Goal: Communication & Community: Answer question/provide support

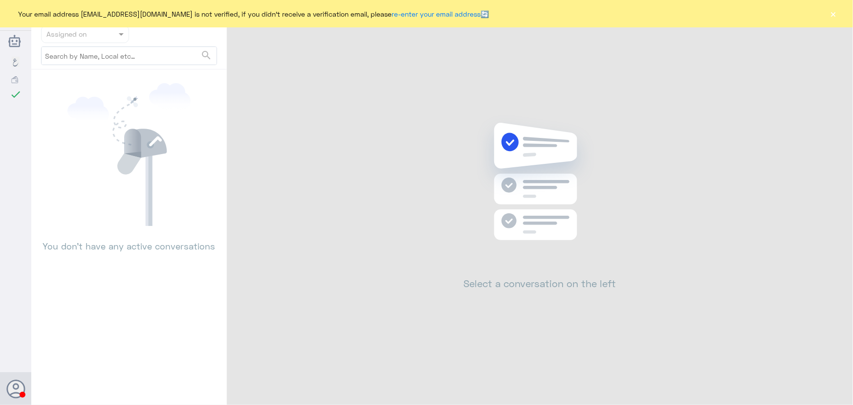
click at [831, 13] on button "×" at bounding box center [834, 14] width 10 height 10
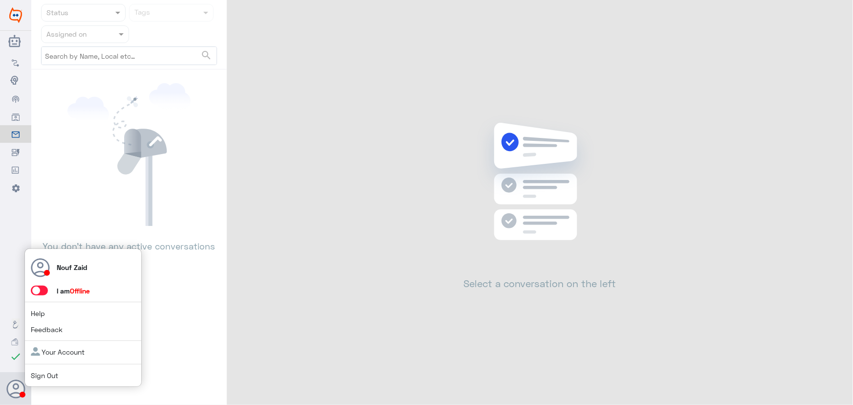
drag, startPoint x: 46, startPoint y: 291, endPoint x: 44, endPoint y: 296, distance: 5.6
click at [45, 294] on span at bounding box center [39, 290] width 17 height 10
click at [0, 0] on input "checkbox" at bounding box center [0, 0] width 0 height 0
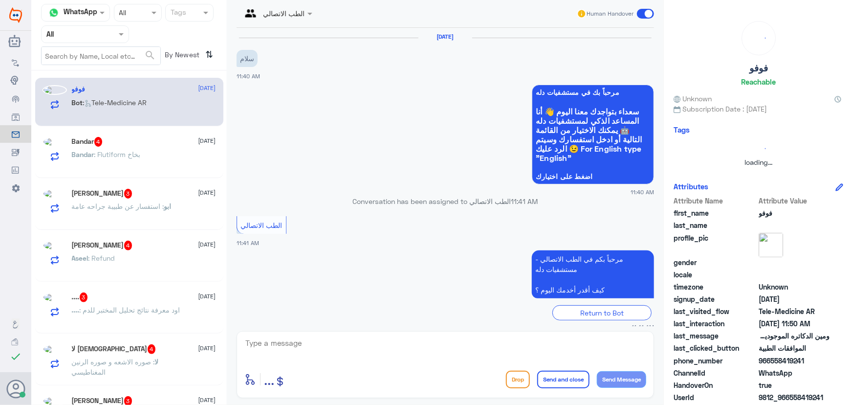
scroll to position [157, 0]
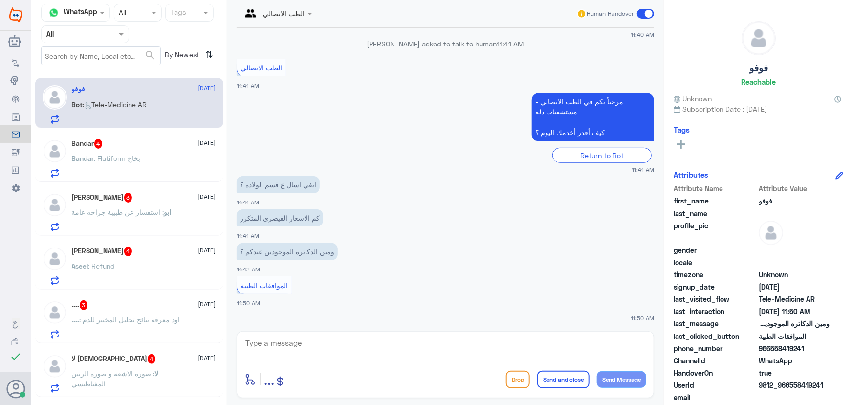
drag, startPoint x: 332, startPoint y: 330, endPoint x: 327, endPoint y: 336, distance: 7.6
click at [331, 331] on div "enter flow name ... Drop Send and close Send Message" at bounding box center [445, 364] width 417 height 67
click at [323, 346] on textarea at bounding box center [445, 348] width 402 height 24
click at [280, 350] on textarea at bounding box center [445, 348] width 402 height 24
paste textarea "مرحباً معك نوف من الطب الاتصالي"
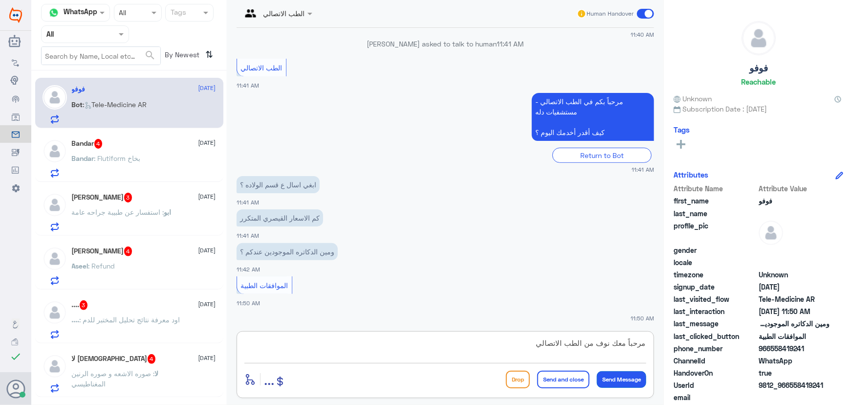
type textarea "مرحباً معك نوف من الطب الاتصالي"
click at [611, 381] on button "Send Message" at bounding box center [621, 379] width 49 height 17
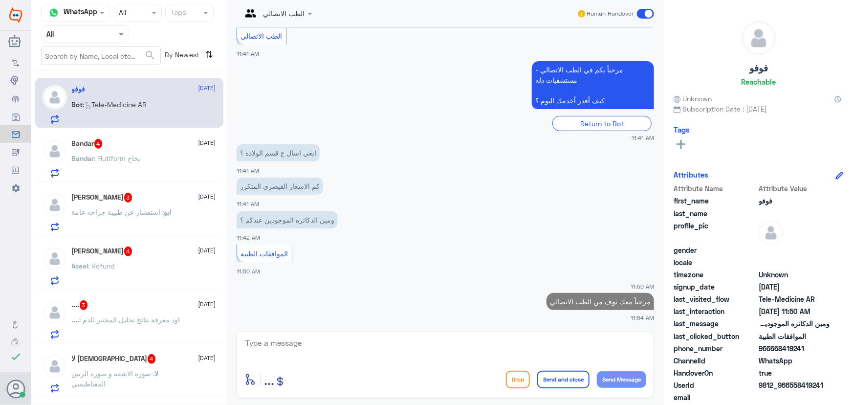
click at [463, 341] on textarea at bounding box center [445, 348] width 402 height 24
click at [457, 350] on textarea at bounding box center [445, 348] width 402 height 24
type textarea "i"
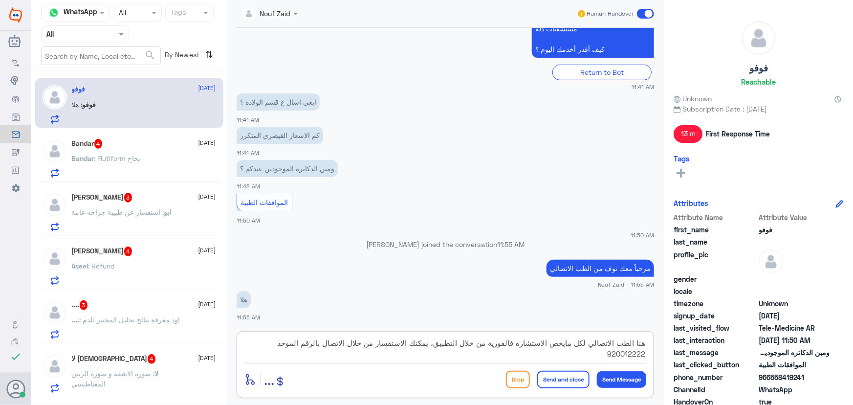
scroll to position [256, 0]
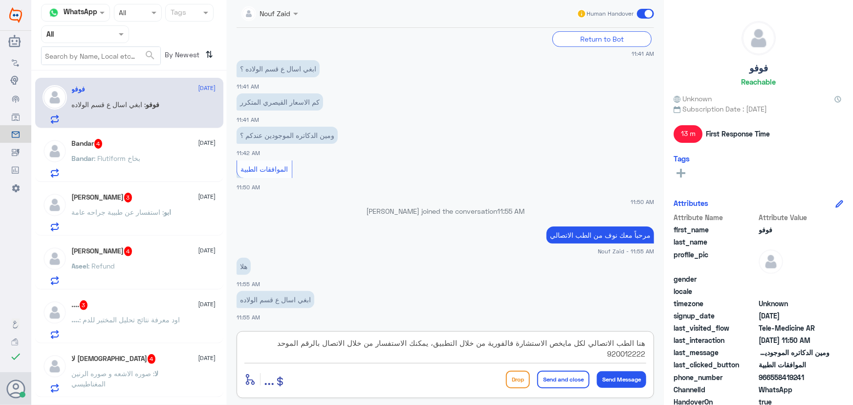
click at [513, 345] on textarea "هنا الطب الاتصالي لكل مايخص الاستشارة فالفورية من خلال التطبيق، يمكنك الاستفسار…" at bounding box center [445, 348] width 402 height 24
type textarea "هنا الطب الاتصالي لكل مايخص الاستشارة الفورية من خلال التطبيق، يمكنك الاستفسار …"
click at [555, 381] on button "Send and close" at bounding box center [563, 380] width 52 height 18
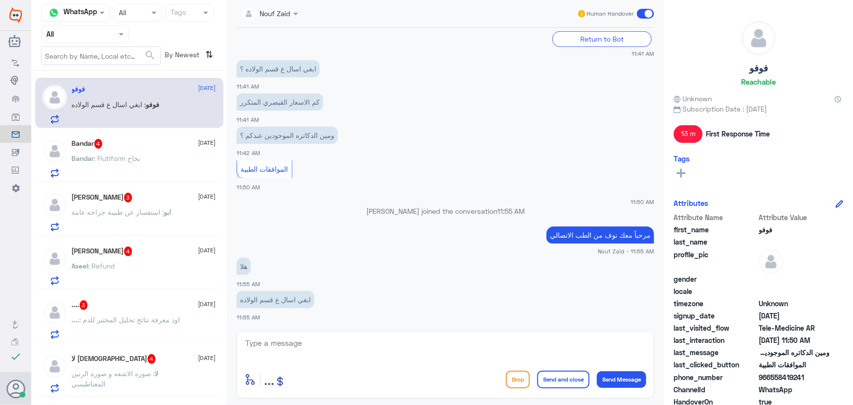
scroll to position [318, 0]
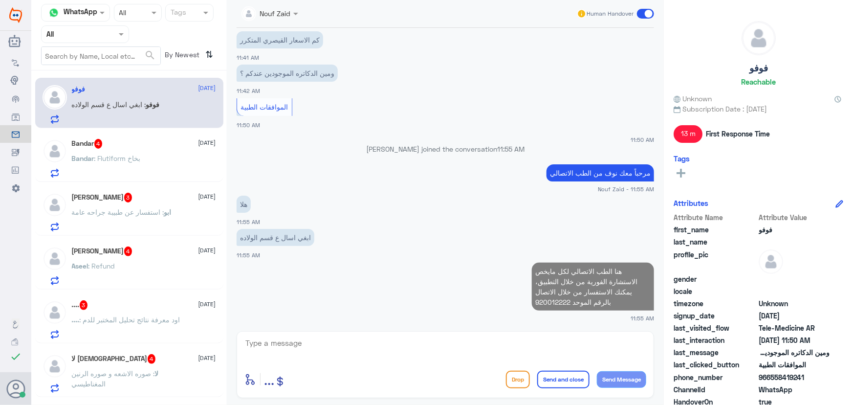
click at [122, 143] on div "Bandar 4 7 October" at bounding box center [144, 144] width 144 height 10
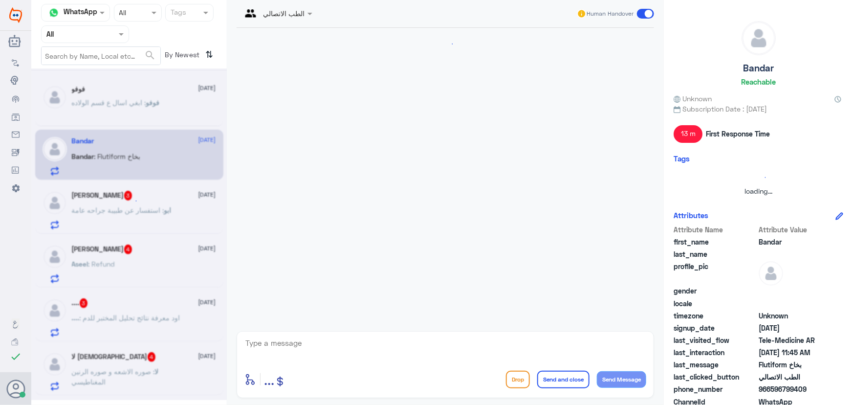
scroll to position [76, 0]
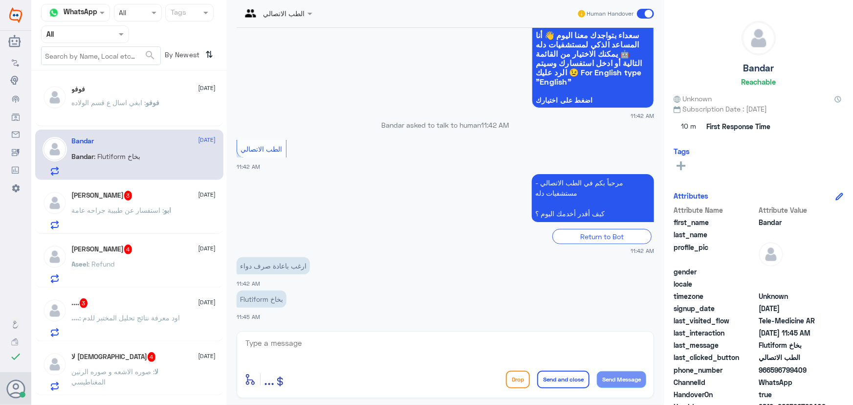
click at [328, 334] on div "enter flow name ... Drop Send and close Send Message" at bounding box center [445, 364] width 417 height 67
click at [324, 347] on textarea at bounding box center [445, 348] width 402 height 24
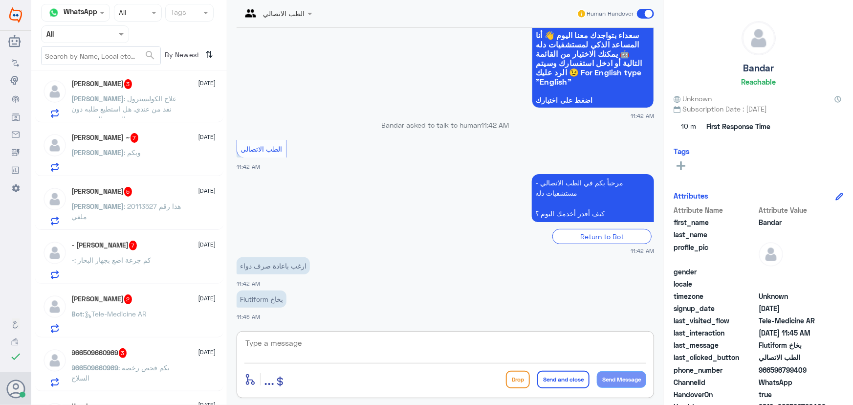
scroll to position [894, 0]
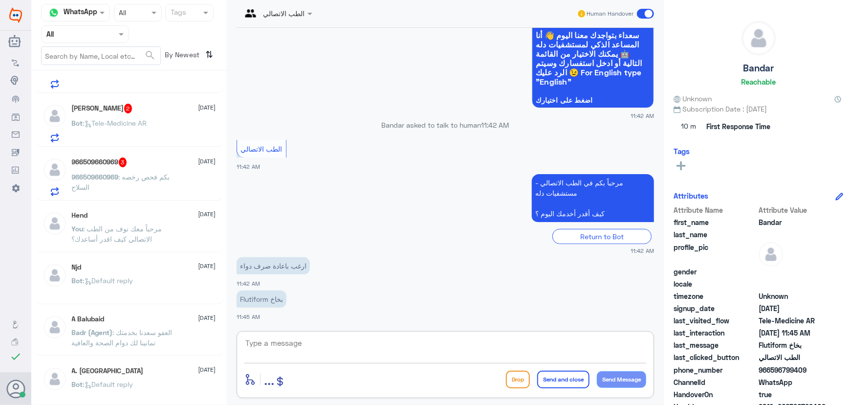
click at [144, 187] on p "966509660969 : بكم فحص رخصه السلاح" at bounding box center [127, 184] width 110 height 24
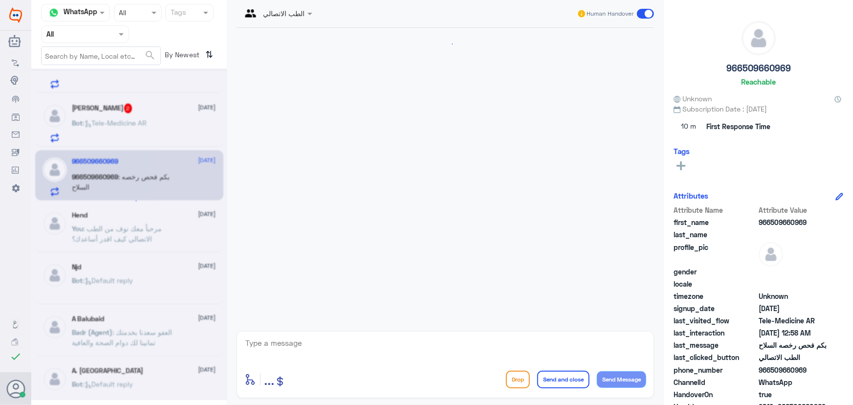
scroll to position [80, 0]
click at [284, 335] on div "enter flow name ... Drop Send and close Send Message" at bounding box center [445, 364] width 417 height 67
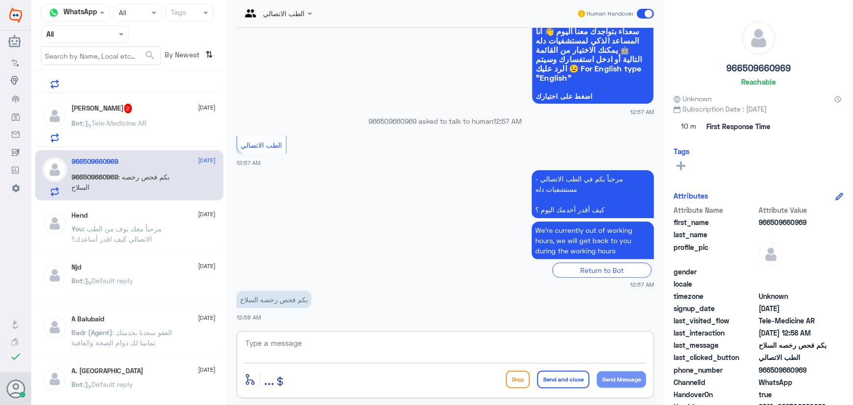
drag, startPoint x: 282, startPoint y: 336, endPoint x: 281, endPoint y: 345, distance: 8.3
click at [282, 340] on textarea at bounding box center [445, 348] width 402 height 24
paste textarea "مرحباً معك نوف من الطب الاتصالي"
type textarea "مرحباً معك نوف من الطب الاتصالي"
click at [623, 377] on button "Send Message" at bounding box center [621, 379] width 49 height 17
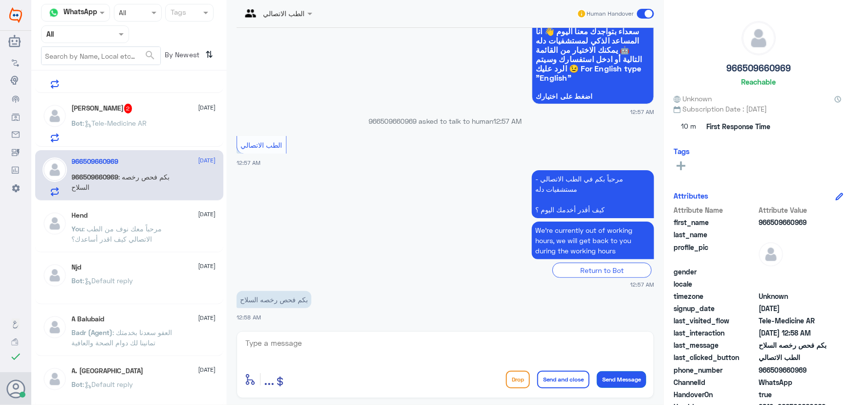
scroll to position [112, 0]
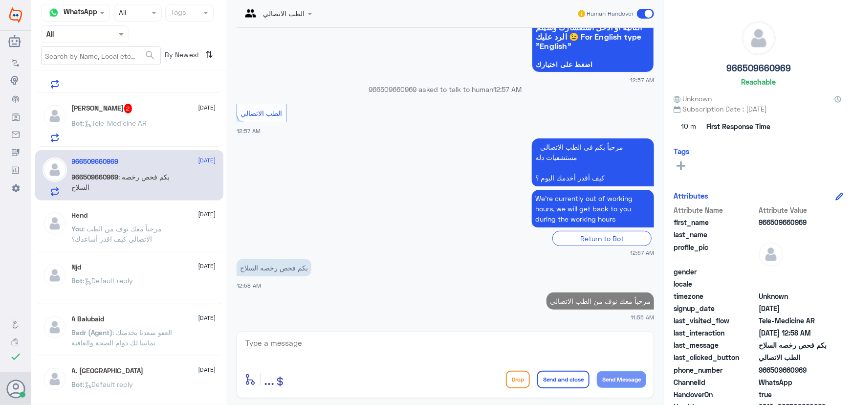
click at [517, 340] on textarea at bounding box center [445, 348] width 402 height 24
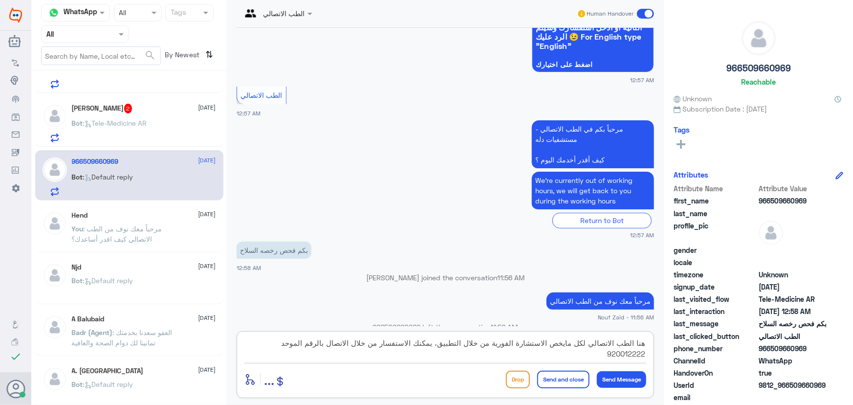
scroll to position [288, 0]
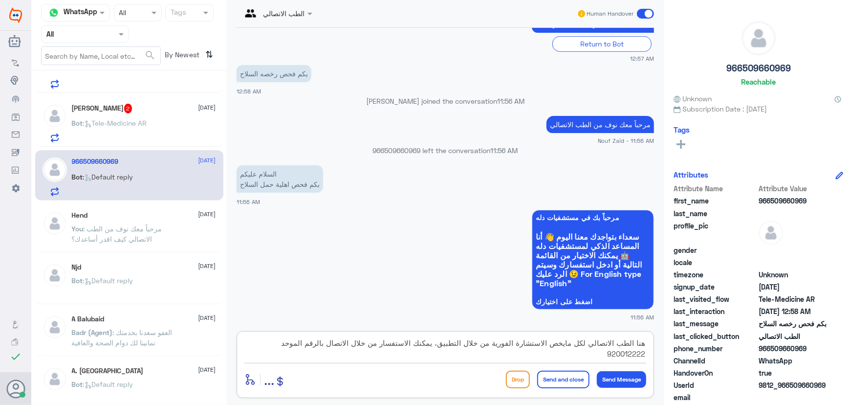
type textarea "هنا الطب الاتصالي لكل مايخص الاستشارة الفورية من خلال التطبيق، يمكنك الاستفسار …"
click at [569, 374] on button "Send and close" at bounding box center [563, 380] width 52 height 18
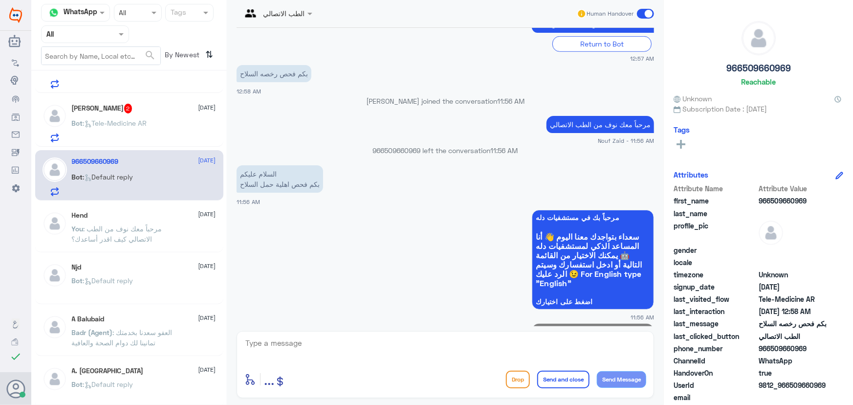
scroll to position [350, 0]
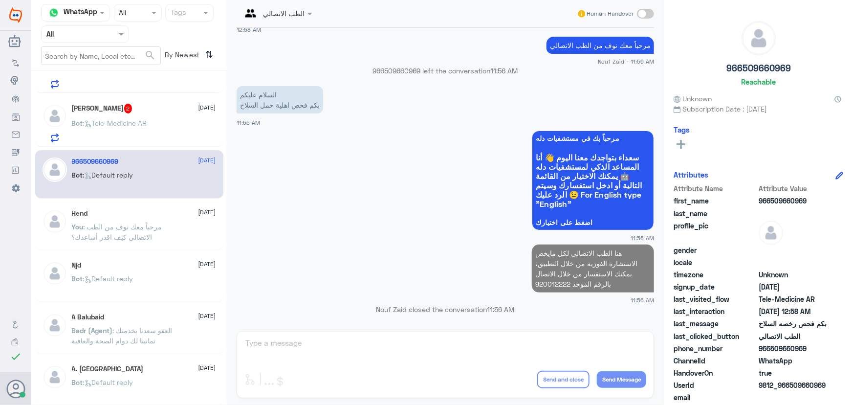
click at [146, 111] on div "صقر القحطاني 2 7 October" at bounding box center [144, 109] width 144 height 10
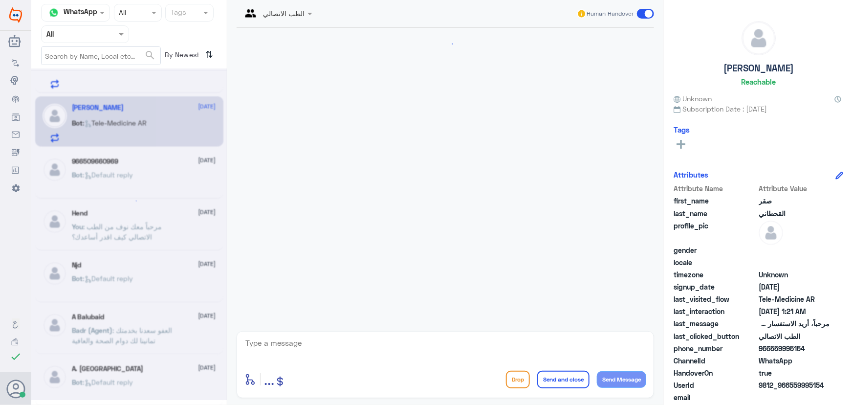
scroll to position [47, 0]
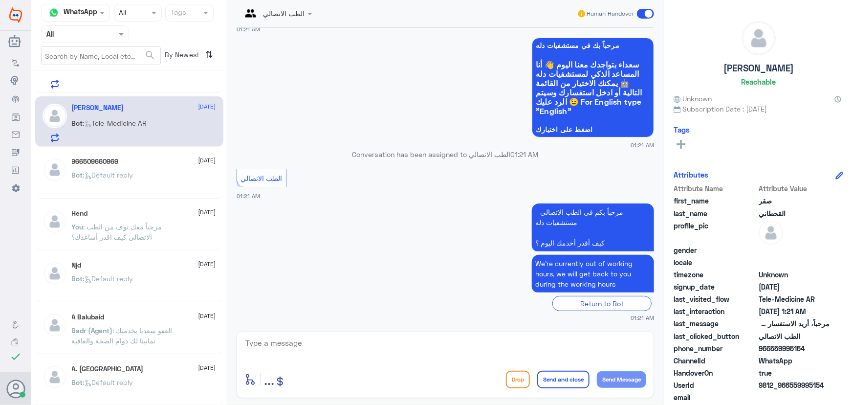
click at [467, 349] on textarea at bounding box center [445, 348] width 402 height 24
paste textarea "مرحباً معك نوف من الطب الاتصالي كيف اقدر أساعدك؟"
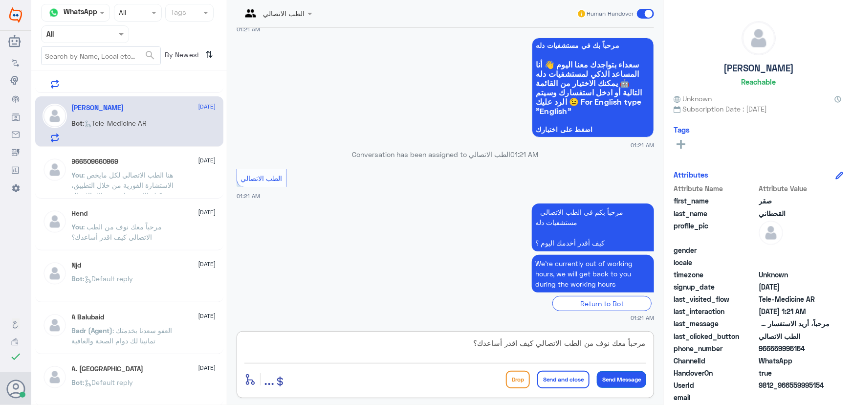
type textarea "مرحباً معك نوف من الطب الاتصالي كيف اقدر أساعدك؟"
click at [617, 372] on button "Send Message" at bounding box center [621, 379] width 49 height 17
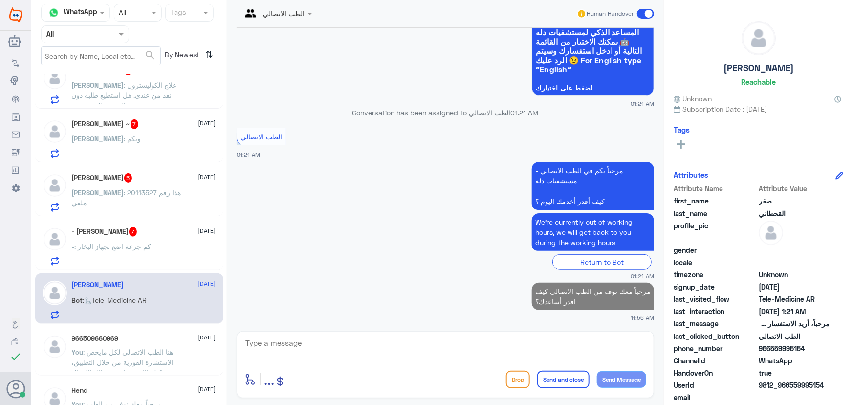
scroll to position [716, 0]
click at [172, 252] on div "- : كم جرعة اضع بجهاز البخار" at bounding box center [144, 255] width 144 height 22
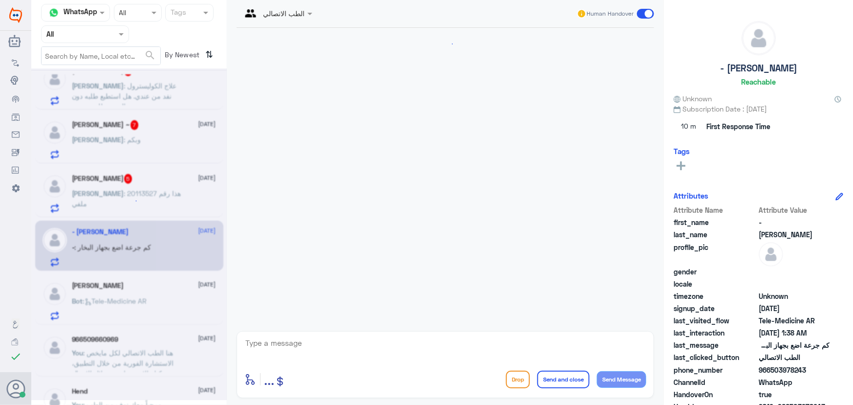
scroll to position [413, 0]
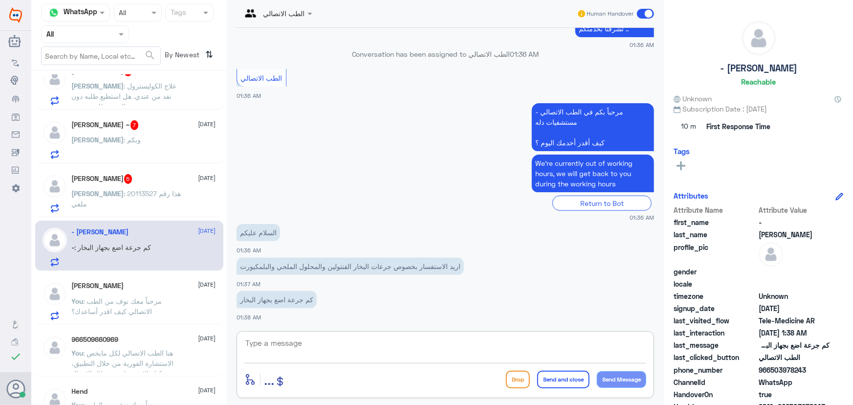
click at [310, 348] on textarea at bounding box center [445, 348] width 402 height 24
paste textarea "مرحباً معك نوف من الطب الاتصالي"
type textarea "مرحباً معك نوف من الطب الاتصالي"
click at [611, 378] on button "Send Message" at bounding box center [621, 379] width 49 height 17
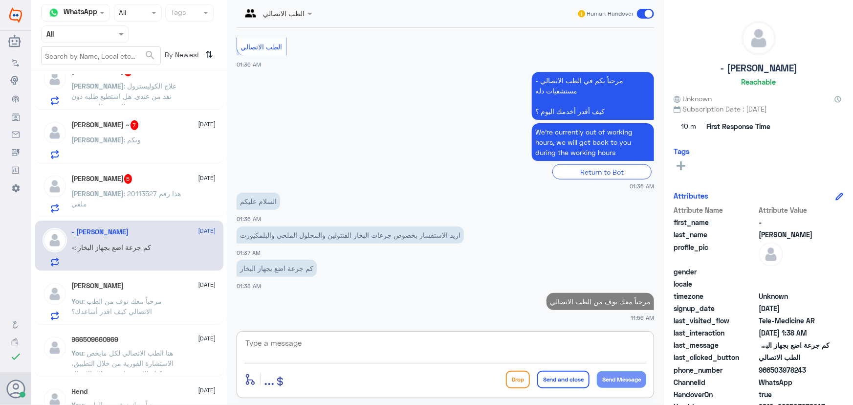
click at [427, 346] on textarea at bounding box center [445, 348] width 402 height 24
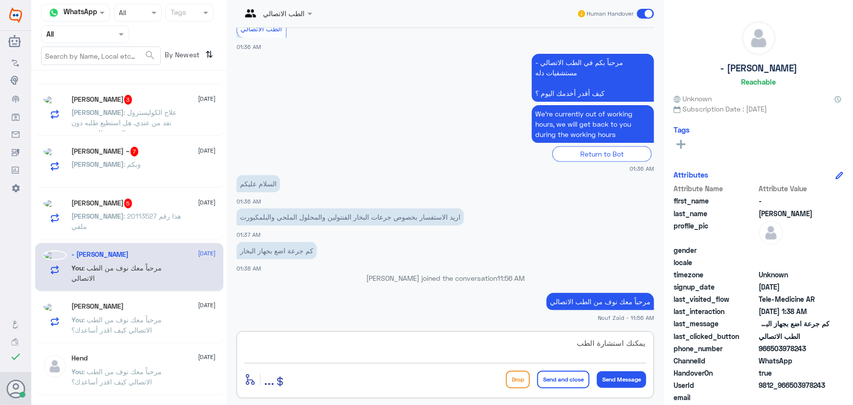
scroll to position [714, 0]
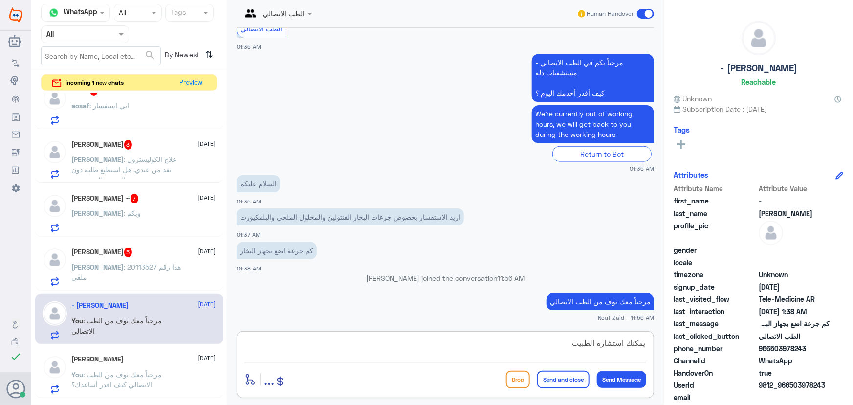
click at [483, 347] on textarea "يمكنك استشارة الطبيب" at bounding box center [445, 348] width 402 height 24
paste textarea "الاستشارة الفورية من خلال التطبيق والتي من خلالها يتم تواصلك بشكل فوري ومباشر م…"
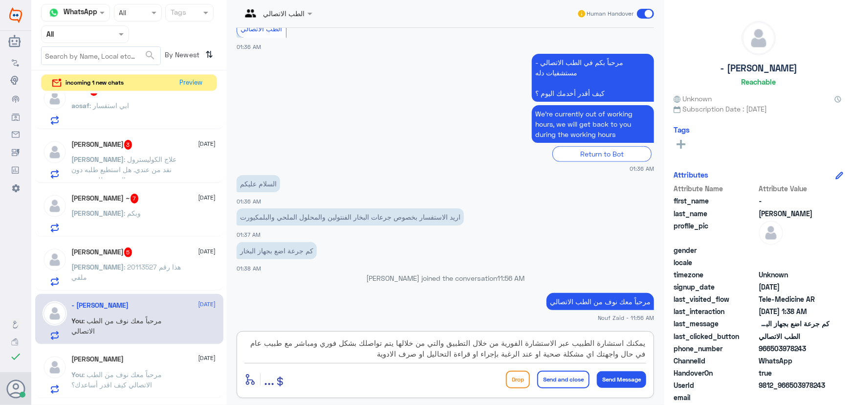
type textarea "يمكنك استشارة الطبيب عبر الاستشارة الفورية من خلال التطبيق والتي من خلالها يتم …"
click at [564, 380] on button "Send and close" at bounding box center [563, 380] width 52 height 18
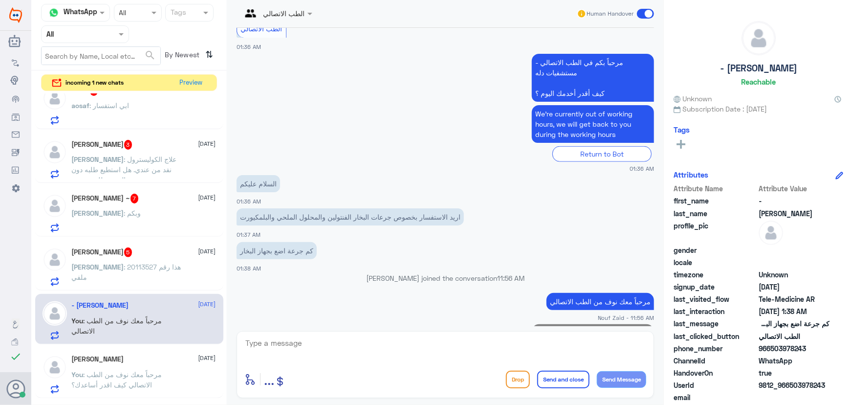
scroll to position [527, 0]
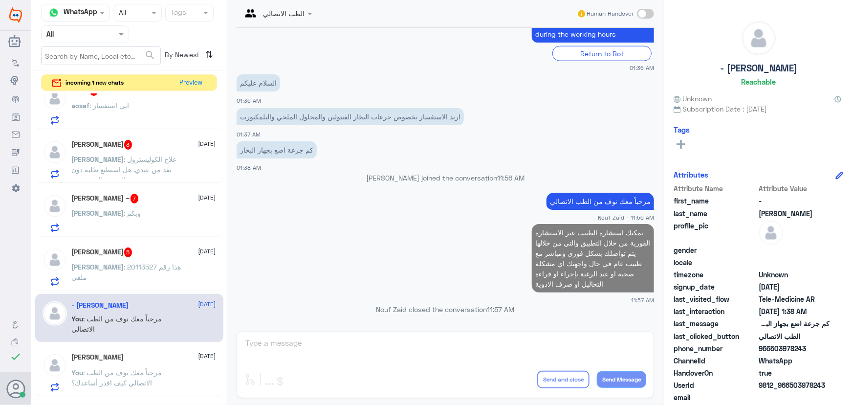
click at [111, 269] on p "Dana : 20113527 هذا رقم ملفي" at bounding box center [127, 274] width 110 height 24
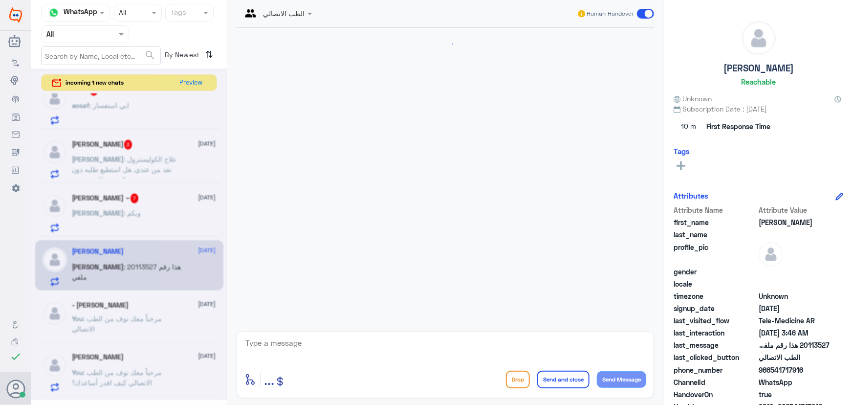
scroll to position [147, 0]
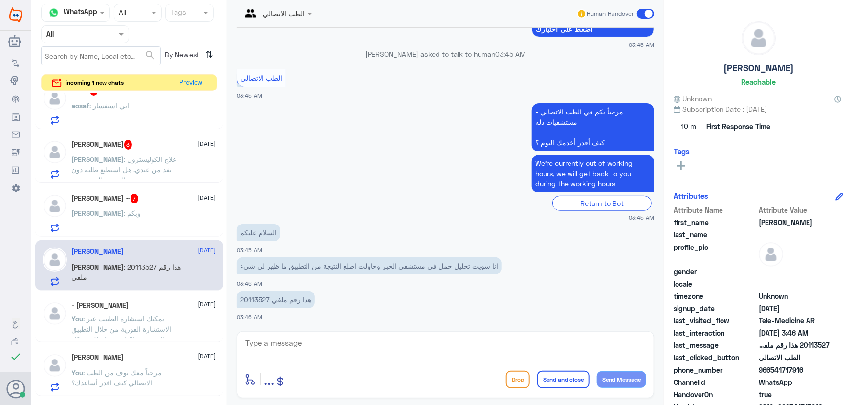
click at [373, 353] on textarea at bounding box center [445, 348] width 402 height 24
paste textarea "مرحباً معك نوف من الطب الاتصالي"
type textarea "مرحباً معك نوف من الطب الاتصالي"
click at [628, 384] on button "Send Message" at bounding box center [621, 379] width 49 height 17
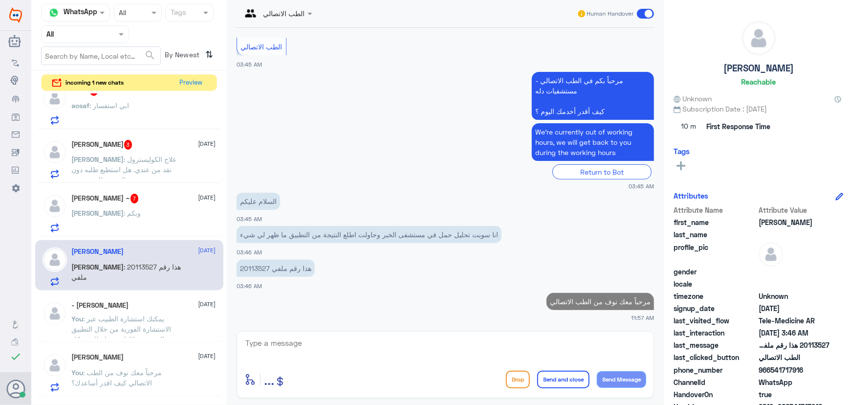
click at [597, 371] on button "Send Message" at bounding box center [621, 379] width 49 height 17
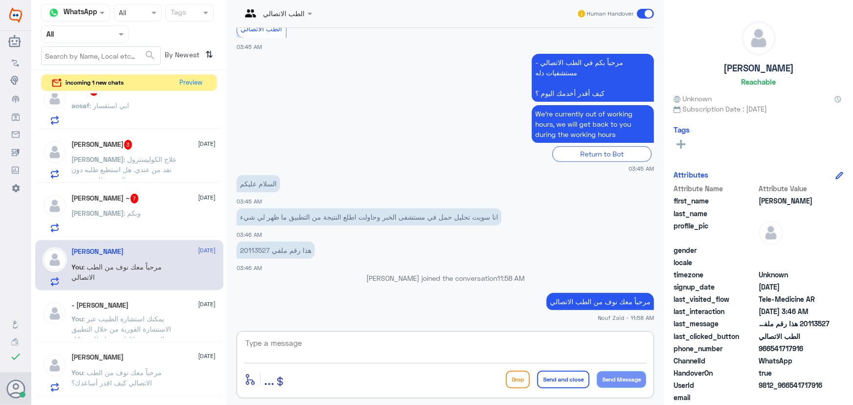
click at [523, 350] on textarea at bounding box center [445, 348] width 402 height 24
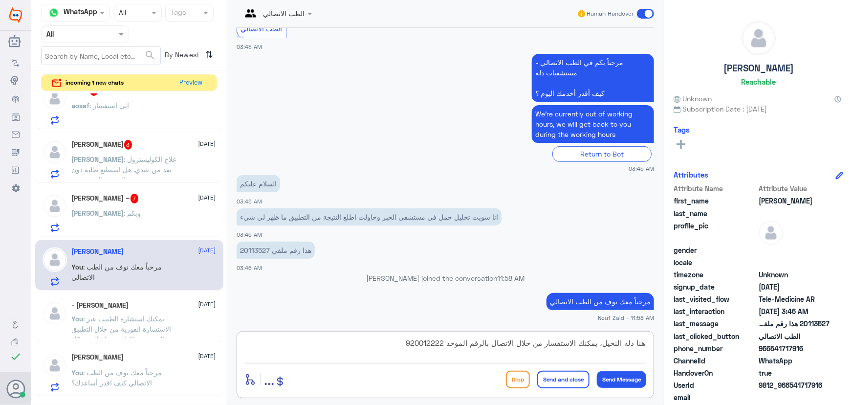
type textarea "هنا دله النخيل، يمكنك الاستفسار من خلال الاتصال بالرقم الموحد 920012222"
click at [564, 381] on button "Send and close" at bounding box center [563, 380] width 52 height 18
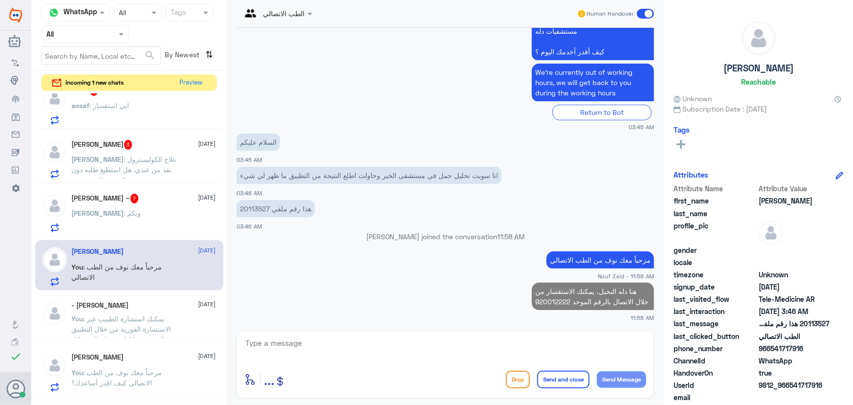
click at [125, 211] on div "محمد : وبكم" at bounding box center [144, 221] width 144 height 22
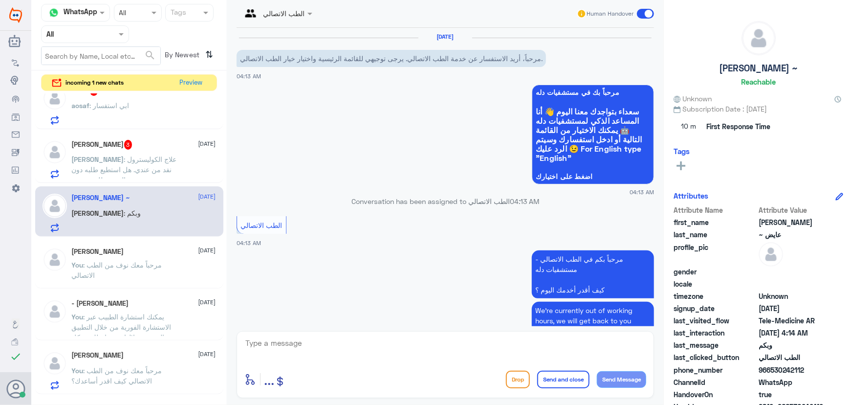
scroll to position [528, 0]
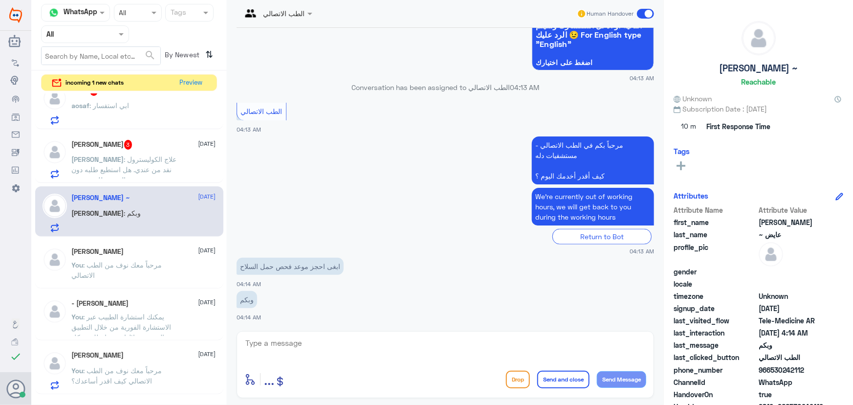
click at [385, 345] on textarea at bounding box center [445, 348] width 402 height 24
type textarea "مرحبا معك نوف من الطب الاتصالي"
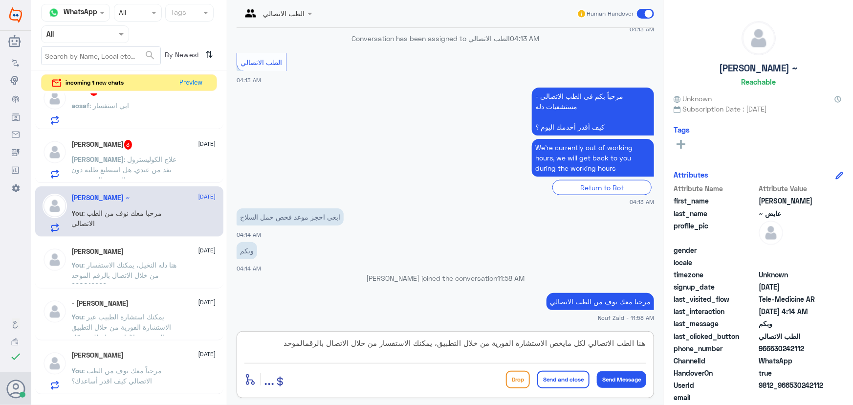
click at [315, 346] on textarea "هنا الطب الاتصالي لكل مايخص الاستشارة الفورية من خلال التطبيق، يمكنك الاستفسار …" at bounding box center [445, 348] width 402 height 24
click at [278, 345] on textarea "هنا الطب الاتصالي لكل مايخص الاستشارة الفورية من خلال التطبيق، يمكنك الاستفسار …" at bounding box center [445, 348] width 402 height 24
type textarea "هنا الطب الاتصالي لكل مايخص الاستشارة الفورية من خلال التطبيق، يمكنك الاستفسار …"
click at [551, 382] on button "Send and close" at bounding box center [563, 380] width 52 height 18
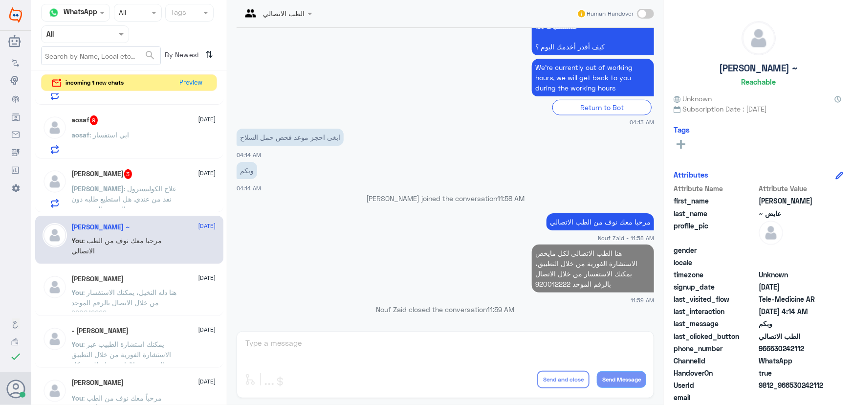
scroll to position [625, 0]
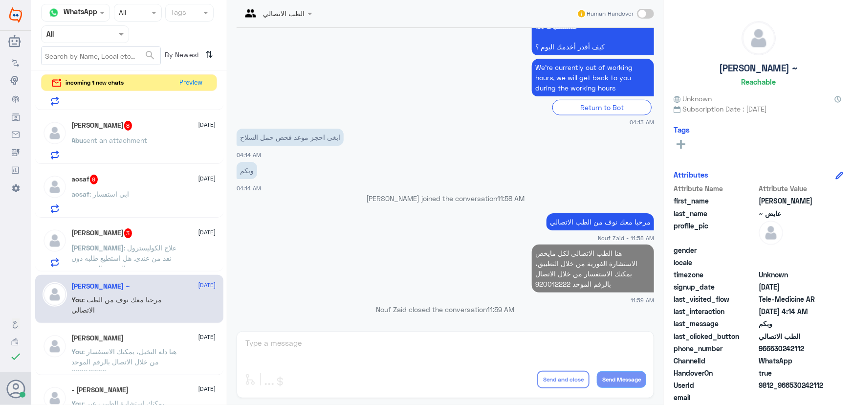
click at [142, 229] on div "محمد القصيبي 3 7 October" at bounding box center [144, 233] width 144 height 10
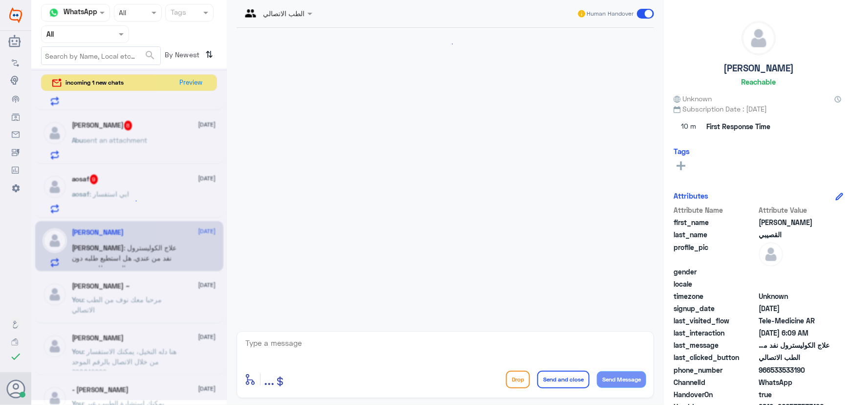
scroll to position [90, 0]
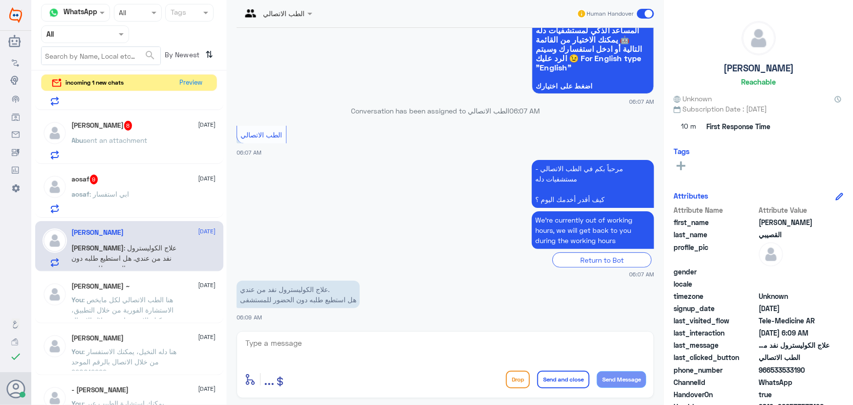
click at [372, 346] on textarea at bounding box center [445, 348] width 402 height 24
type textarea "مرحبا معك نوف من الطب الاتصالي"
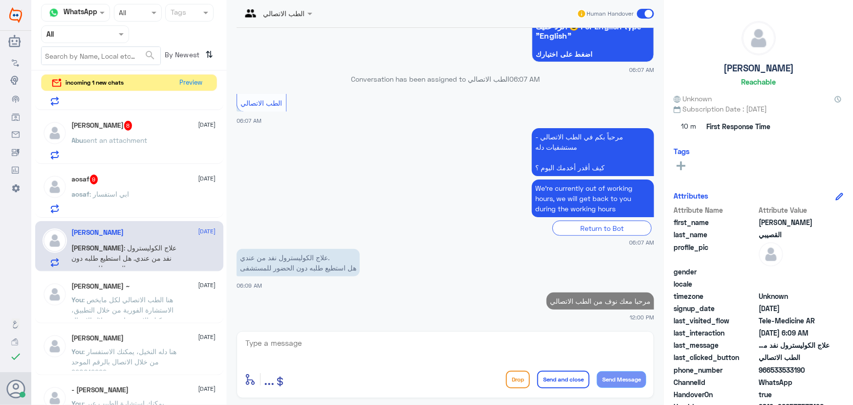
drag, startPoint x: 772, startPoint y: 371, endPoint x: 822, endPoint y: 373, distance: 49.4
click at [822, 373] on span "966533533190" at bounding box center [794, 370] width 71 height 10
copy span "533533190"
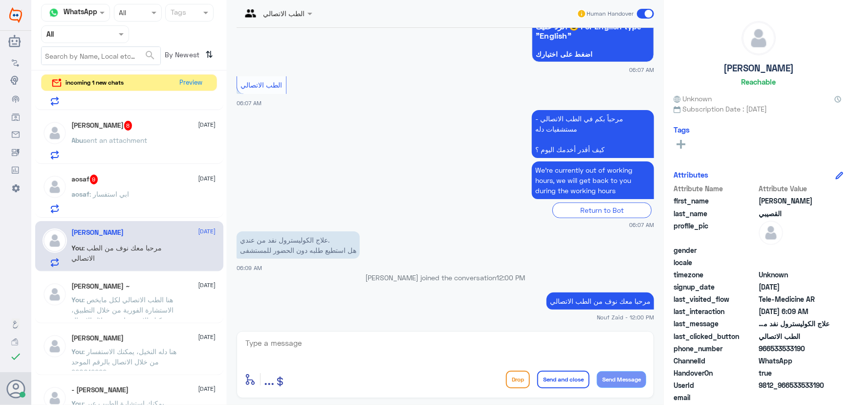
click at [428, 352] on textarea at bounding box center [445, 348] width 402 height 24
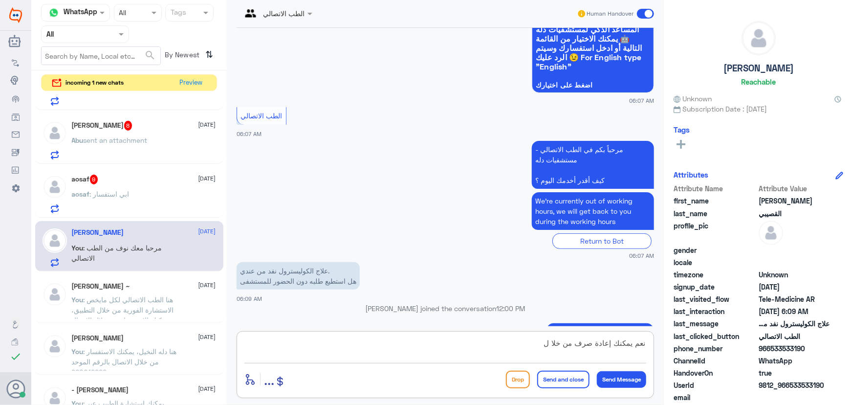
scroll to position [78, 0]
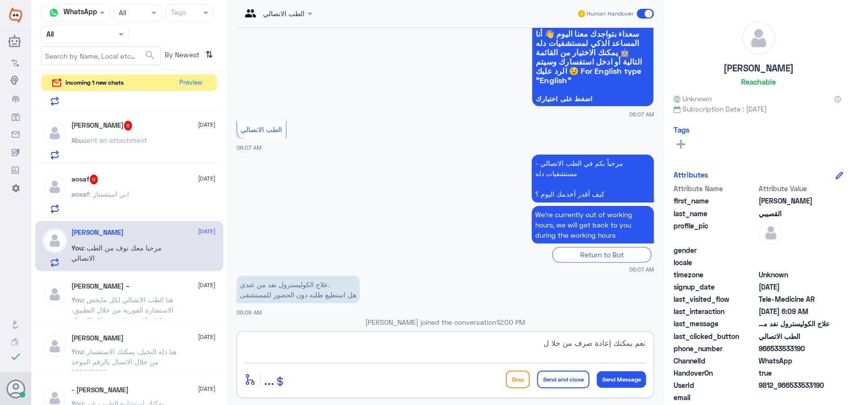
drag, startPoint x: 511, startPoint y: 341, endPoint x: 628, endPoint y: 339, distance: 116.4
click at [628, 339] on textarea "نعم يمكنك إعادة صرف من خلا ل" at bounding box center [445, 348] width 402 height 24
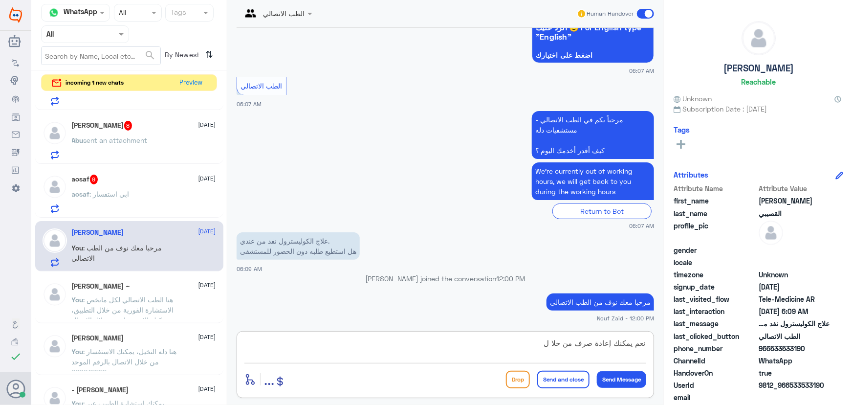
scroll to position [122, 0]
paste textarea "قراءة التحاليل يمكنك الاستفادة من خدمة الاستشارة الفورية من خلال التطبيق بحيث ي…"
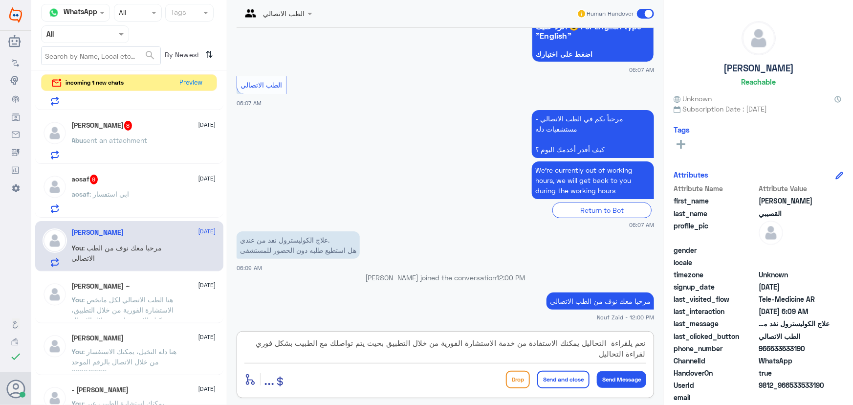
drag, startPoint x: 609, startPoint y: 344, endPoint x: 634, endPoint y: 345, distance: 24.9
click at [634, 345] on textarea "نعم يلقراءة التحاليل يمكنك الاستفادة من خدمة الاستشارة الفورية من خلال التطبيق …" at bounding box center [445, 348] width 402 height 24
drag, startPoint x: 563, startPoint y: 343, endPoint x: 588, endPoint y: 339, distance: 25.2
click at [588, 339] on textarea "نعم لإعادة الصرف التحاليل يمكنك الاستفادة من خدمة الاستشارة الفورية من خلال الت…" at bounding box center [445, 348] width 402 height 24
drag, startPoint x: 608, startPoint y: 355, endPoint x: 661, endPoint y: 349, distance: 53.2
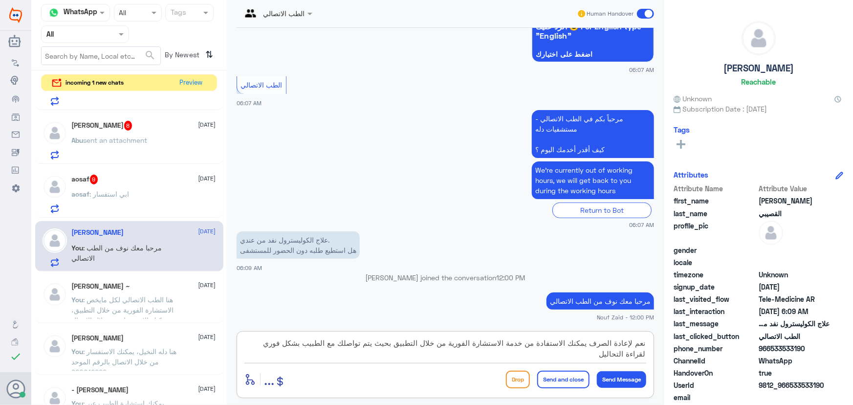
click at [661, 349] on div "الطب الاتصالي Human Handover 7 Oct 2025 مرحباً، أريد الاستفسار عن خدمة الطب الا…" at bounding box center [445, 204] width 437 height 408
type textarea "نعم لإعادة الصرف يمكنك الاستفادة من خدمة الاستشارة الفورية من خلال التطبيق بحيث…"
click at [586, 380] on button "Send and close" at bounding box center [563, 380] width 52 height 18
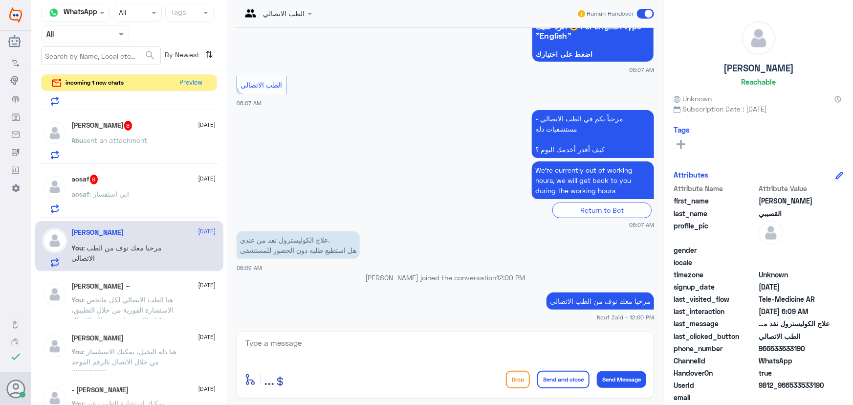
scroll to position [184, 0]
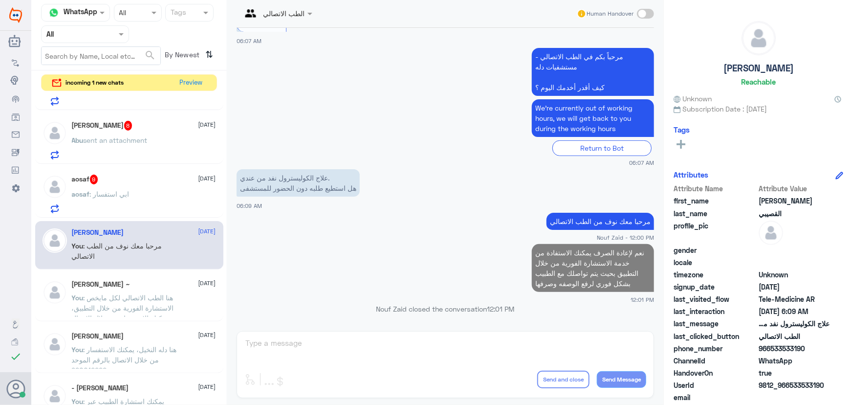
click at [98, 200] on p "aosaf : ابي استفسار" at bounding box center [101, 201] width 58 height 24
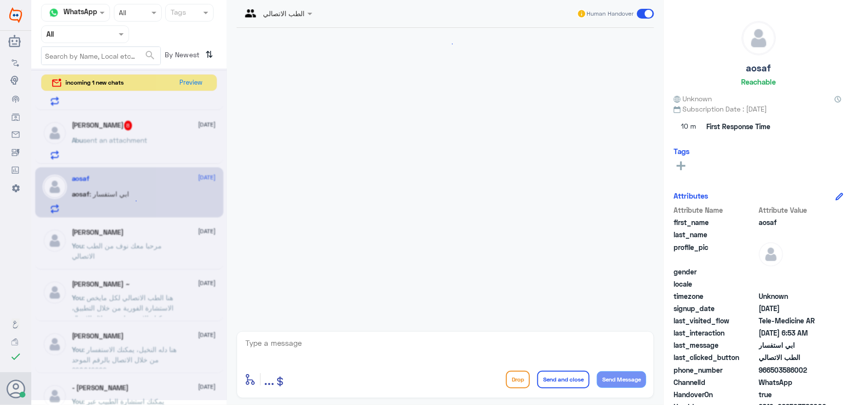
scroll to position [648, 0]
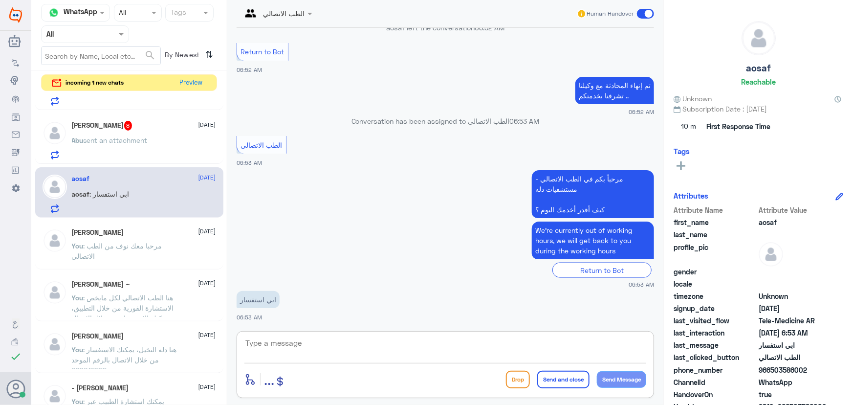
click at [357, 339] on textarea at bounding box center [445, 348] width 402 height 24
type textarea "مرحبا معك نوف من الطب الاتصالي كيف أقدر اساعدك؟"
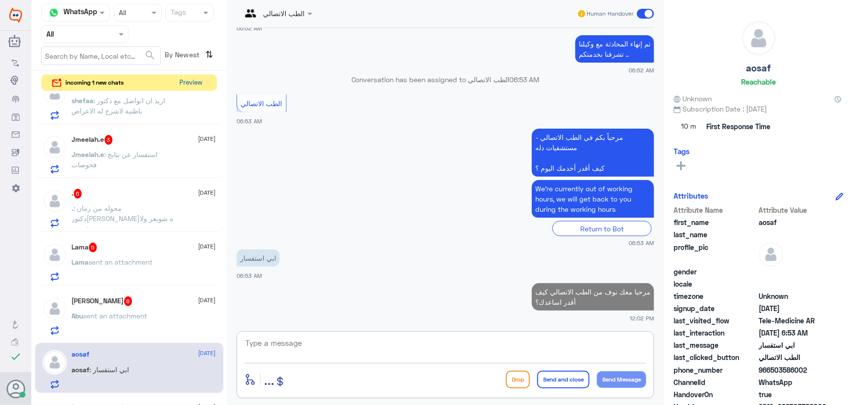
scroll to position [447, 0]
click at [184, 80] on button "Preview" at bounding box center [191, 82] width 30 height 15
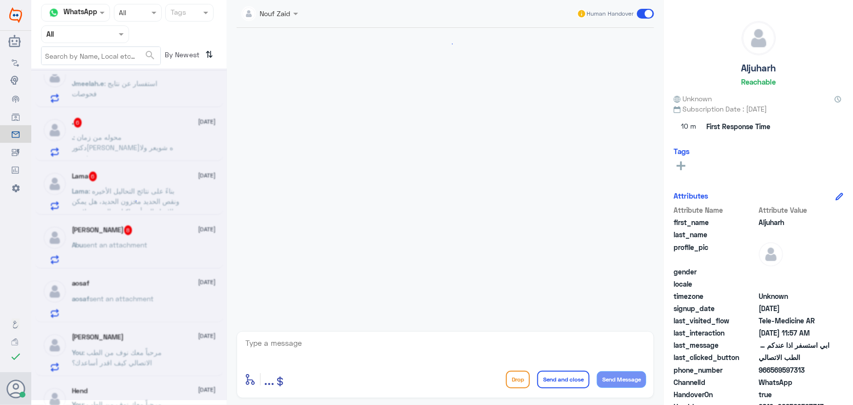
scroll to position [43, 0]
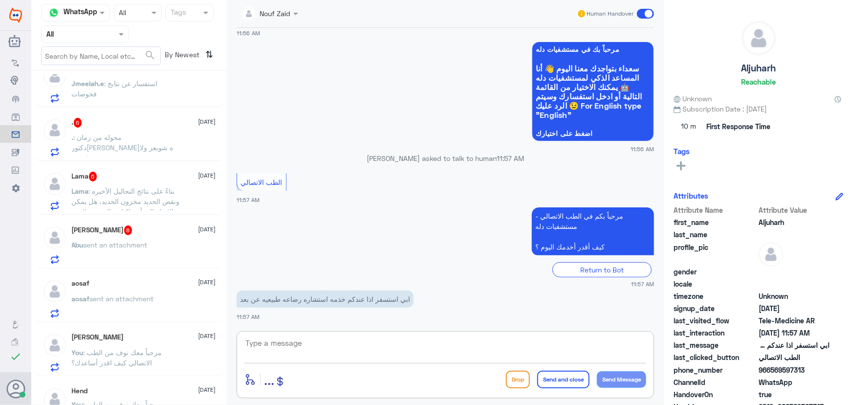
click at [332, 347] on textarea at bounding box center [445, 348] width 402 height 24
paste textarea "مرحباً معك نوف من الطب الاتصالي"
type textarea "مرحباً معك نوف من الطب الاتصالي"
click at [616, 380] on button "Send Message" at bounding box center [621, 379] width 49 height 17
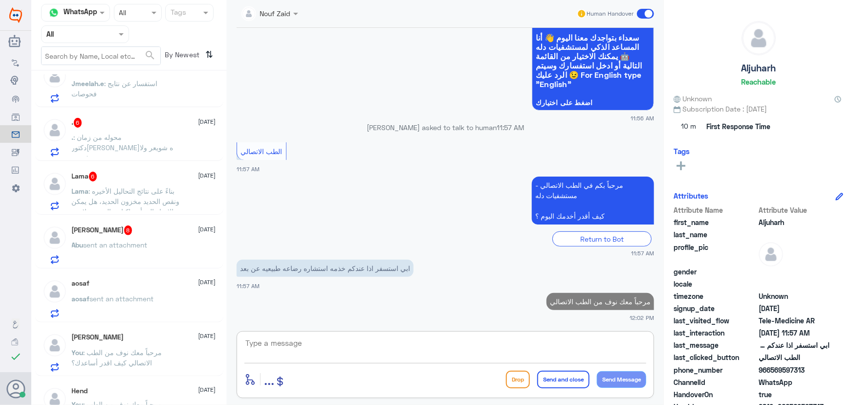
click at [539, 337] on textarea at bounding box center [445, 348] width 402 height 24
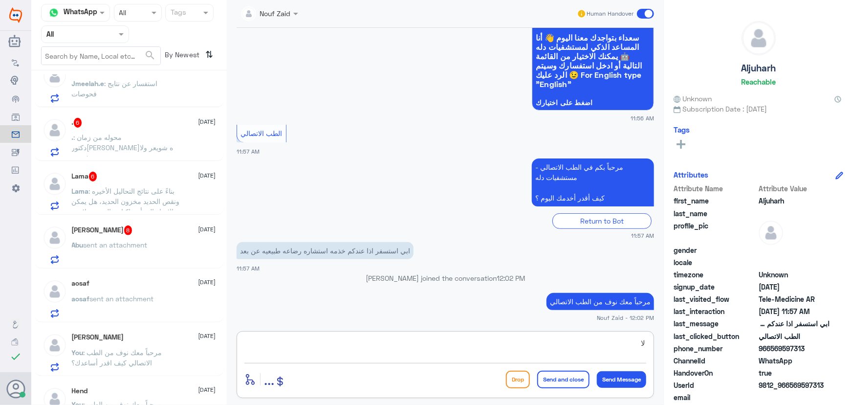
type textarea "ل"
click at [496, 346] on textarea "هنا الطب الاتصالي لكل مايخص الاستشارة الفوري من خلال التطبيق" at bounding box center [445, 348] width 402 height 24
click at [402, 346] on textarea "هنا الطب الاتصالي لكل مايخص الاستشارة الفورية من خلال التطبيق" at bounding box center [445, 348] width 402 height 24
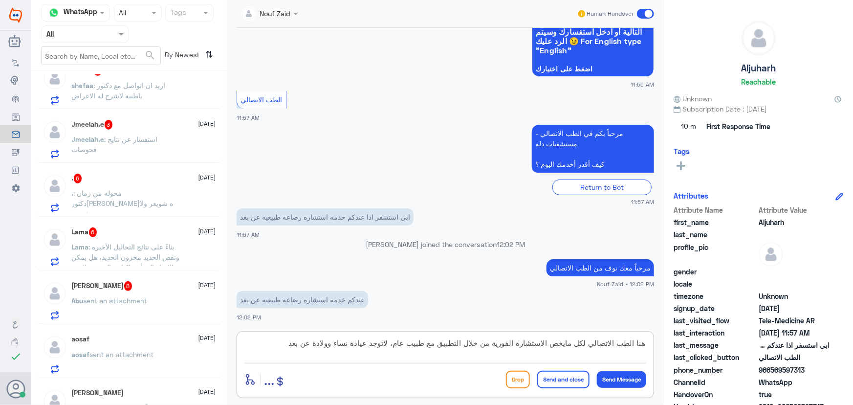
scroll to position [400, 0]
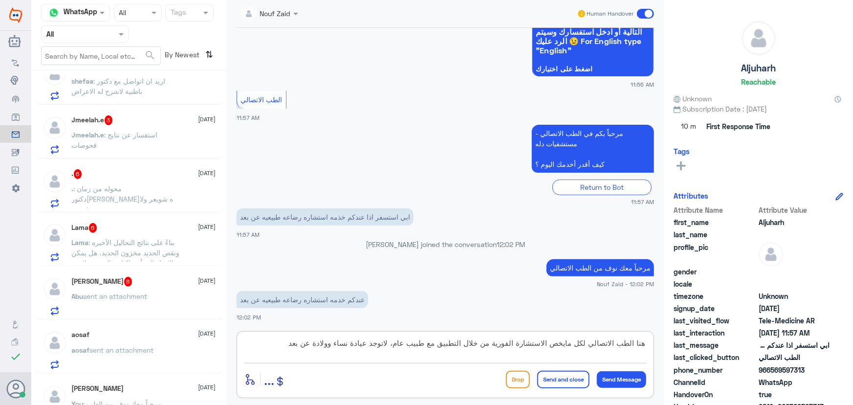
drag, startPoint x: 283, startPoint y: 351, endPoint x: 703, endPoint y: 365, distance: 420.6
click at [703, 365] on div "Channel WhatsApp Status × All Tags Agent Filter All search By Newest ⇅ Aljuharh…" at bounding box center [442, 204] width 822 height 408
type textarea "هنا الطب الاتصالي لكل مايخص الاستشارة الفورية من خلال التطبيق مع طبيب عام، لاتو…"
click at [103, 293] on span "sent an attachment" at bounding box center [116, 296] width 64 height 8
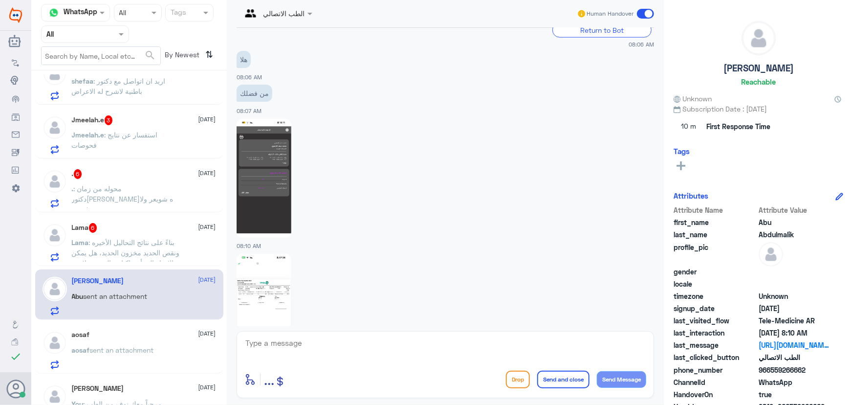
scroll to position [472, 0]
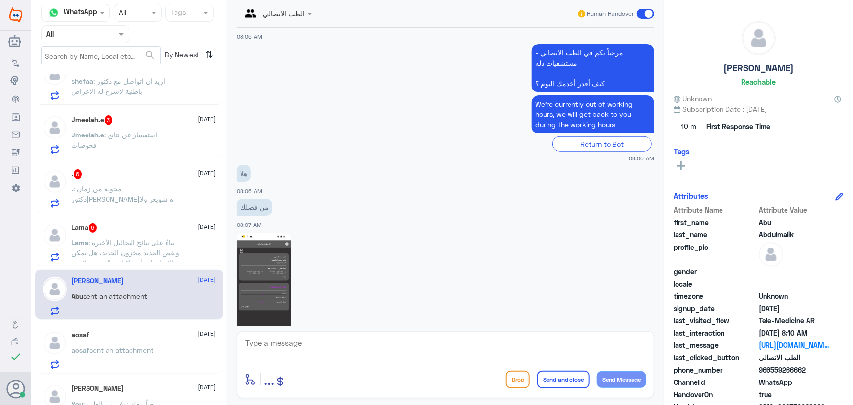
click at [280, 264] on img at bounding box center [264, 292] width 55 height 119
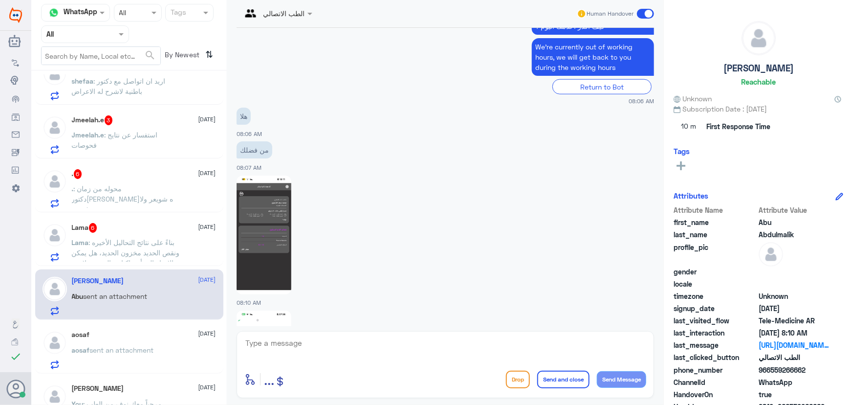
scroll to position [650, 0]
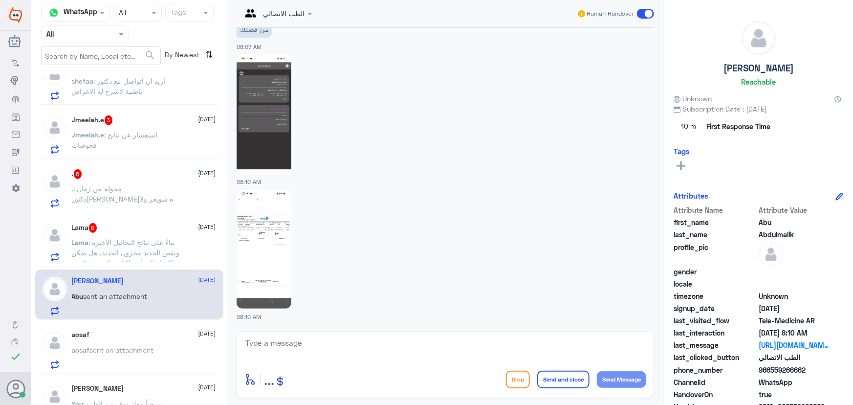
click at [301, 250] on div at bounding box center [445, 249] width 417 height 120
click at [279, 247] on img at bounding box center [264, 249] width 55 height 119
click at [374, 355] on textarea at bounding box center [445, 348] width 402 height 24
type textarea "مرحبا معك نوف من الطب الاتصالي"
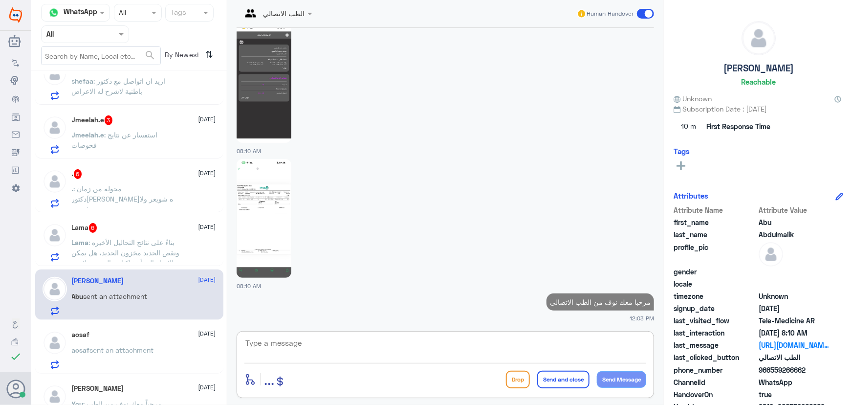
drag, startPoint x: 414, startPoint y: 354, endPoint x: 408, endPoint y: 352, distance: 6.4
click at [411, 351] on textarea at bounding box center [445, 348] width 402 height 24
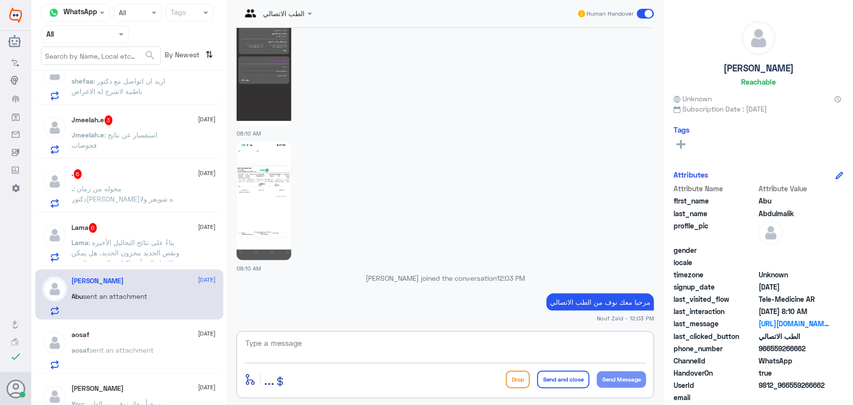
paste textarea "لقراءة التحاليل يمكنك الاستفادة من خدمة الاستشارة الفورية من خلال التطبيق بحيث …"
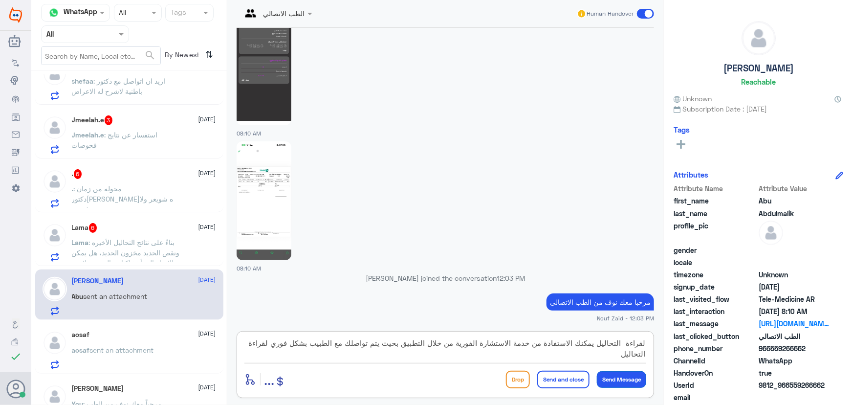
type textarea "لقراءة التحاليل يمكنك الاستفادة من خدمة الاستشارة الفورية من خلال التطبيق بحيث …"
click at [625, 381] on button "Send Message" at bounding box center [621, 379] width 49 height 17
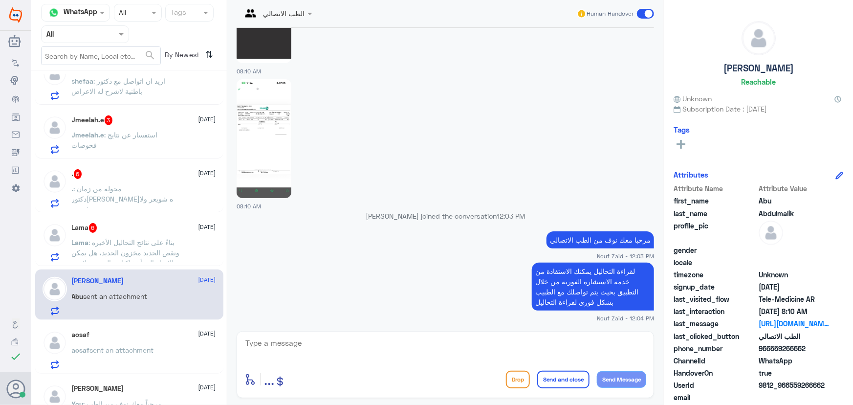
click at [147, 257] on span ": بناءً على نتائج التحاليل الأخيره ونقص الحديد مخزون الحديد، هل يمكن الاتجاه ال…" at bounding box center [126, 278] width 108 height 80
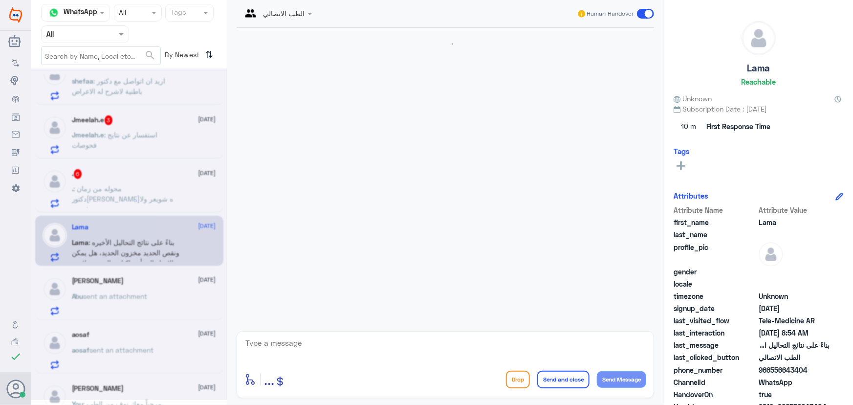
scroll to position [506, 0]
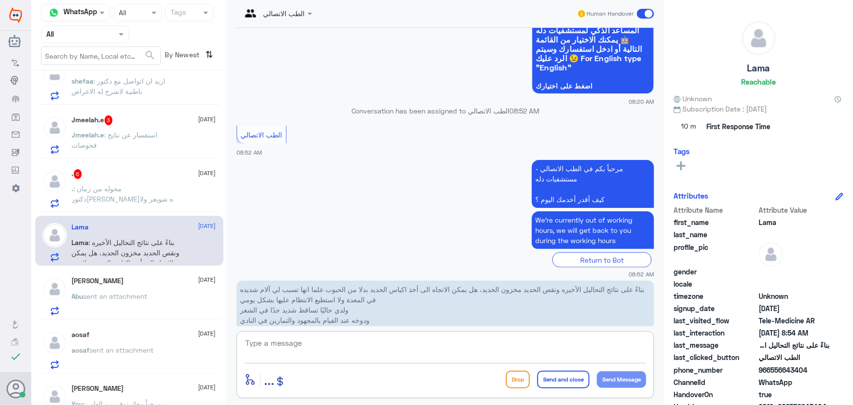
drag, startPoint x: 425, startPoint y: 338, endPoint x: 421, endPoint y: 342, distance: 5.5
click at [424, 340] on textarea at bounding box center [445, 348] width 402 height 24
paste textarea "مرحباً معك نوف من الطب الاتصالي كيف اقدر أساعدك؟"
drag, startPoint x: 450, startPoint y: 342, endPoint x: 536, endPoint y: 342, distance: 85.6
click at [536, 342] on textarea "مرحباً معك نوف من الطب الاتصالي كيف اقدر أساعدك؟" at bounding box center [445, 348] width 402 height 24
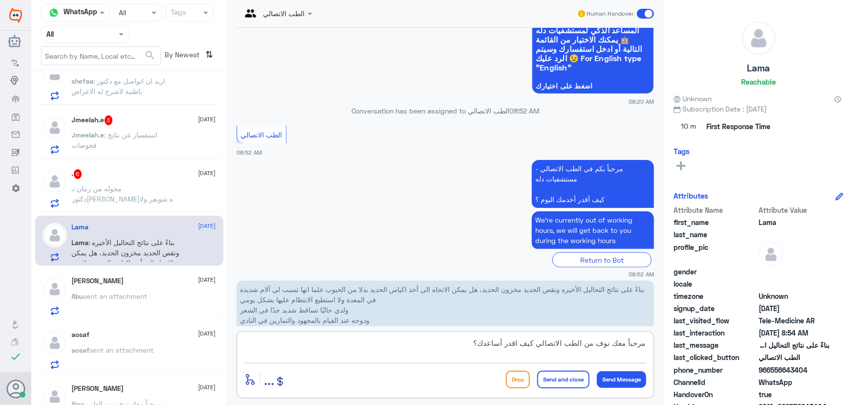
type textarea "مرحباً معك نوف من الطب الاتصالي"
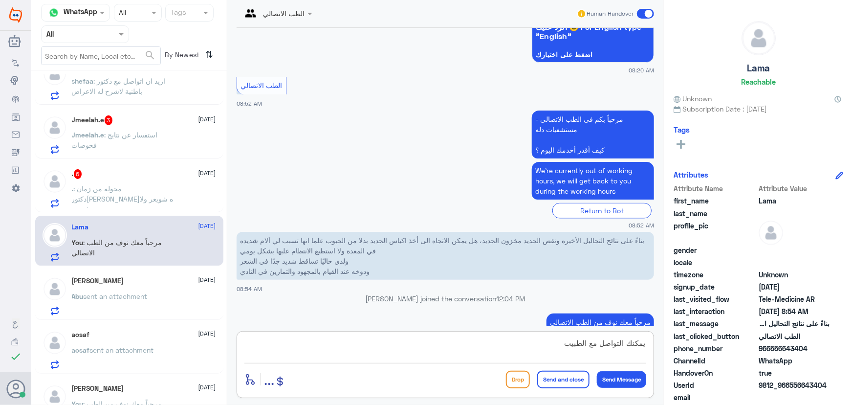
paste textarea "الاستشارة الفورية من خلال التطبيق والتي من خلالها يتم تواصلك بشكل فوري ومباشر م…"
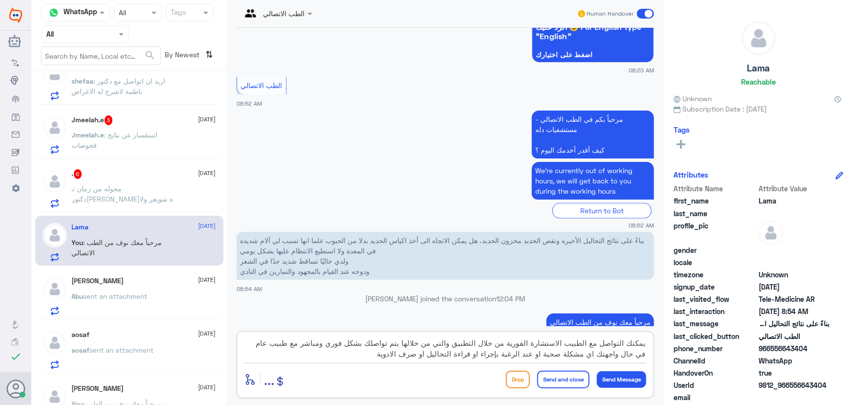
click at [566, 343] on textarea "يمكنك التواصل مع الطبيب الاستشارة الفورية من خلال التطبيق والتي من خلالها يتم ت…" at bounding box center [445, 348] width 402 height 24
drag, startPoint x: 589, startPoint y: 347, endPoint x: 626, endPoint y: 338, distance: 38.2
click at [626, 338] on textarea "يمكنك التواصل مع الطبيب عبر الاستشارة الفورية من خلال التطبيق والتي من خلالها ي…" at bounding box center [445, 348] width 402 height 24
type textarea "يمكنك الاستفسار من الطبيب عبر الاستشارة الفورية من خلال التطبيق والتي من خلالها…"
click at [567, 385] on button "Send and close" at bounding box center [563, 380] width 52 height 18
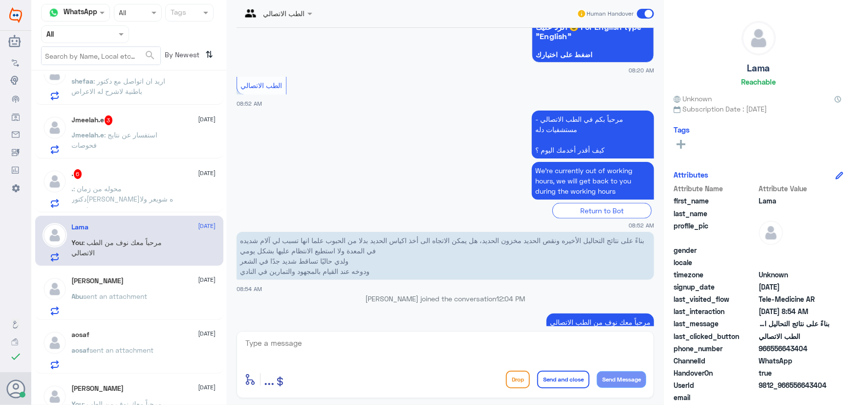
scroll to position [620, 0]
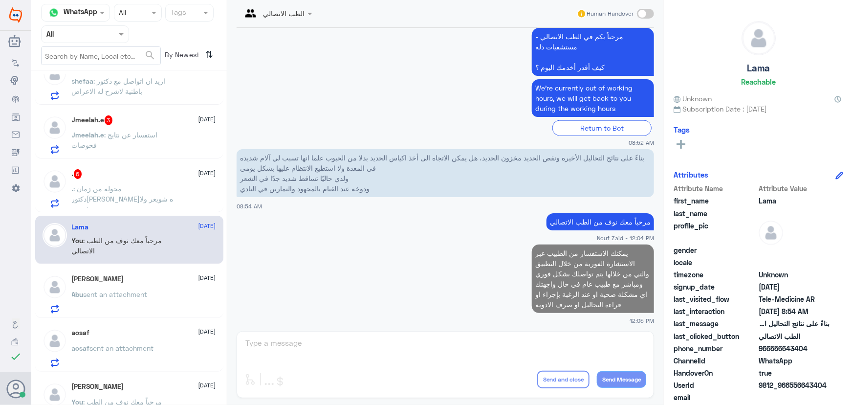
click at [132, 290] on span "sent an attachment" at bounding box center [116, 294] width 64 height 8
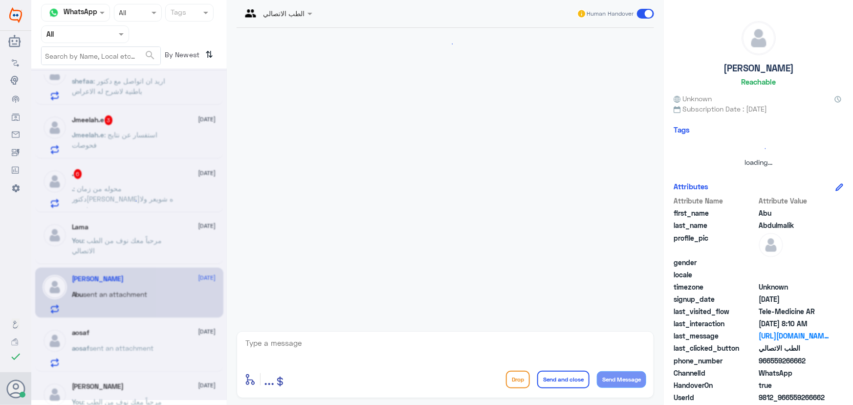
click at [158, 343] on div at bounding box center [129, 233] width 196 height 331
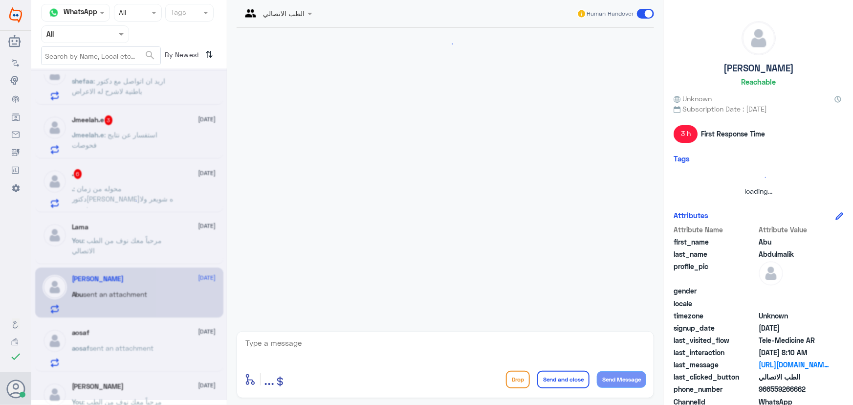
click at [160, 348] on div at bounding box center [129, 233] width 196 height 331
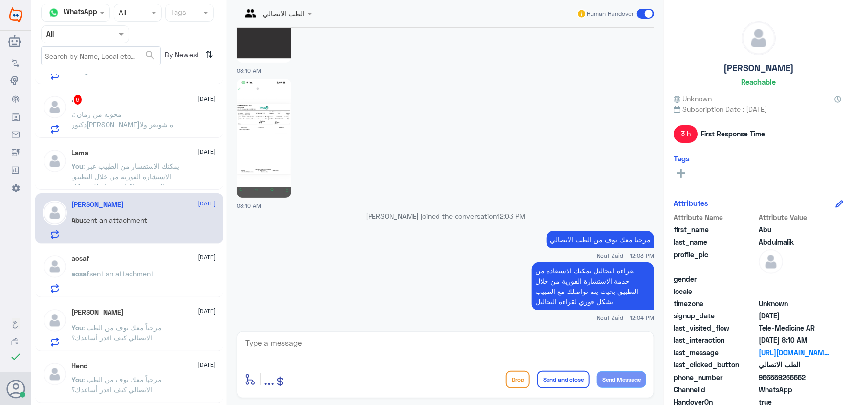
scroll to position [489, 0]
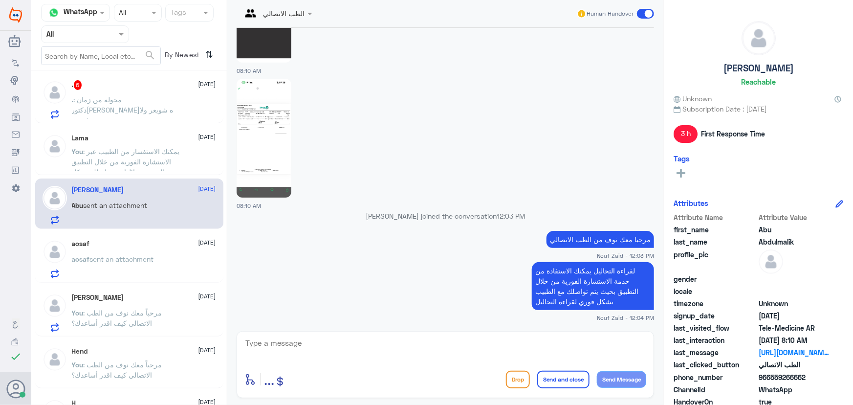
click at [176, 248] on div "aosaf 7 October aosaf sent an attachment" at bounding box center [144, 259] width 144 height 39
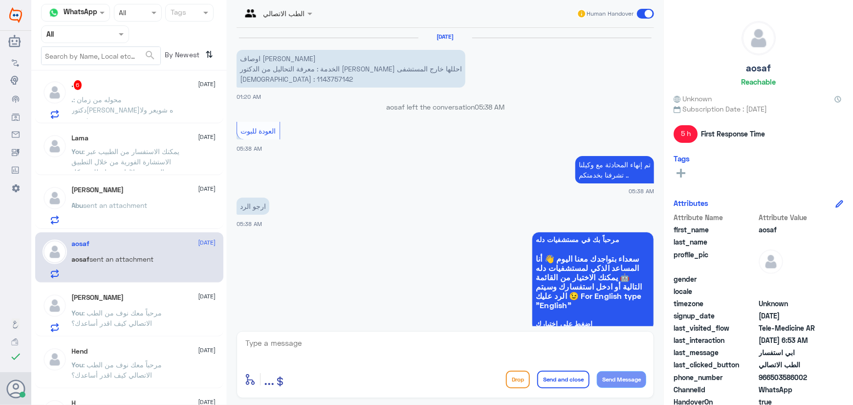
scroll to position [552, 0]
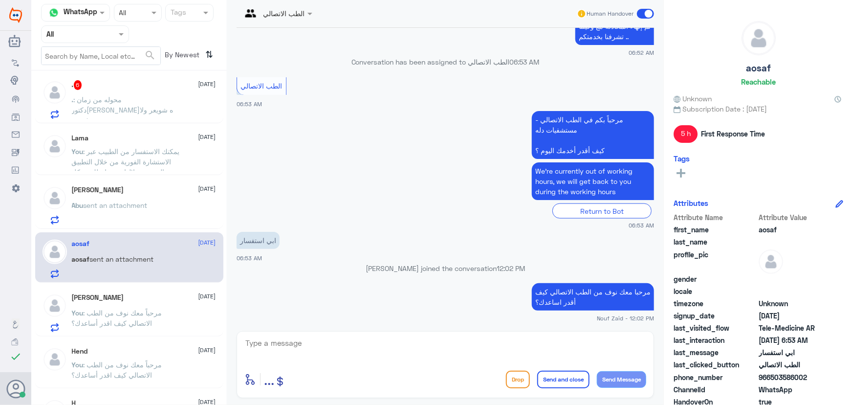
click at [172, 308] on p "You : مرحباً معك نوف من الطب الاتصالي كيف اقدر أساعدك؟" at bounding box center [127, 319] width 110 height 24
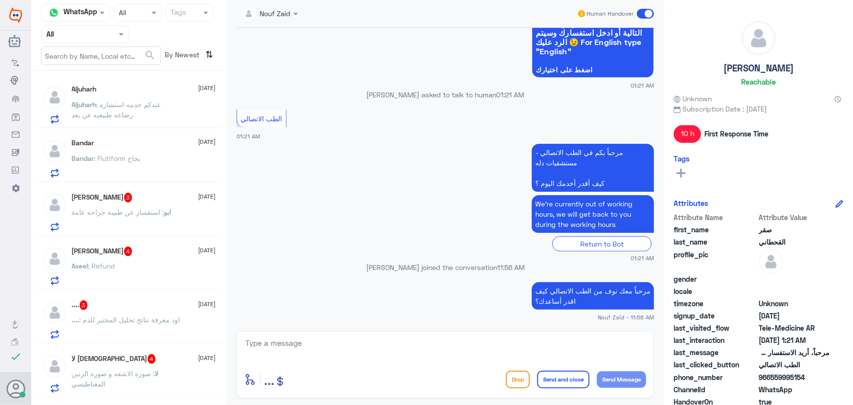
drag, startPoint x: 132, startPoint y: 255, endPoint x: 126, endPoint y: 254, distance: 5.9
click at [126, 254] on div "Aseel Alharthi 4 7 October" at bounding box center [144, 251] width 144 height 10
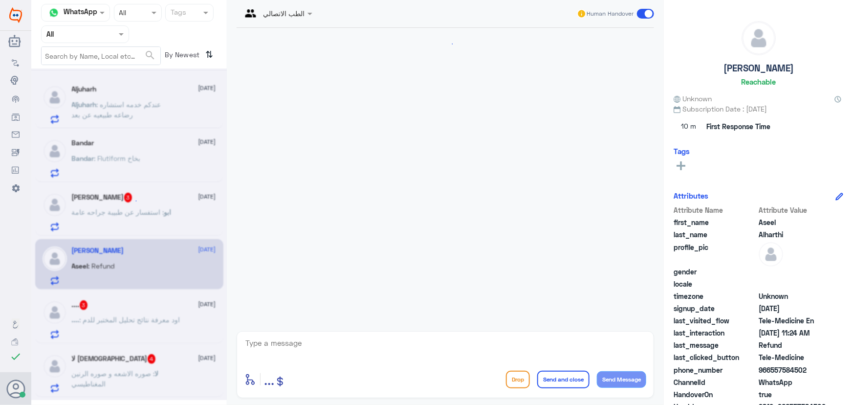
scroll to position [191, 0]
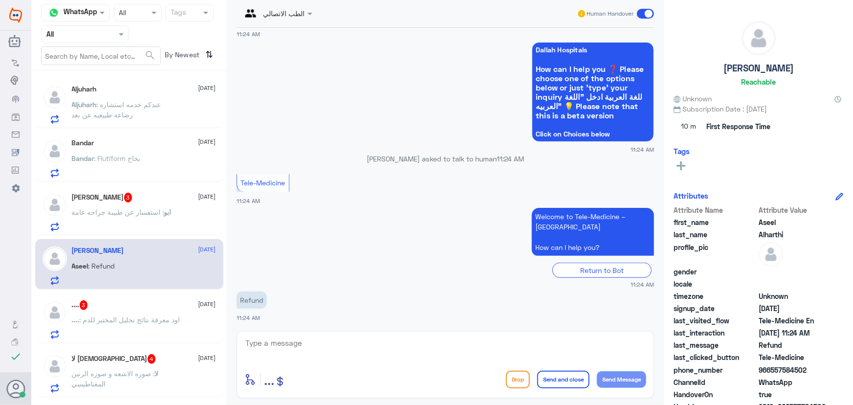
click at [152, 126] on div "Aljuharh 7 October Aljuharh : عندكم خدمه استشاره رضاعه طبيعيه عن بعد" at bounding box center [129, 103] width 188 height 50
click at [162, 116] on p "Aljuharh : عندكم خدمه استشاره رضاعه طبيعيه عن بعد" at bounding box center [127, 111] width 110 height 24
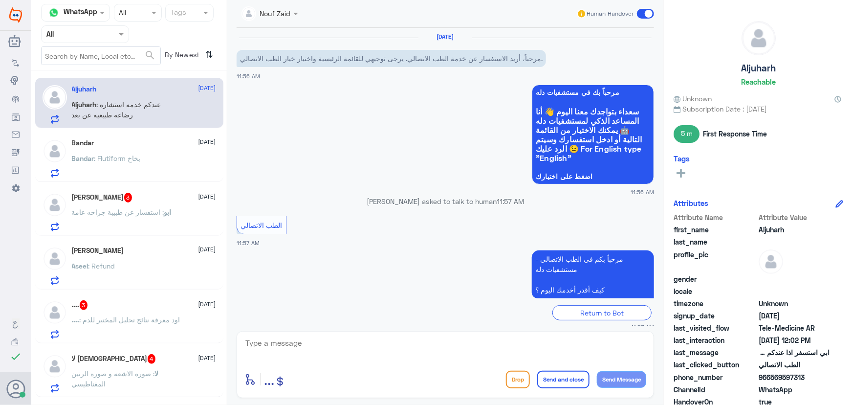
scroll to position [125, 0]
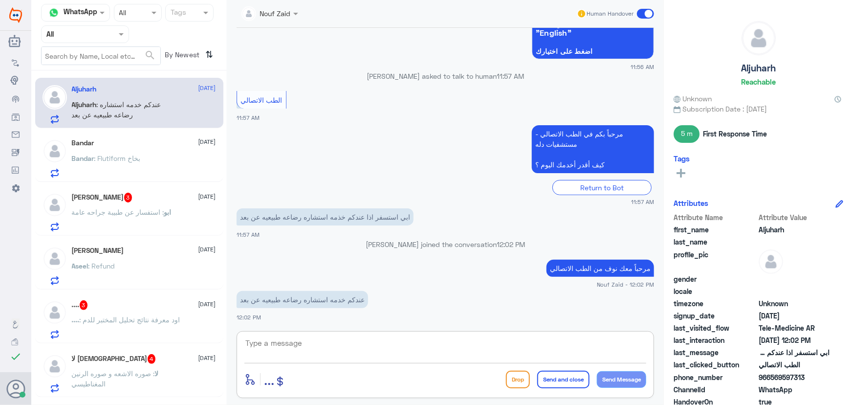
click at [371, 347] on textarea at bounding box center [445, 348] width 402 height 24
paste textarea "هنا الطب الاتصالي لكل مايخص الاستشارة الفورية من خلال التطبيق مع طبيب عام، لاتو…"
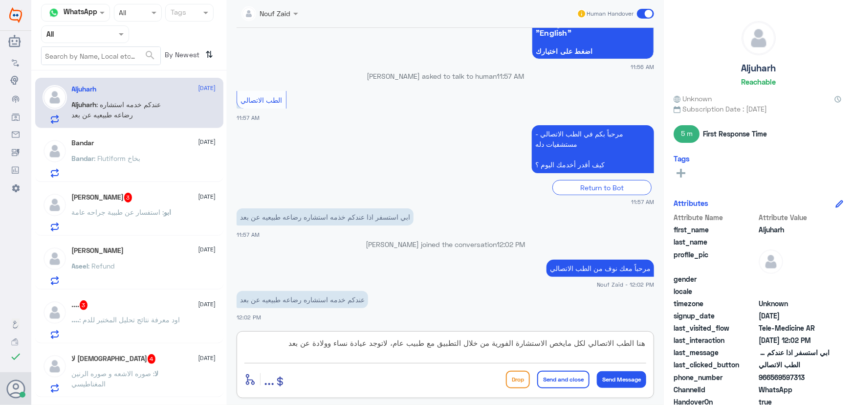
type textarea "هنا الطب الاتصالي لكل مايخص الاستشارة الفورية من خلال التطبيق مع طبيب عام، لاتو…"
click at [572, 379] on button "Send and close" at bounding box center [563, 380] width 52 height 18
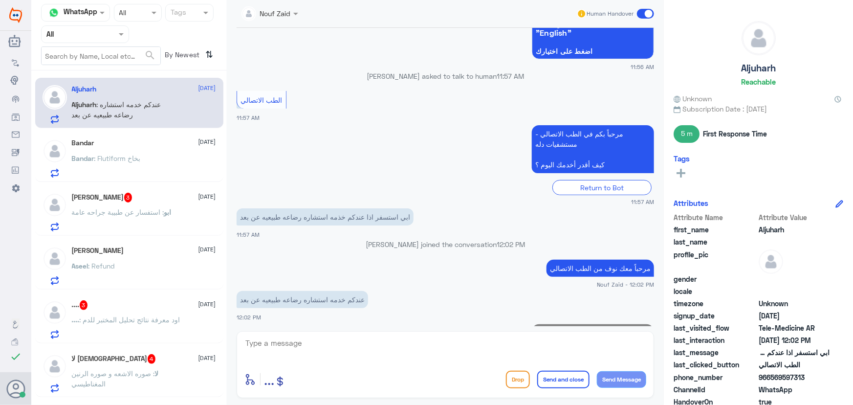
scroll to position [187, 0]
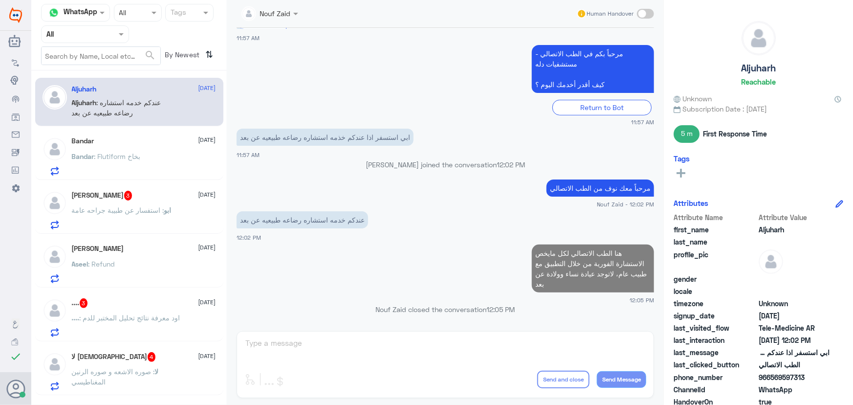
drag, startPoint x: 142, startPoint y: 174, endPoint x: 141, endPoint y: 178, distance: 4.9
click at [142, 176] on div "Bandar 7 October Bandar : Flutiform بخاخ" at bounding box center [129, 155] width 188 height 50
click at [159, 206] on span ": استفسار عن طبيبة جراحه عامة" at bounding box center [118, 210] width 92 height 8
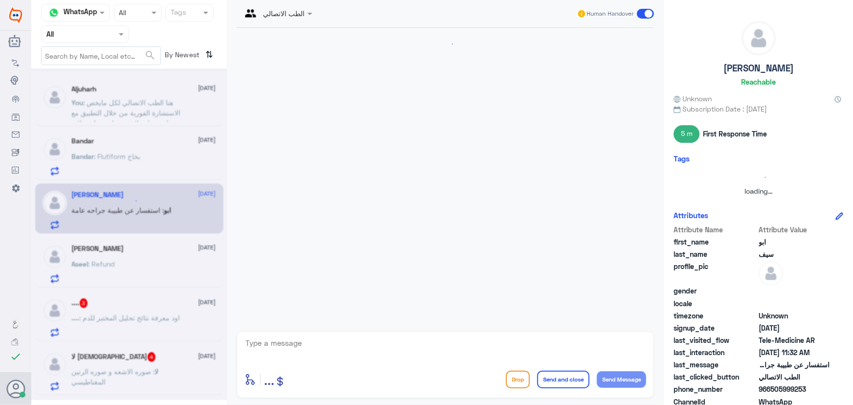
scroll to position [482, 0]
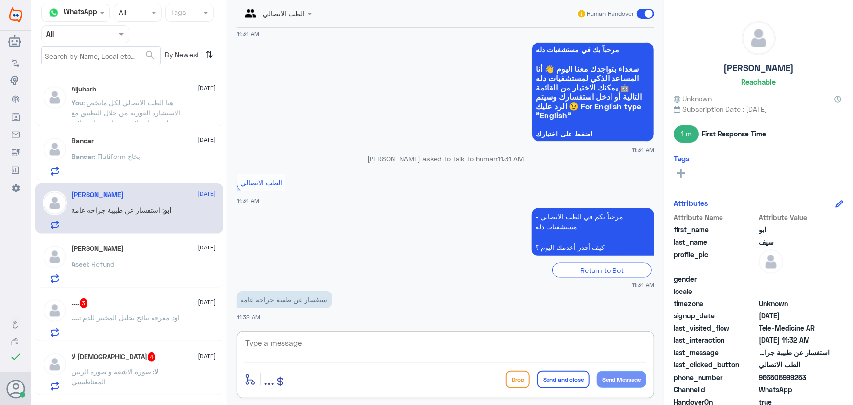
click at [411, 346] on textarea at bounding box center [445, 348] width 402 height 24
paste textarea "مرحباً معك نوف من الطب الاتصالي"
type textarea "مرحباً معك نوف من الطب الاتصالي"
click at [620, 378] on button "Send Message" at bounding box center [621, 379] width 49 height 17
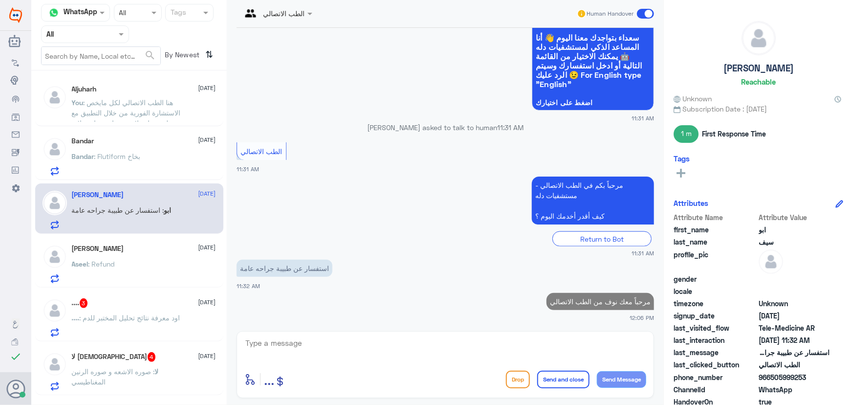
click at [406, 349] on textarea at bounding box center [445, 348] width 402 height 24
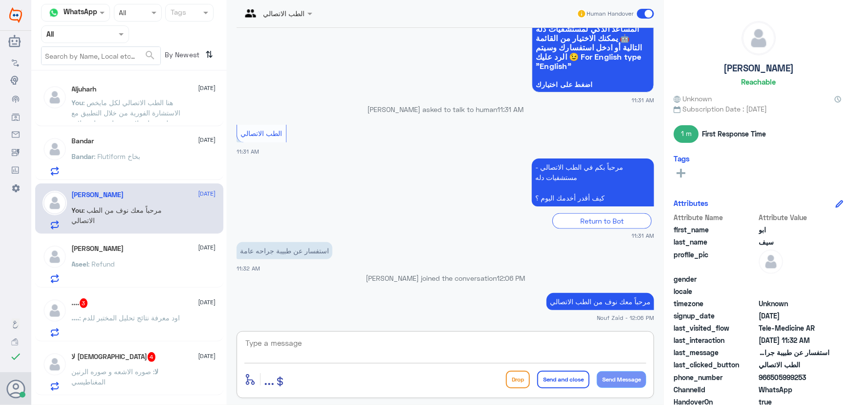
click at [328, 338] on textarea at bounding box center [445, 348] width 402 height 24
type textarea "ه"
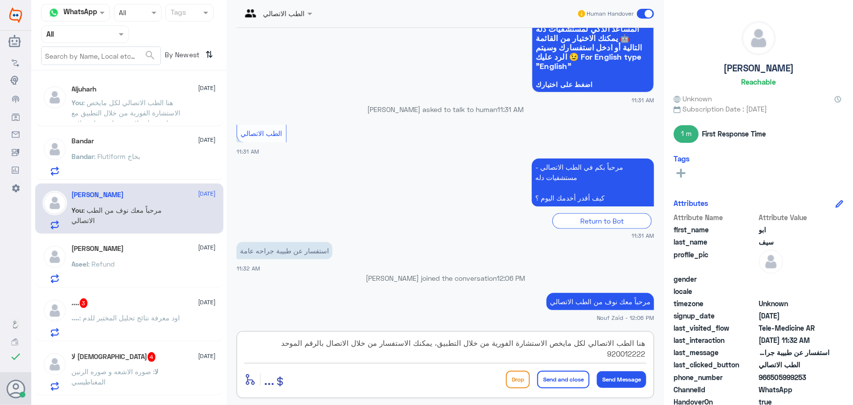
type textarea "هنا الطب الاتصالي لكل مايخص الاستشارة الفورية من خلال التطبيق، يمكنك الاستفسار …"
click at [561, 380] on button "Send and close" at bounding box center [563, 380] width 52 height 18
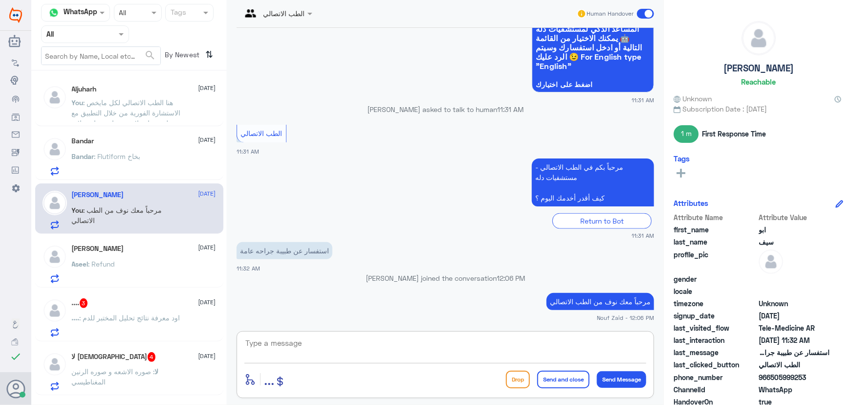
scroll to position [575, 0]
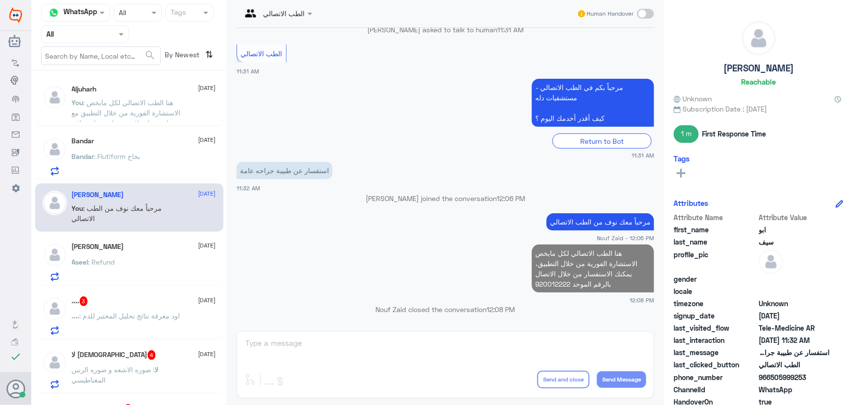
click at [157, 264] on div "Aseel : Refund" at bounding box center [144, 270] width 144 height 22
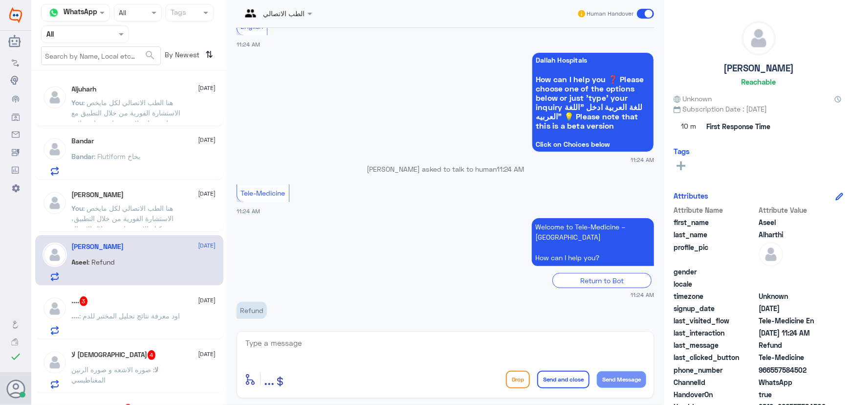
scroll to position [191, 0]
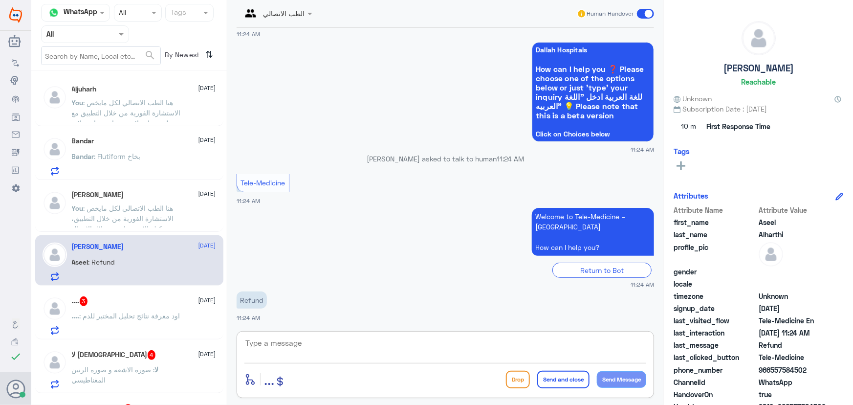
click at [302, 352] on textarea at bounding box center [445, 348] width 402 height 24
paste textarea "مرحباً معك نوف من الطب الاتصالي كيف اقدر أساعدك؟"
type textarea "مرحباً معك نوف من الطب الاتصالي كيف اقدر أساعدك؟"
click at [598, 381] on button "Send Message" at bounding box center [621, 379] width 49 height 17
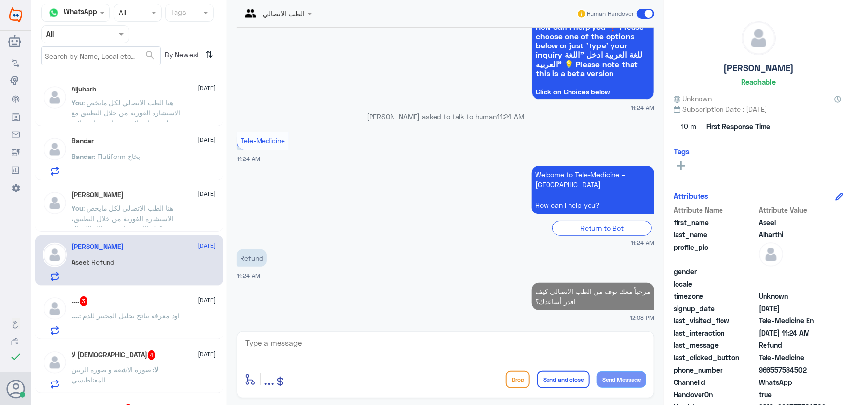
click at [137, 307] on div ".... 3 7 October .... : اود معرفة نتائج تحليل المختبر للدم" at bounding box center [144, 315] width 144 height 39
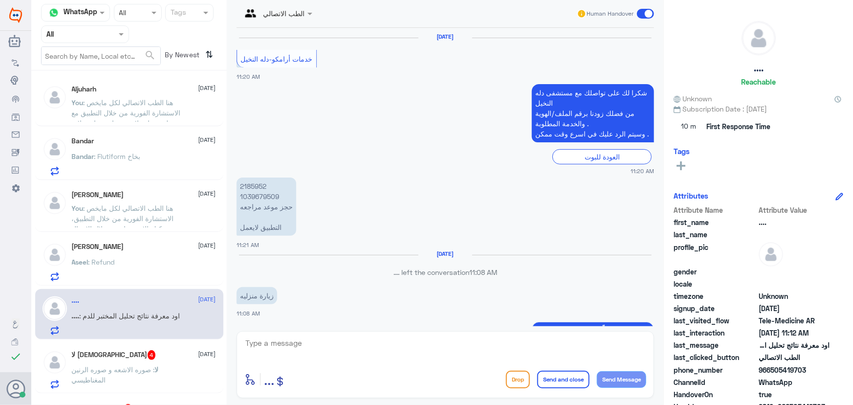
scroll to position [842, 0]
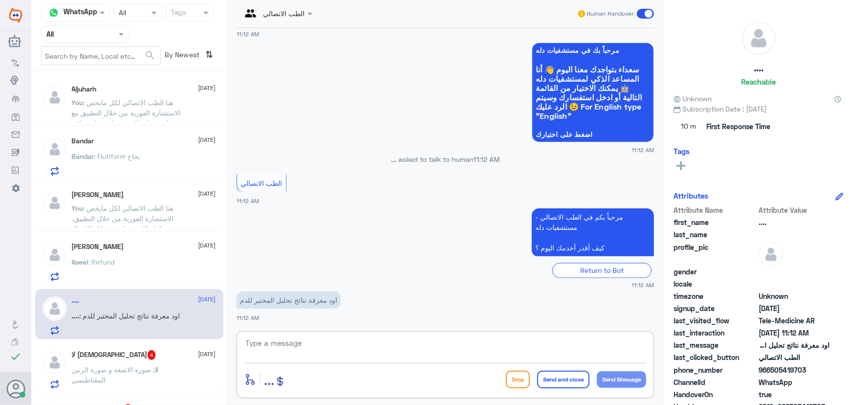
click at [351, 349] on textarea at bounding box center [445, 348] width 402 height 24
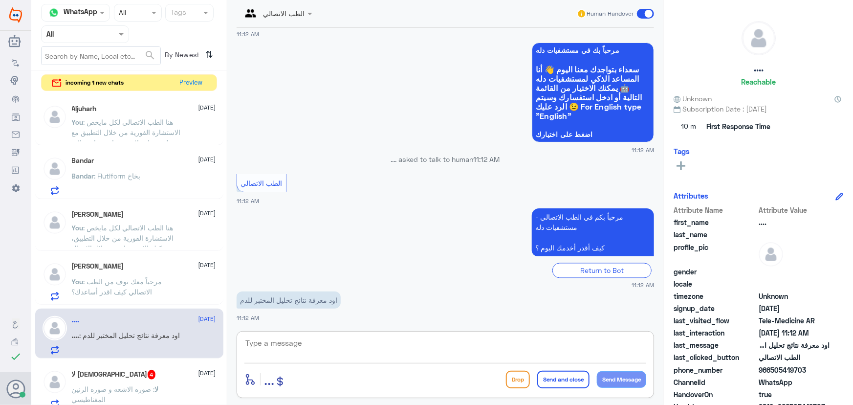
paste textarea "مرحباً معك نوف من الطب الاتصالي"
type textarea "مرحباً معك نوف من الطب الاتصالي"
click at [631, 373] on button "Send Message" at bounding box center [621, 379] width 49 height 17
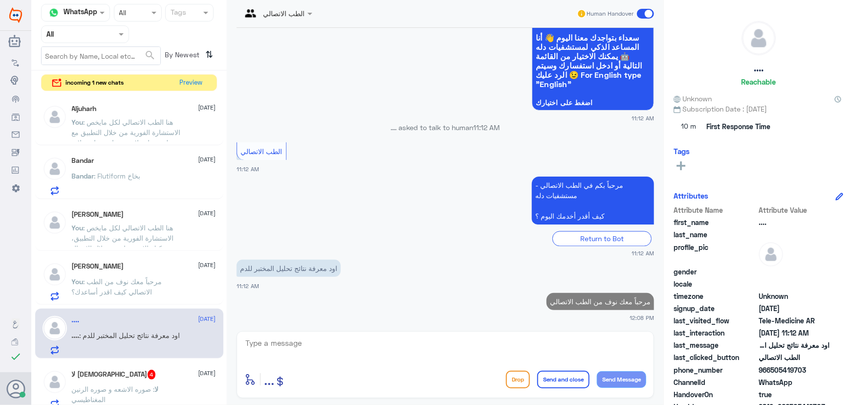
click at [542, 340] on textarea at bounding box center [445, 348] width 402 height 24
paste textarea "لقراءة التحاليل يمكنك الاستفادة من خدمة الاستشارة الفورية من خلال التطبيق بحيث …"
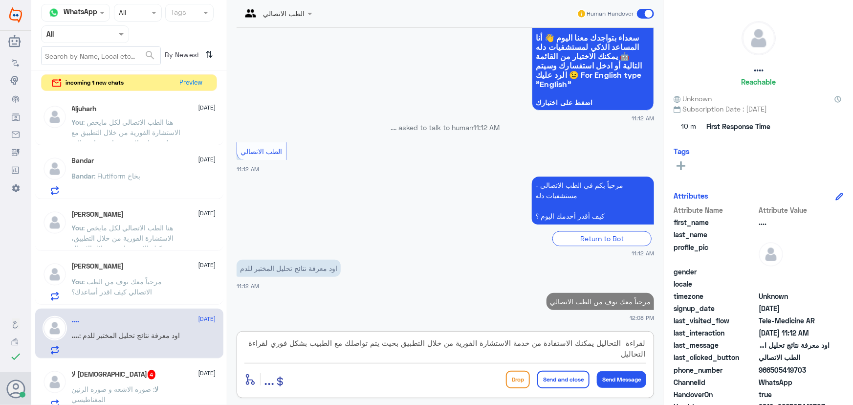
scroll to position [871, 0]
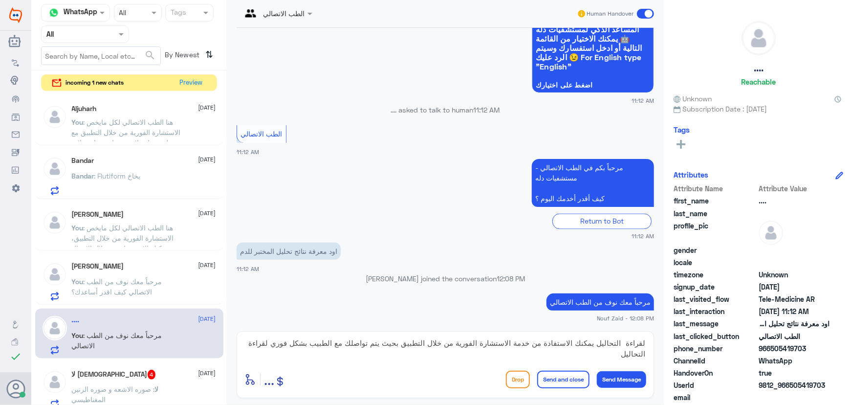
drag, startPoint x: 360, startPoint y: 363, endPoint x: 466, endPoint y: 350, distance: 106.9
click at [460, 348] on div "لقراءة التحاليل يمكنك الاستفادة من خدمة الاستشارة الفورية من خلال التطبيق بحيث …" at bounding box center [445, 349] width 402 height 27
click at [621, 342] on textarea "لقراءة التحاليل يمكنك الاستفادة من خدمة الاستشارة الفورية من خلال التطبيق بحيث …" at bounding box center [445, 348] width 402 height 24
type textarea "لقراءة التحاليل يمكنك الاستفادة من خدمة الاستشارة الفورية من خلال التطبيق بحيث …"
click at [568, 376] on button "Send and close" at bounding box center [563, 380] width 52 height 18
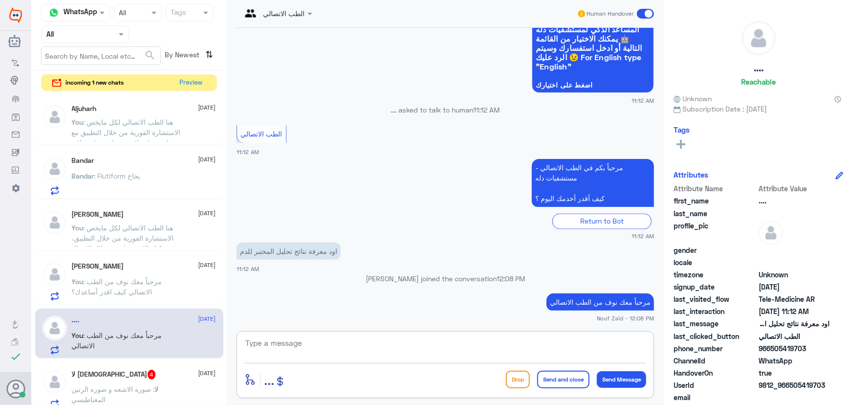
scroll to position [933, 0]
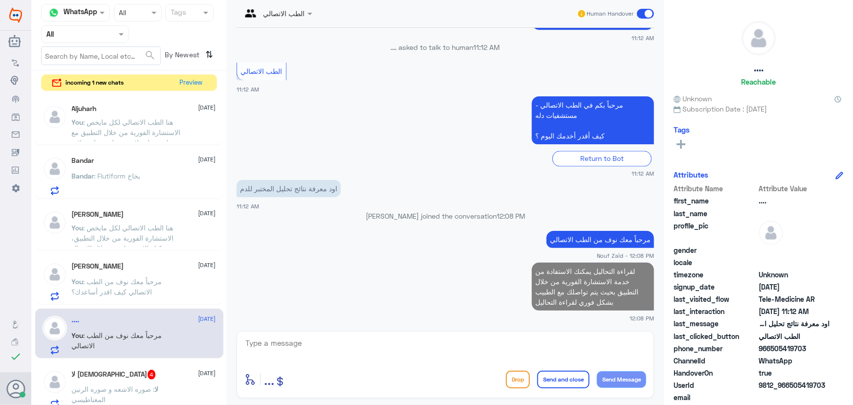
click at [139, 375] on div "لا اله الا الله 4 7 October" at bounding box center [144, 375] width 144 height 10
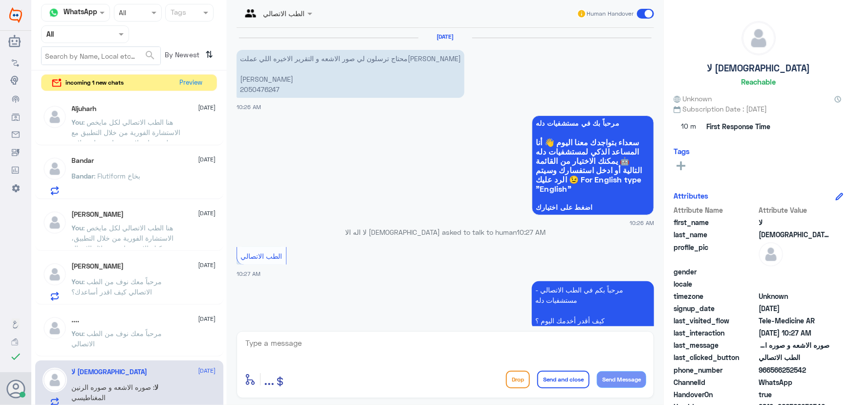
scroll to position [137, 0]
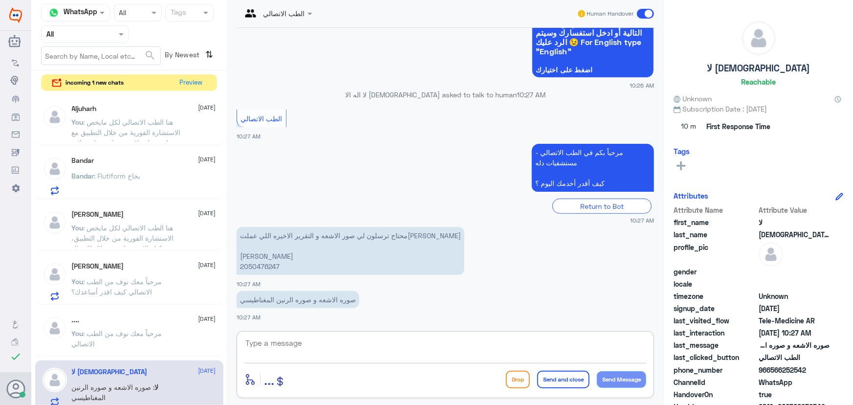
click at [356, 342] on textarea at bounding box center [445, 348] width 402 height 24
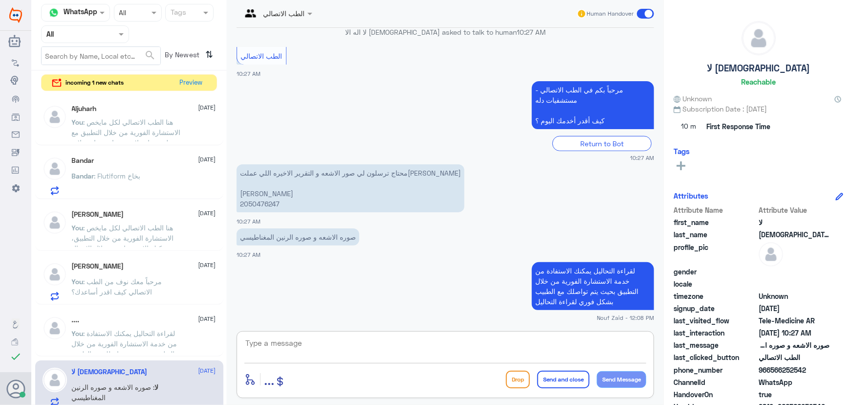
click at [351, 343] on textarea at bounding box center [445, 348] width 402 height 24
click at [122, 338] on span ": لقراءة التحاليل يمكنك الاستفادة من خدمة الاستشارة الفورية من خلال التطبيق بحي…" at bounding box center [125, 348] width 106 height 39
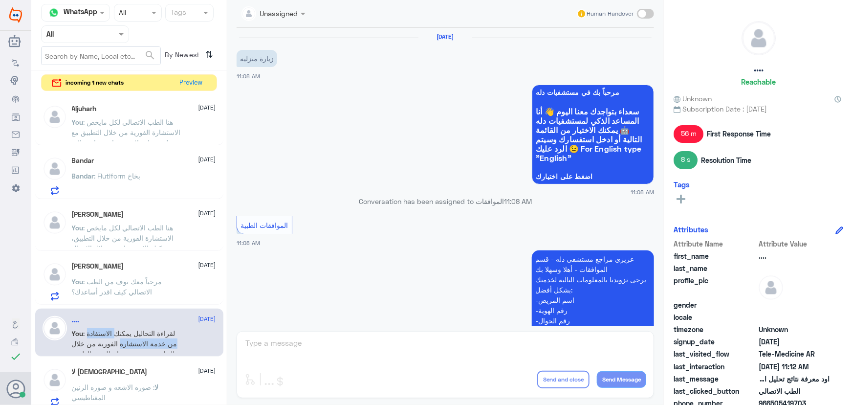
scroll to position [734, 0]
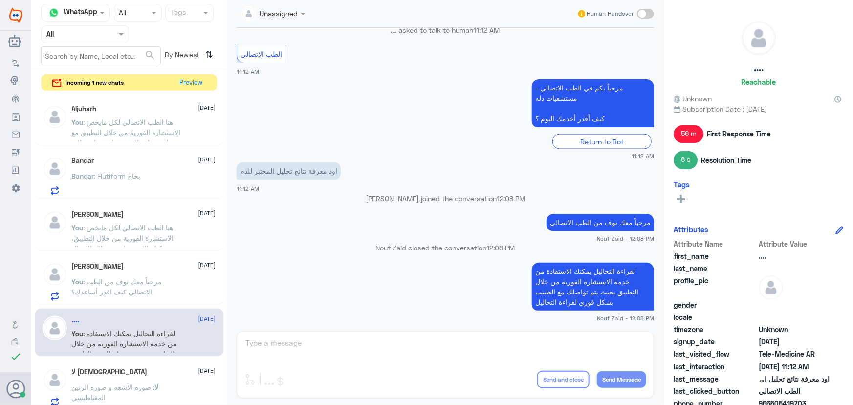
click at [162, 379] on div "لا اله الا الله 7 October لا : صوره الاشعه و صوره الرنين المغناطيسي" at bounding box center [144, 387] width 144 height 39
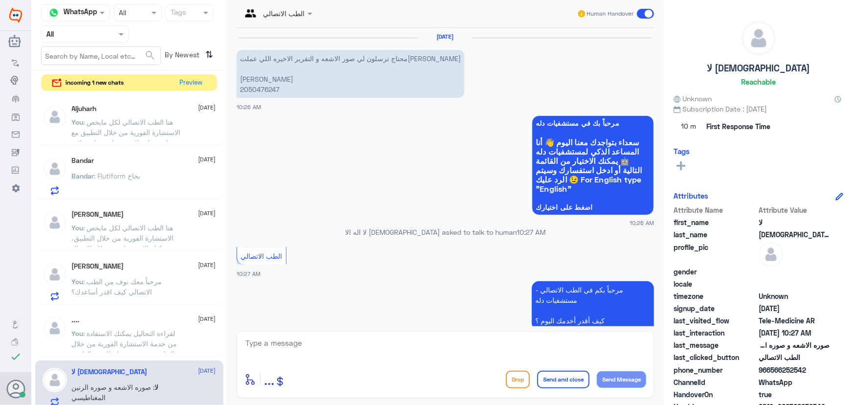
scroll to position [137, 0]
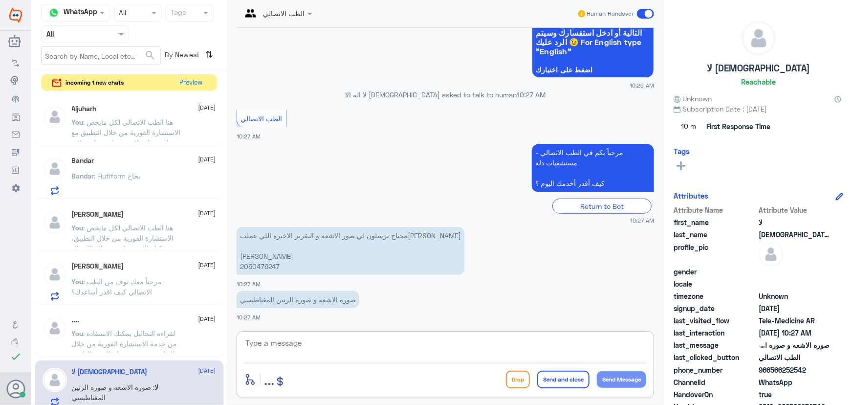
click at [362, 337] on textarea at bounding box center [445, 348] width 402 height 24
click at [354, 343] on textarea at bounding box center [445, 348] width 402 height 24
paste textarea "مرحباً معك نوف من الطب الاتصالي"
type textarea "مرحباً معك نوف من الطب الاتصالي"
click at [607, 376] on button "Send Message" at bounding box center [621, 379] width 49 height 17
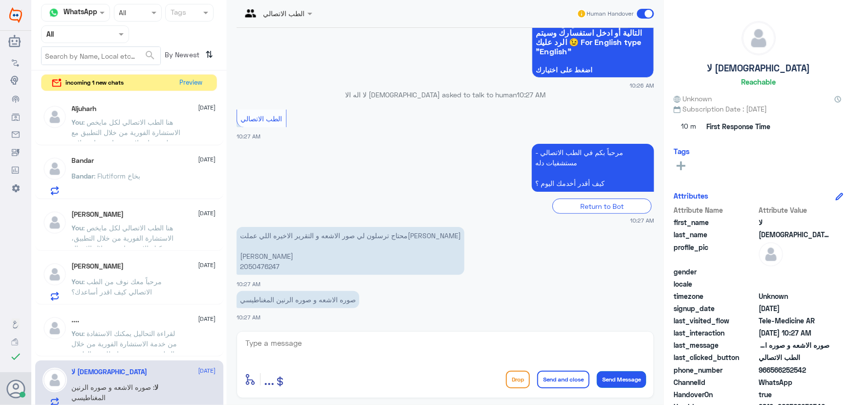
scroll to position [169, 0]
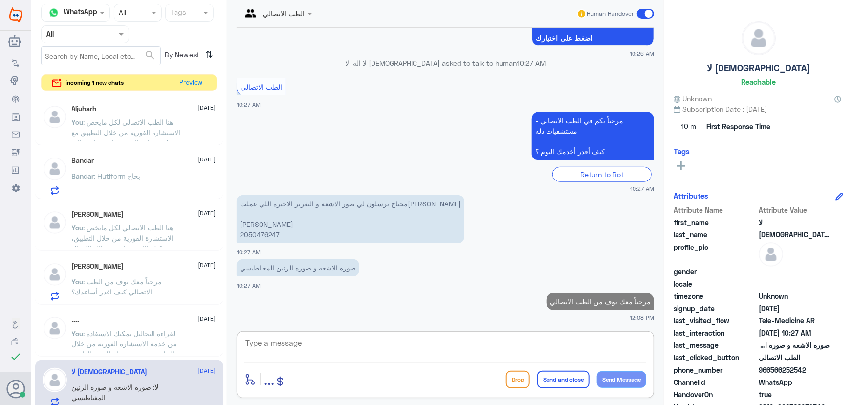
click at [527, 347] on textarea at bounding box center [445, 348] width 402 height 24
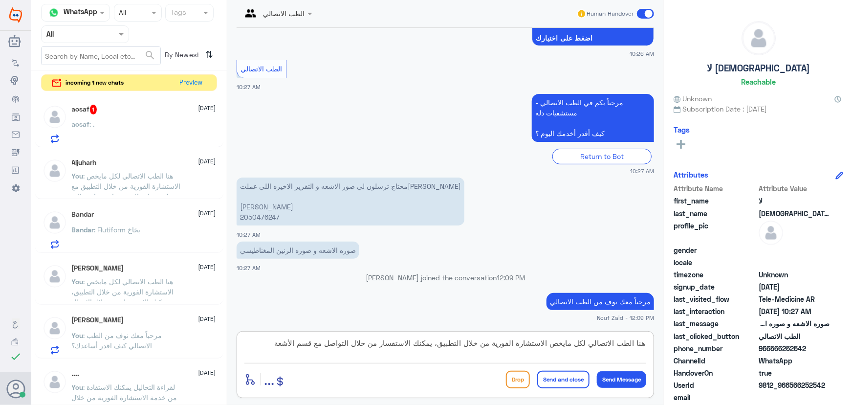
click at [319, 342] on textarea "هنا الطب الاتصالي لكل مايخص الاستشارة الفورية من خلال التطبيق، يمكنك الاستفسار …" at bounding box center [445, 348] width 402 height 24
click at [261, 340] on textarea "هنا الطب الاتصالي لكل مايخص الاستشارة الفورية من خلال التطبيق، يمكنك الاستفسار …" at bounding box center [445, 348] width 402 height 24
paste textarea "112994877"
type textarea "هنا الطب الاتصالي لكل مايخص الاستشارة الفورية من خلال التطبيق، يمكنك الاستفسار …"
click at [561, 370] on div "enter flow name ... Drop Send and close Send Message" at bounding box center [445, 379] width 402 height 22
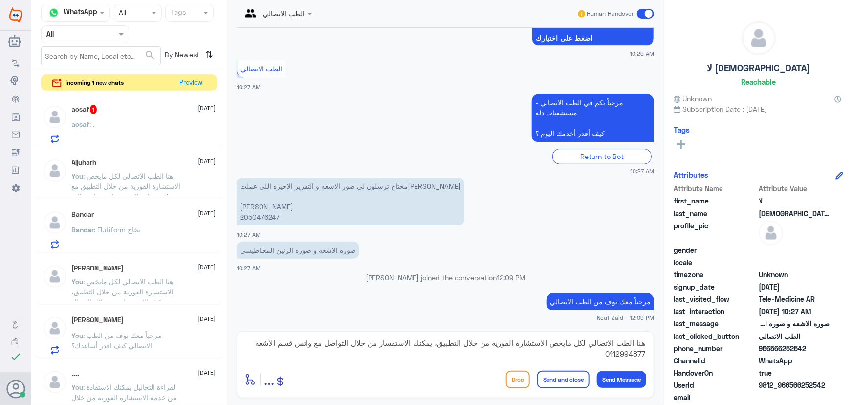
click at [563, 383] on button "Send and close" at bounding box center [563, 380] width 52 height 18
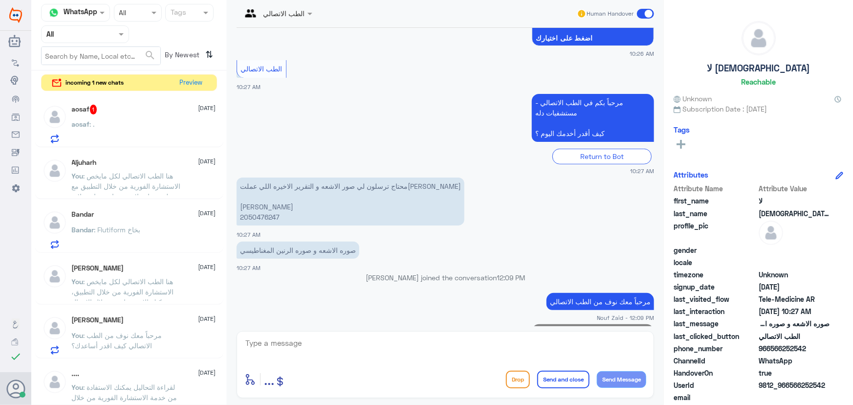
scroll to position [231, 0]
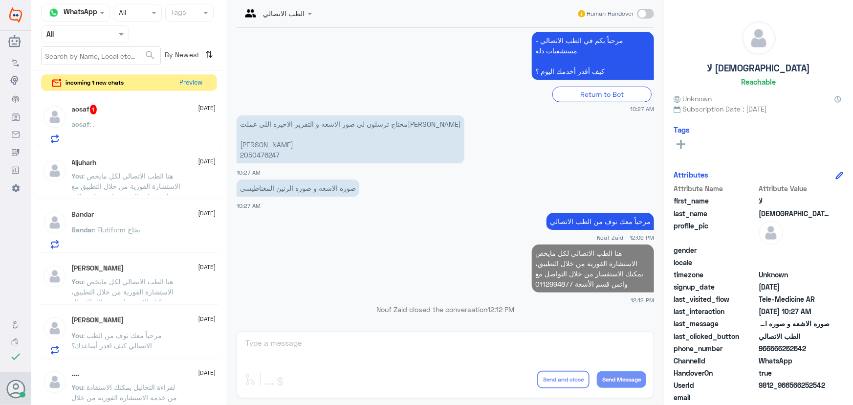
click at [120, 136] on div "aosaf : ." at bounding box center [144, 132] width 144 height 22
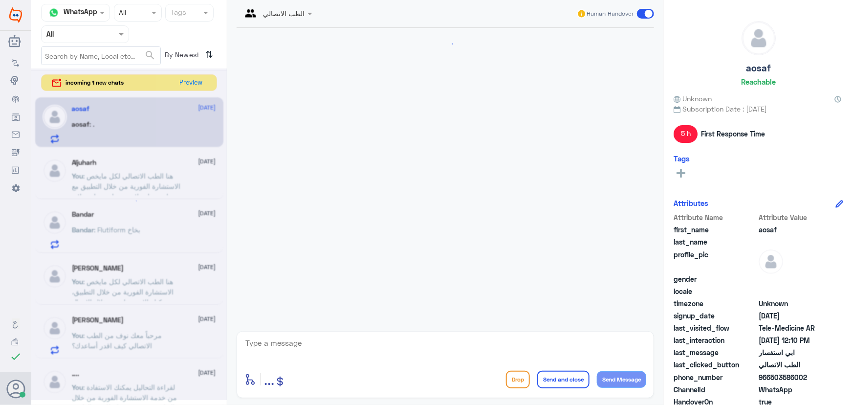
scroll to position [534, 0]
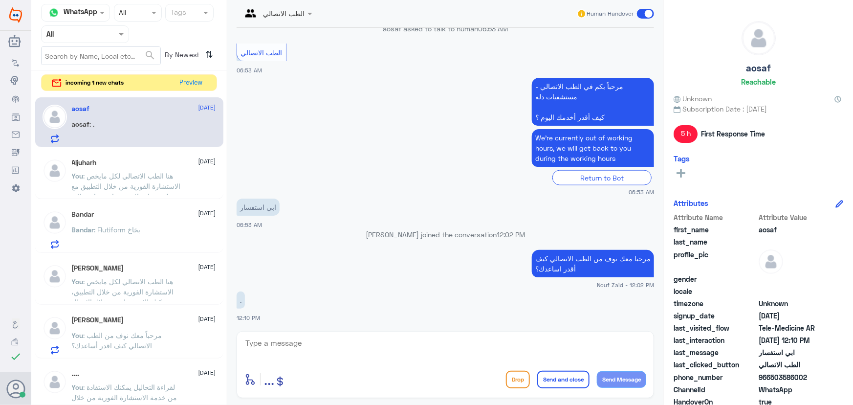
click at [329, 341] on textarea at bounding box center [445, 348] width 402 height 24
click at [393, 343] on textarea at bounding box center [445, 348] width 402 height 24
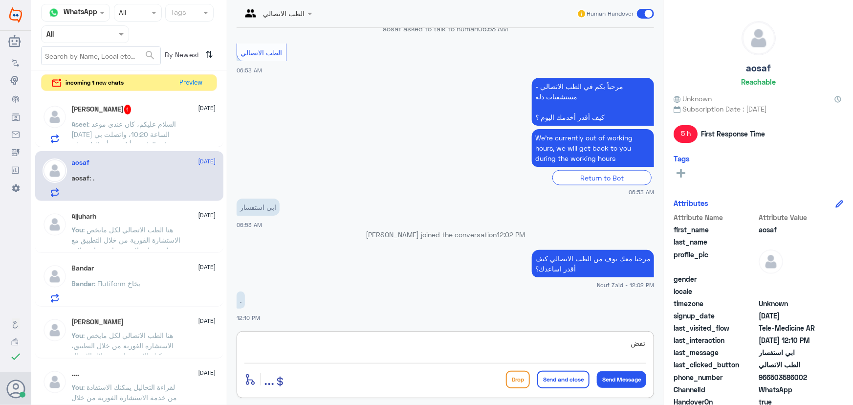
type textarea "تفضل"
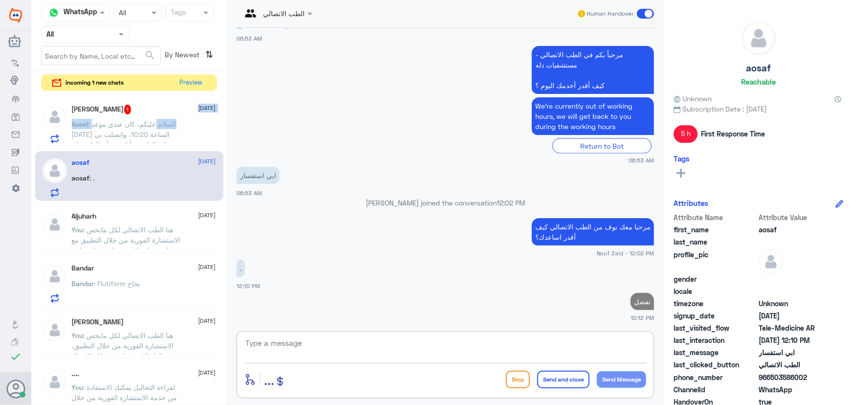
drag, startPoint x: 159, startPoint y: 117, endPoint x: 153, endPoint y: 122, distance: 7.3
click at [153, 122] on div "Aseel Alharthi 1 7 October Aseel : السلام عليكم، كان عندي موعد اليوم الساعة 10:…" at bounding box center [144, 124] width 144 height 39
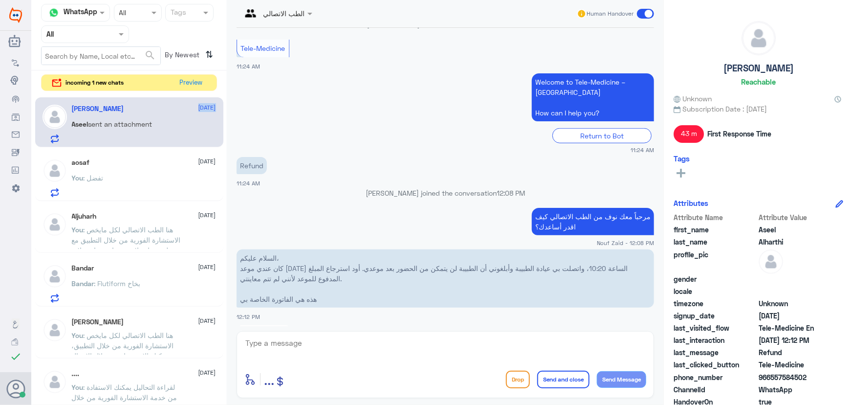
scroll to position [461, 0]
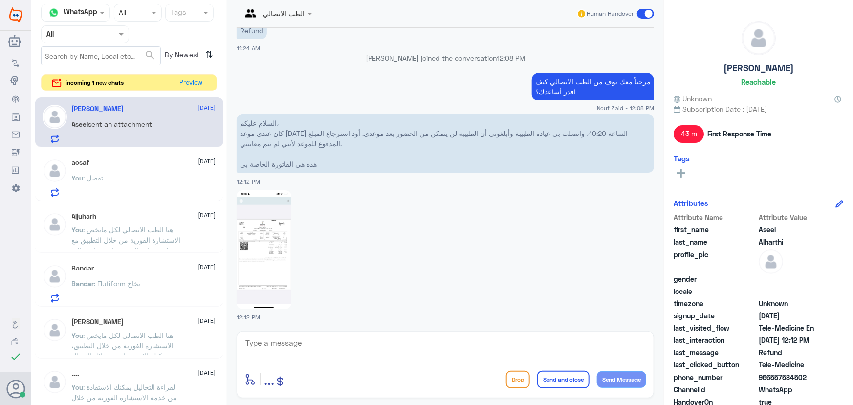
click at [324, 205] on div at bounding box center [445, 249] width 417 height 120
click at [191, 173] on div "aosaf 7 October You : تفضل" at bounding box center [144, 177] width 144 height 39
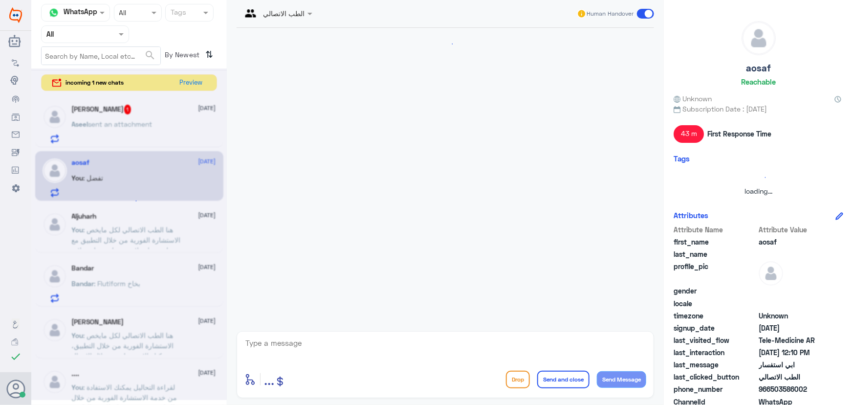
click at [163, 133] on div at bounding box center [129, 233] width 196 height 331
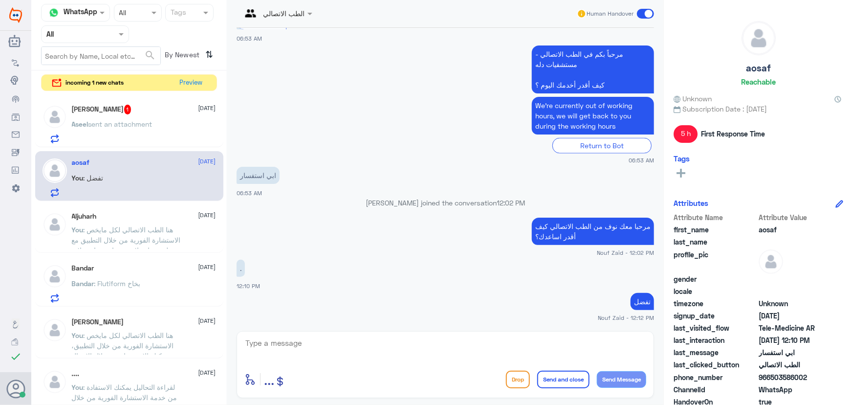
click at [161, 133] on div "Aseel sent an attachment" at bounding box center [144, 132] width 144 height 22
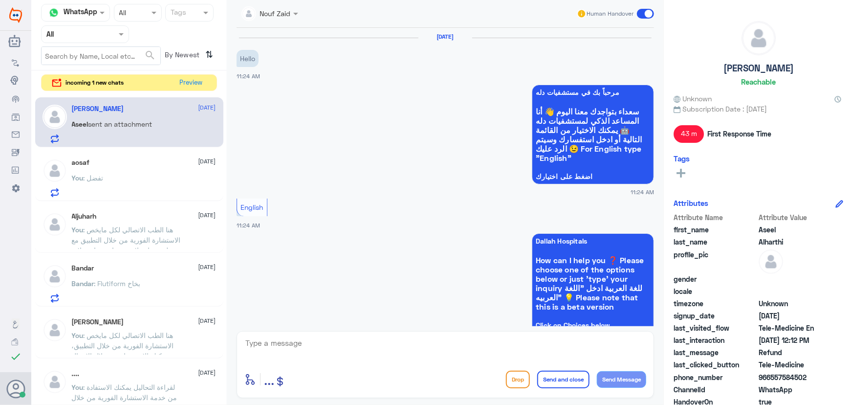
scroll to position [460, 0]
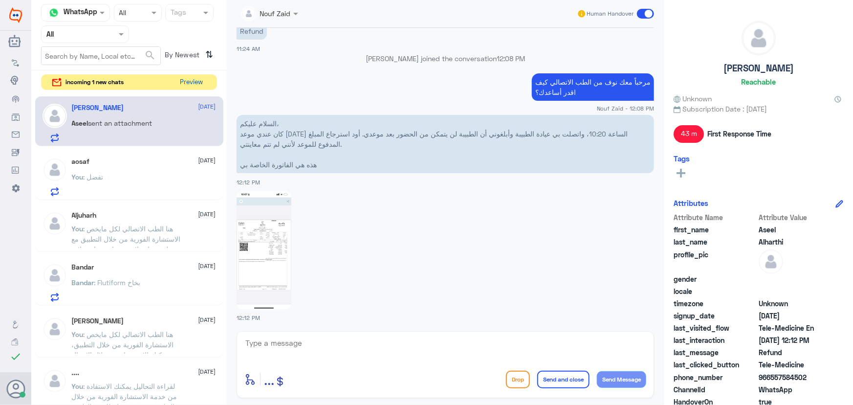
click at [183, 83] on button "Preview" at bounding box center [191, 82] width 30 height 15
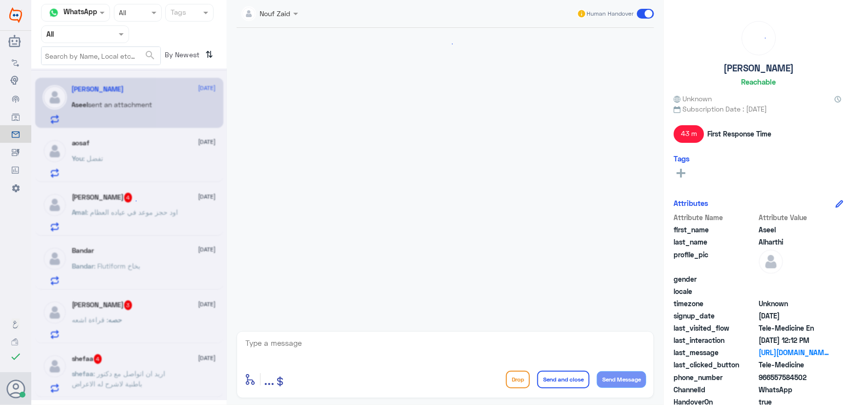
scroll to position [460, 0]
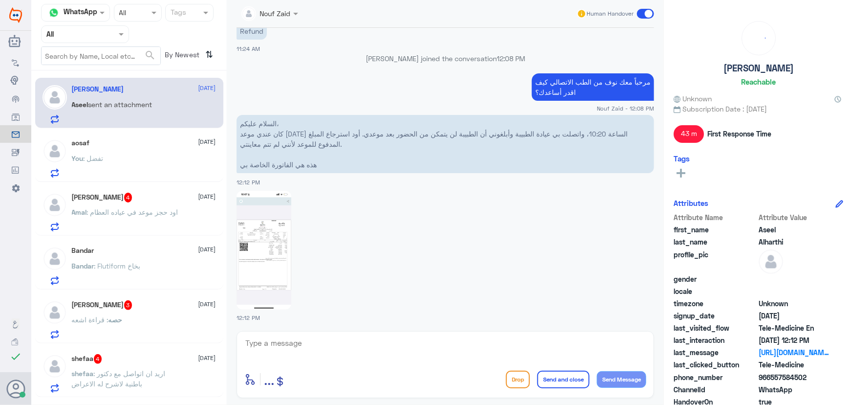
click at [304, 355] on textarea at bounding box center [445, 348] width 402 height 24
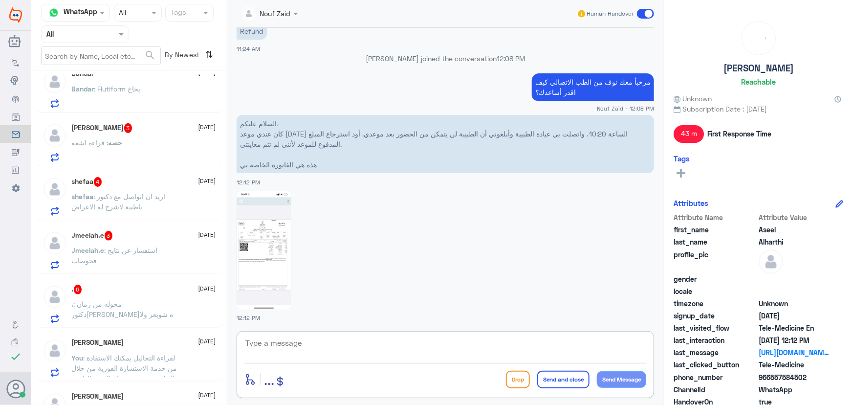
scroll to position [133, 0]
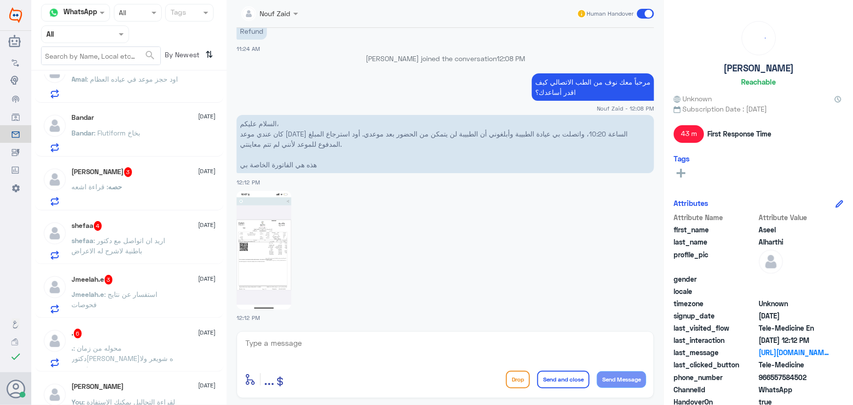
click at [141, 351] on p ". : محوله من زمان دكتوره دانيه شويعر ولا في رد" at bounding box center [127, 355] width 110 height 24
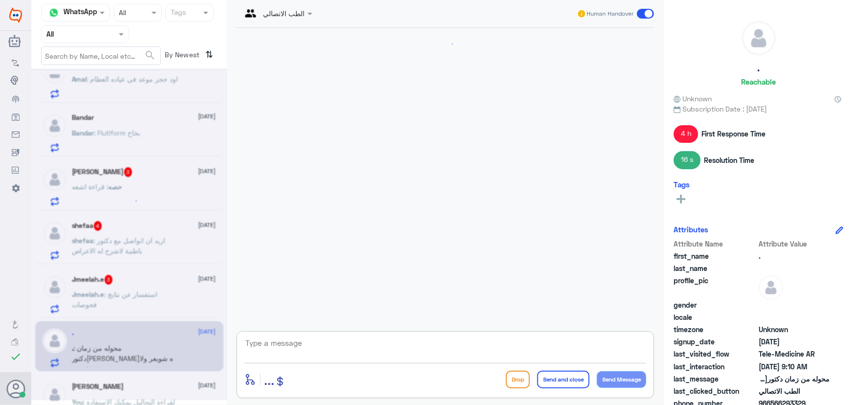
scroll to position [700, 0]
click at [284, 340] on textarea at bounding box center [445, 348] width 402 height 24
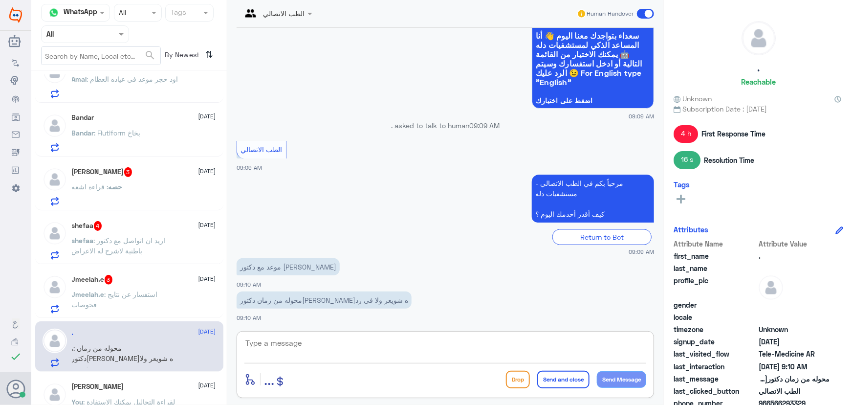
click at [269, 352] on textarea at bounding box center [445, 348] width 402 height 24
click at [160, 301] on p "Jmeelah.e : استفسار عن نتايج فحوصات" at bounding box center [127, 301] width 110 height 24
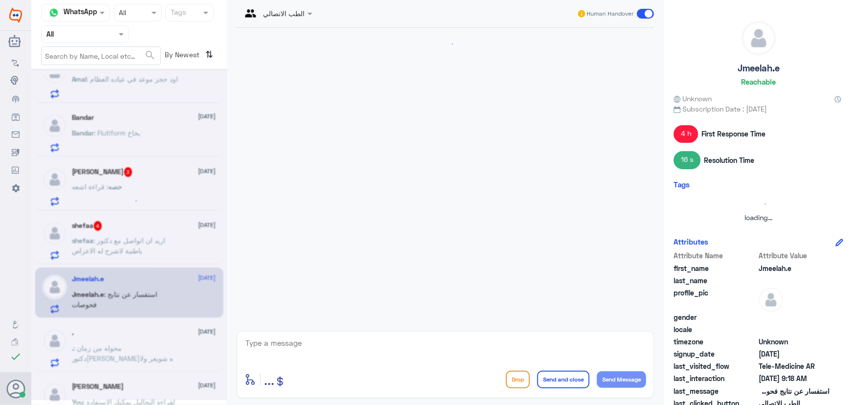
click at [173, 349] on div at bounding box center [129, 233] width 196 height 331
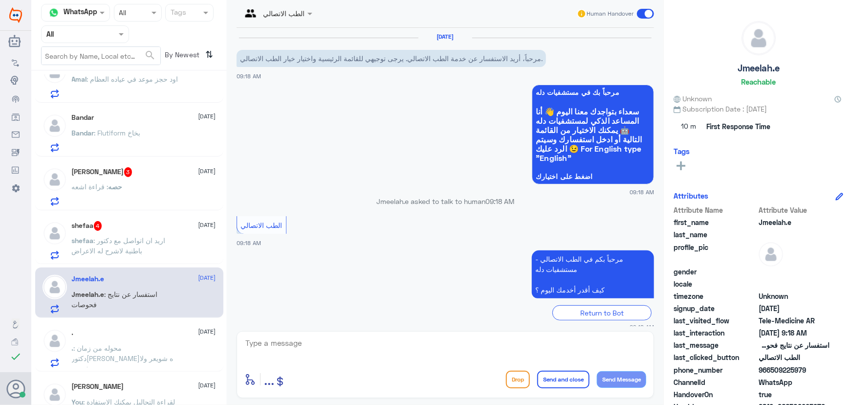
scroll to position [43, 0]
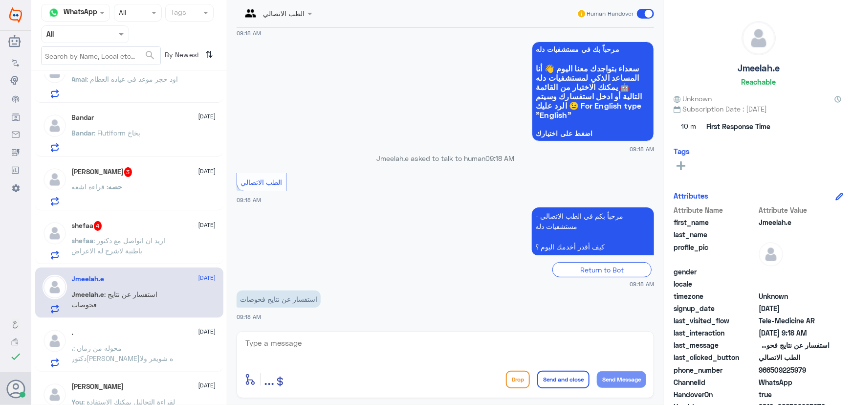
click at [173, 347] on span ": محوله من زمان دكتوره دانيه شويعر ولا في رد" at bounding box center [123, 358] width 102 height 29
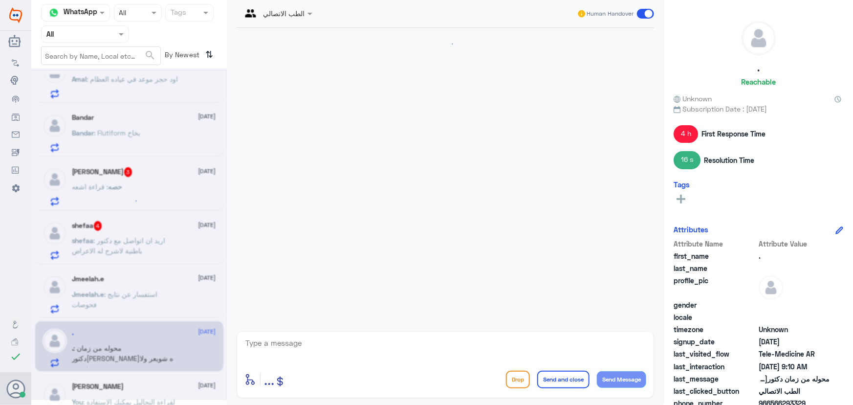
scroll to position [700, 0]
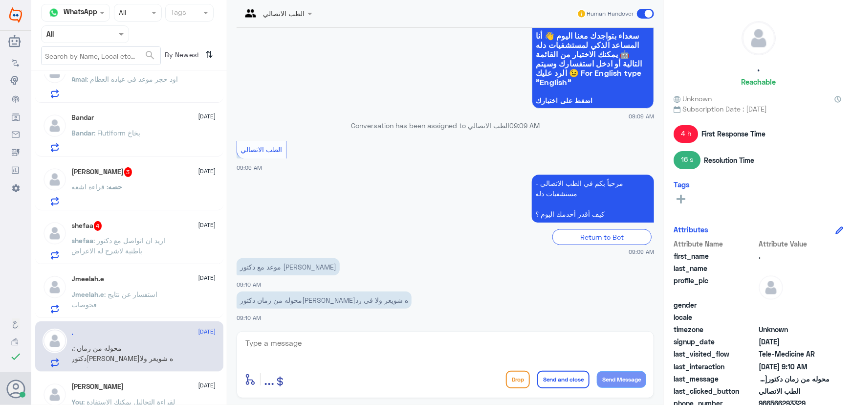
click at [196, 285] on div "Jmeelah.e 7 October Jmeelah.e : استفسار عن نتايج فحوصات" at bounding box center [144, 294] width 144 height 39
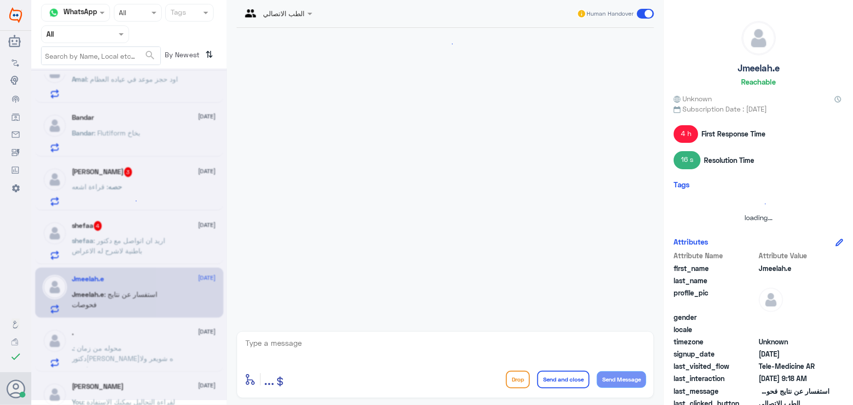
click at [198, 336] on div at bounding box center [129, 233] width 196 height 331
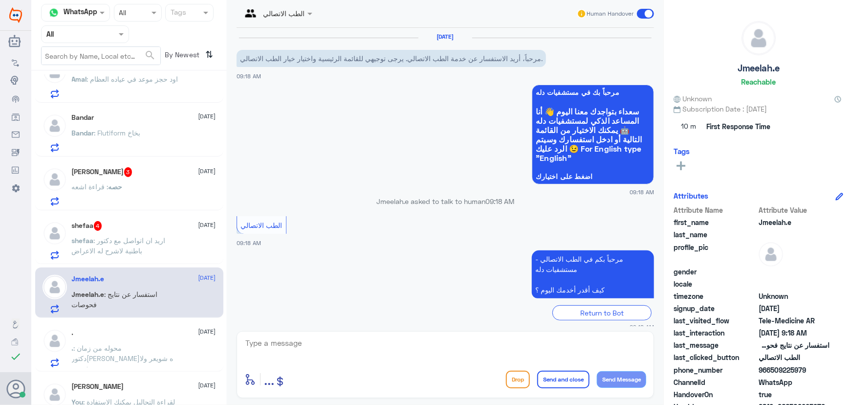
scroll to position [43, 0]
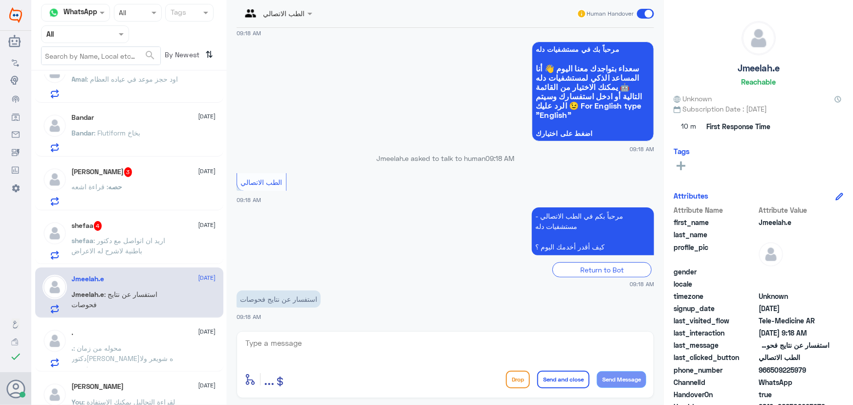
click at [141, 304] on p "Jmeelah.e : استفسار عن نتايج فحوصات" at bounding box center [127, 301] width 110 height 24
click at [156, 340] on div ". 7 October . : محوله من زمان دكتوره دانيه شويعر ولا في رد" at bounding box center [144, 348] width 144 height 39
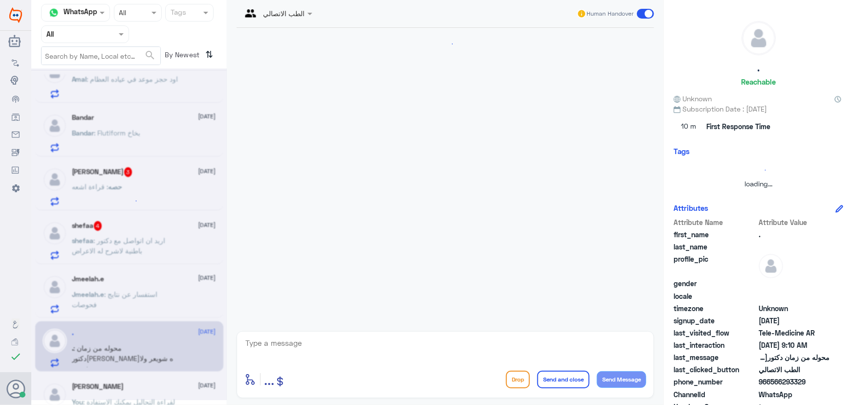
click at [155, 250] on div at bounding box center [129, 233] width 196 height 331
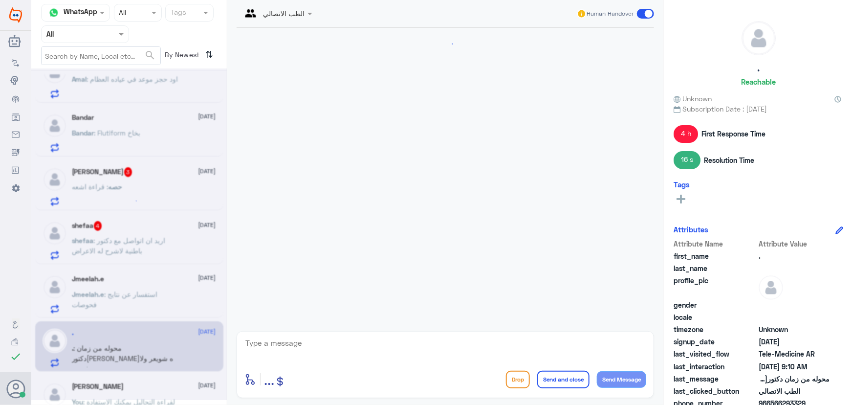
scroll to position [700, 0]
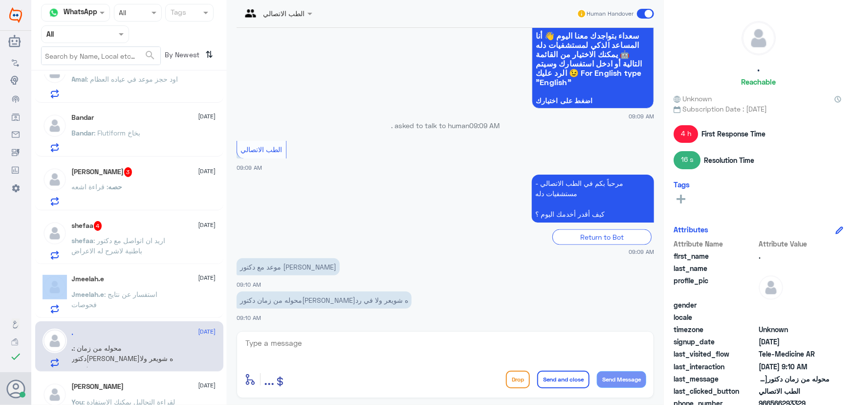
click at [155, 250] on p "shefaa : اريد ان اتواصل مع دكتور باطنية لاشرح له الاعراض" at bounding box center [127, 247] width 110 height 24
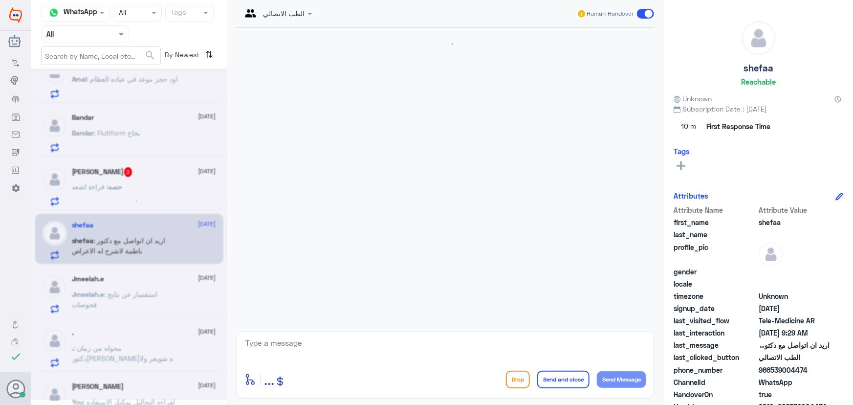
click at [161, 342] on div ". 7 October . : محوله من زمان دكتوره دانيه شويعر ولا في رد" at bounding box center [144, 348] width 144 height 39
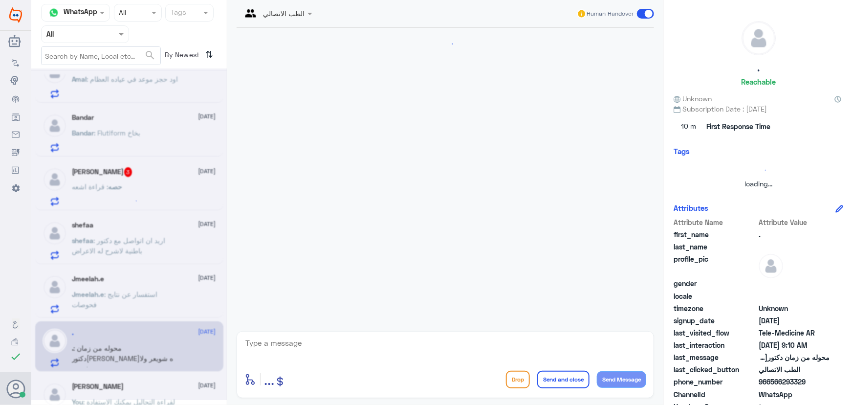
scroll to position [700, 0]
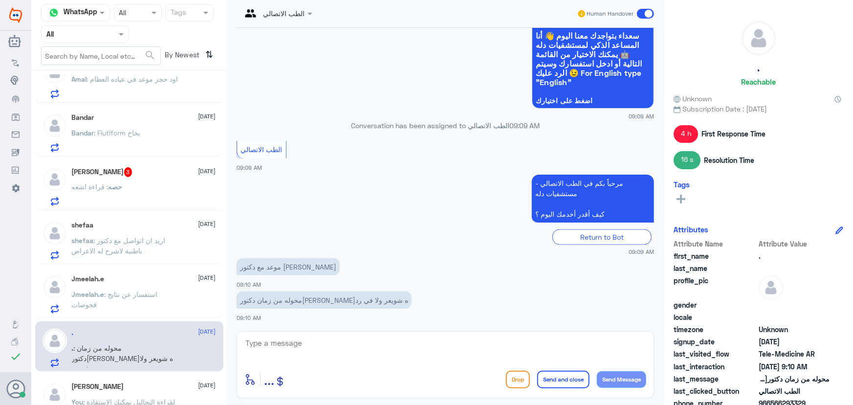
click at [154, 352] on p ". : محوله من زمان دكتوره دانيه شويعر ولا في رد" at bounding box center [127, 355] width 110 height 24
click at [324, 334] on div "enter flow name ... Drop Send and close Send Message" at bounding box center [445, 364] width 417 height 67
click at [318, 344] on textarea at bounding box center [445, 348] width 402 height 24
click at [638, 231] on div "Return to Bot" at bounding box center [601, 236] width 99 height 15
click at [408, 341] on textarea at bounding box center [445, 348] width 402 height 24
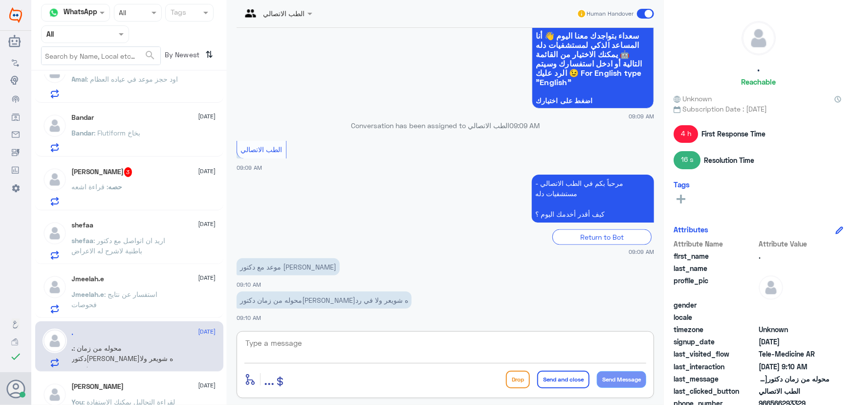
paste textarea "مرحباً معك نوف من الطب الاتصالي"
type textarea "مرحباً معك نوف من الطب الاتصالي"
drag, startPoint x: 617, startPoint y: 372, endPoint x: 611, endPoint y: 370, distance: 6.0
click at [616, 372] on button "Send Message" at bounding box center [621, 379] width 49 height 17
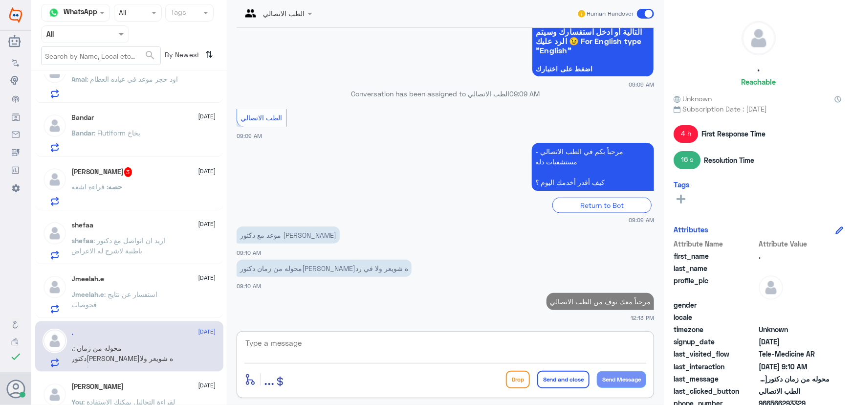
click at [561, 347] on textarea at bounding box center [445, 348] width 402 height 24
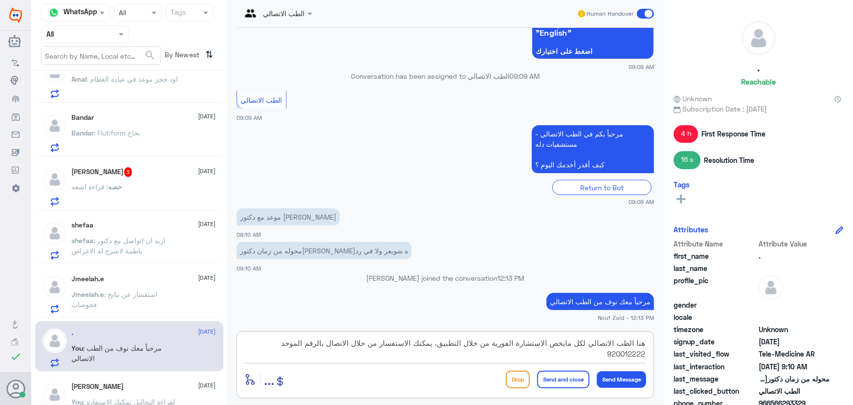
type textarea "هنا الطب الاتصالي لكل مايخص الاستشارة الفورية من خلال التطبيق، يمكنك الاستفسار …"
click at [561, 384] on button "Send and close" at bounding box center [563, 380] width 52 height 18
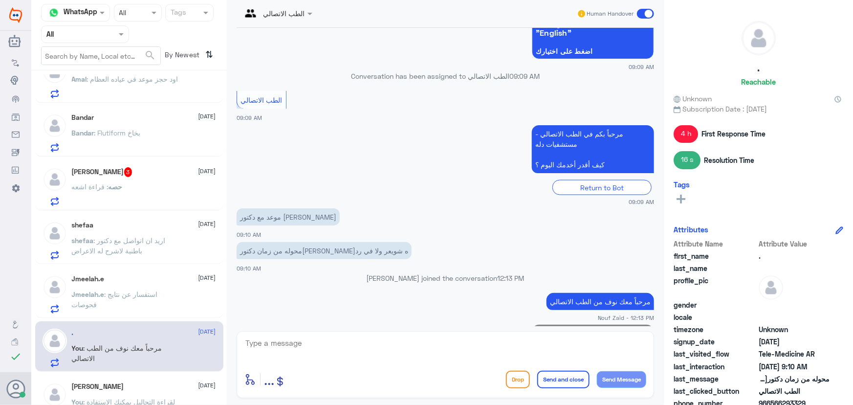
scroll to position [794, 0]
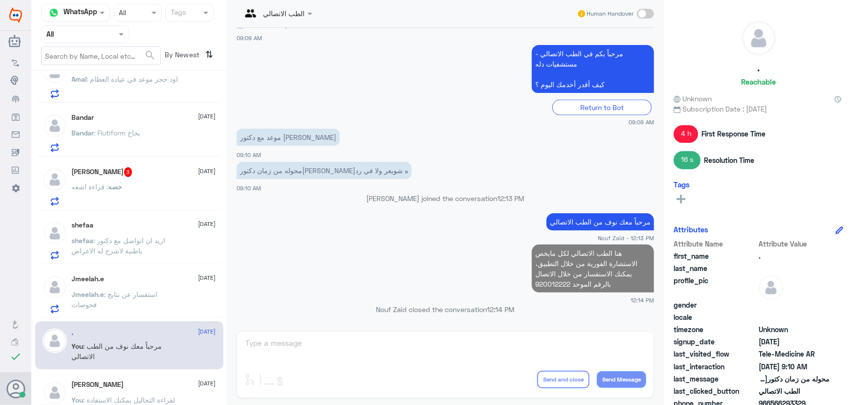
click at [176, 185] on div "حصه : قراءة اشعه" at bounding box center [144, 195] width 144 height 22
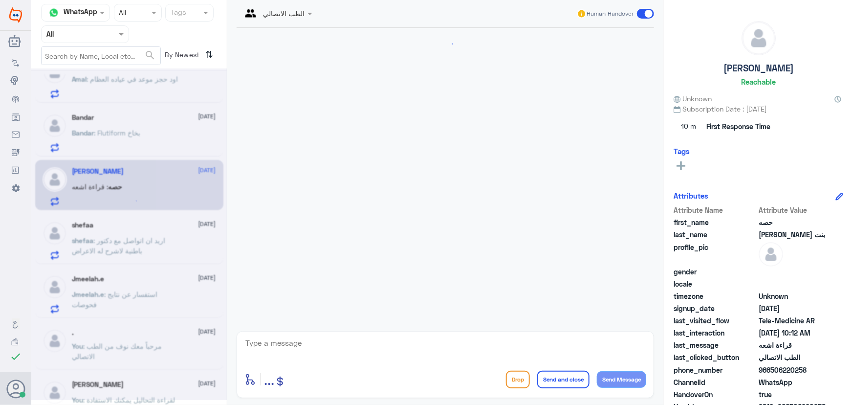
scroll to position [43, 0]
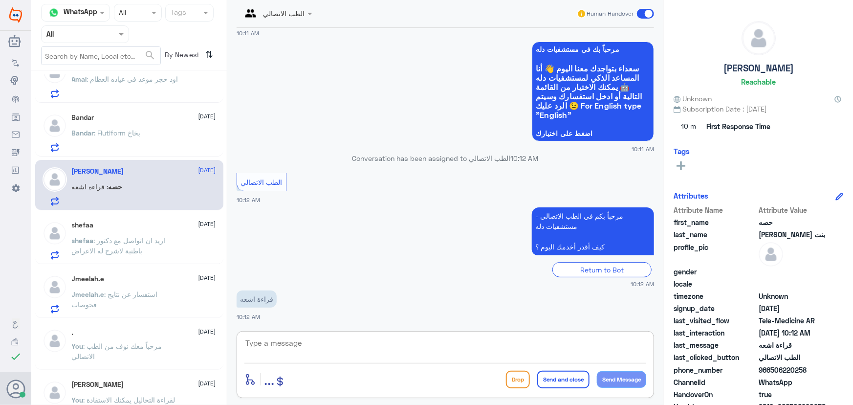
click at [311, 349] on textarea at bounding box center [445, 348] width 402 height 24
type textarea "مرحبا معك نوف من الطب الاتصالي"
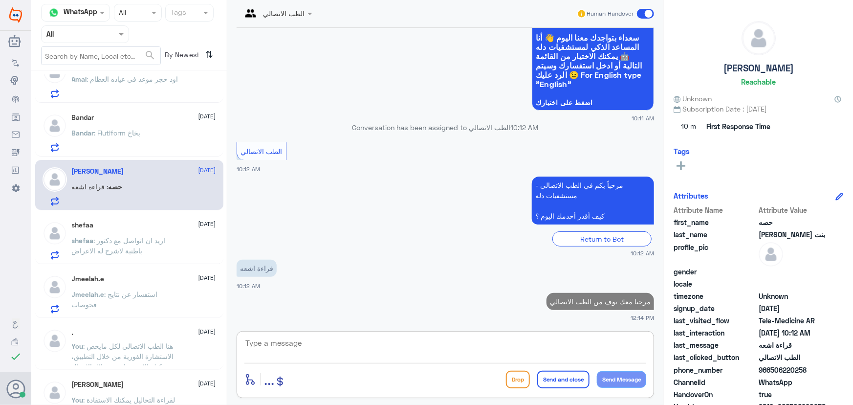
click at [358, 348] on textarea at bounding box center [445, 348] width 402 height 24
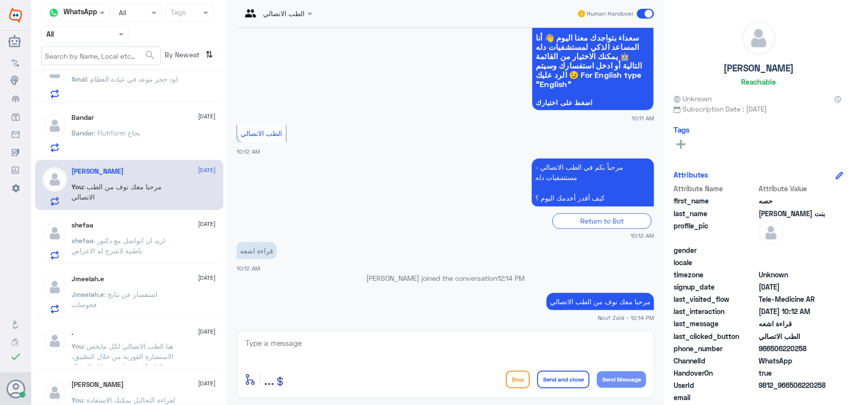
drag, startPoint x: 791, startPoint y: 385, endPoint x: 835, endPoint y: 390, distance: 44.3
click at [835, 390] on div "UserId 9812_966506220258" at bounding box center [759, 386] width 170 height 12
copy span "506220258"
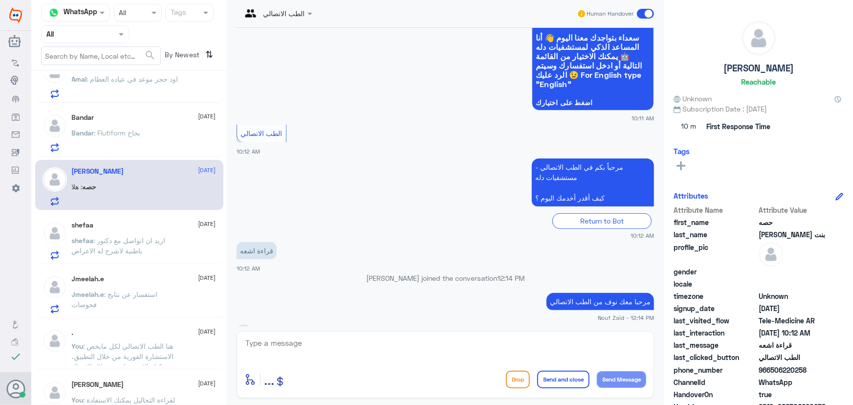
scroll to position [108, 0]
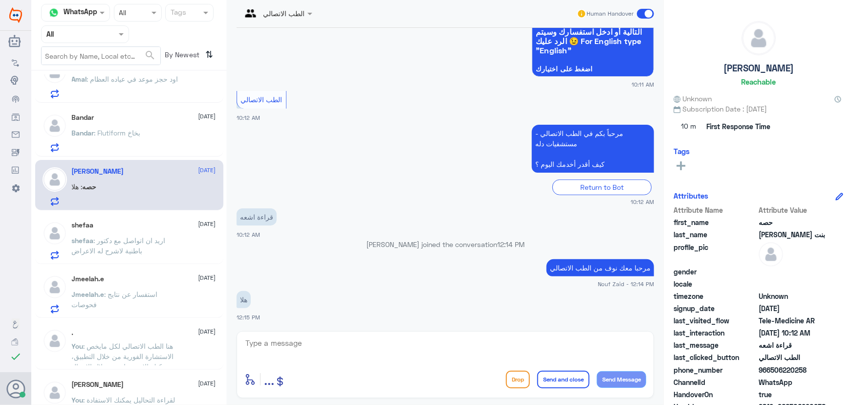
click at [409, 360] on textarea at bounding box center [445, 348] width 402 height 24
click at [402, 348] on textarea at bounding box center [445, 348] width 402 height 24
paste textarea "لقراءة التحاليل يمكنك الاستفادة من خدمة الاستشارة الفورية من خلال التطبيق بحيث …"
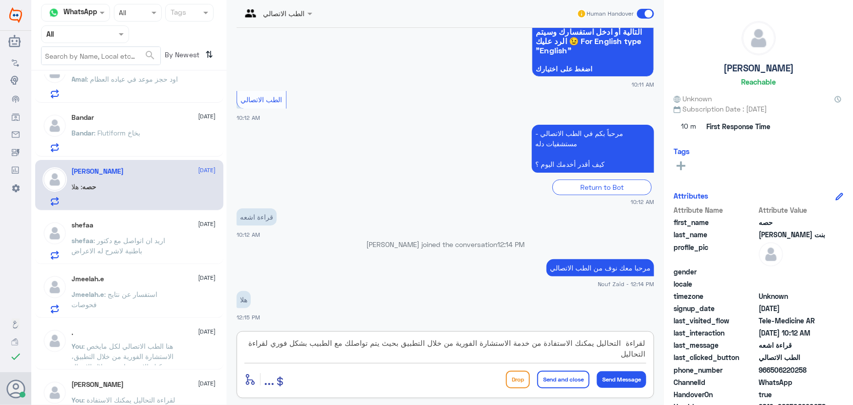
drag, startPoint x: 601, startPoint y: 347, endPoint x: 622, endPoint y: 347, distance: 20.5
click at [622, 347] on textarea "لقراءة التحاليل يمكنك الاستفادة من خدمة الاستشارة الفورية من خلال التطبيق بحيث …" at bounding box center [445, 348] width 402 height 24
click at [592, 354] on textarea "لقراءة الأشعة يمكنك الاستفادة من خدمة الاستشارة الفورية من خلال التطبيق بحيث يت…" at bounding box center [445, 348] width 402 height 24
drag, startPoint x: 593, startPoint y: 357, endPoint x: 667, endPoint y: 395, distance: 83.5
click at [702, 362] on div "Channel WhatsApp Status × All Tags Agent Filter All search By Newest ⇅ Aseel Al…" at bounding box center [442, 204] width 822 height 408
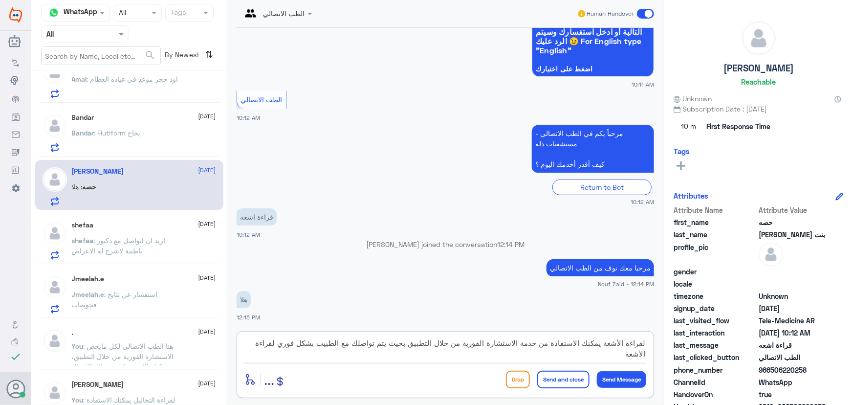
type textarea "لقراءة الأشعة يمكنك الاستفادة من خدمة الاستشارة الفورية من خلال التطبيق بحيث يت…"
click at [569, 381] on button "Send and close" at bounding box center [563, 380] width 52 height 18
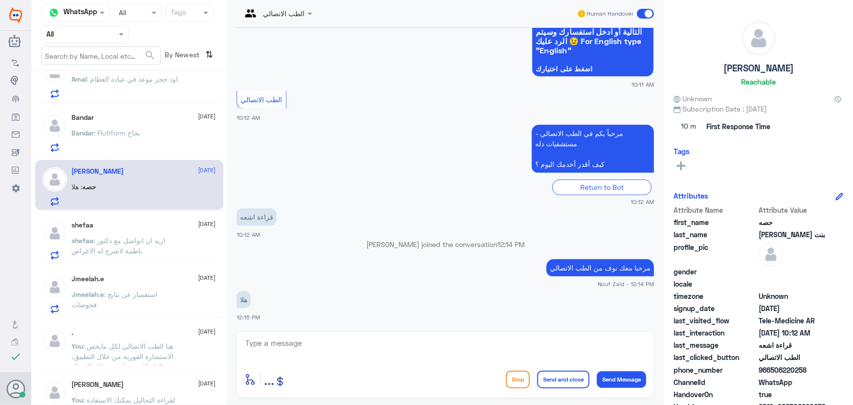
scroll to position [170, 0]
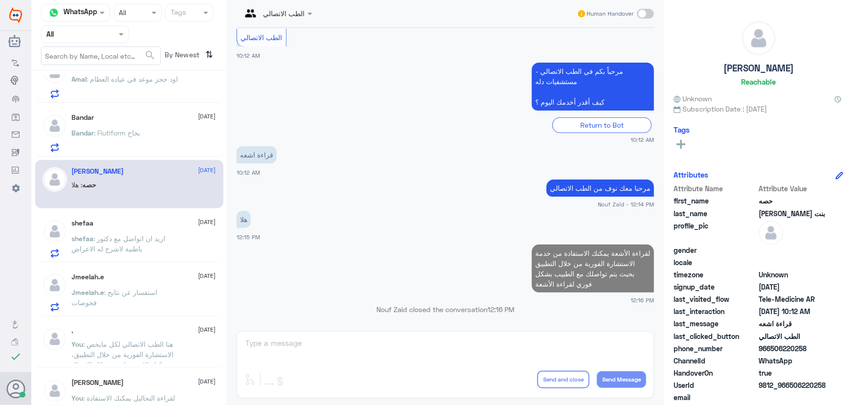
click at [154, 133] on div "Bandar : Flutiform بخاخ" at bounding box center [144, 141] width 144 height 22
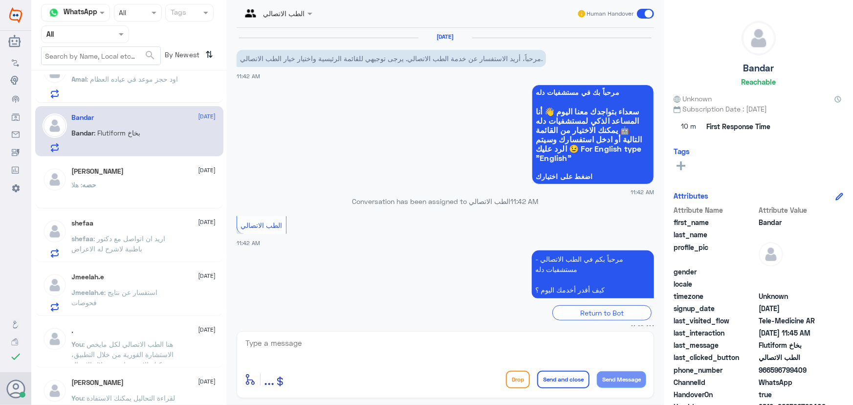
scroll to position [76, 0]
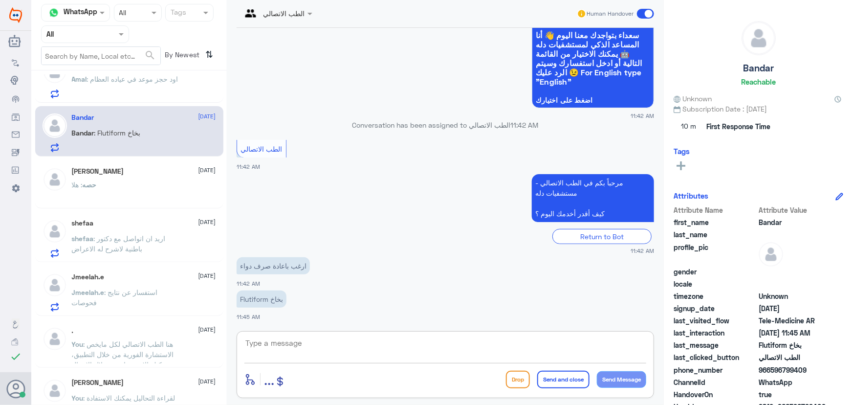
click at [383, 345] on textarea at bounding box center [445, 348] width 402 height 24
paste textarea "مرحباً معك نوف من الطب الاتصالي"
type textarea "مرحباً معك نوف من الطب الاتصالي"
click at [632, 378] on button "Send Message" at bounding box center [621, 379] width 49 height 17
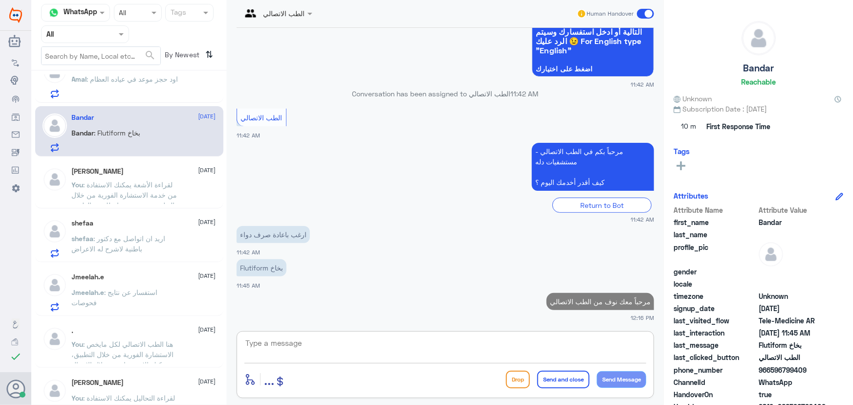
click at [562, 345] on textarea at bounding box center [445, 348] width 402 height 24
click at [321, 345] on textarea at bounding box center [445, 348] width 402 height 24
click at [318, 342] on textarea at bounding box center [445, 348] width 402 height 24
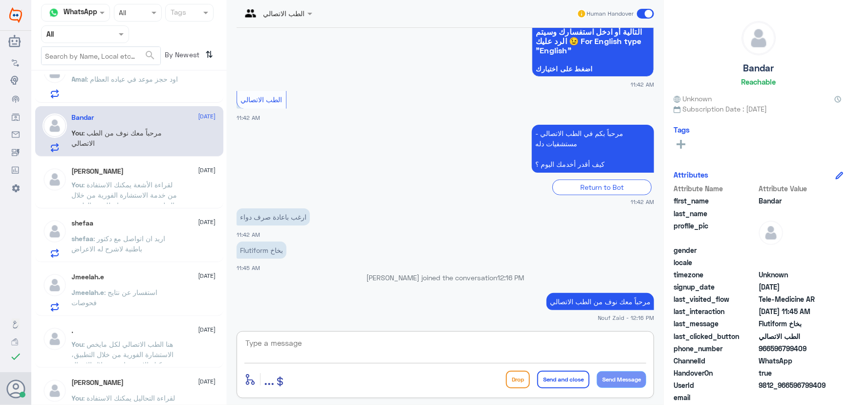
paste textarea "لقراءة التحاليل يمكنك الاستفادة من خدمة الاستشارة الفورية من خلال التطبيق بحيث …"
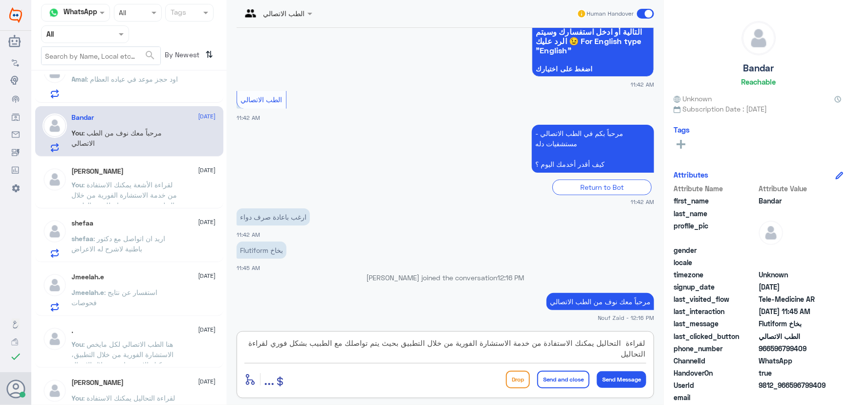
drag, startPoint x: 597, startPoint y: 342, endPoint x: 692, endPoint y: 339, distance: 94.9
click at [691, 339] on div "Channel WhatsApp Status × All Tags Agent Filter All search By Newest ⇅ Aseel Al…" at bounding box center [442, 204] width 822 height 408
drag, startPoint x: 286, startPoint y: 341, endPoint x: 249, endPoint y: 374, distance: 49.5
click at [255, 371] on div "لإعادة الصرف يمكنك الاستفادة من خدمة الاستشارة الفورية من خلال التطبيق بحيث يتم…" at bounding box center [445, 364] width 417 height 67
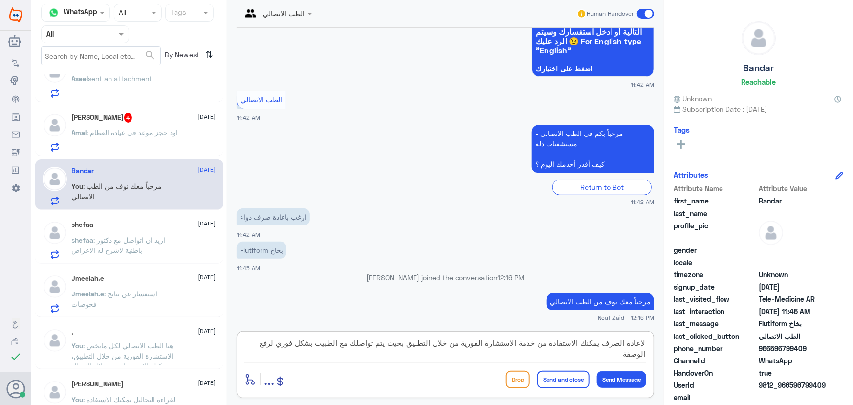
type textarea "لإعادة الصرف يمكنك الاستفادة من خدمة الاستشارة الفورية من خلال التطبيق بحيث يتم…"
click at [556, 381] on button "Send and close" at bounding box center [563, 380] width 52 height 18
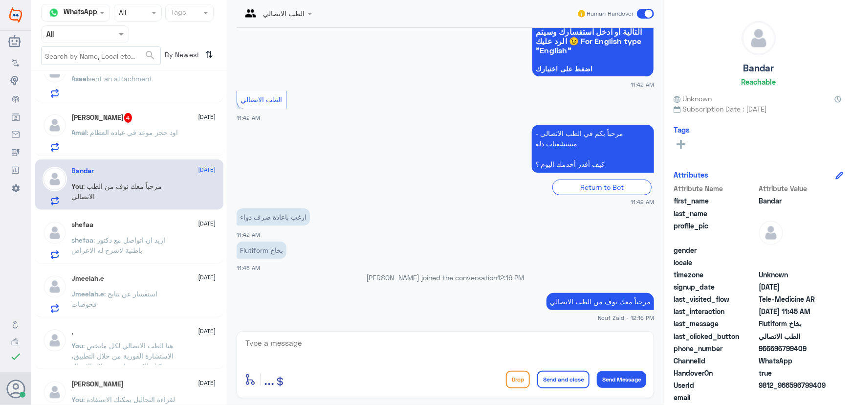
scroll to position [170, 0]
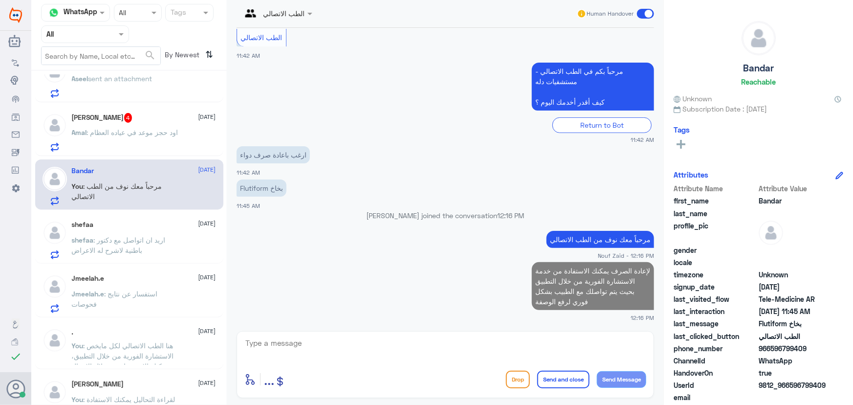
click at [187, 144] on div "Amal : اود حجز موعد في عياده العظام" at bounding box center [144, 141] width 144 height 22
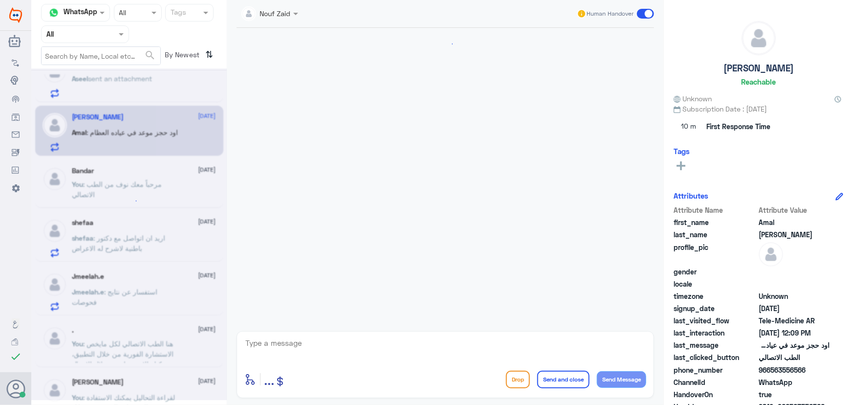
scroll to position [191, 0]
click at [291, 338] on textarea at bounding box center [445, 348] width 402 height 24
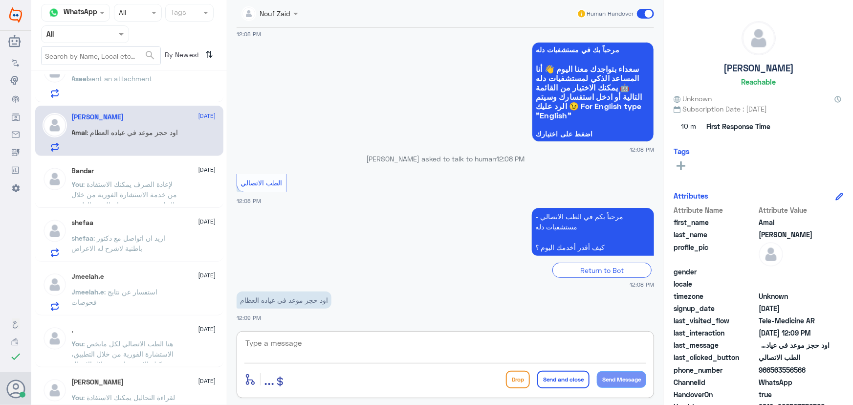
paste textarea "مرحباً معك نوف من الطب الاتصالي"
type textarea "مرحباً معك نوف من الطب الاتصالي"
click at [615, 380] on button "Send Message" at bounding box center [621, 379] width 49 height 17
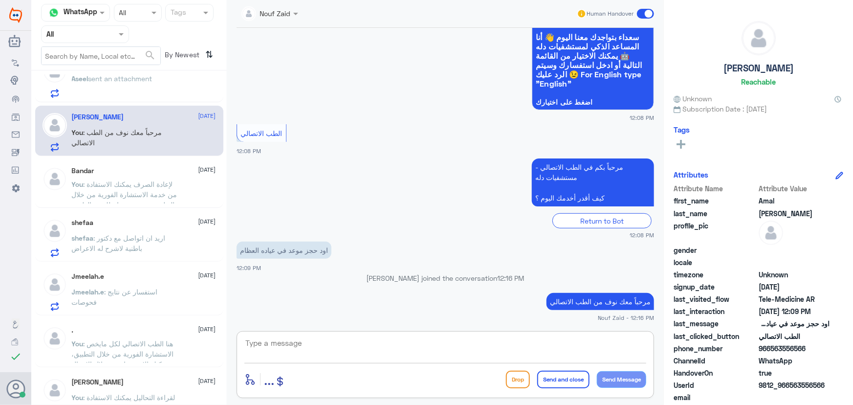
click at [270, 345] on textarea at bounding box center [445, 348] width 402 height 24
paste textarea "هنا الطب الاتصالي لكل مايخص الاستشارة الفورية من خلال التطبيق، يمكنك حجز الموعد…"
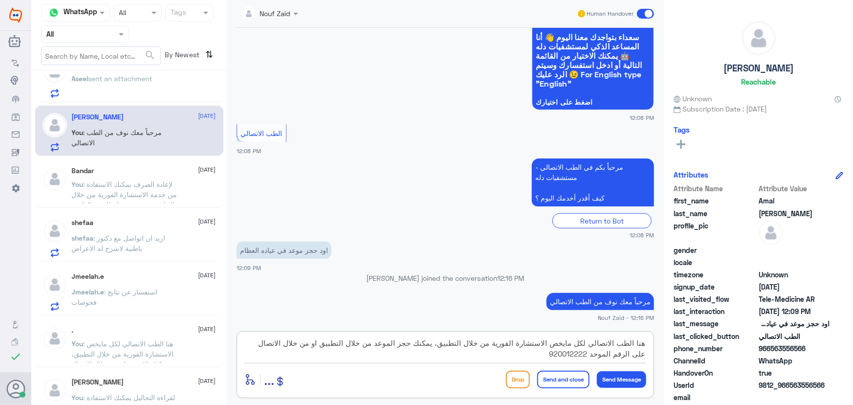
type textarea "هنا الطب الاتصالي لكل مايخص الاستشارة الفورية من خلال التطبيق، يمكنك حجز الموعد…"
click at [585, 383] on button "Send and close" at bounding box center [563, 380] width 52 height 18
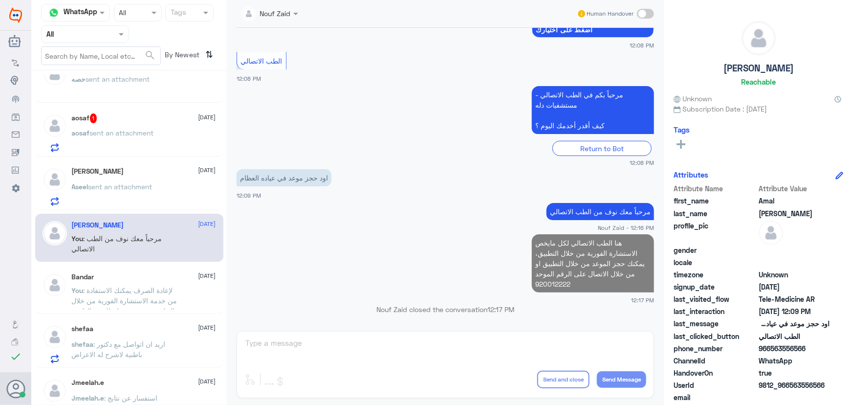
scroll to position [0, 0]
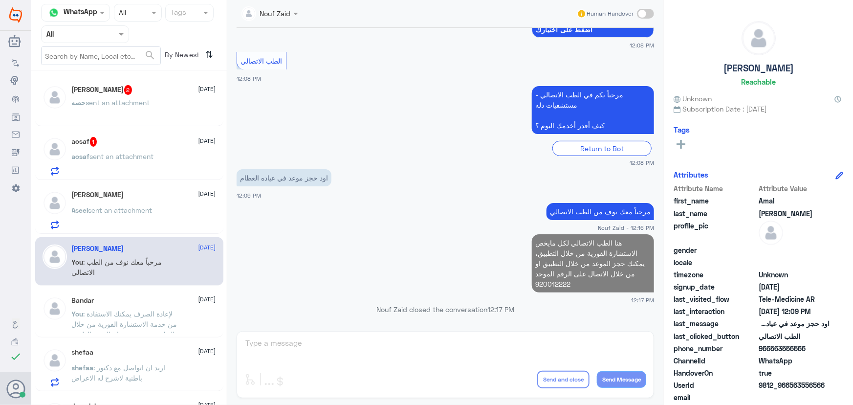
click at [175, 99] on div "حصه بنت عبدالرحمن 2 7 October حصه sent an attachment" at bounding box center [144, 103] width 144 height 37
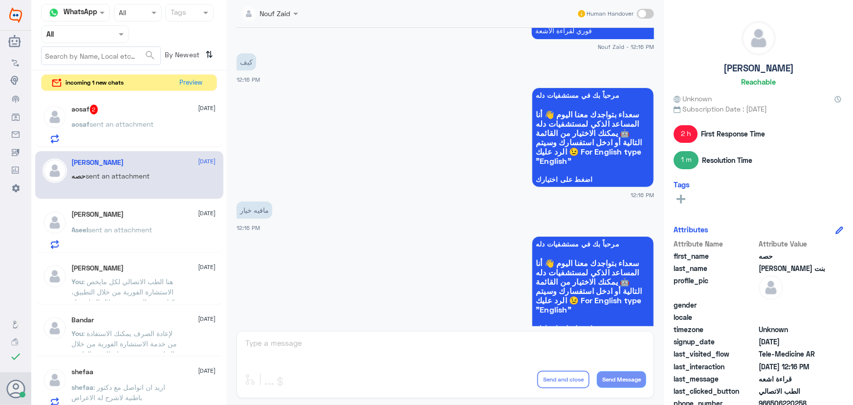
scroll to position [502, 0]
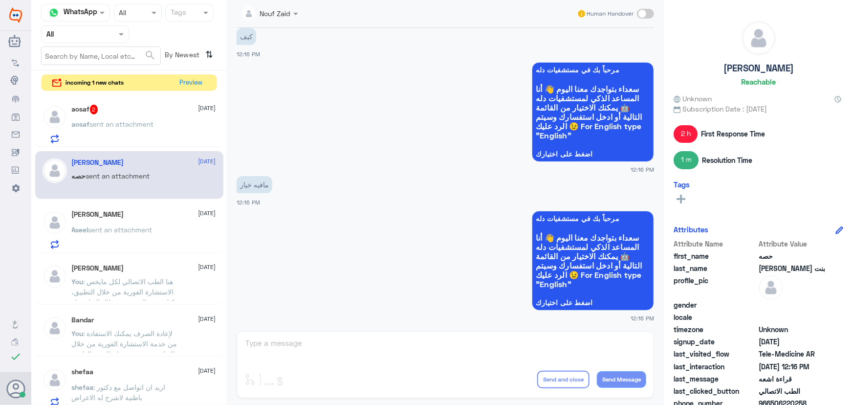
click at [171, 157] on div "حصه بنت عبدالرحمن 7 October حصه sent an attachment" at bounding box center [129, 175] width 188 height 48
click at [267, 185] on p "مافيه خيار" at bounding box center [255, 184] width 36 height 17
drag, startPoint x: 266, startPoint y: 185, endPoint x: 241, endPoint y: 186, distance: 24.9
click at [241, 186] on p "مافيه خيار" at bounding box center [255, 184] width 36 height 17
click at [293, 171] on small "12:16 PM" at bounding box center [445, 169] width 417 height 8
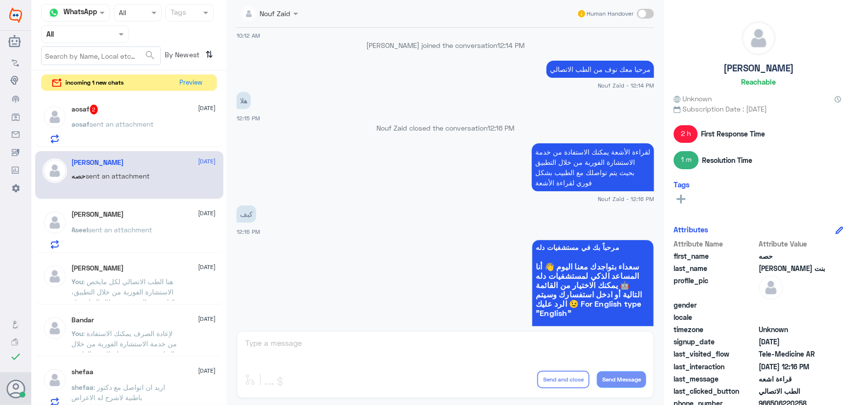
scroll to position [324, 0]
click at [200, 86] on button "Preview" at bounding box center [191, 82] width 30 height 15
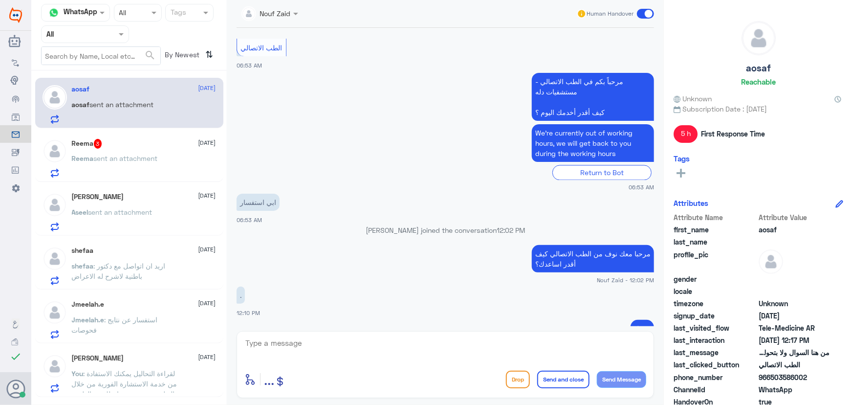
scroll to position [1056, 0]
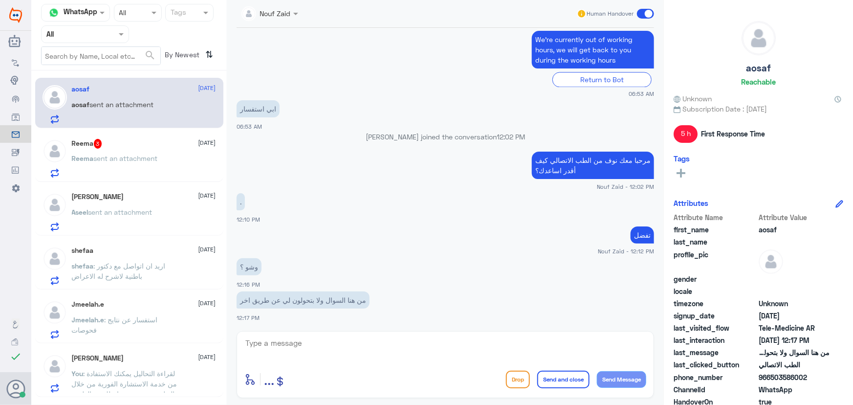
click at [374, 342] on textarea at bounding box center [445, 348] width 402 height 24
type textarea "في حال الاستفسار من اختصاصنا سيتم إفادتك"
click at [622, 379] on button "Send Message" at bounding box center [621, 379] width 49 height 17
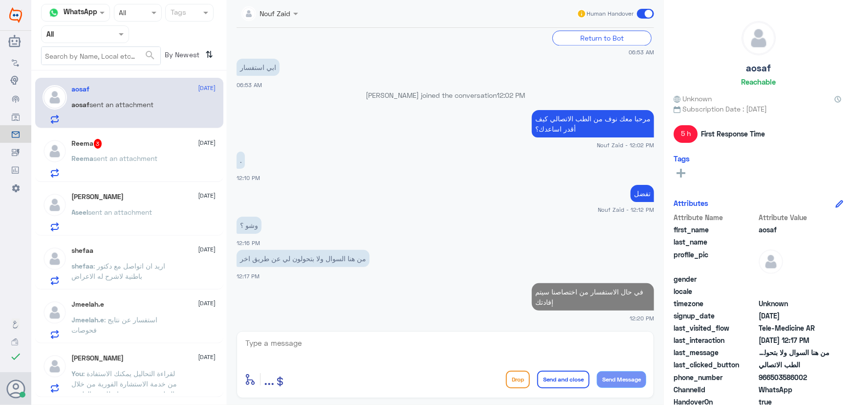
click at [163, 152] on div "Reema 3 7 October Reema sent an attachment" at bounding box center [144, 158] width 144 height 39
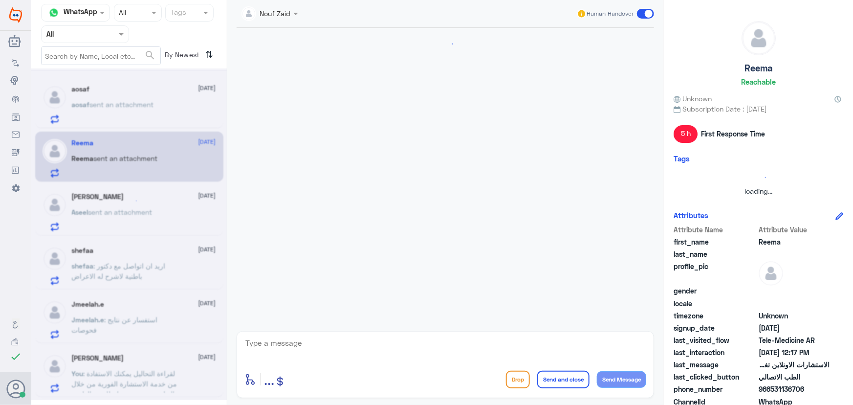
scroll to position [43, 0]
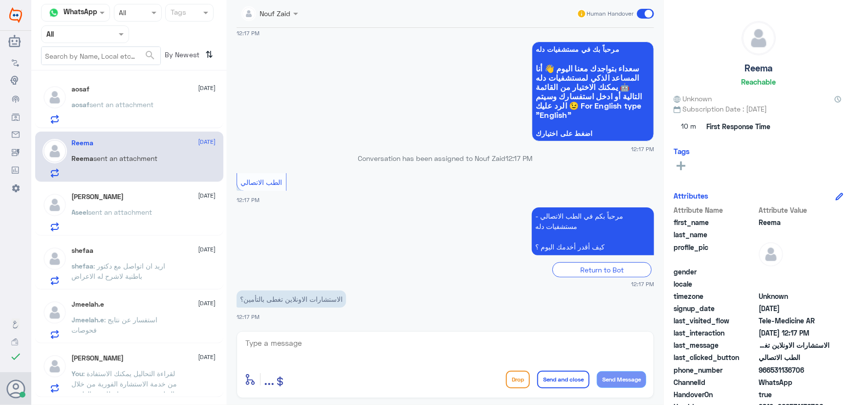
click at [368, 341] on textarea at bounding box center [445, 348] width 402 height 24
type textarea "مرحبا معك نوف من الطب الاتصالي"
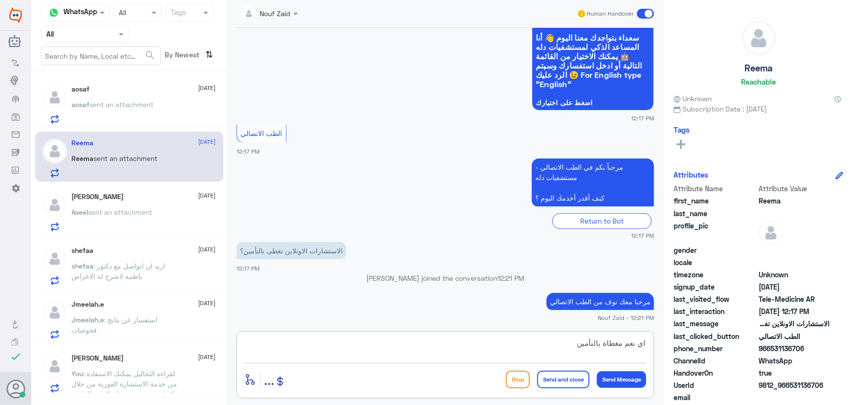
drag, startPoint x: 632, startPoint y: 340, endPoint x: 742, endPoint y: 335, distance: 109.6
click at [733, 336] on div "Channel WhatsApp Status × All Tags Agent Filter All search By Newest ⇅ aosaf 7 …" at bounding box center [442, 204] width 822 height 408
type textarea "نعم مغطاة بالتأمين"
click at [562, 388] on div "enter flow name ... Drop Send and close Send Message" at bounding box center [445, 379] width 402 height 22
click at [564, 378] on button "Send and close" at bounding box center [563, 380] width 52 height 18
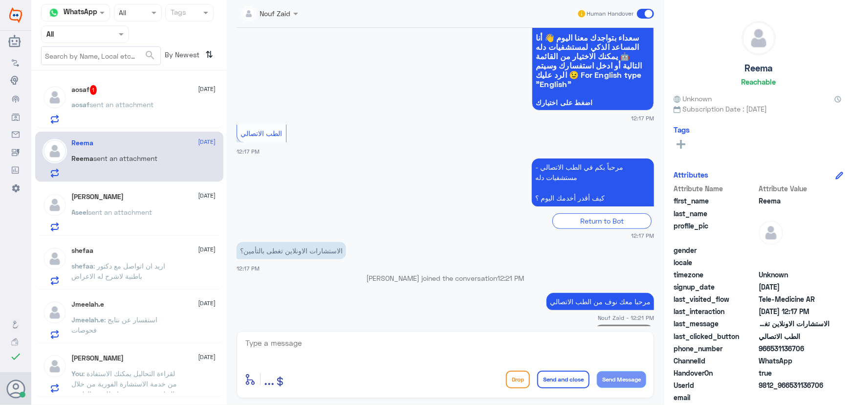
scroll to position [106, 0]
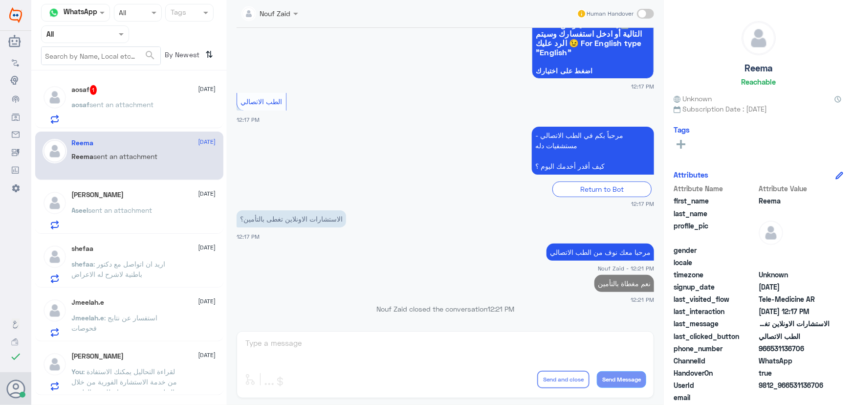
click at [111, 124] on div "aosaf 1 7 October aosaf sent an attachment" at bounding box center [129, 103] width 188 height 50
click at [144, 97] on div "aosaf 1 7 October aosaf sent an attachment" at bounding box center [144, 104] width 144 height 39
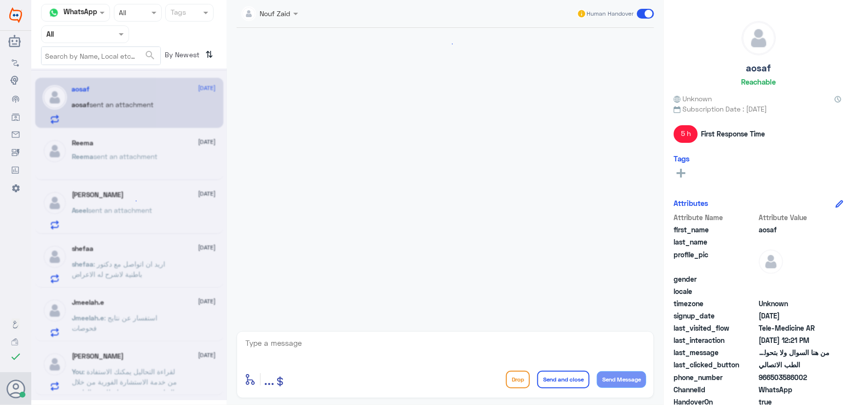
scroll to position [466, 0]
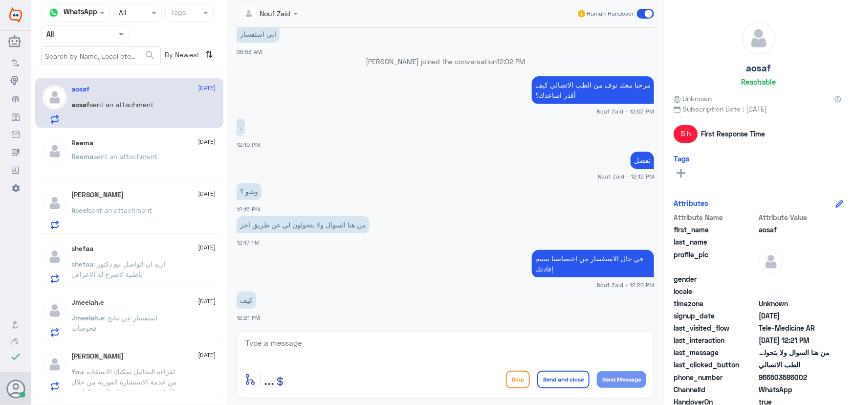
click at [400, 336] on div "enter flow name ... Drop Send and close Send Message" at bounding box center [445, 364] width 417 height 67
click at [398, 337] on textarea at bounding box center [445, 348] width 402 height 24
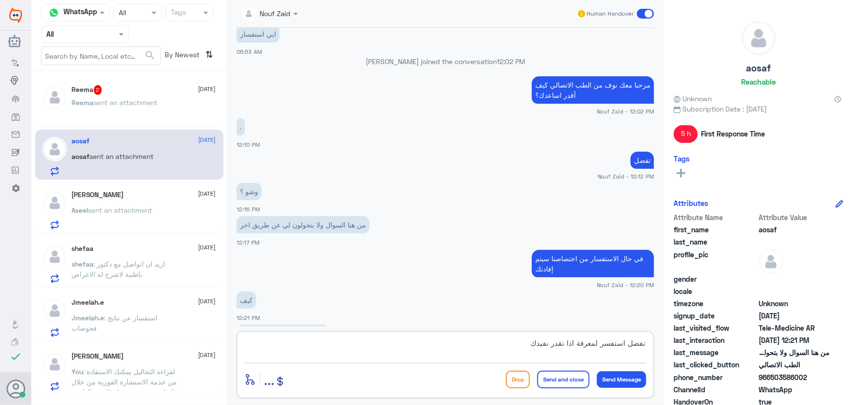
scroll to position [500, 0]
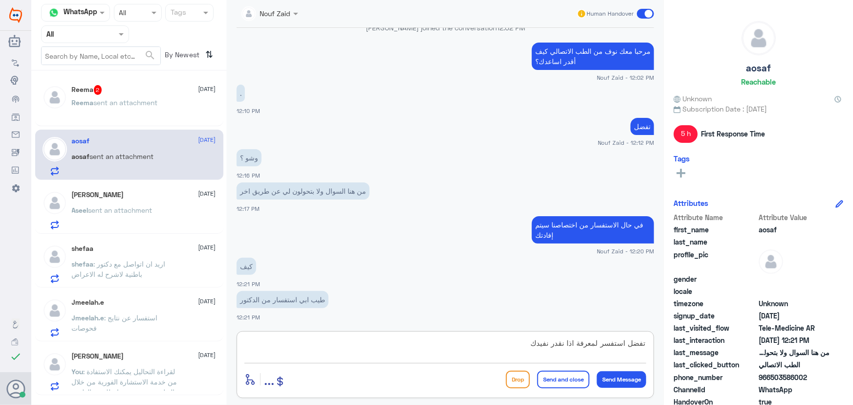
drag, startPoint x: 473, startPoint y: 346, endPoint x: 778, endPoint y: 345, distance: 305.1
click at [777, 347] on div "Channel WhatsApp Status × All Tags Agent Filter All search By Newest ⇅ Reema 2 …" at bounding box center [442, 204] width 822 height 408
type textarea "ه"
paste textarea "هنا الطب الاتصالي لكل مايخص الاستشارة الفورية من خلال التطبيق، يمكنك حجز الموعد…"
type textarea "هنا الطب الاتصالي لكل مايخص الاستشارة الفورية من خلال التطبيق، يمكنك حجز الموعد…"
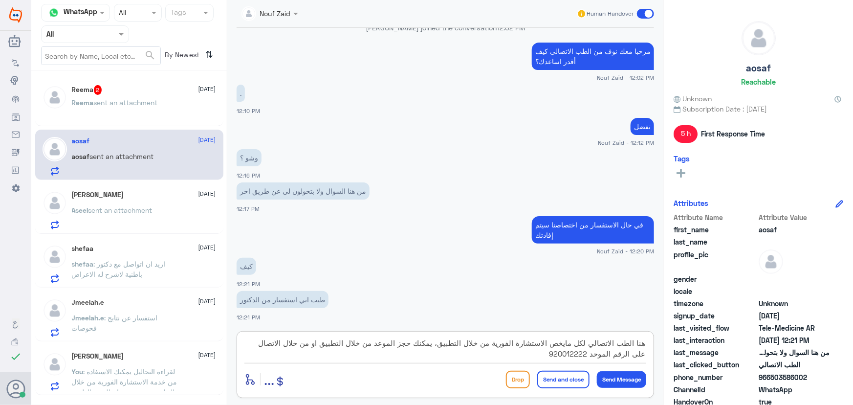
scroll to position [533, 0]
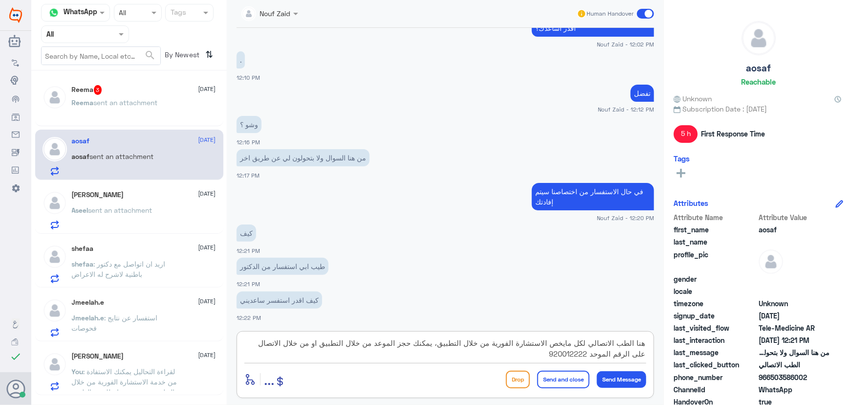
drag, startPoint x: 418, startPoint y: 355, endPoint x: 703, endPoint y: 338, distance: 286.0
click at [691, 337] on div "Channel WhatsApp Status × All Tags Agent Filter All search By Newest ⇅ Reema 3 …" at bounding box center [442, 204] width 822 height 408
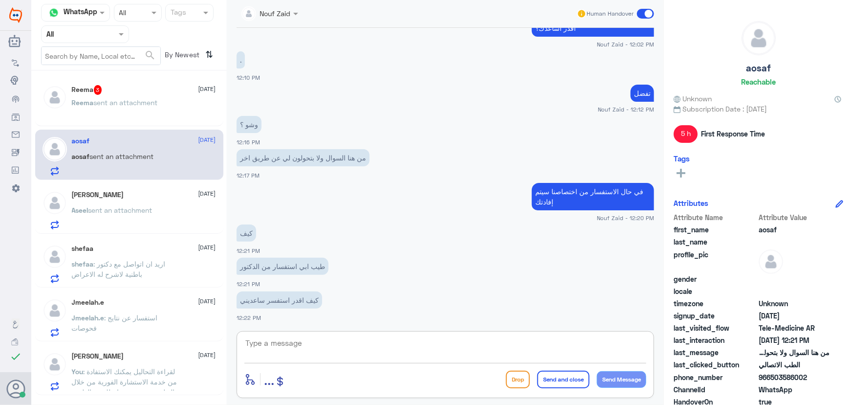
scroll to position [567, 0]
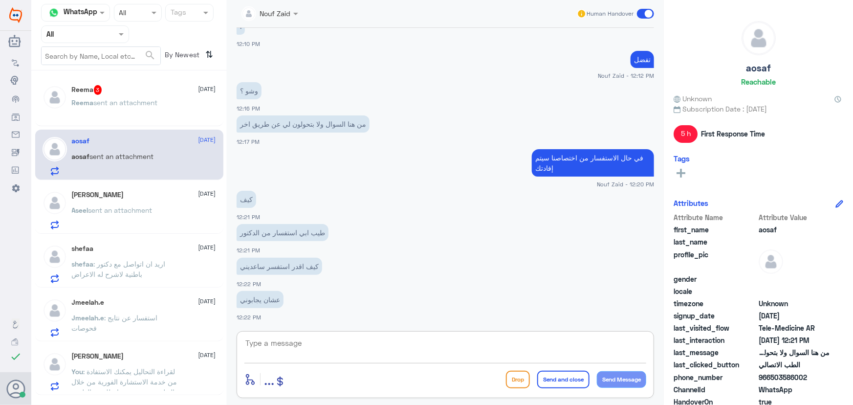
paste textarea "هنا الطب الاتصالي لكل مايخص الاستشارة الفورية من خلال التطبيق والتي من خلالها ي…"
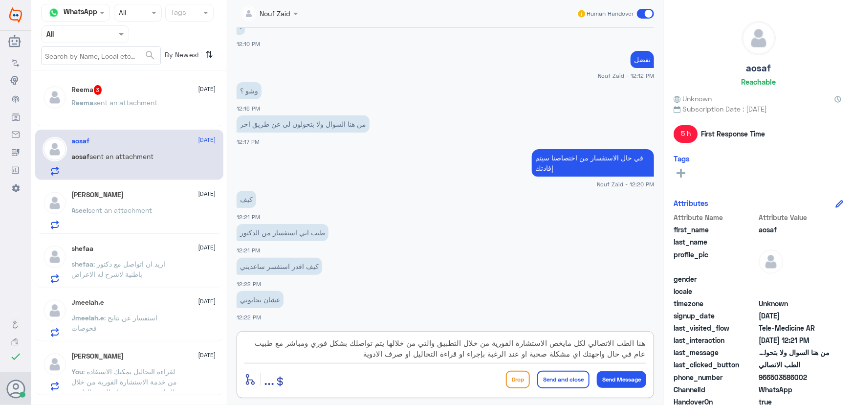
type textarea "هنا الطب الاتصالي لكل مايخص الاستشارة الفورية من خلال التطبيق والتي من خلالها ي…"
drag, startPoint x: 624, startPoint y: 368, endPoint x: 619, endPoint y: 361, distance: 8.4
click at [624, 369] on div "enter flow name ... Drop Send and close Send Message" at bounding box center [445, 379] width 402 height 22
click at [620, 380] on button "Send Message" at bounding box center [621, 379] width 49 height 17
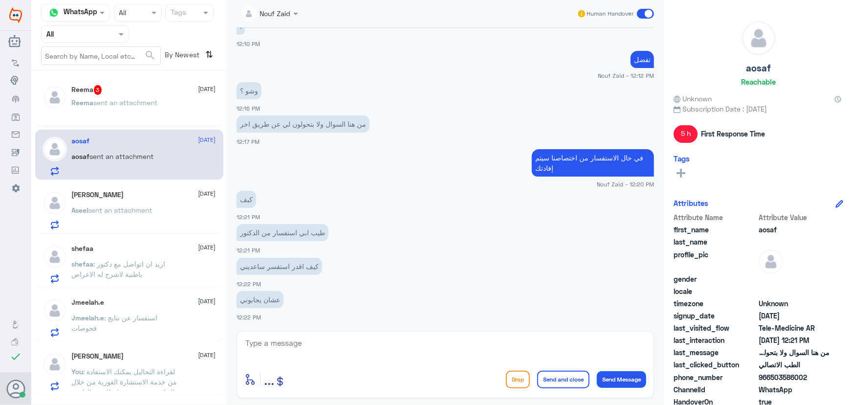
scroll to position [649, 0]
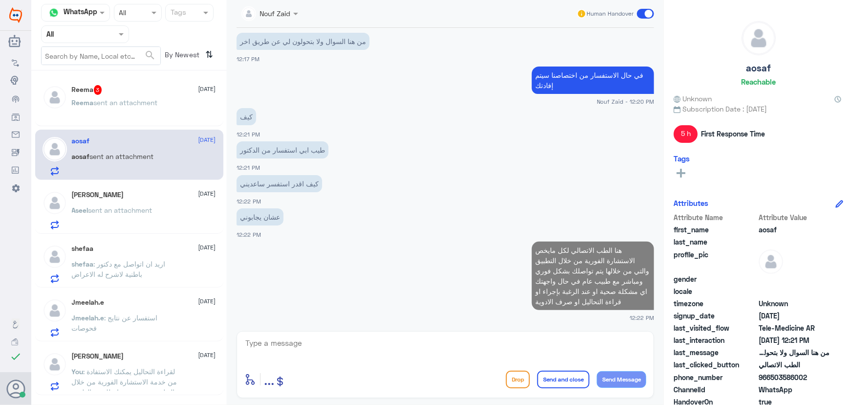
click at [139, 109] on p "Reema sent an attachment" at bounding box center [115, 109] width 86 height 24
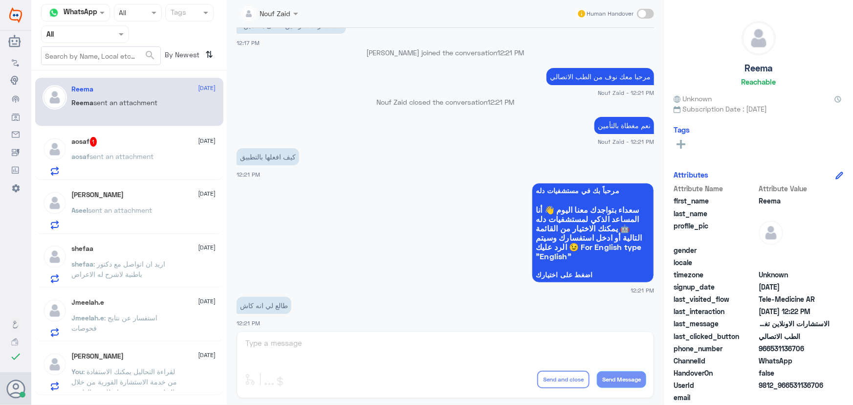
scroll to position [306, 0]
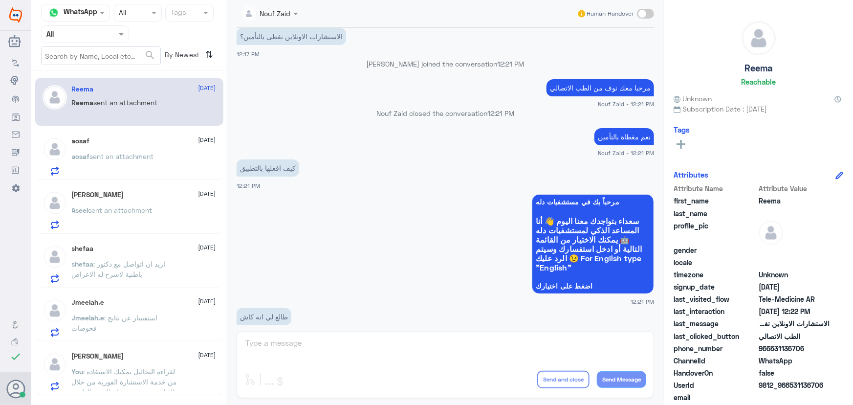
drag, startPoint x: 652, startPoint y: 1, endPoint x: 650, endPoint y: 7, distance: 5.7
click at [650, 7] on div "Nouf Zaid Human Handover" at bounding box center [445, 14] width 417 height 28
click at [647, 18] on span at bounding box center [645, 14] width 17 height 10
click at [0, 0] on input "checkbox" at bounding box center [0, 0] width 0 height 0
click at [402, 339] on textarea at bounding box center [445, 348] width 402 height 24
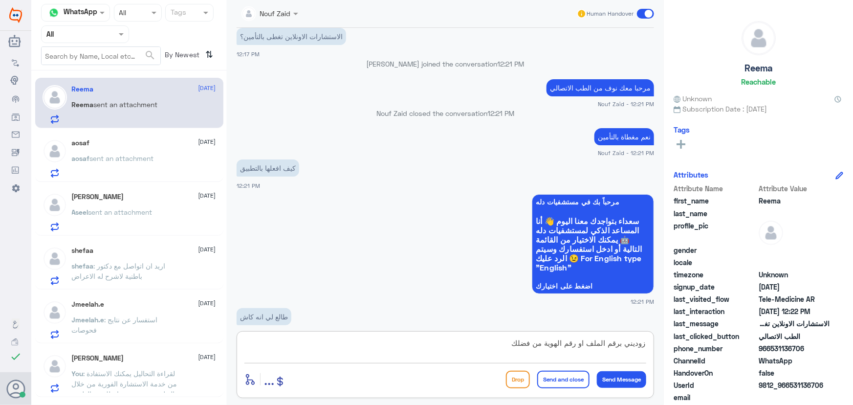
type textarea "زوديني برقم الملف او رقم الهوية من فضلك"
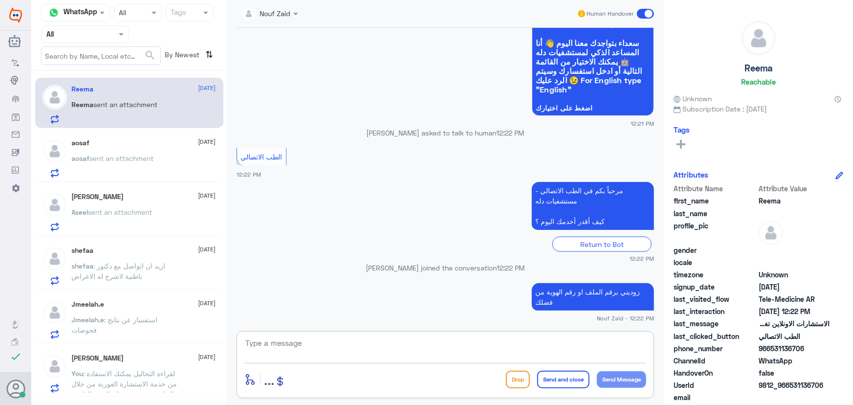
scroll to position [749, 0]
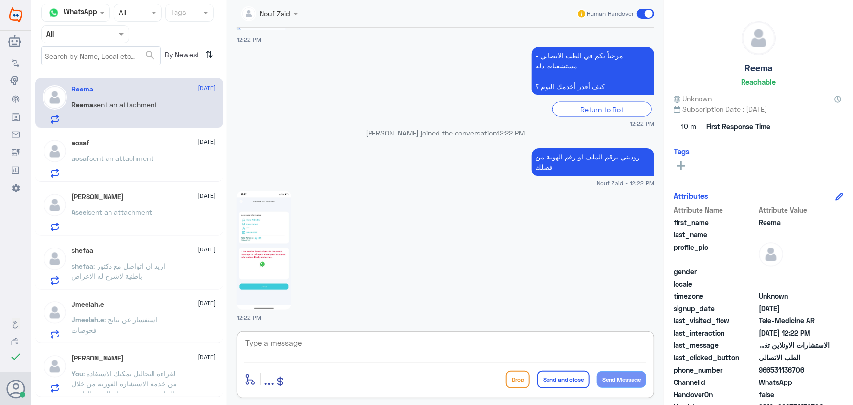
click at [249, 227] on img at bounding box center [264, 250] width 55 height 119
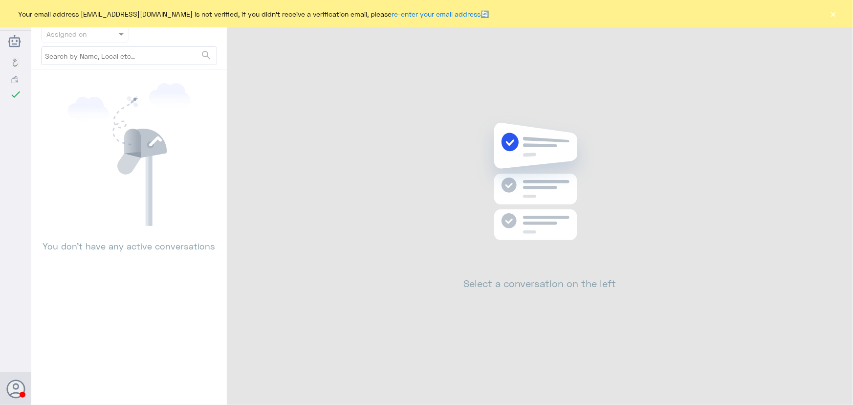
click at [835, 15] on button "×" at bounding box center [834, 14] width 10 height 10
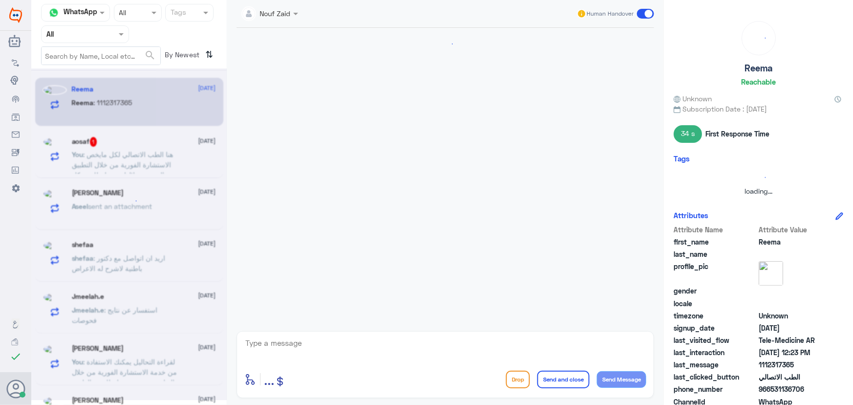
click at [140, 171] on div at bounding box center [129, 233] width 196 height 331
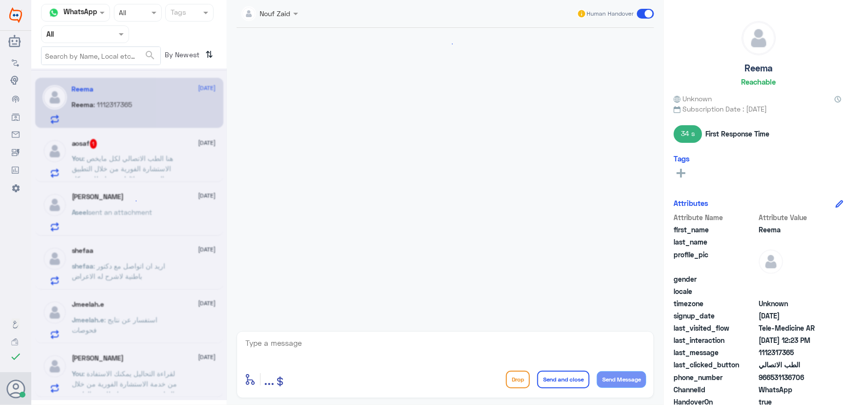
scroll to position [655, 0]
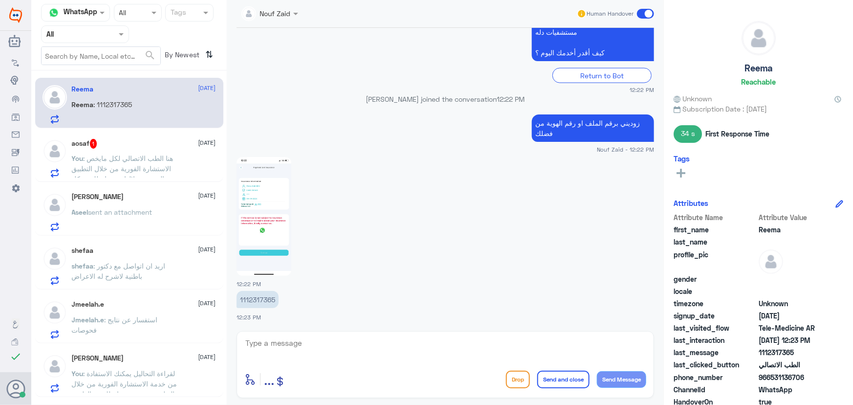
drag, startPoint x: 258, startPoint y: 291, endPoint x: 257, endPoint y: 298, distance: 7.4
click at [258, 294] on p "1112317365" at bounding box center [258, 299] width 42 height 17
click at [257, 298] on p "1112317365" at bounding box center [258, 299] width 42 height 17
copy p "1112317365"
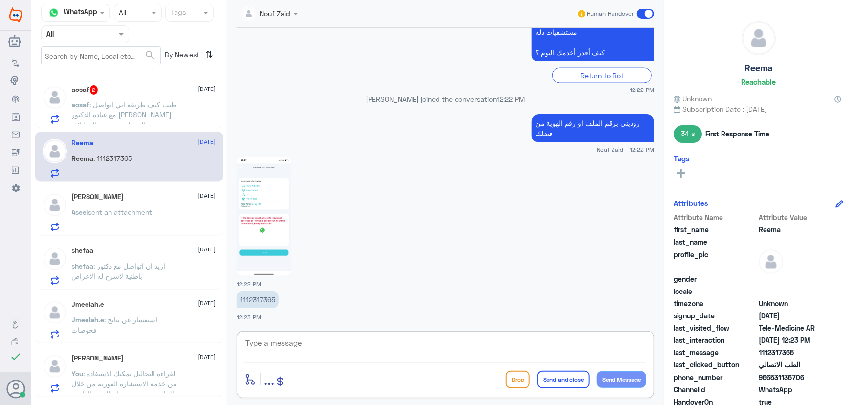
click at [450, 342] on textarea at bounding box center [445, 348] width 402 height 24
type textarea "ا"
click at [408, 347] on textarea at bounding box center [445, 348] width 402 height 24
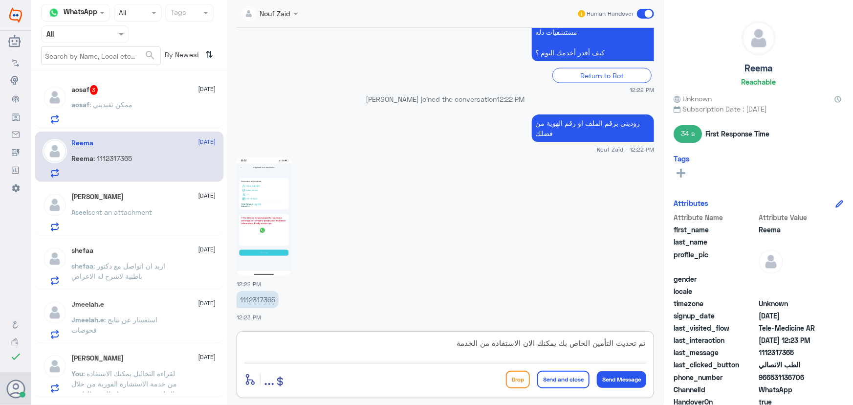
type textarea "تم تحديث التأمين الخاص بك يمكنك الان الاستفادة من الخدمة"
click at [624, 381] on button "Send Message" at bounding box center [621, 379] width 49 height 17
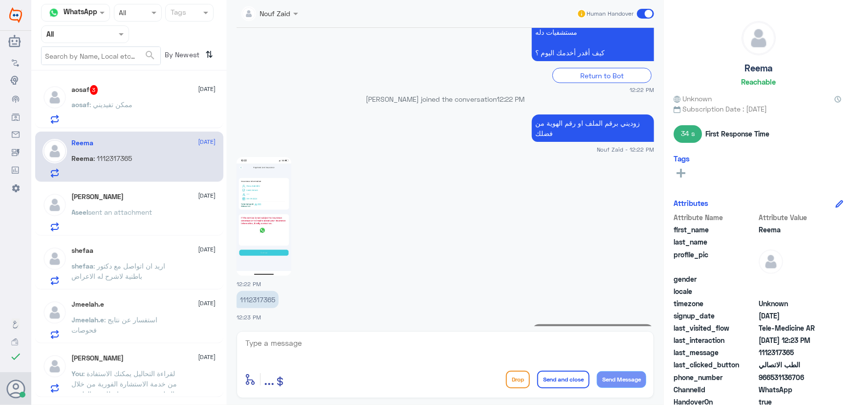
scroll to position [696, 0]
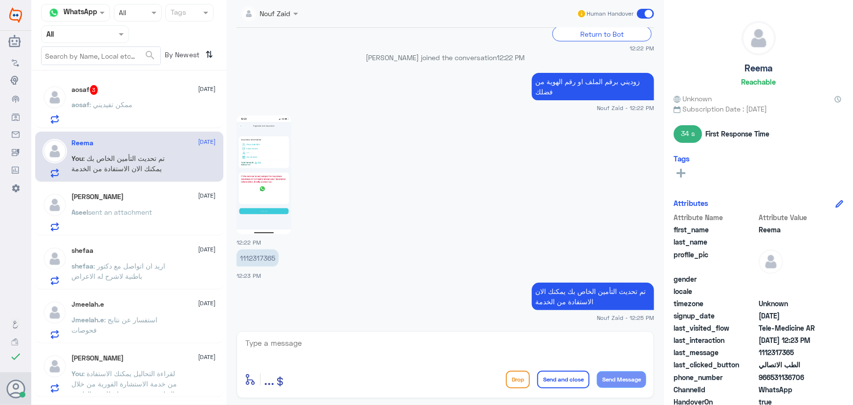
click at [172, 113] on div "aosaf : ممكن تفيديني" at bounding box center [144, 113] width 144 height 22
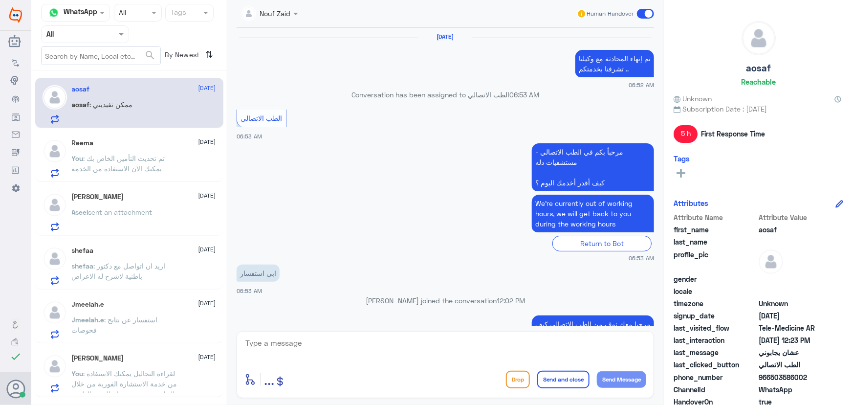
scroll to position [489, 0]
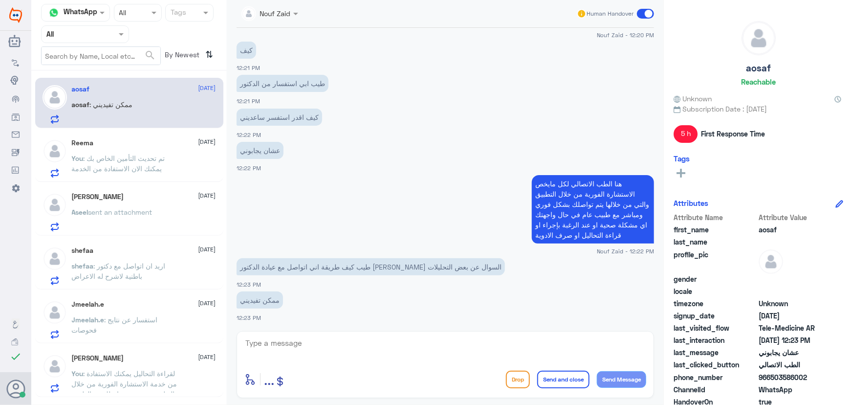
click at [772, 377] on span "966503586002" at bounding box center [794, 377] width 71 height 10
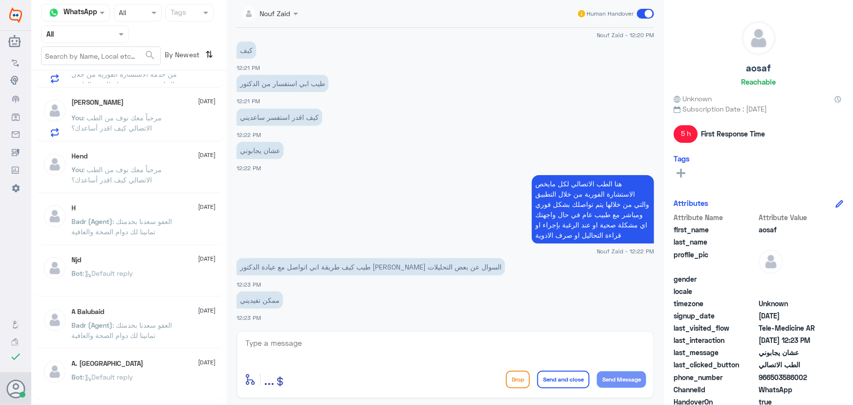
scroll to position [222, 0]
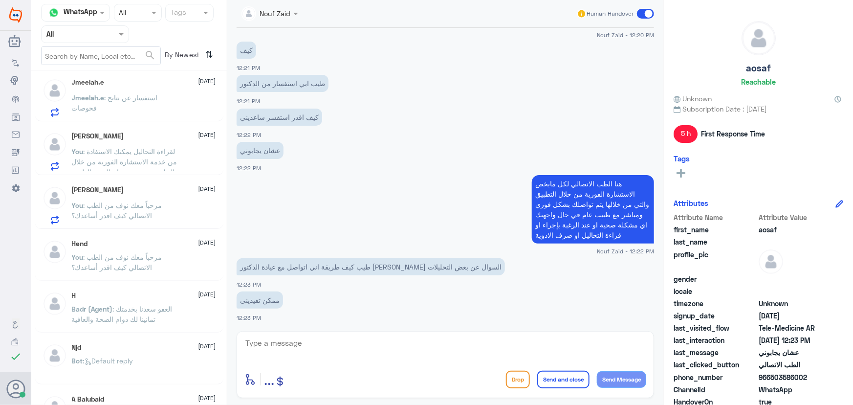
click at [122, 201] on span ": مرحباً معك نوف من الطب الاتصالي كيف اقدر أساعدك؟" at bounding box center [117, 210] width 90 height 19
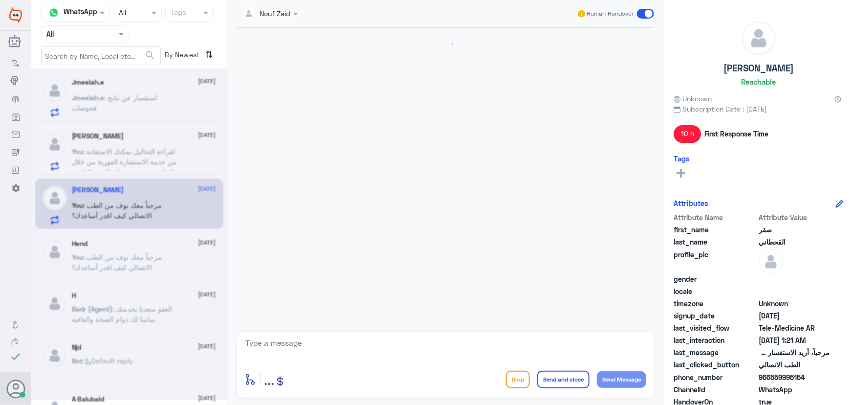
scroll to position [107, 0]
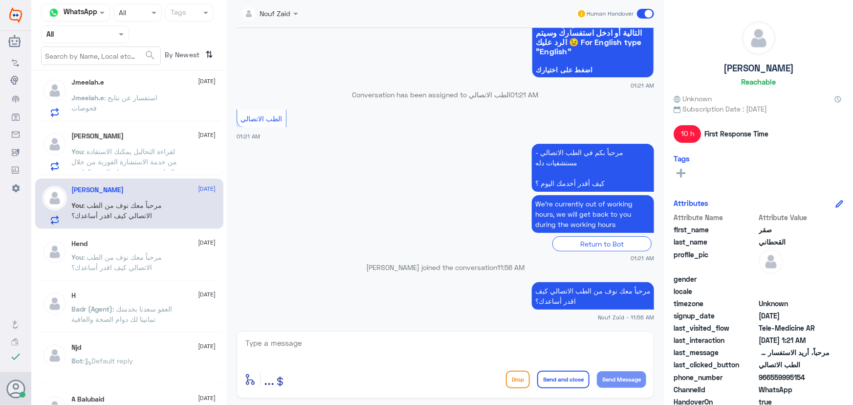
click at [151, 165] on p "You : لقراءة التحاليل يمكنك الاستفادة من خدمة الاستشارة الفورية من خلال التطبيق…" at bounding box center [127, 158] width 110 height 24
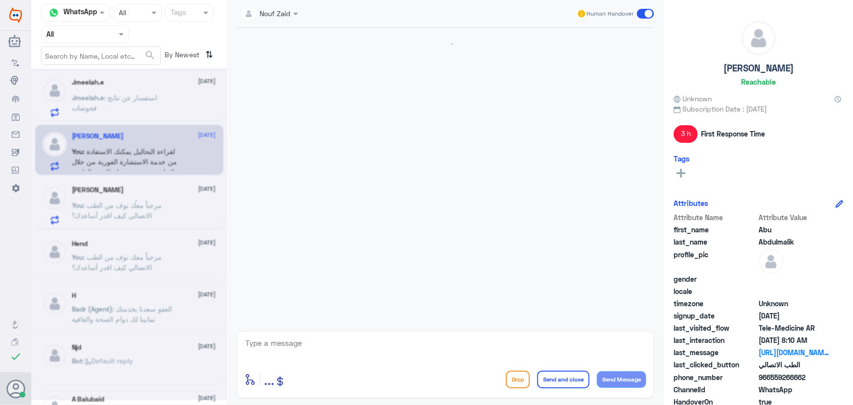
scroll to position [761, 0]
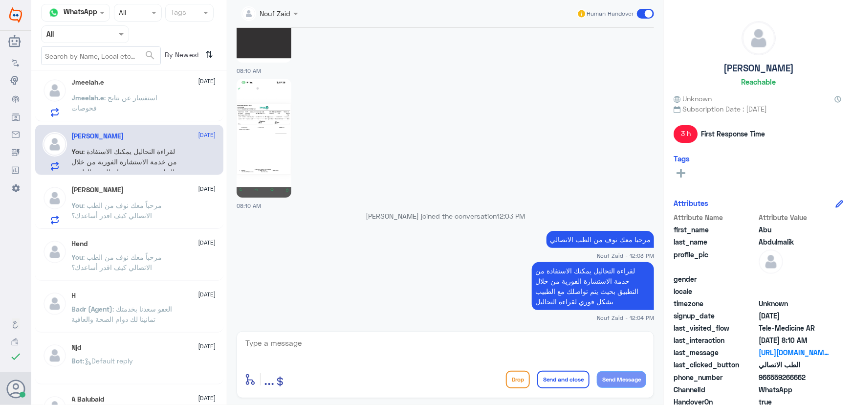
click at [641, 15] on span at bounding box center [645, 14] width 17 height 10
click at [0, 0] on input "checkbox" at bounding box center [0, 0] width 0 height 0
drag, startPoint x: 131, startPoint y: 208, endPoint x: 229, endPoint y: 181, distance: 101.9
click at [132, 208] on p "You : مرحباً معك نوف من الطب الاتصالي كيف اقدر أساعدك؟" at bounding box center [127, 210] width 110 height 24
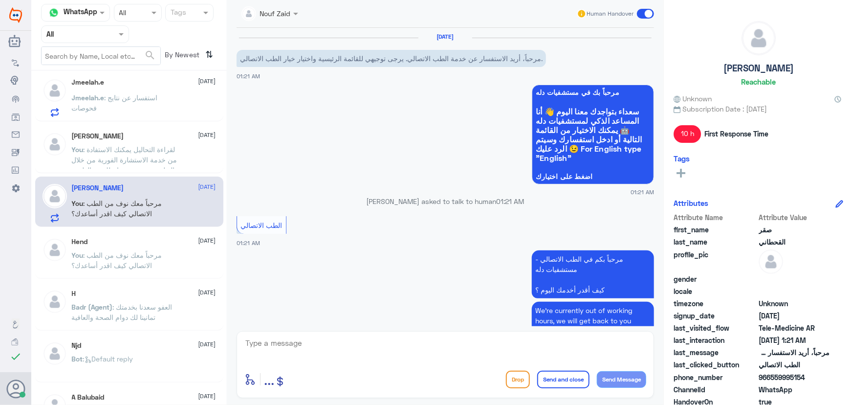
scroll to position [107, 0]
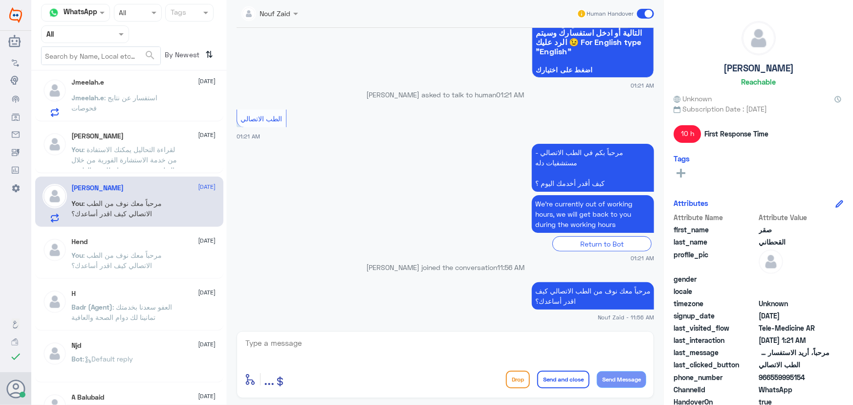
click at [640, 15] on span at bounding box center [645, 14] width 17 height 10
click at [0, 0] on input "checkbox" at bounding box center [0, 0] width 0 height 0
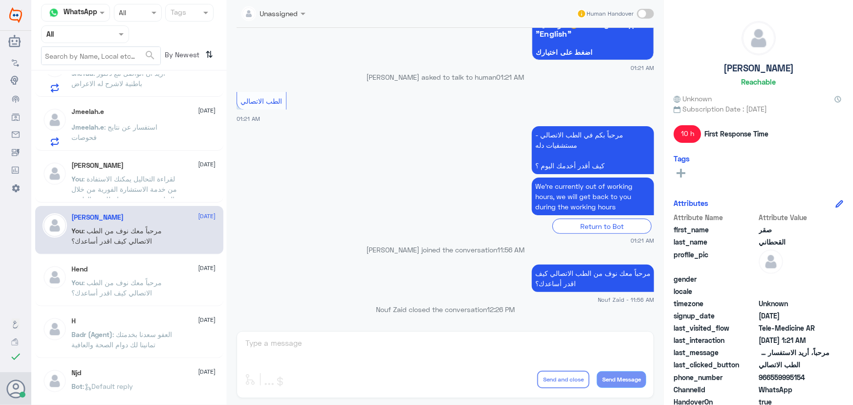
scroll to position [177, 0]
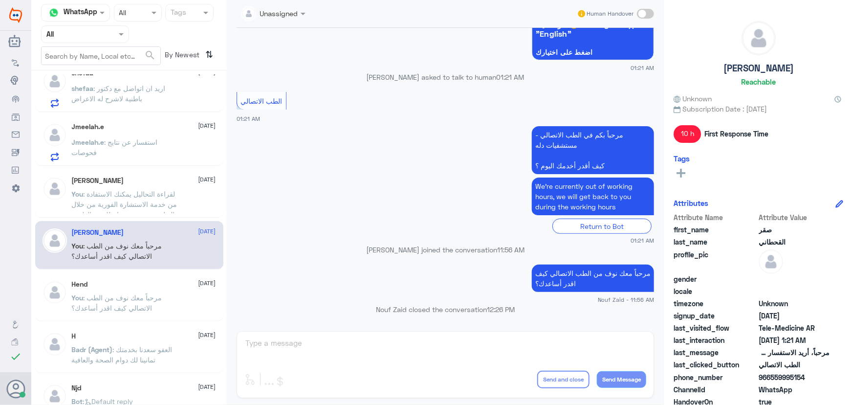
click at [164, 155] on p "Jmeelah.e : استفسار عن نتايج فحوصات" at bounding box center [127, 149] width 110 height 24
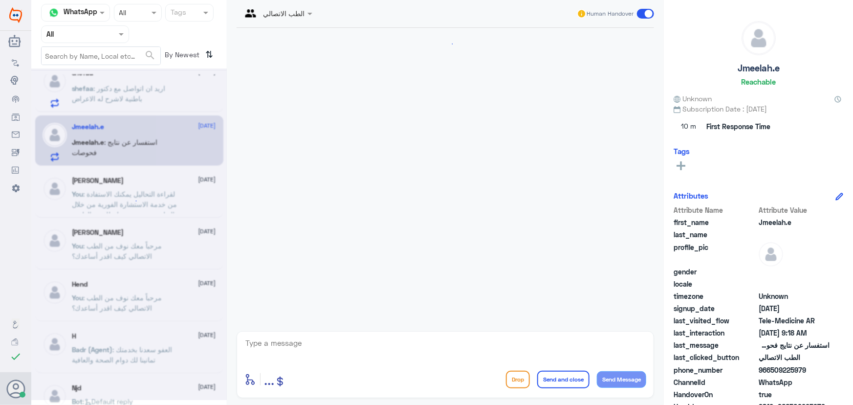
scroll to position [43, 0]
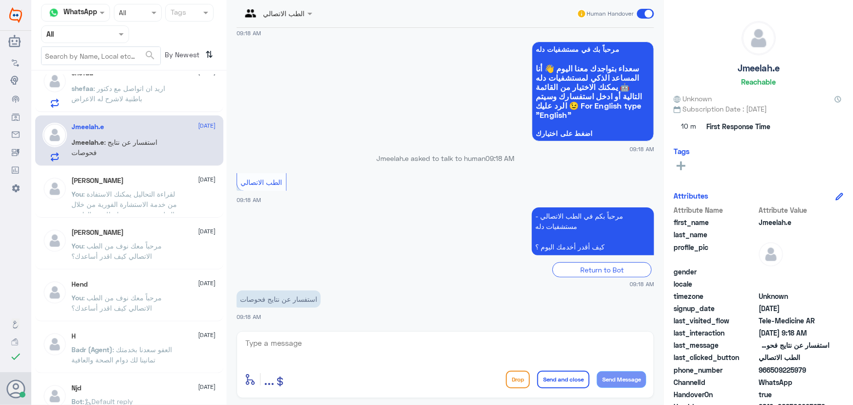
click at [337, 357] on textarea at bounding box center [445, 348] width 402 height 24
paste textarea "مرحباً معك نوف من الطب الاتصالي"
type textarea "مرحباً معك نوف من الطب الاتصالي"
click at [631, 376] on button "Send Message" at bounding box center [621, 379] width 49 height 17
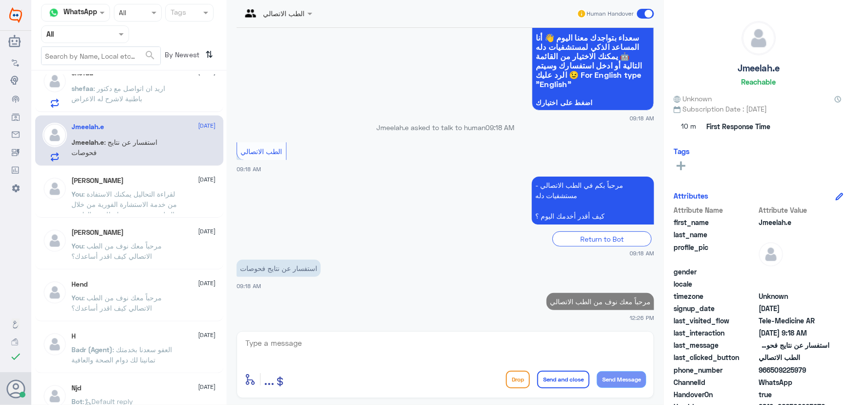
drag, startPoint x: 529, startPoint y: 347, endPoint x: 521, endPoint y: 349, distance: 8.5
click at [528, 347] on textarea at bounding box center [445, 348] width 402 height 24
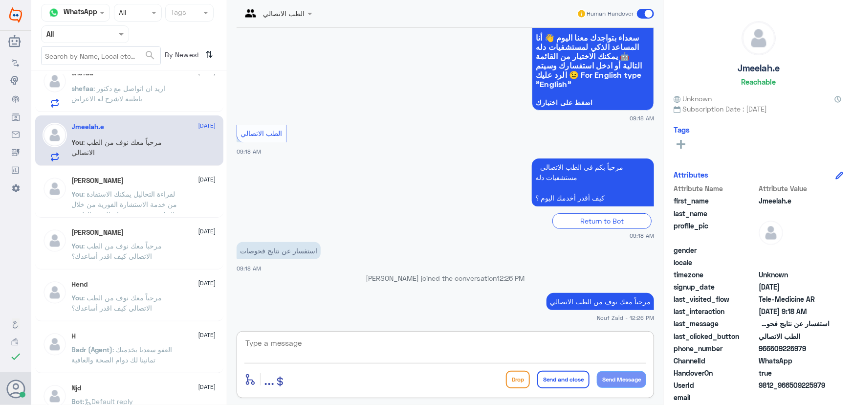
paste textarea "لقراءة التحاليل يمكنك الاستفادة من خدمة الاستشارة الفورية من خلال التطبيق بحيث …"
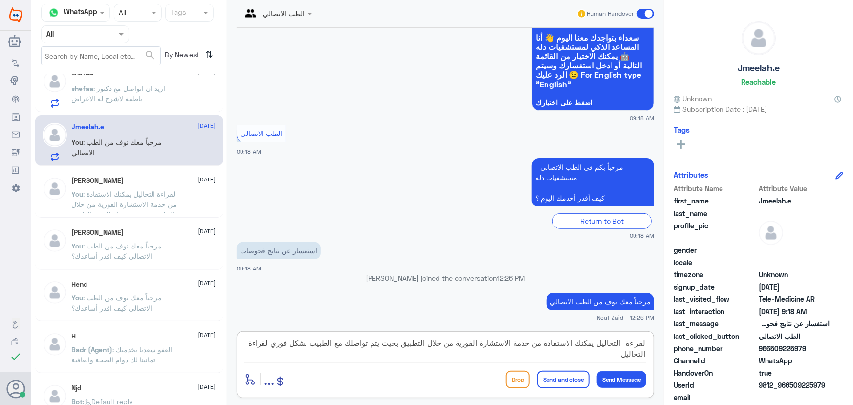
click at [626, 342] on textarea "لقراءة التحاليل يمكنك الاستفادة من خدمة الاستشارة الفورية من خلال التطبيق بحيث …" at bounding box center [445, 348] width 402 height 24
click at [621, 345] on textarea "لقراءة التحاليل يمكنك الاستفادة من خدمة الاستشارة الفورية من خلال التطبيق بحيث …" at bounding box center [445, 348] width 402 height 24
type textarea "لقراءة التحاليل يمكنك الاستفادة من خدمة الاستشارة الفورية من خلال التطبيق بحيث …"
click at [562, 380] on button "Send and close" at bounding box center [563, 380] width 52 height 18
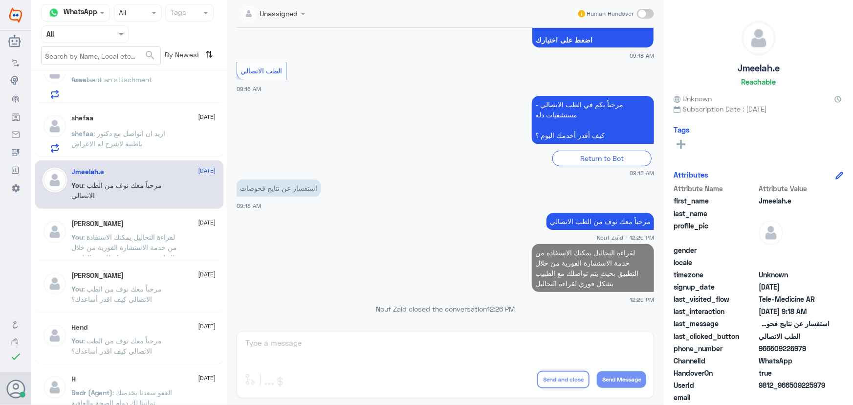
scroll to position [44, 0]
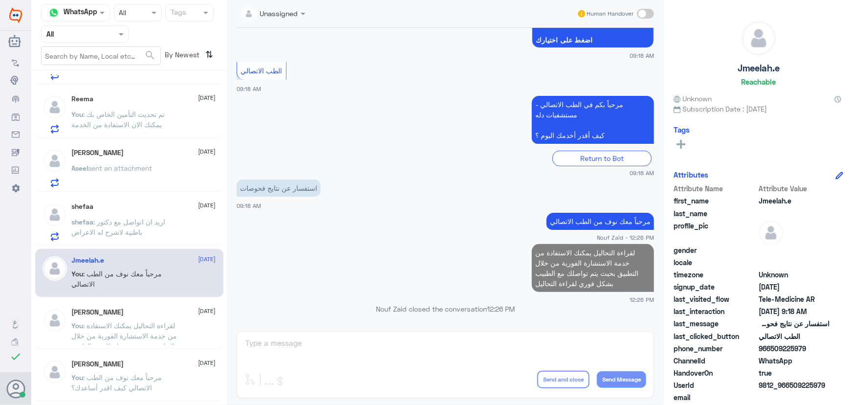
click at [158, 234] on p "shefaa : اريد ان اتواصل مع دكتور باطنية لاشرح له الاعراض" at bounding box center [127, 229] width 110 height 24
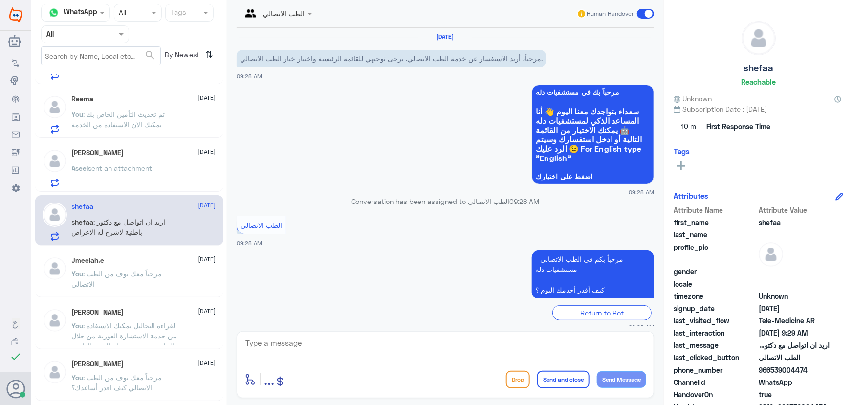
scroll to position [76, 0]
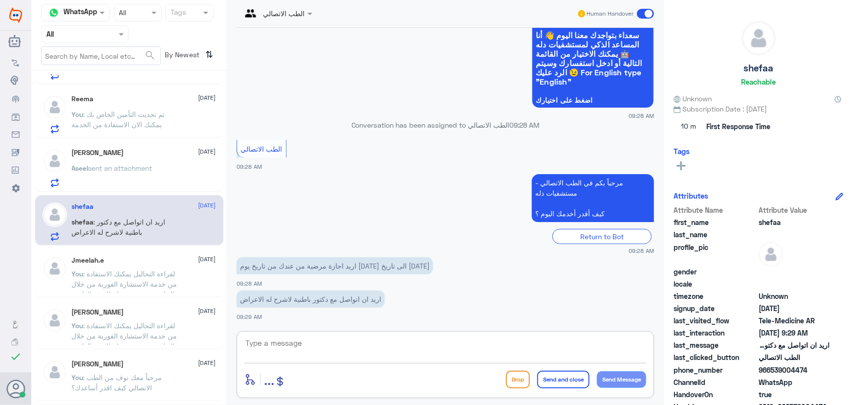
click at [410, 338] on textarea at bounding box center [445, 348] width 402 height 24
type textarea "مرحبا معك نوف من الطب الاتصالي"
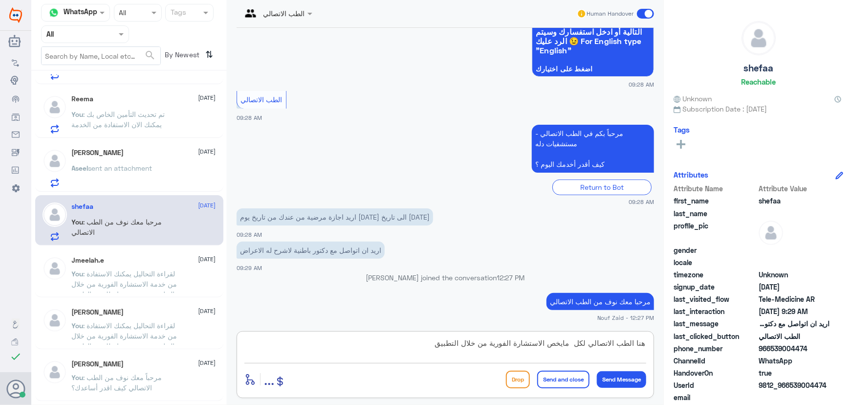
click at [574, 349] on textarea "هنا الطب الاتصالي لكل مايخص الاستشارة الفورية من خلال التطبيق" at bounding box center [445, 348] width 402 height 24
click at [401, 346] on textarea "هنا الطب الاتصالي لكل مايخص الاستشارة الفورية من خلال التطبيق" at bounding box center [445, 348] width 402 height 24
type textarea "هنا الطب الاتصالي لكل مايخص الاستشارة الفورية من خلال التطبيق مع طبيب عام ، يمك…"
click at [564, 382] on button "Send and close" at bounding box center [563, 380] width 52 height 18
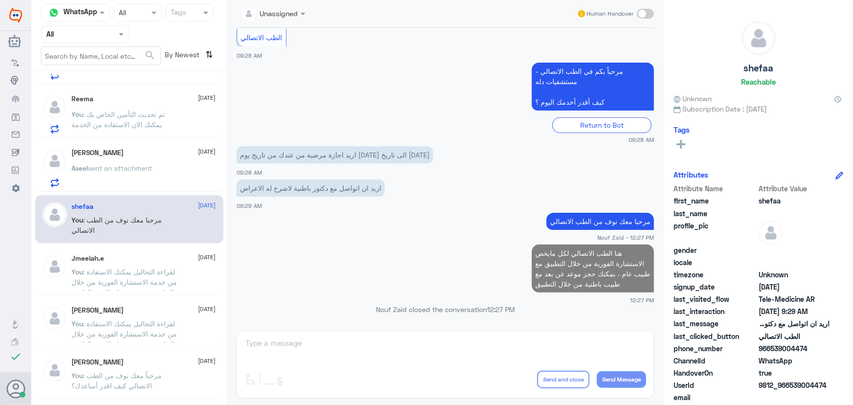
click at [98, 176] on p "Aseel sent an attachment" at bounding box center [112, 175] width 81 height 24
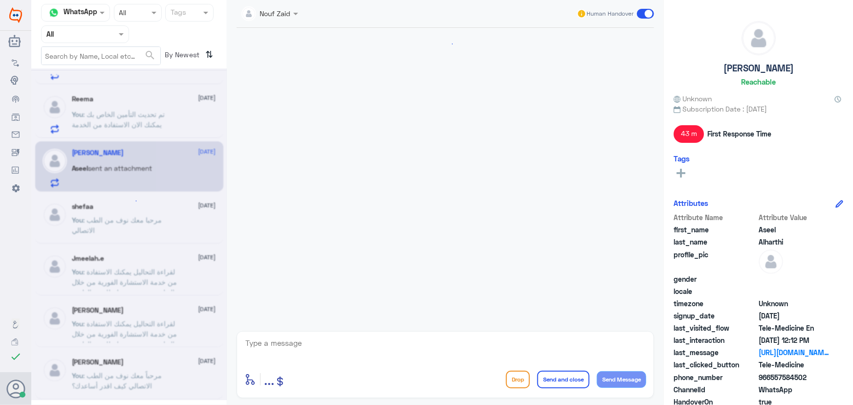
scroll to position [460, 0]
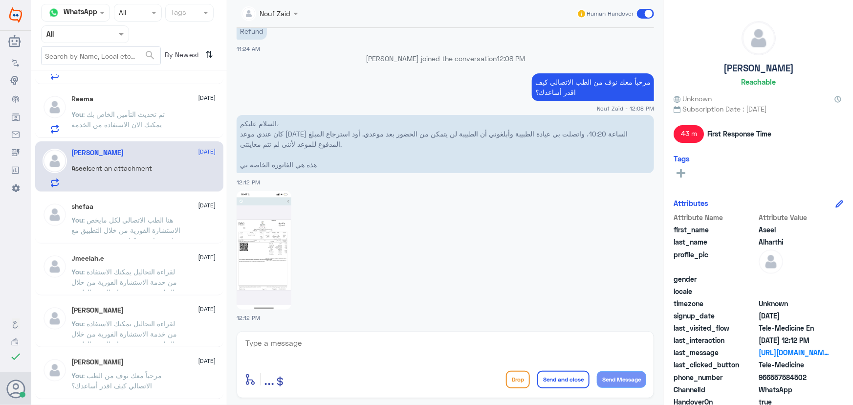
click at [404, 344] on textarea at bounding box center [445, 348] width 402 height 24
paste textarea "مرحباً معك نوف من الطب الاتصالي"
type textarea "مرحباً معك نوف من الطب الاتصالي"
click at [633, 382] on button "Send Message" at bounding box center [621, 379] width 49 height 17
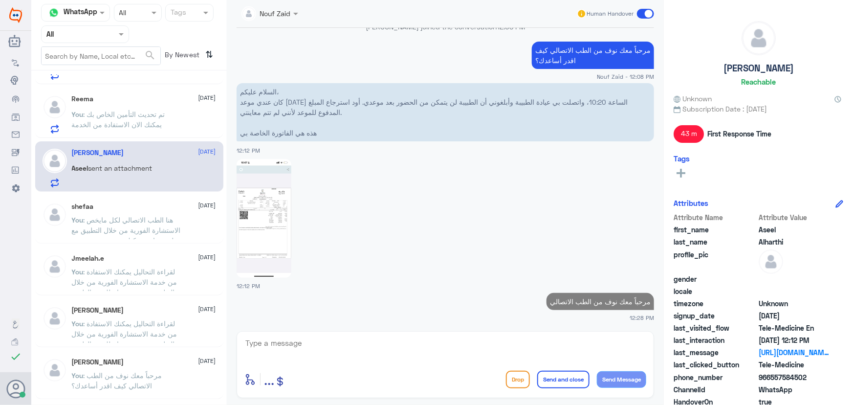
click at [456, 356] on textarea at bounding box center [445, 348] width 402 height 24
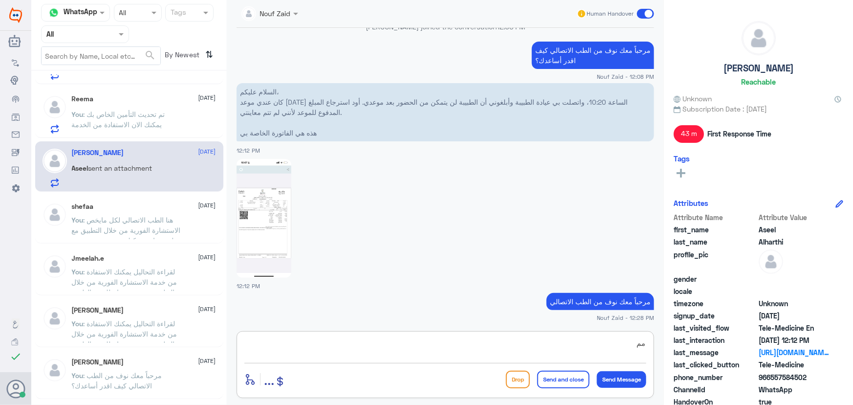
type textarea "م"
drag, startPoint x: 504, startPoint y: 352, endPoint x: 502, endPoint y: 361, distance: 9.1
click at [503, 357] on textarea at bounding box center [445, 348] width 402 height 24
type textarea "م"
click at [269, 201] on img at bounding box center [264, 218] width 55 height 119
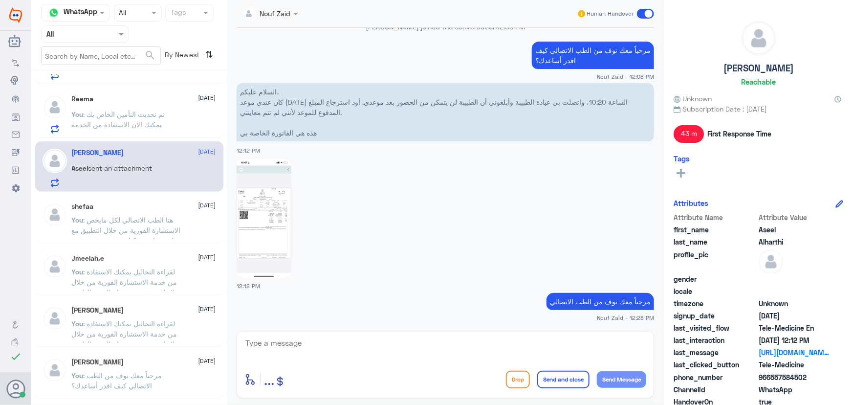
click at [363, 351] on textarea at bounding box center [445, 348] width 402 height 24
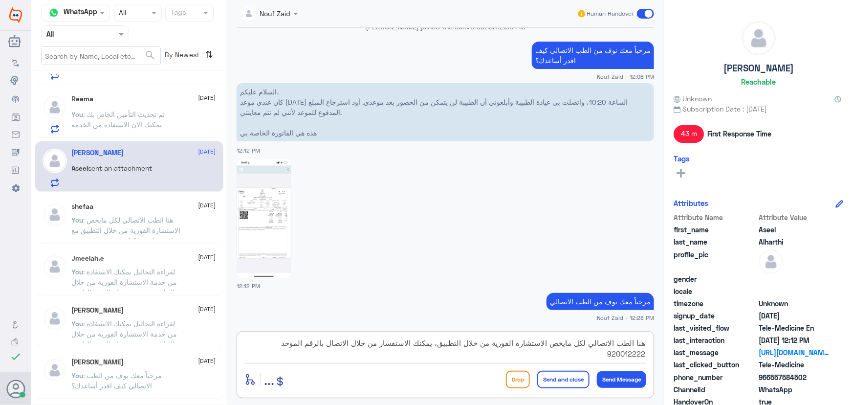
type textarea "هنا الطب الاتصالي لكل مايخص الاستشارة الفورية من خلال التطبيق، يمكنك الاستفسار …"
click at [566, 382] on button "Send and close" at bounding box center [563, 380] width 52 height 18
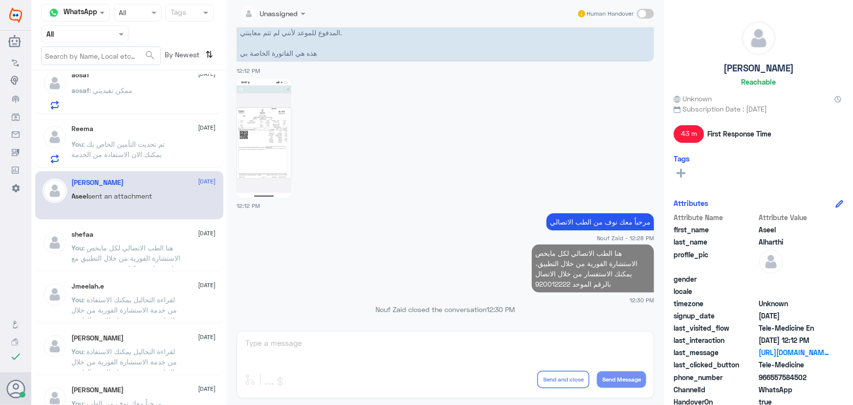
scroll to position [0, 0]
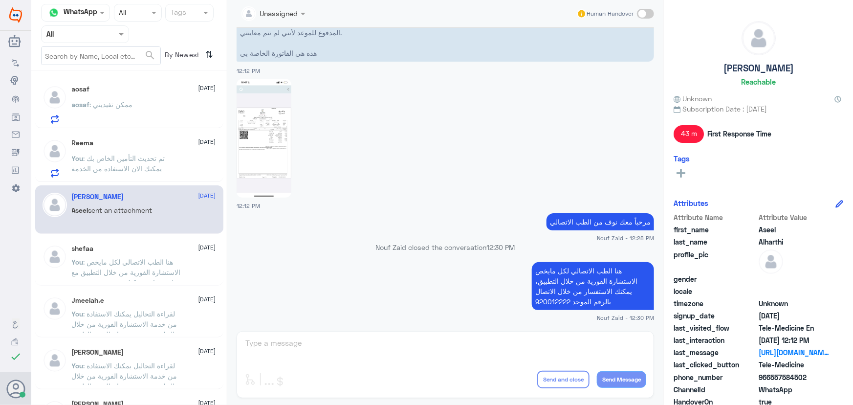
click at [194, 183] on div "aosaf 7 October aosaf : ممكن تفيديني Reema 7 October You : تم تحديث التأمين الخ…" at bounding box center [129, 241] width 196 height 334
click at [176, 158] on p "You : تم تحديث التأمين الخاص بك يمكنك الان الاستفادة من الخدمة" at bounding box center [127, 165] width 110 height 24
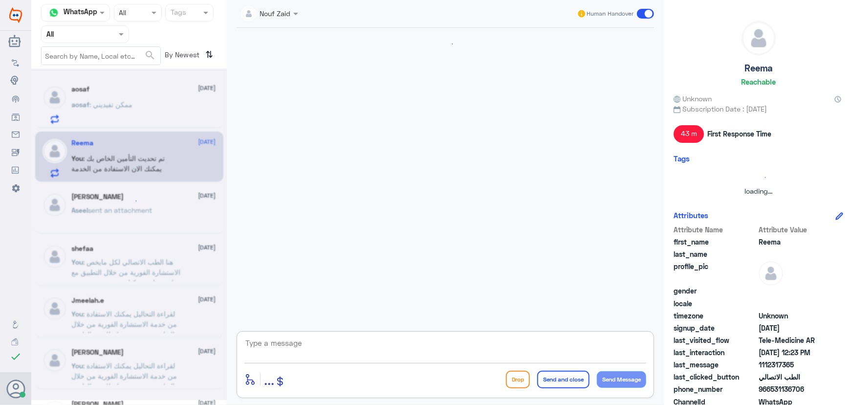
click at [343, 339] on textarea at bounding box center [445, 348] width 402 height 24
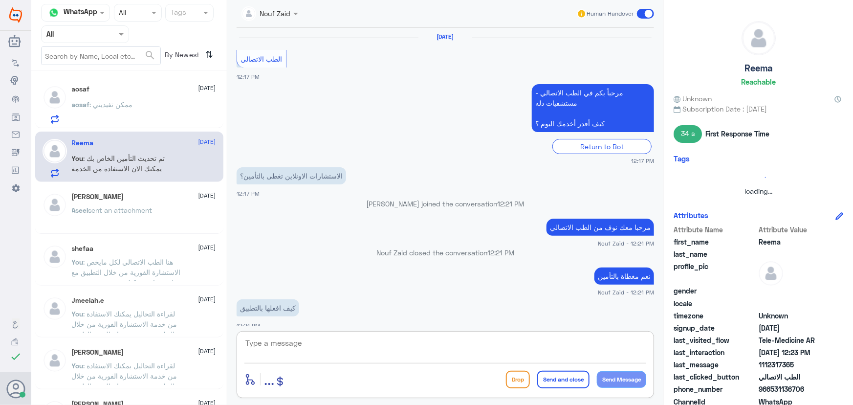
scroll to position [676, 0]
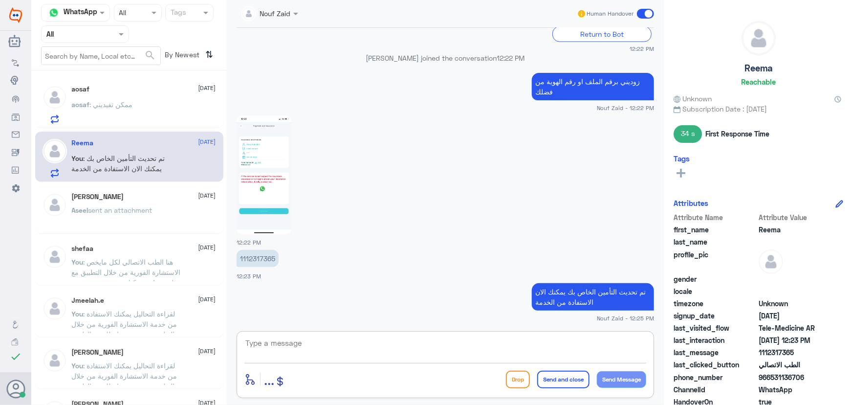
click at [640, 18] on span at bounding box center [645, 14] width 17 height 10
click at [0, 0] on input "checkbox" at bounding box center [0, 0] width 0 height 0
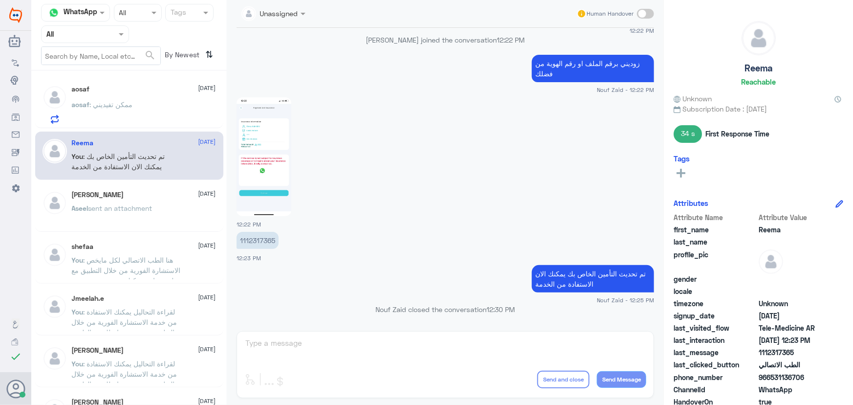
click at [183, 109] on div "aosaf : ممكن تفيديني" at bounding box center [144, 113] width 144 height 22
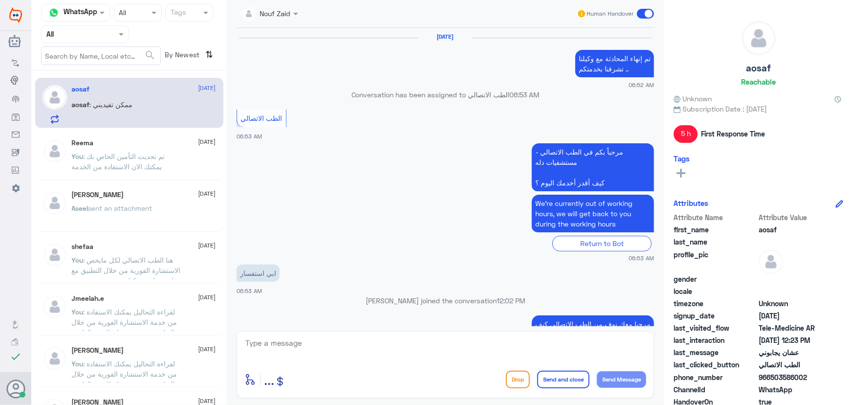
scroll to position [489, 0]
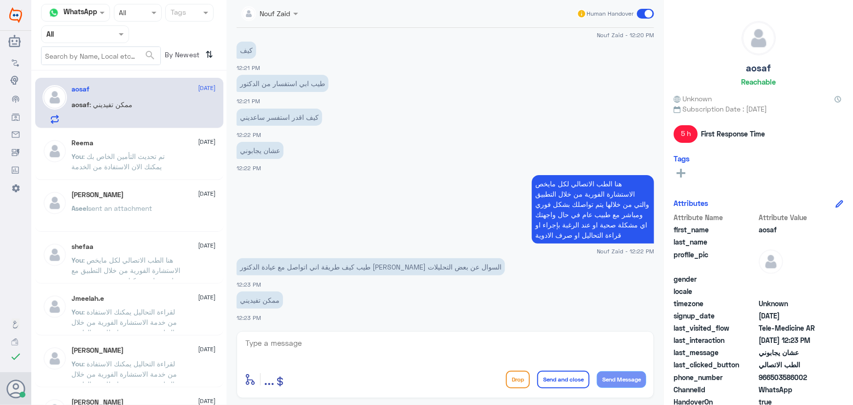
click at [330, 348] on textarea at bounding box center [445, 348] width 402 height 24
drag, startPoint x: 772, startPoint y: 377, endPoint x: 822, endPoint y: 380, distance: 50.0
click at [822, 380] on span "966503586002" at bounding box center [794, 377] width 71 height 10
copy span "503586002"
click at [362, 344] on textarea "من" at bounding box center [445, 348] width 402 height 24
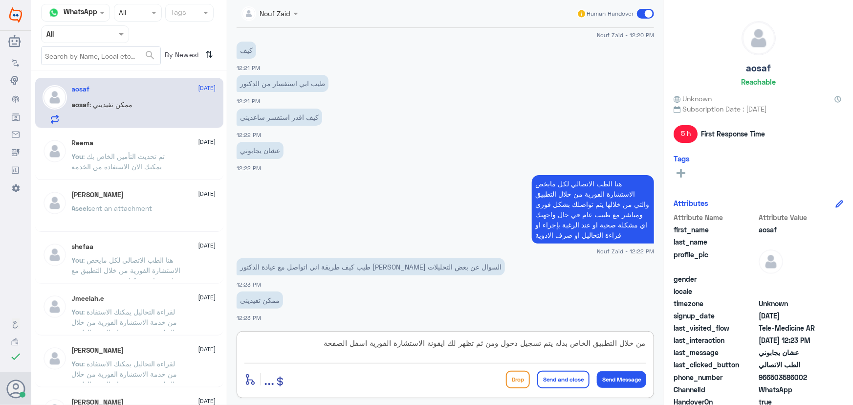
click at [354, 343] on textarea "من خلال التطبيق الخاص بدله يتم تسجيل دخول ومن ثم تظهر لك ايقونة الاستشارة الفور…" at bounding box center [445, 348] width 402 height 24
click at [568, 344] on textarea "من خلال التطبيق الخاص بدله يتم تسجيل دخول ومن ثم تظهر لك ايقونة الاستشارة الفور…" at bounding box center [445, 348] width 402 height 24
click at [269, 340] on textarea "من خلال التطبيق الخاص بمستشفى دله يتم تسجيل دخول ومن ثم تظهر لك ايقونة الاستشار…" at bounding box center [445, 348] width 402 height 24
type textarea "من خلال التطبيق الخاص بمستشفى دله يتم تسجيل دخول ومن ثم تظهر لك ايقونة الاستشار…"
drag, startPoint x: 596, startPoint y: 377, endPoint x: 569, endPoint y: 386, distance: 28.6
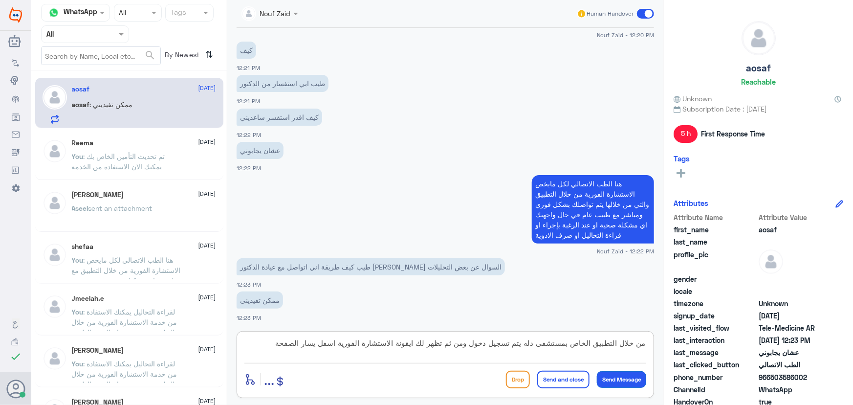
click at [576, 383] on div "Drop Send and close Send Message" at bounding box center [576, 380] width 140 height 18
click at [569, 383] on button "Send and close" at bounding box center [563, 380] width 52 height 18
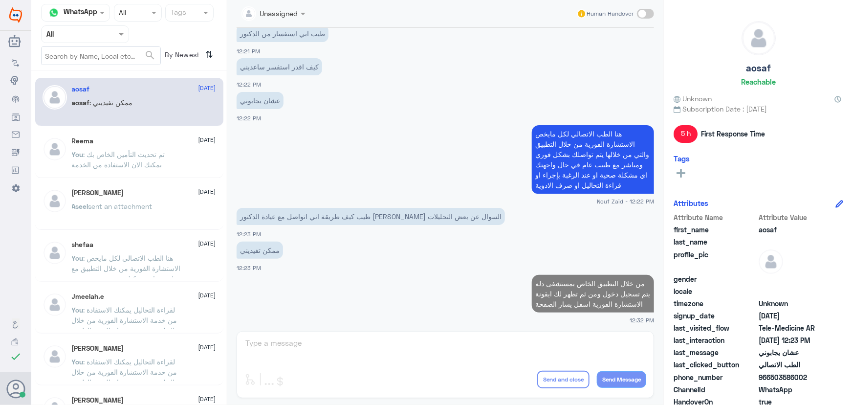
scroll to position [465, 0]
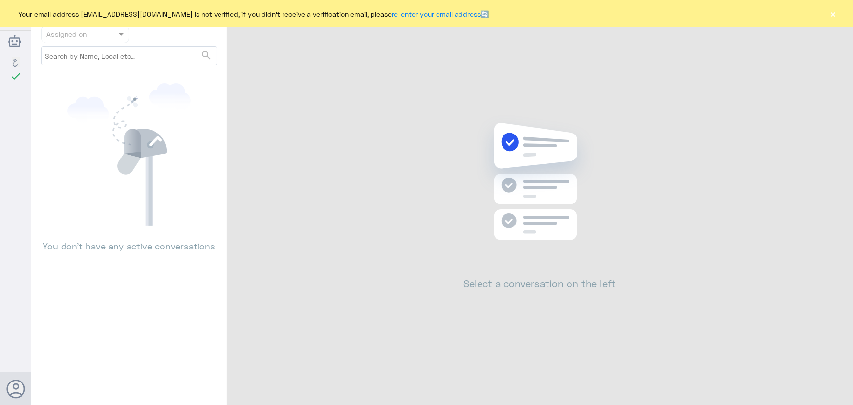
click at [840, 19] on div "Your email address [EMAIL_ADDRESS][DOMAIN_NAME] is not verified, if you didn't …" at bounding box center [426, 13] width 853 height 27
click at [836, 13] on button "×" at bounding box center [834, 14] width 10 height 10
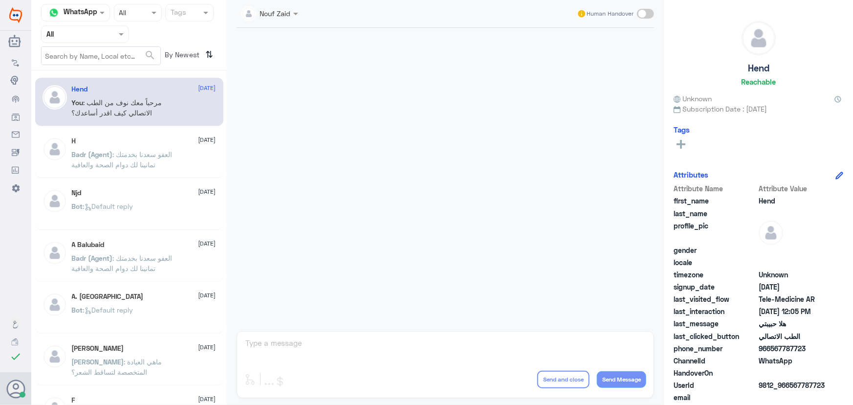
click at [94, 29] on input "text" at bounding box center [73, 33] width 54 height 11
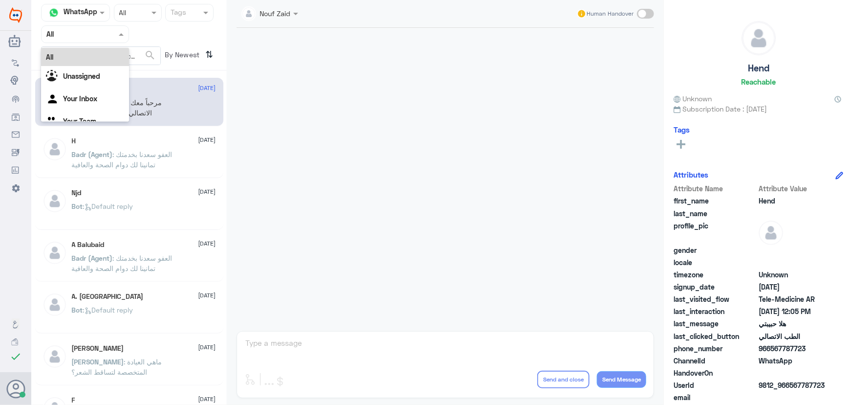
click at [90, 64] on div "All" at bounding box center [85, 57] width 88 height 18
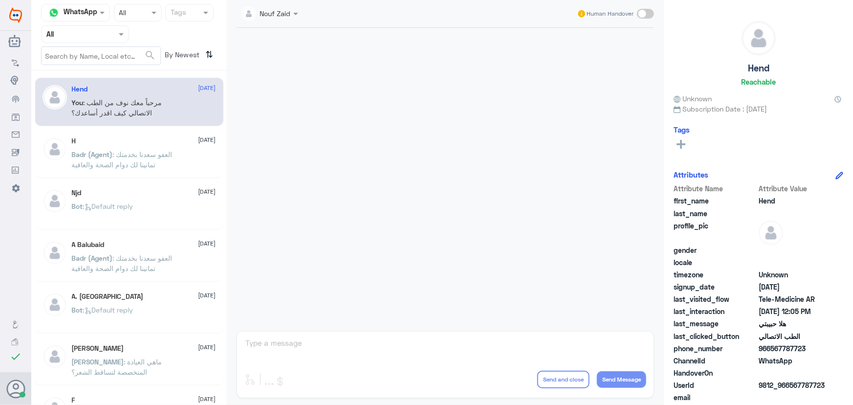
click at [102, 28] on div at bounding box center [85, 33] width 87 height 11
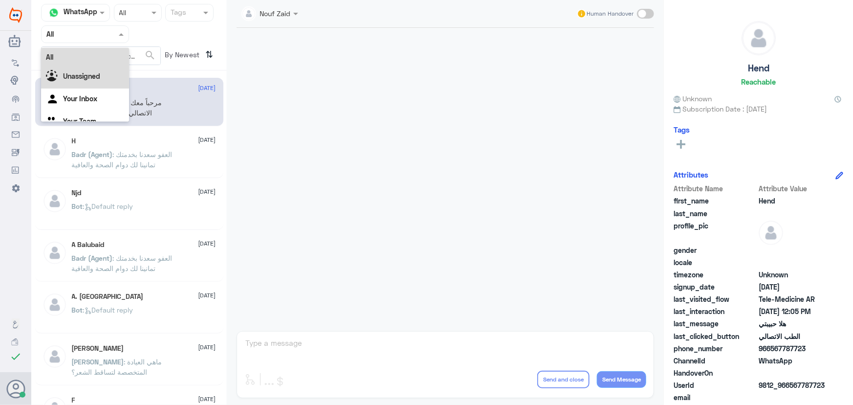
click at [91, 69] on div "Unassigned" at bounding box center [85, 77] width 88 height 22
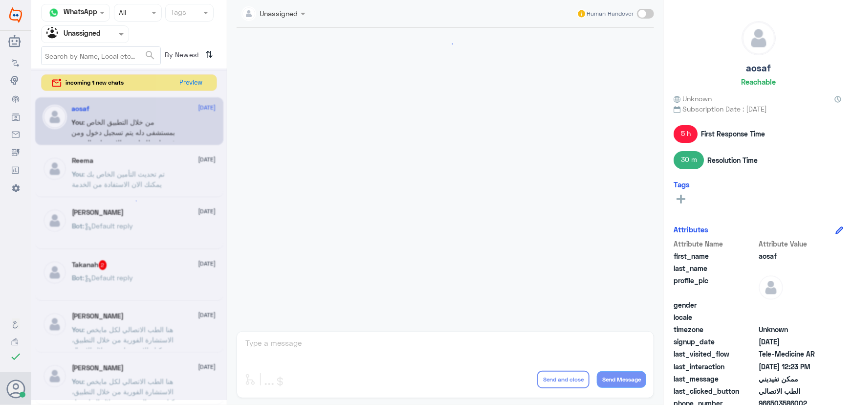
scroll to position [530, 0]
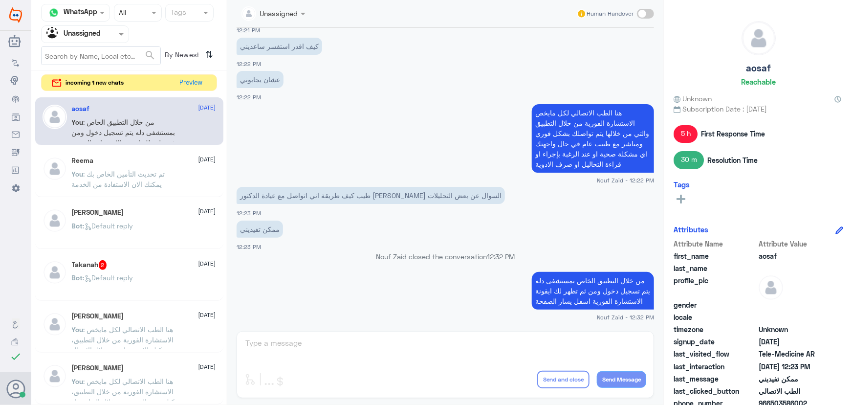
click at [186, 149] on div "Reema [DATE] You : تم تحديث التأمين الخاص بك يمكنك الان الاستفادة من الخدمة" at bounding box center [129, 173] width 188 height 48
click at [170, 193] on div "Reema [DATE] You : تم تحديث التأمين الخاص بك يمكنك الان الاستفادة من الخدمة" at bounding box center [129, 173] width 188 height 48
click at [170, 183] on p "You : تم تحديث التأمين الخاص بك يمكنك الان الاستفادة من الخدمة" at bounding box center [127, 181] width 110 height 24
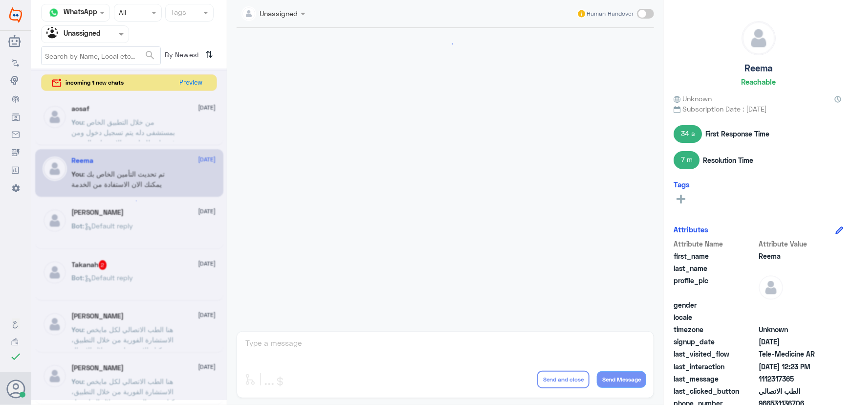
scroll to position [660, 0]
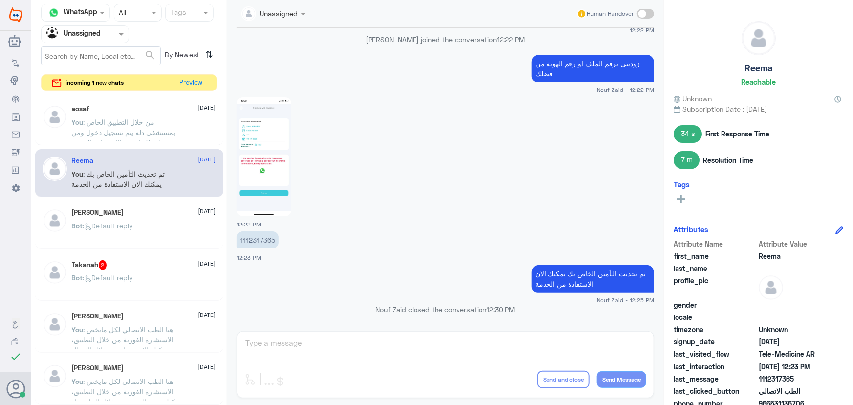
click at [157, 214] on div "حصه بنت عبدالرحمن 7 October" at bounding box center [144, 212] width 144 height 8
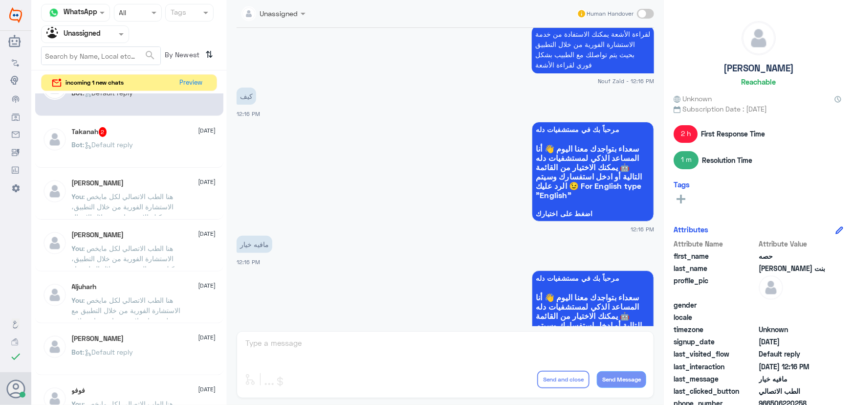
scroll to position [502, 0]
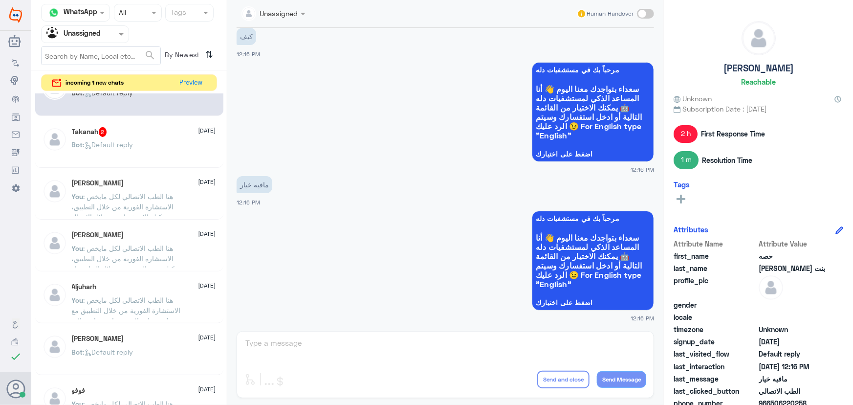
click at [643, 16] on span at bounding box center [645, 14] width 17 height 10
click at [0, 0] on input "checkbox" at bounding box center [0, 0] width 0 height 0
drag, startPoint x: 397, startPoint y: 349, endPoint x: 384, endPoint y: 344, distance: 14.1
click at [396, 349] on textarea at bounding box center [445, 348] width 402 height 24
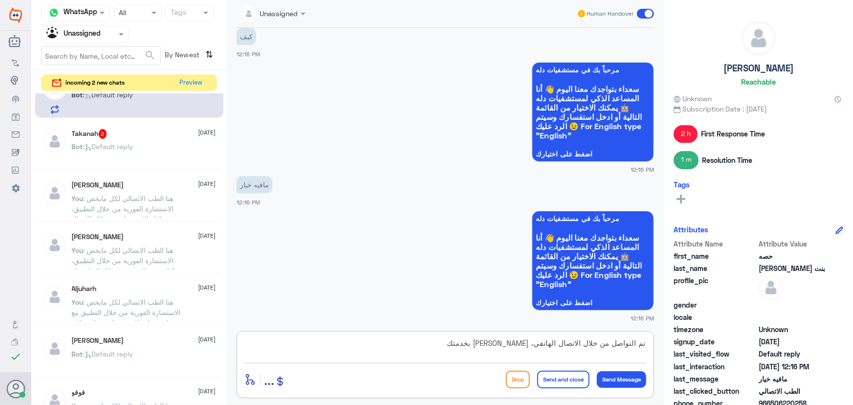
type textarea "تم التواصل من خلال الاتصال الهاتفي، سعدنا بخدمتك"
click at [570, 383] on button "Send and close" at bounding box center [563, 380] width 52 height 18
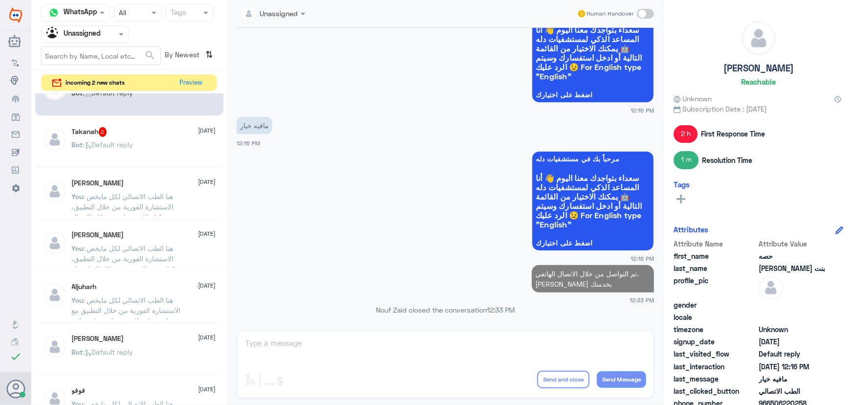
click at [143, 160] on div "Bot : Default reply" at bounding box center [144, 153] width 144 height 22
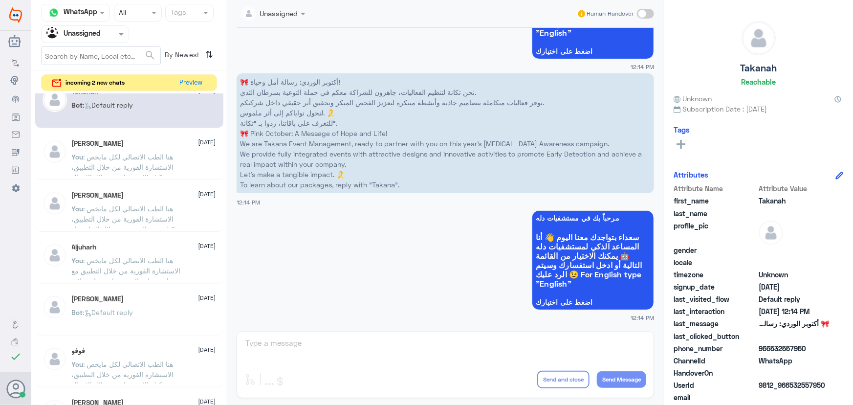
scroll to position [222, 0]
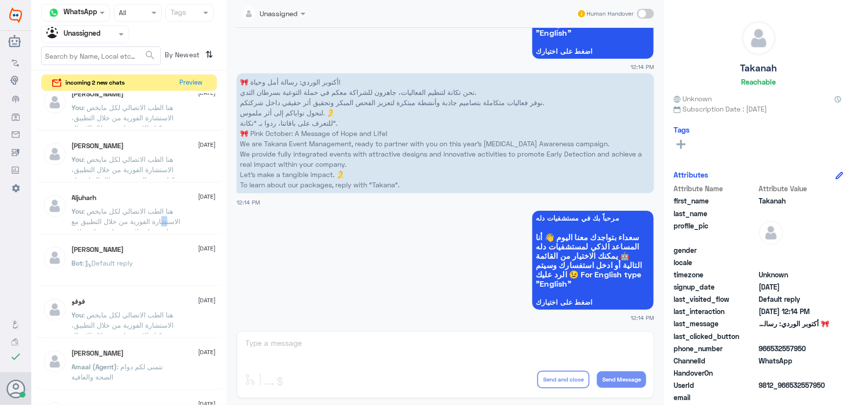
drag, startPoint x: 153, startPoint y: 218, endPoint x: 157, endPoint y: 221, distance: 5.2
click at [157, 221] on span ": هنا الطب الاتصالي لكل مايخص الاستشارة الفورية من خلال التطبيق مع طبيب عام، لا…" at bounding box center [126, 226] width 109 height 39
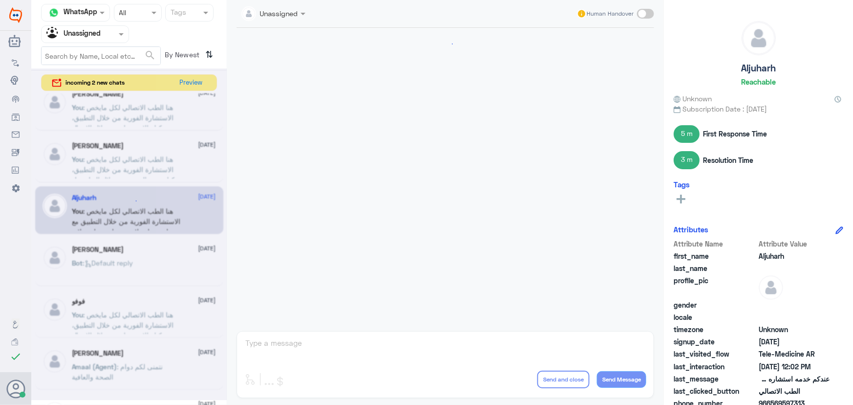
scroll to position [205, 0]
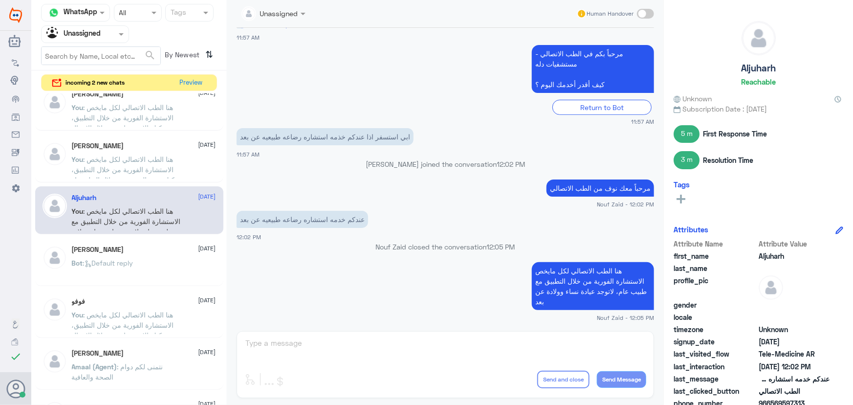
click at [119, 118] on span ": هنا الطب الاتصالي لكل مايخص الاستشارة الفورية من خلال التطبيق، يمكنك الاستفسا…" at bounding box center [123, 122] width 102 height 39
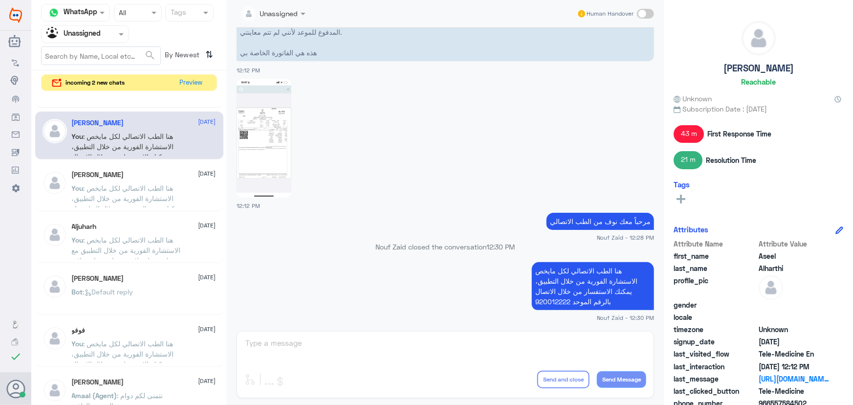
scroll to position [177, 0]
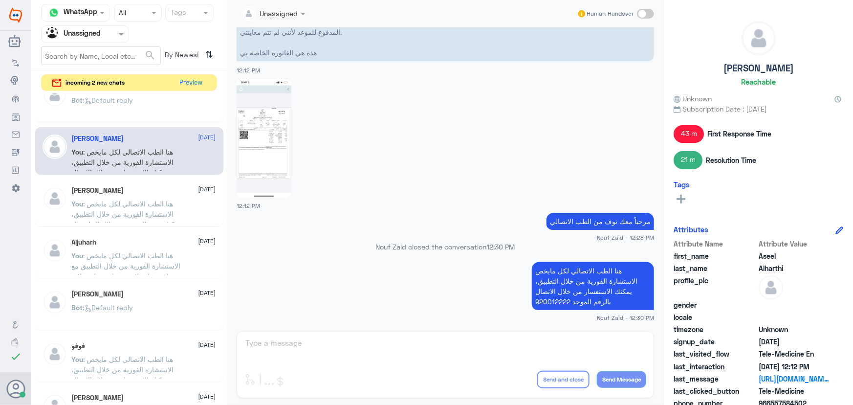
click at [135, 129] on div "Aseel Alharthi 7 October You : هنا الطب الاتصالي لكل مايخص الاستشارة الفورية من…" at bounding box center [129, 151] width 188 height 48
click at [132, 114] on p "Bot : Default reply" at bounding box center [103, 107] width 62 height 24
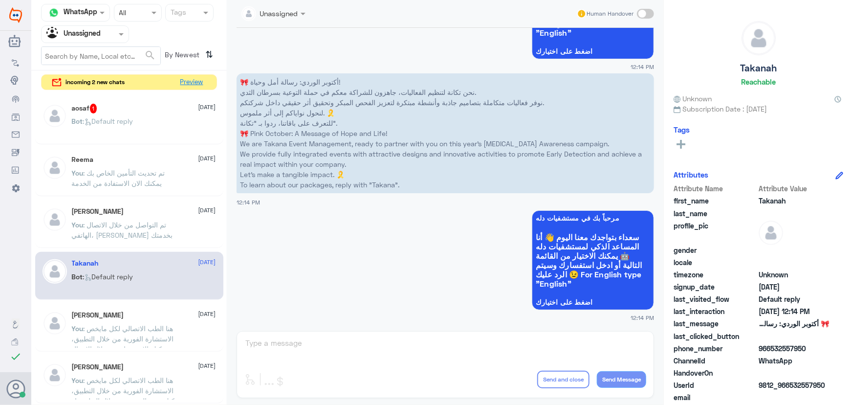
drag, startPoint x: 190, startPoint y: 88, endPoint x: 190, endPoint y: 93, distance: 5.4
click at [189, 91] on div "Channel WhatsApp Status × All Tags Agent Filter Unassigned search By Newest ⇅ i…" at bounding box center [129, 204] width 196 height 408
click at [187, 101] on div "aosaf 1 7 October Bot : Default reply" at bounding box center [129, 121] width 188 height 48
click at [176, 111] on div "aosaf 1 7 October" at bounding box center [144, 110] width 144 height 10
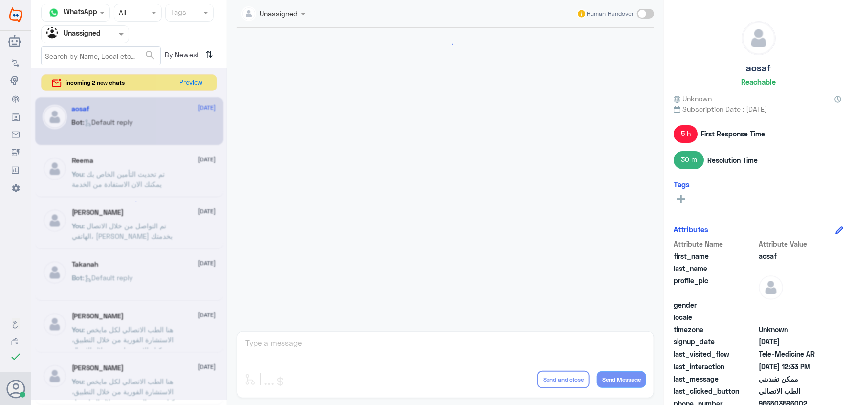
scroll to position [624, 0]
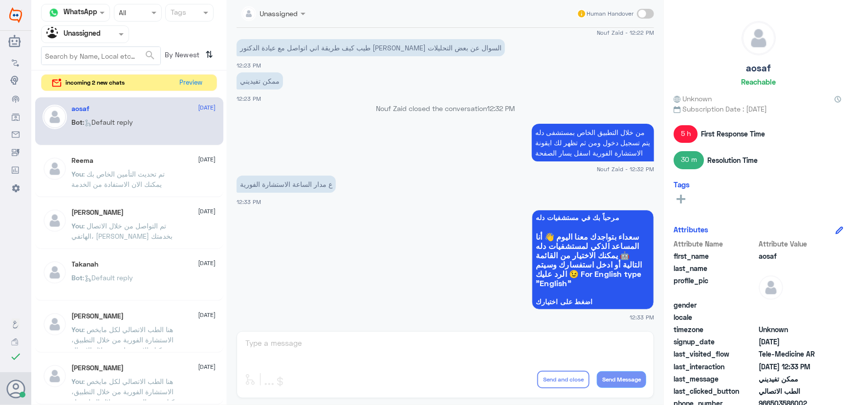
click at [640, 14] on span at bounding box center [645, 14] width 17 height 10
click at [0, 0] on input "checkbox" at bounding box center [0, 0] width 0 height 0
click at [418, 352] on div "Unassigned Human Handover 7 Oct 2025 مرحباً بكم في الطب الاتصالي - مستشفيات دله…" at bounding box center [445, 204] width 437 height 408
click at [415, 350] on textarea at bounding box center [445, 348] width 402 height 24
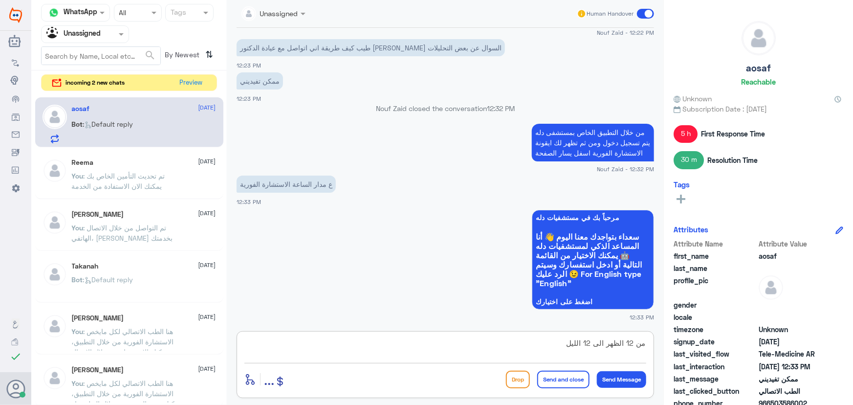
type textarea "من 12 الظهر الى 12 الليل"
drag, startPoint x: 571, startPoint y: 371, endPoint x: 565, endPoint y: 374, distance: 7.7
click at [571, 372] on button "Send and close" at bounding box center [563, 380] width 52 height 18
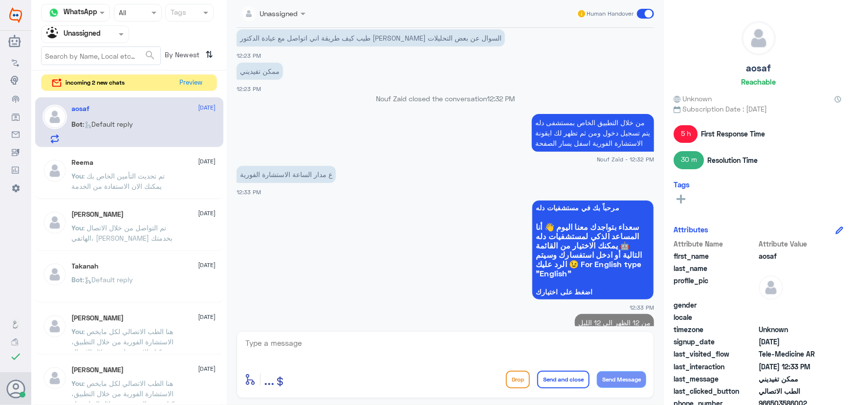
scroll to position [656, 0]
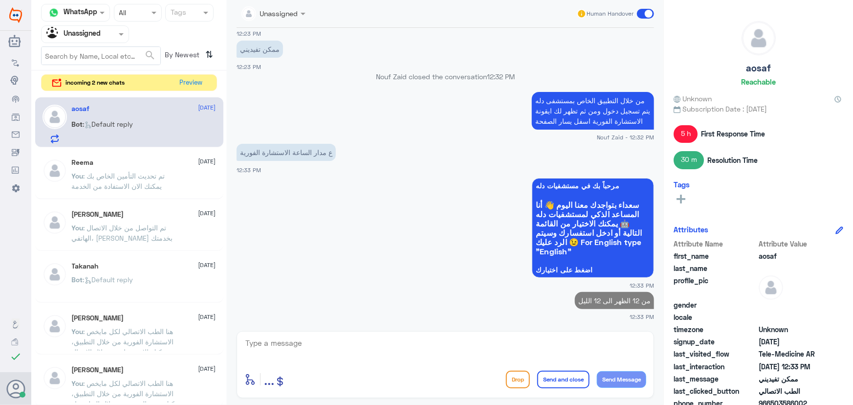
click at [564, 376] on button "Send and close" at bounding box center [563, 380] width 52 height 18
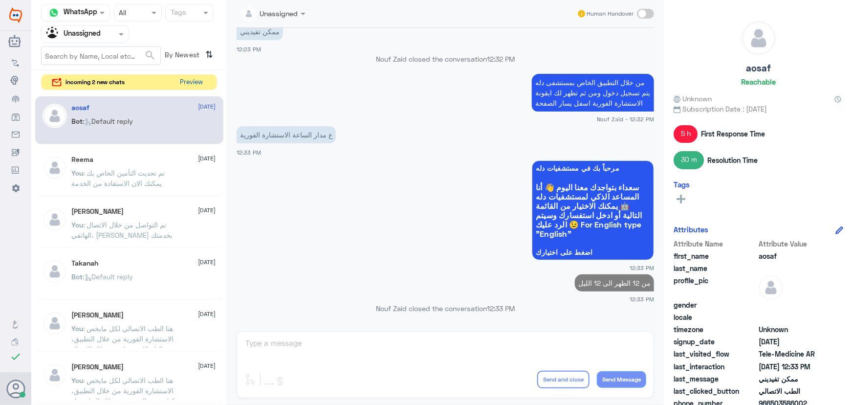
click at [186, 77] on button "Preview" at bounding box center [191, 82] width 30 height 15
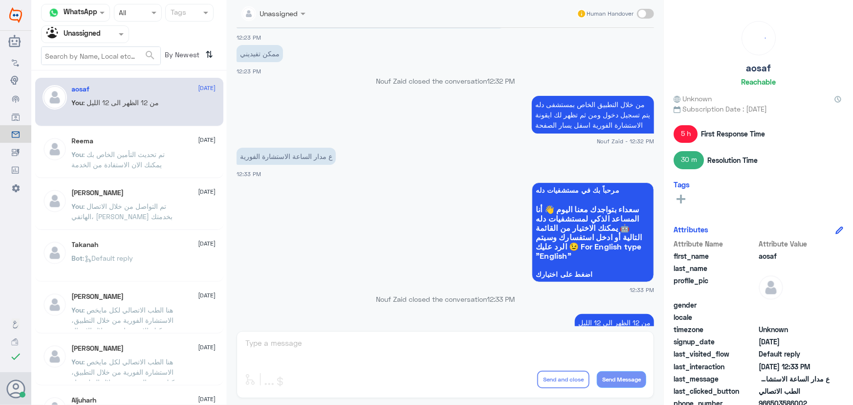
scroll to position [552, 0]
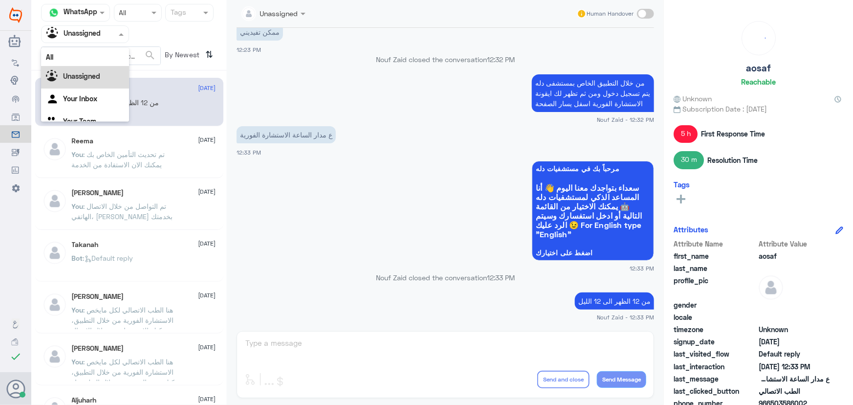
click at [80, 34] on input "text" at bounding box center [73, 33] width 54 height 11
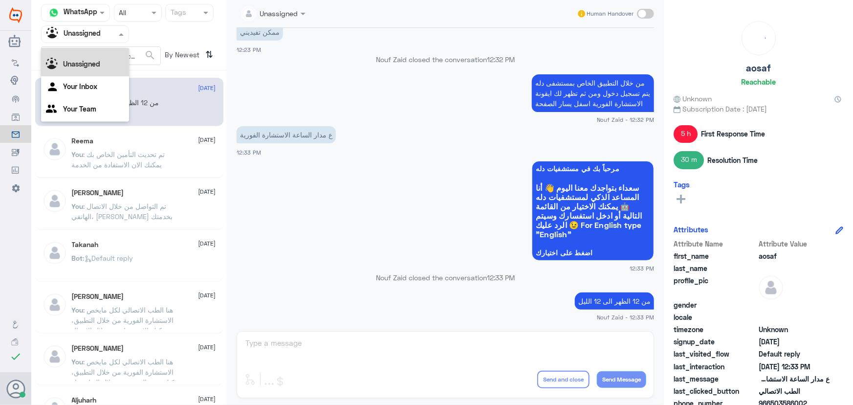
click at [91, 49] on div "All" at bounding box center [85, 45] width 88 height 18
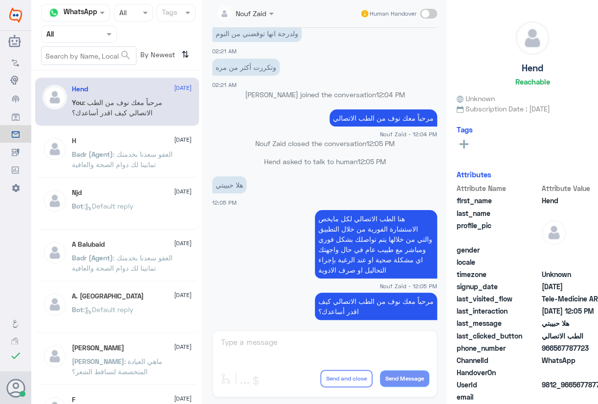
scroll to position [455, 0]
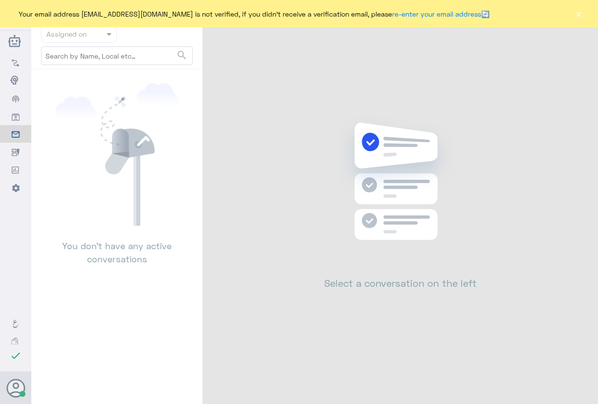
click at [580, 12] on button "×" at bounding box center [578, 14] width 10 height 10
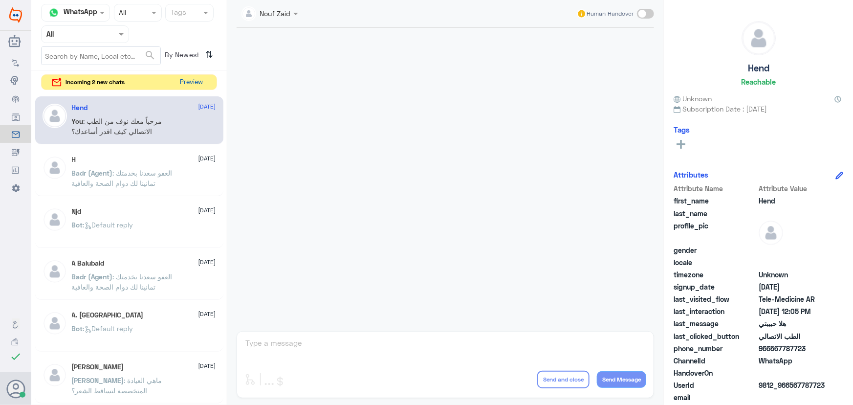
click at [177, 78] on button "Preview" at bounding box center [191, 82] width 30 height 15
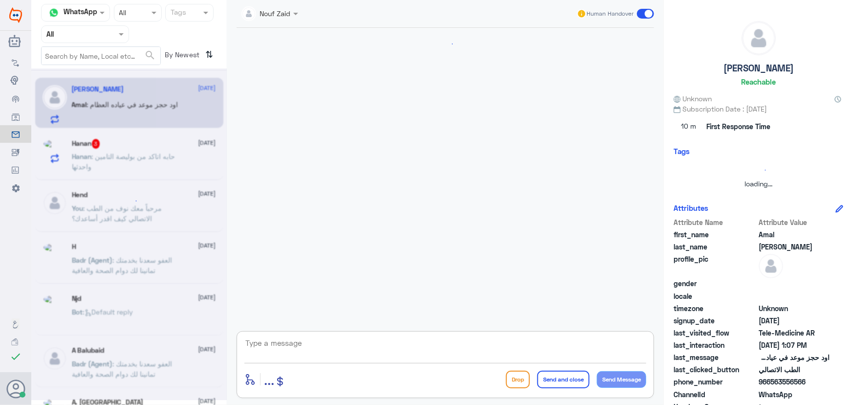
click at [335, 343] on textarea at bounding box center [445, 348] width 402 height 24
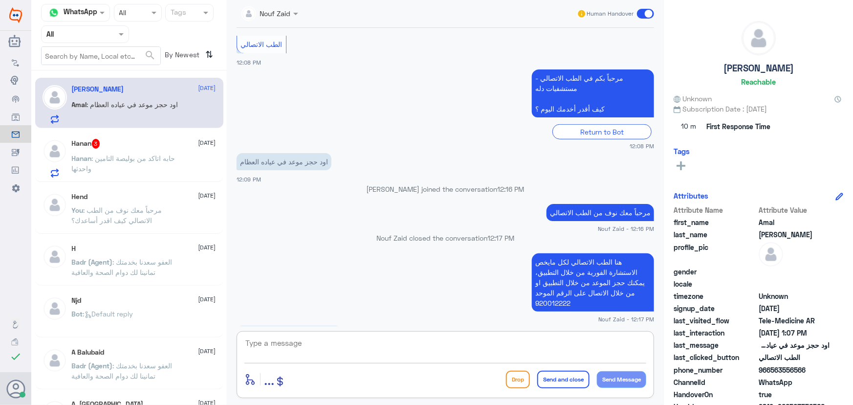
scroll to position [380, 0]
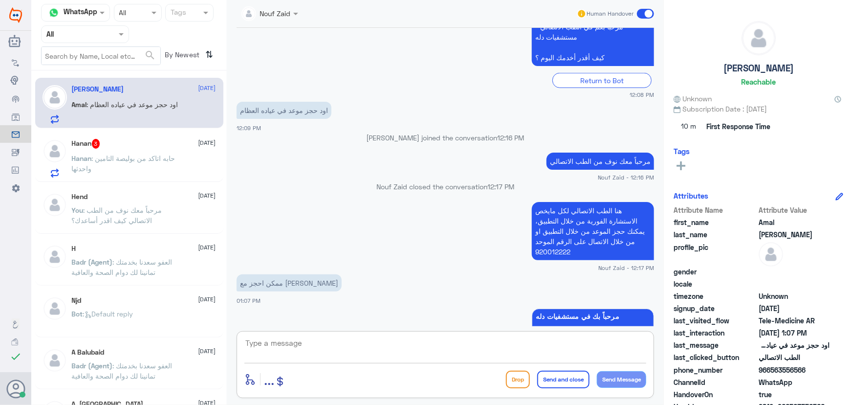
click at [563, 236] on p "هنا الطب الاتصالي لكل مايخص الاستشارة الفورية من خلال التطبيق، يمكنك حجز الموعد…" at bounding box center [593, 231] width 122 height 58
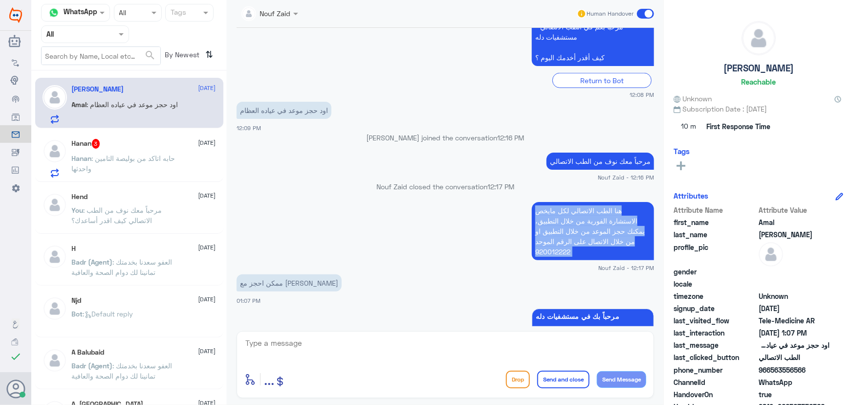
click at [563, 236] on p "هنا الطب الاتصالي لكل مايخص الاستشارة الفورية من خلال التطبيق، يمكنك حجز الموعد…" at bounding box center [593, 231] width 122 height 58
copy div "هنا الطب الاتصالي لكل مايخص الاستشارة الفورية من خلال التطبيق، يمكنك حجز الموعد…"
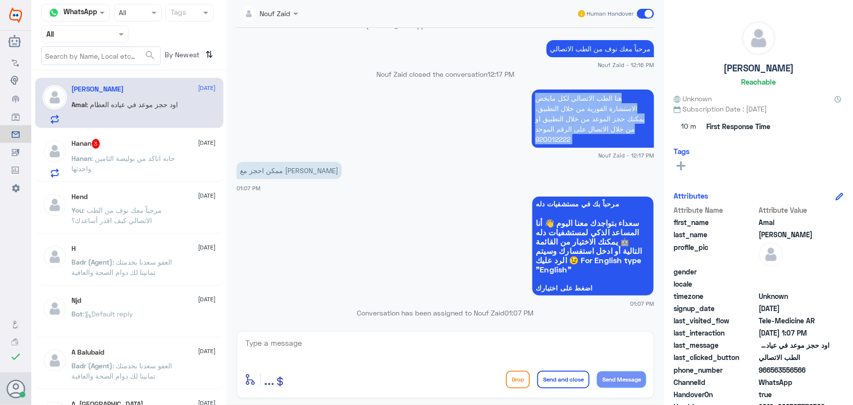
scroll to position [513, 0]
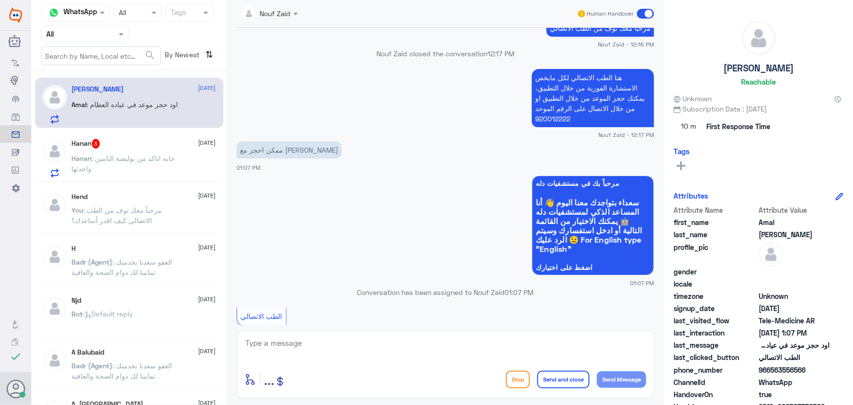
click at [307, 342] on textarea at bounding box center [445, 348] width 402 height 24
paste textarea "هنا الطب الاتصالي لكل مايخص الاستشارة الفورية من خلال التطبيق، يمكنك حجز الموعد…"
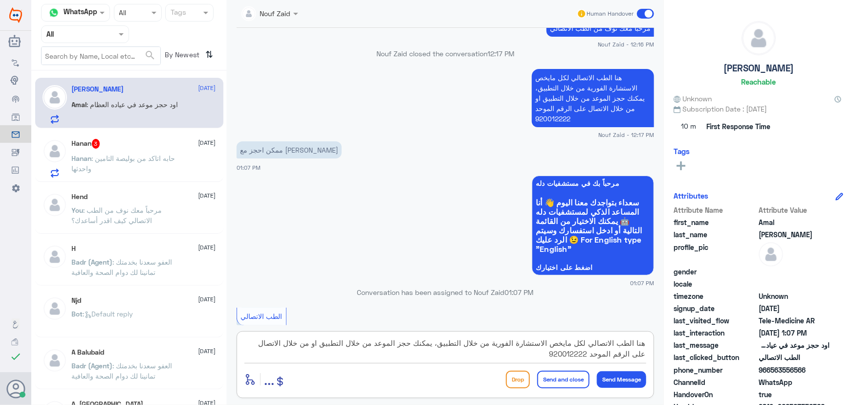
scroll to position [0, 0]
type textarea "هنا الطب الاتصالي لكل مايخص الاستشارة الفورية من خلال التطبيق، يمكنك حجز الموعد…"
click at [569, 387] on button "Send and close" at bounding box center [563, 380] width 52 height 18
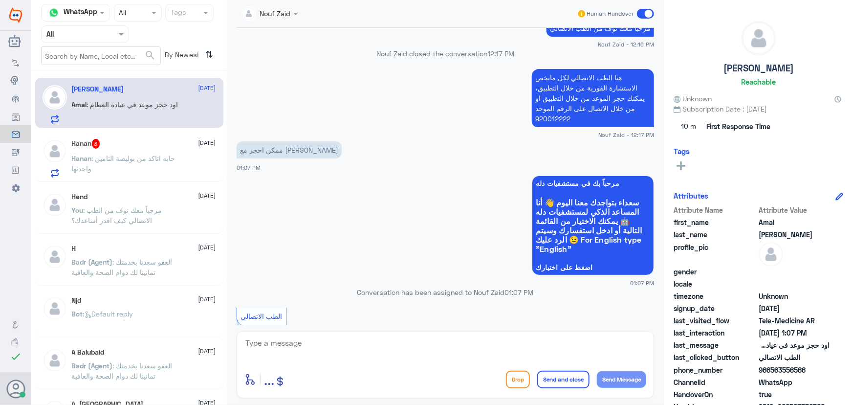
scroll to position [719, 0]
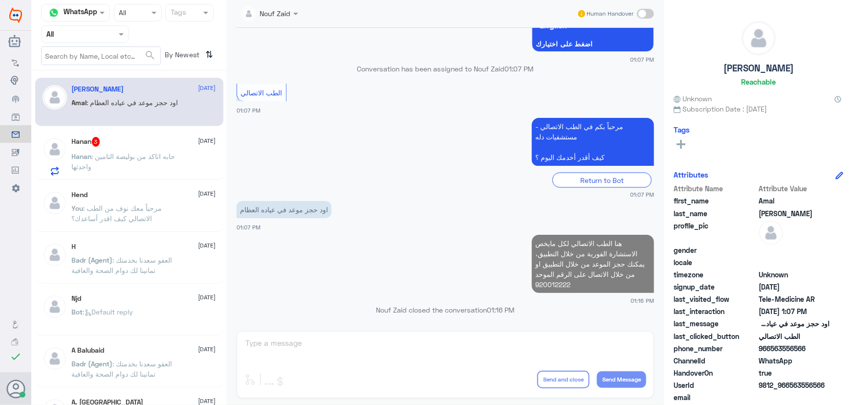
click at [138, 156] on span ": حابه اتاكد من بوليصة التامين واحدثها" at bounding box center [124, 161] width 104 height 19
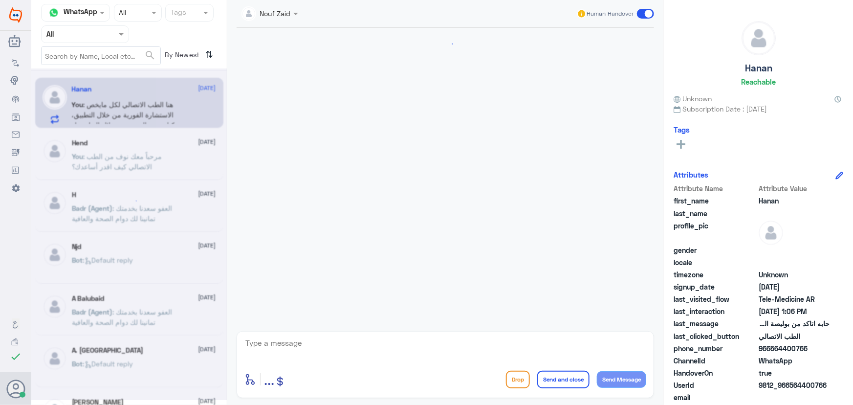
scroll to position [43, 0]
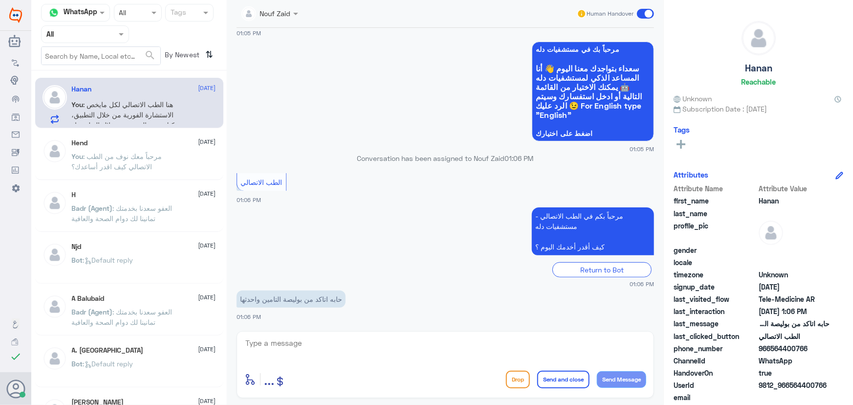
click at [314, 344] on textarea at bounding box center [445, 348] width 402 height 24
paste textarea "مرحباً معك نوف من الطب الاتصالي"
type textarea "مرحباً معك نوف من الطب الاتصالي"
drag, startPoint x: 617, startPoint y: 386, endPoint x: 588, endPoint y: 362, distance: 38.6
click at [597, 383] on button "Send Message" at bounding box center [621, 379] width 49 height 17
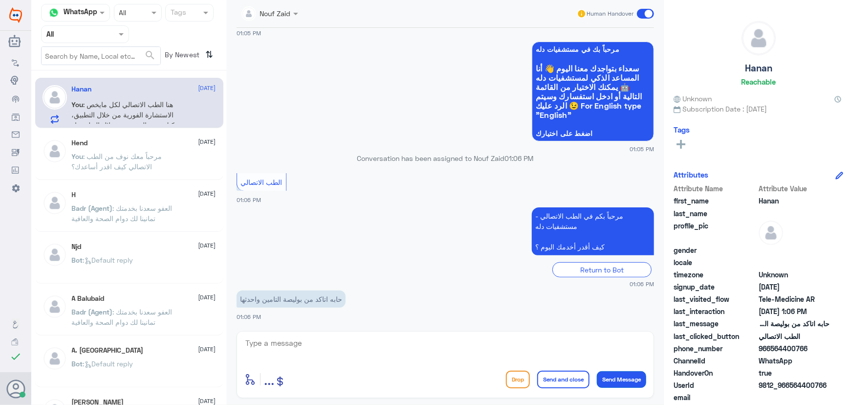
scroll to position [74, 0]
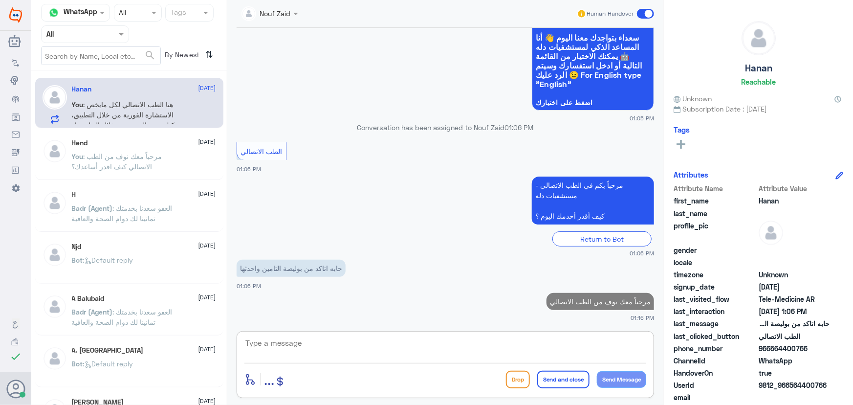
click at [559, 353] on textarea at bounding box center [445, 348] width 402 height 24
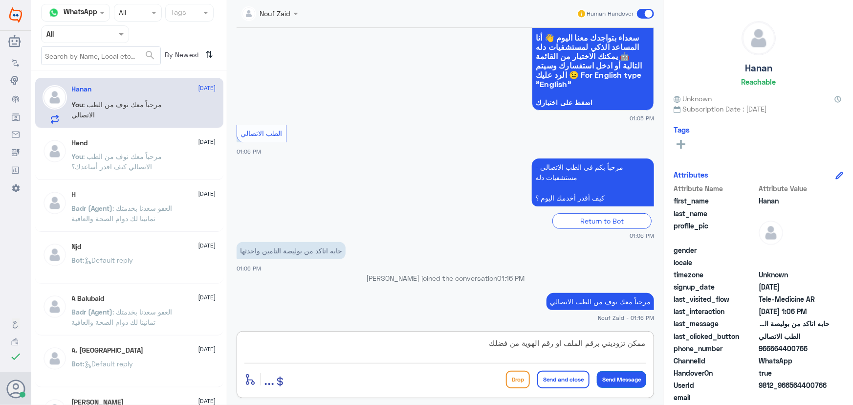
type textarea "ممكن تزوديني برقم الملف او رقم الهوية من فضلك"
click at [597, 385] on button "Send Message" at bounding box center [621, 379] width 49 height 17
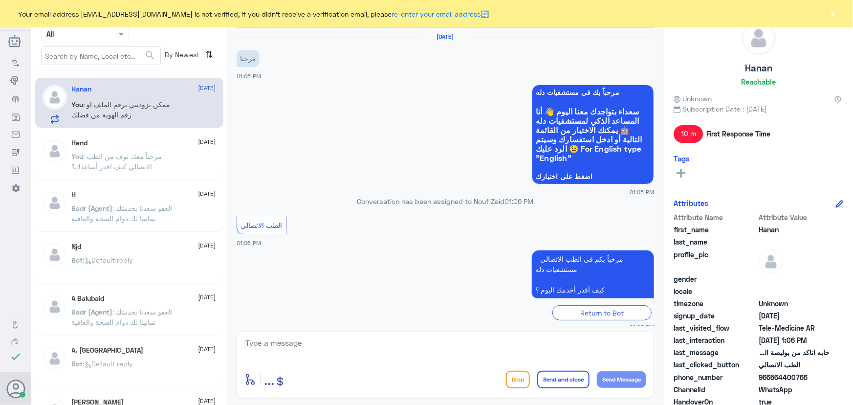
scroll to position [133, 0]
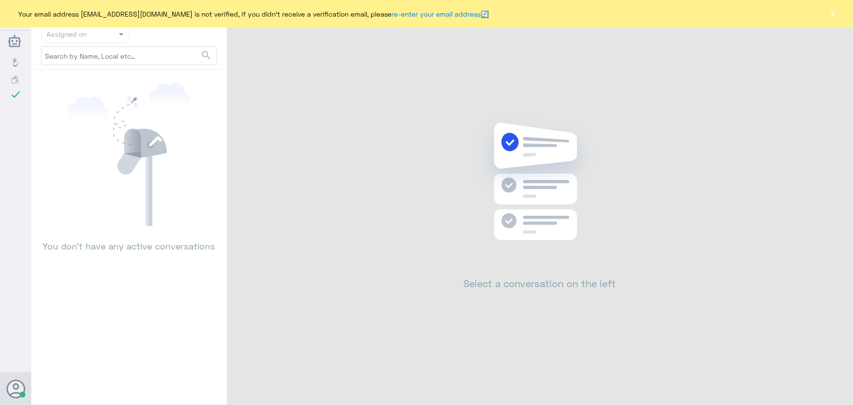
click at [834, 12] on button "×" at bounding box center [834, 14] width 10 height 10
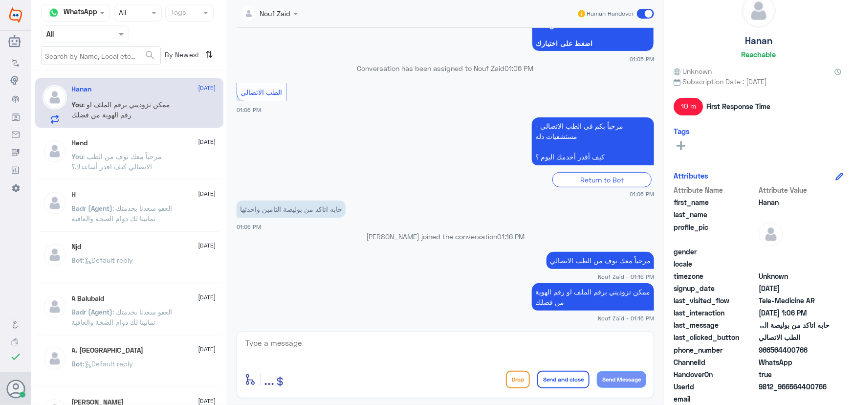
scroll to position [59, 0]
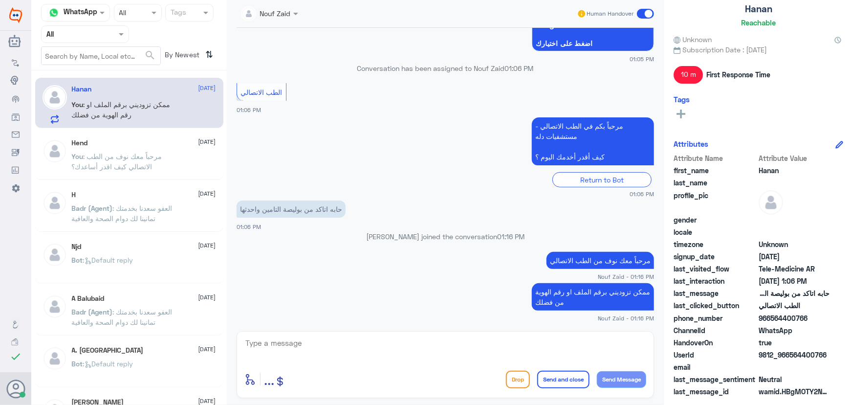
drag, startPoint x: 788, startPoint y: 354, endPoint x: 833, endPoint y: 355, distance: 45.0
click at [836, 354] on div "UserId 9812_966564400766" at bounding box center [759, 356] width 170 height 12
copy span "564400766"
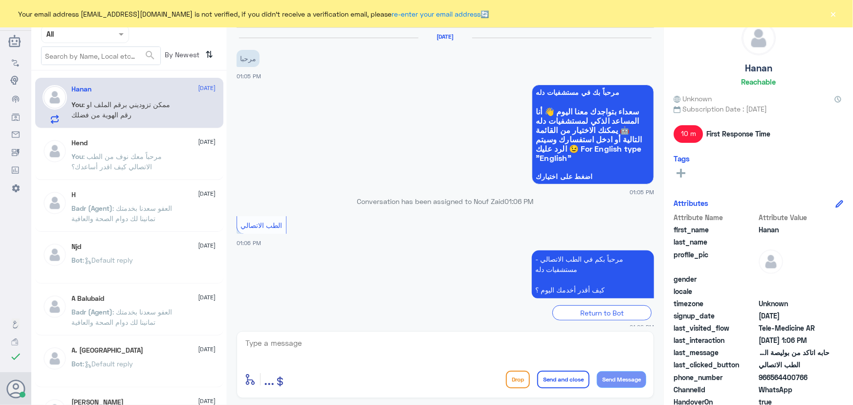
scroll to position [133, 0]
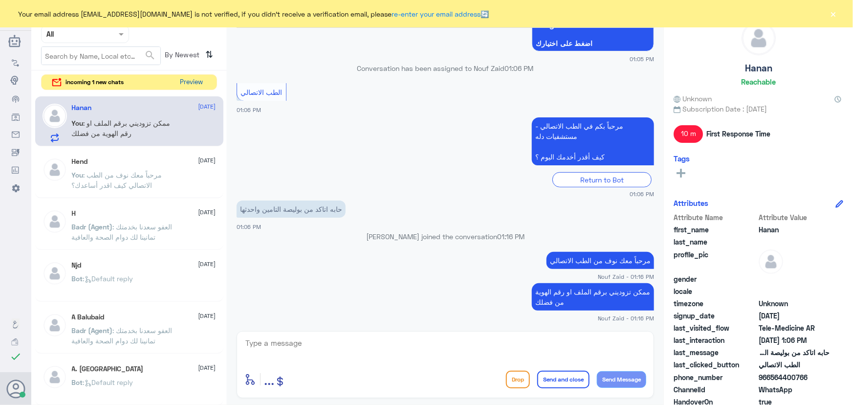
click at [198, 82] on button "Preview" at bounding box center [191, 82] width 30 height 15
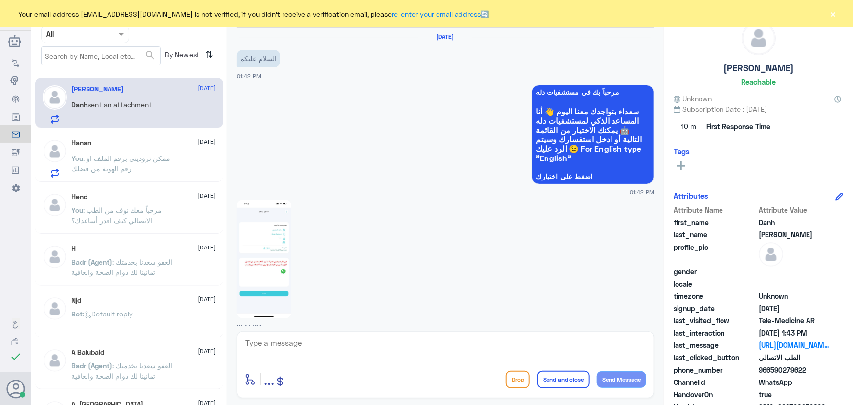
scroll to position [691, 0]
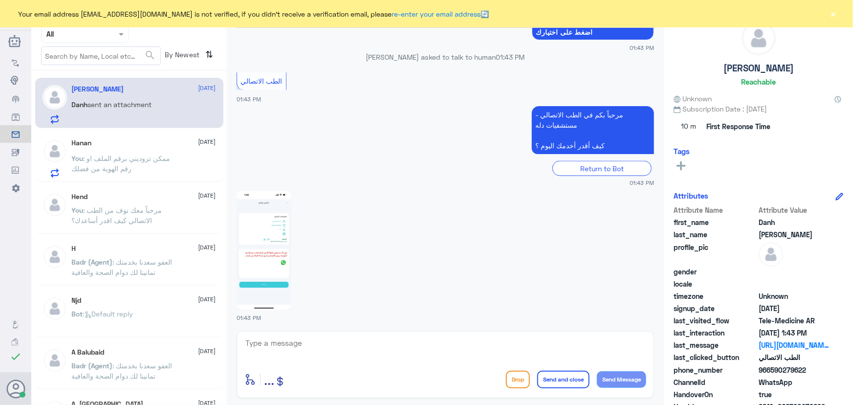
click at [249, 207] on img at bounding box center [264, 250] width 55 height 119
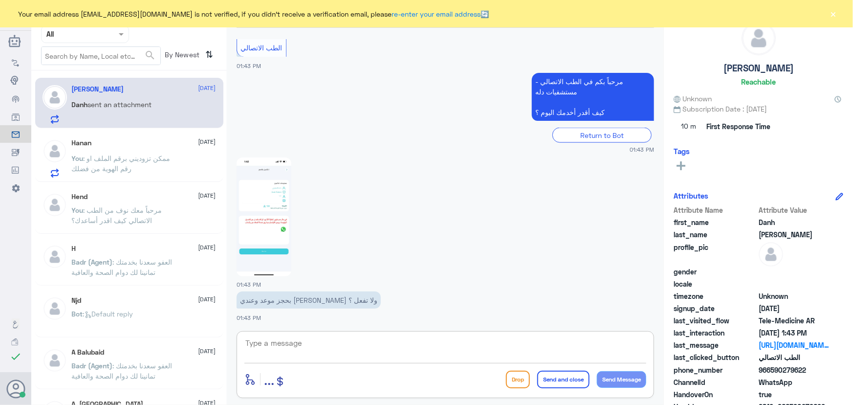
drag, startPoint x: 444, startPoint y: 338, endPoint x: 428, endPoint y: 351, distance: 20.8
click at [443, 338] on textarea at bounding box center [445, 348] width 402 height 24
type textarea "مرحبا معك نوف من الطب الاتصالي"
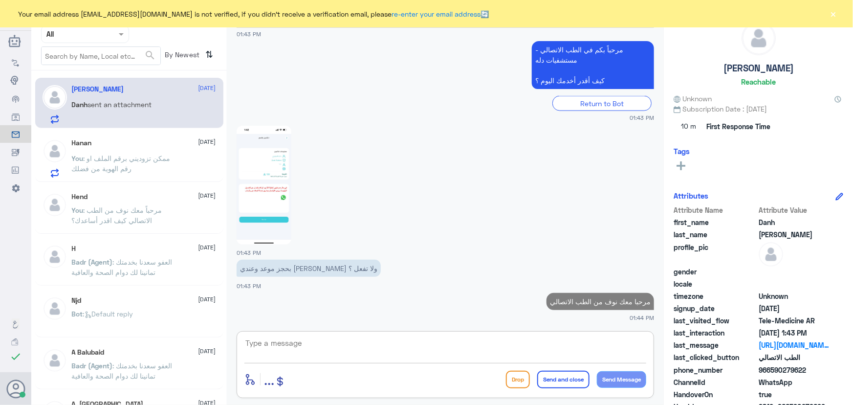
type textarea "ك"
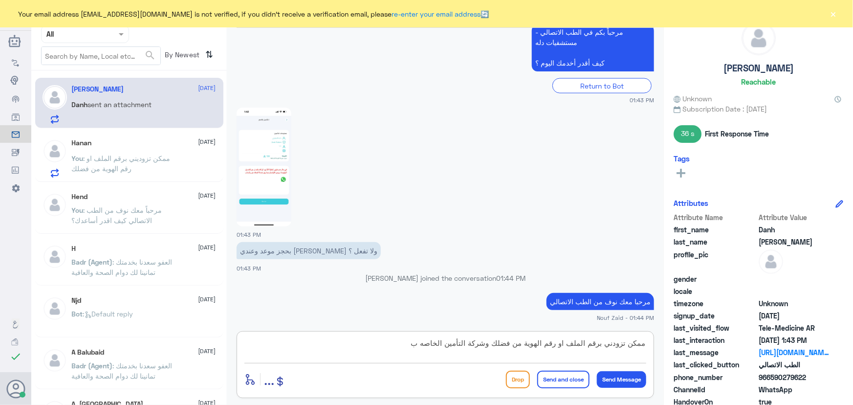
type textarea "ممكن تزودني برقم الملف او رقم الهوية من فضلك وشركة التأمين الخاصه بك"
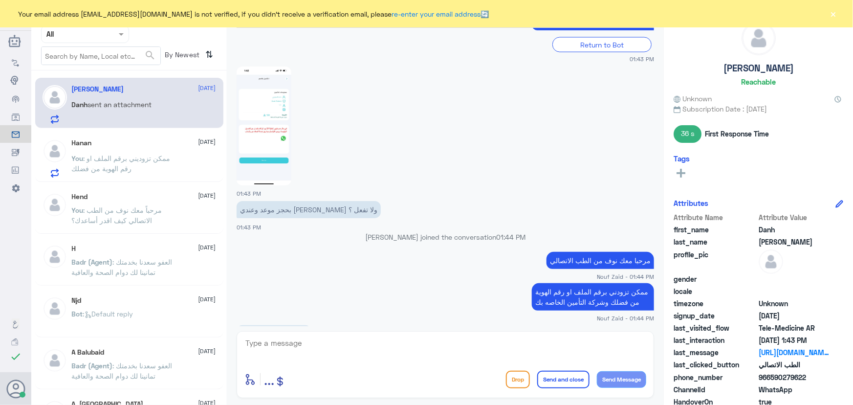
scroll to position [841, 0]
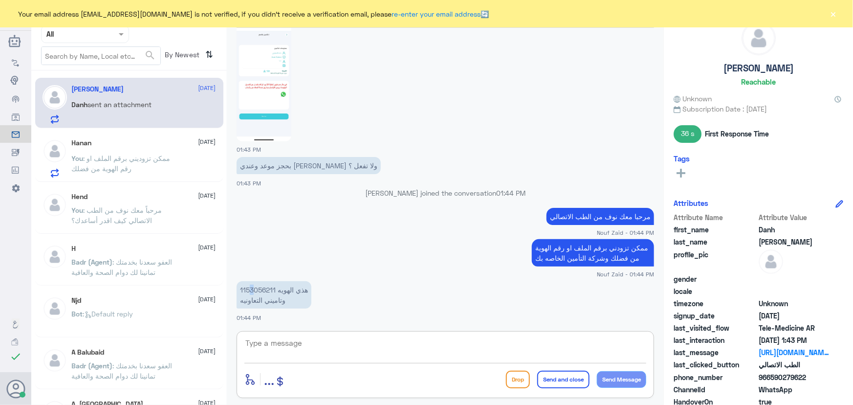
click at [254, 286] on p "1153056211 هذي الهويه وتاميني التعاونيه" at bounding box center [274, 294] width 75 height 27
click at [410, 340] on textarea at bounding box center [445, 348] width 402 height 24
type textarea "j"
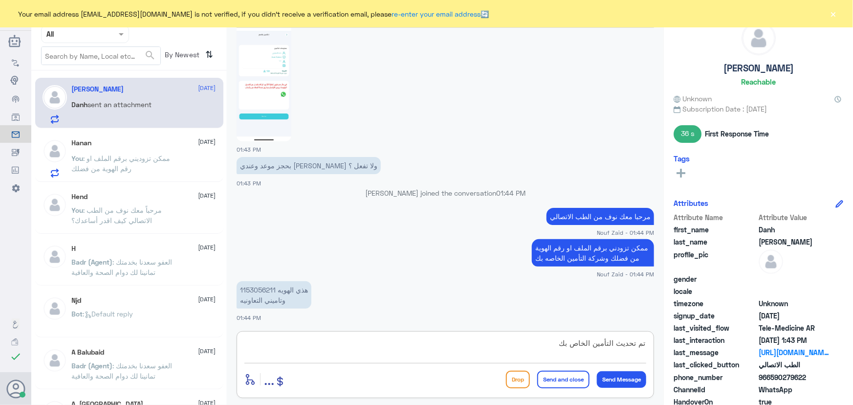
type textarea "تم تحديث التأمين الخاص بك"
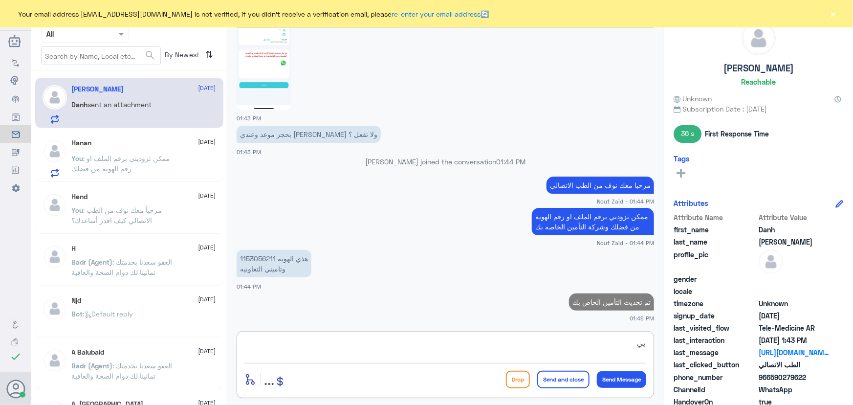
type textarea "ي"
type textarea "سعدنا بخدمتك"
click at [561, 384] on button "Send and close" at bounding box center [563, 380] width 52 height 18
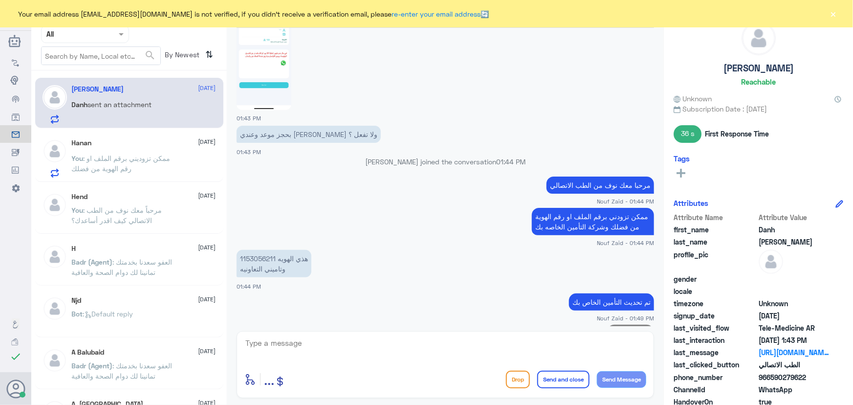
scroll to position [904, 0]
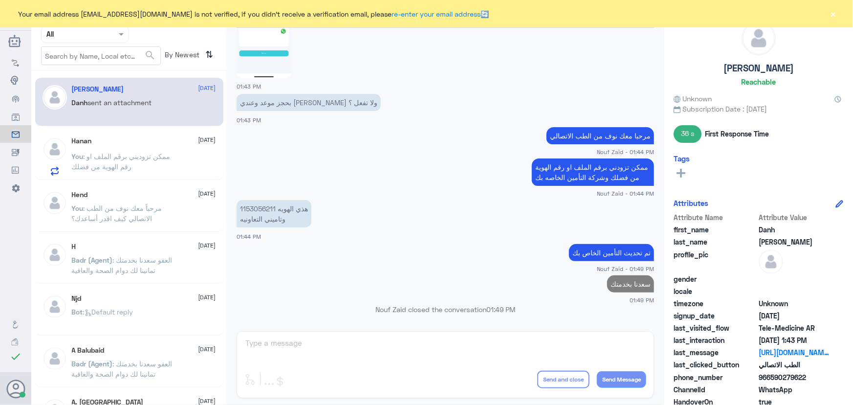
click at [110, 164] on span ": ممكن تزوديني برقم الملف او رقم الهوية من فضلك" at bounding box center [121, 161] width 99 height 19
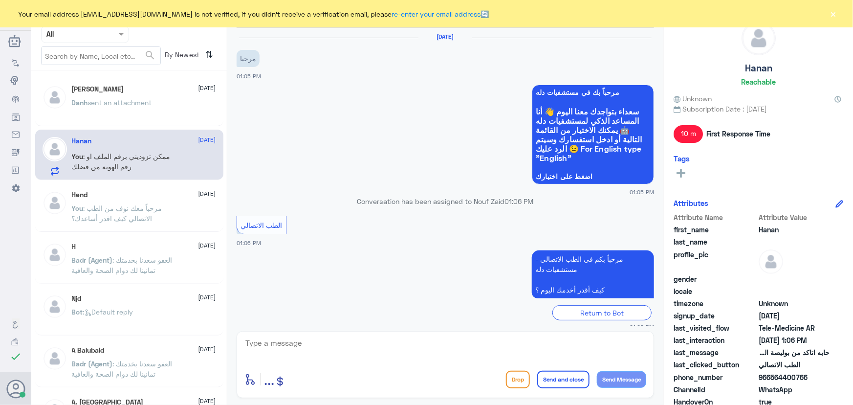
scroll to position [133, 0]
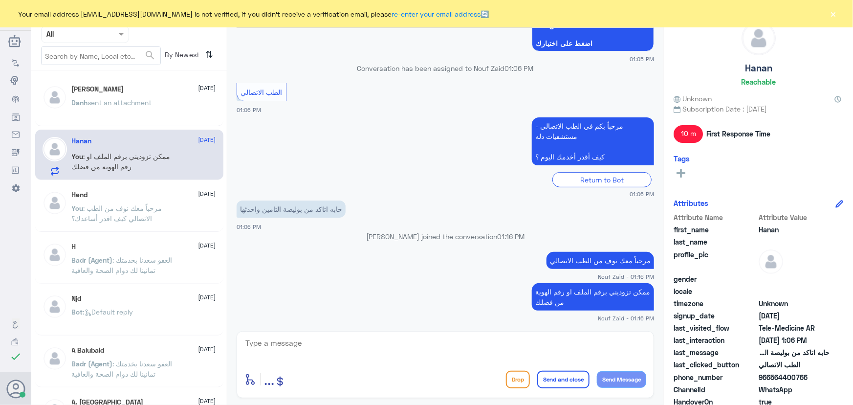
click at [832, 16] on button "×" at bounding box center [834, 14] width 10 height 10
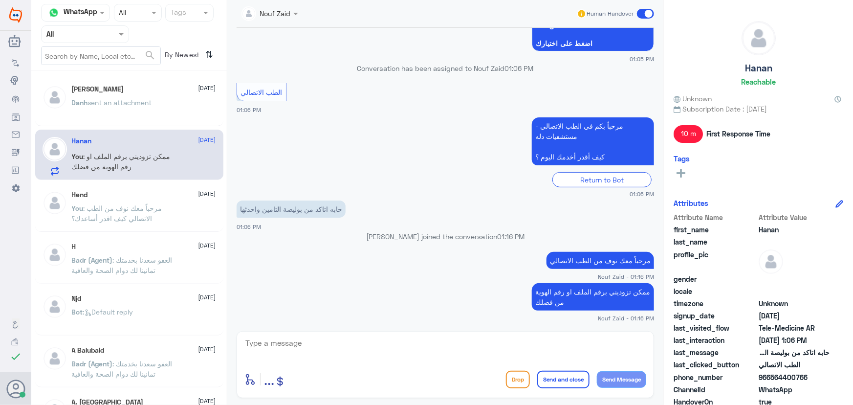
click at [655, 14] on div "Nouf Zaid Human Handover" at bounding box center [445, 14] width 437 height 28
drag, startPoint x: 646, startPoint y: 14, endPoint x: 630, endPoint y: 94, distance: 81.7
click at [646, 17] on span at bounding box center [645, 14] width 17 height 10
click at [0, 0] on input "checkbox" at bounding box center [0, 0] width 0 height 0
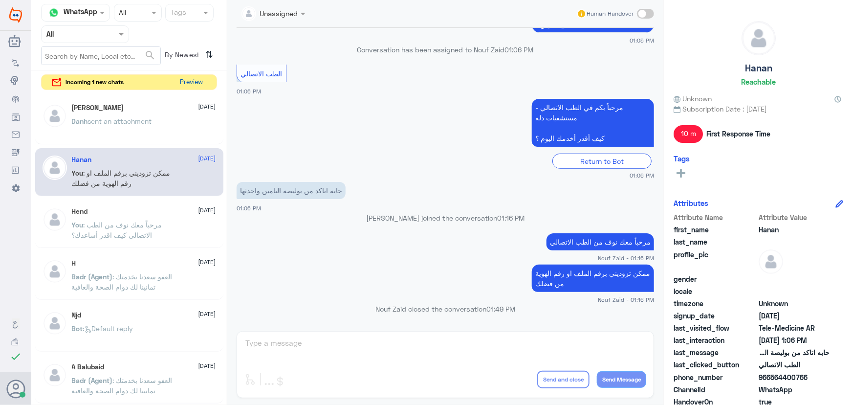
click at [181, 85] on button "Preview" at bounding box center [191, 82] width 30 height 15
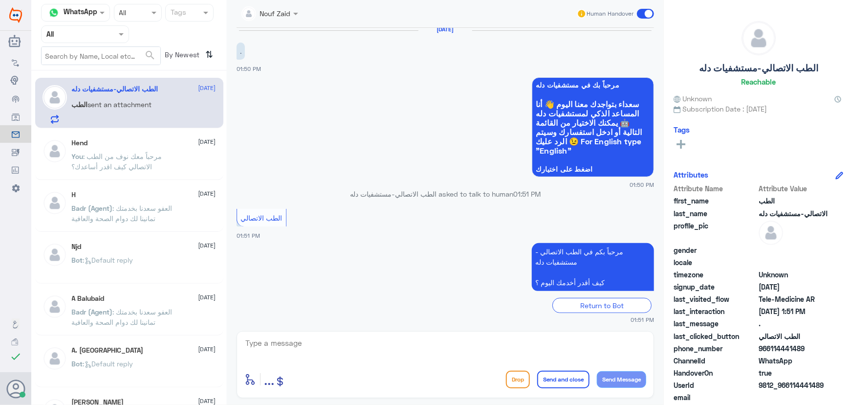
scroll to position [10, 0]
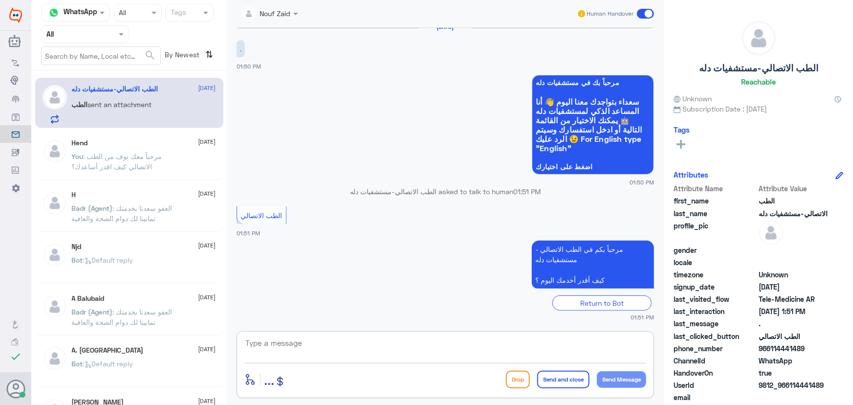
click at [344, 349] on textarea at bounding box center [445, 348] width 402 height 24
paste textarea "مرحباً معك نوف من الطب الاتصالي كيف اقدر أساعدك؟"
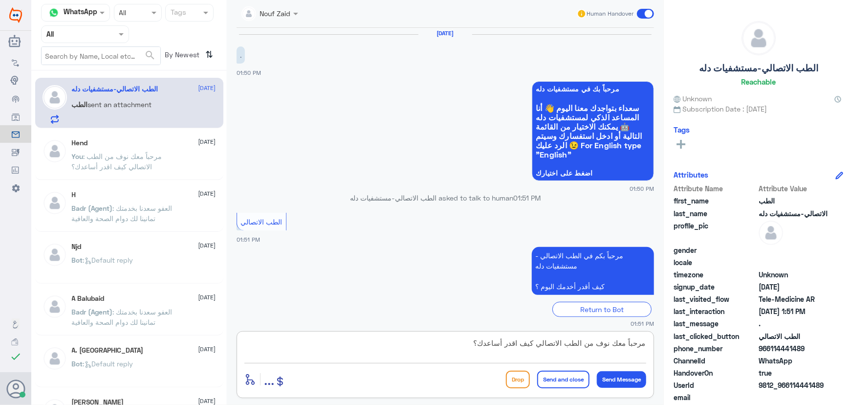
scroll to position [0, 0]
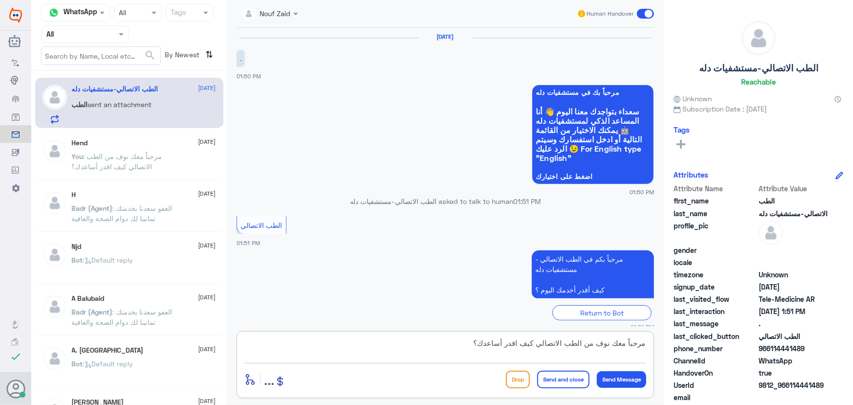
type textarea "مرحباً معك نوف من الطب الاتصالي كيف اقدر أساعدك؟"
click at [634, 384] on button "Send Message" at bounding box center [621, 379] width 49 height 17
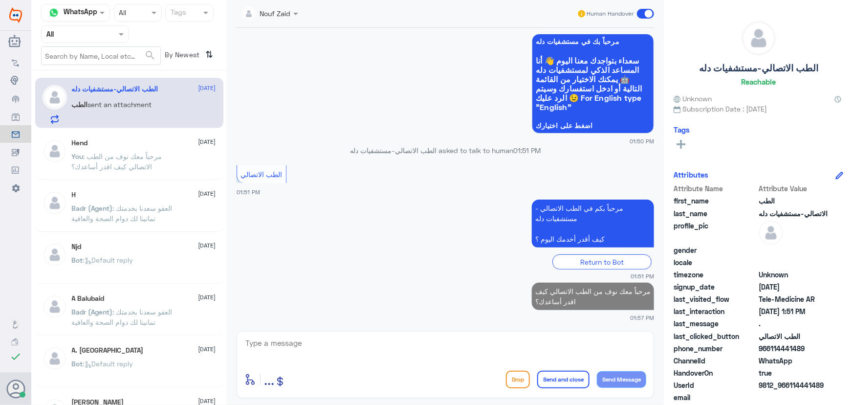
click at [137, 142] on div "Hend 1 September" at bounding box center [144, 143] width 144 height 8
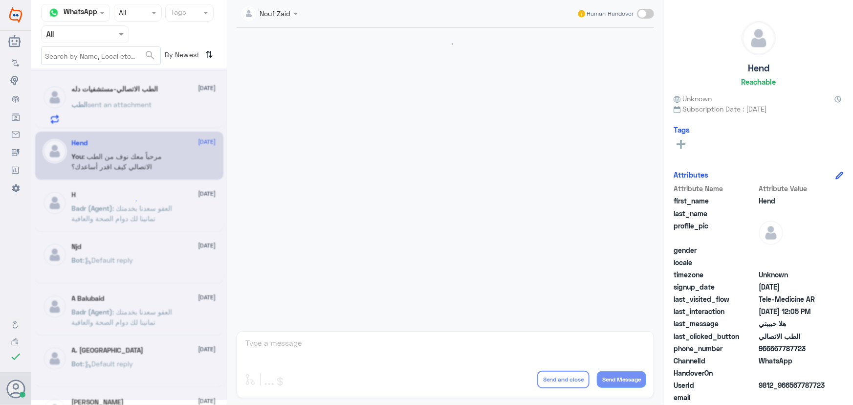
scroll to position [444, 0]
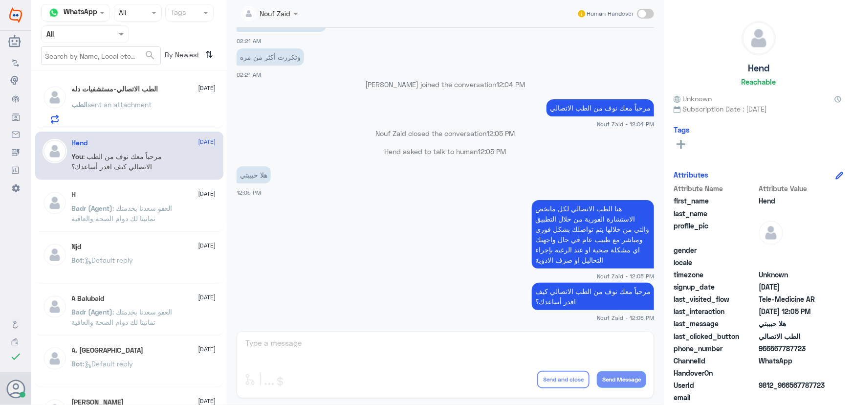
click at [153, 126] on div "الطب الاتصالي-مستشفيات دله 7 October الطب sent an attachment" at bounding box center [129, 103] width 188 height 50
click at [152, 119] on p "الطب sent an attachment" at bounding box center [112, 111] width 80 height 24
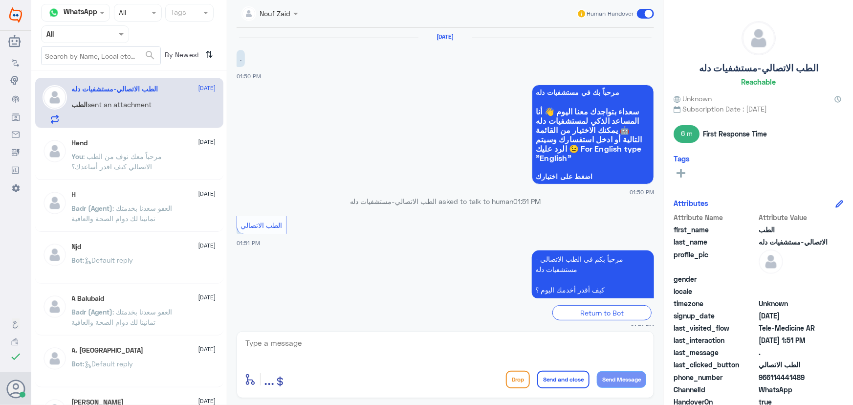
scroll to position [68, 0]
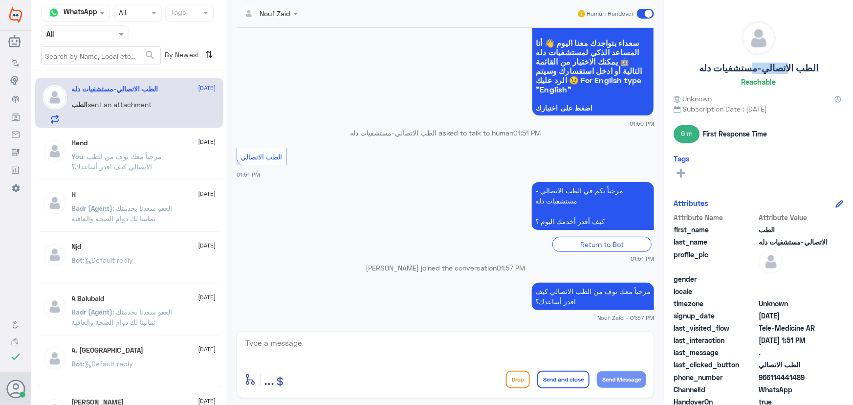
drag, startPoint x: 750, startPoint y: 72, endPoint x: 824, endPoint y: 70, distance: 73.8
click at [812, 67] on h5 "الطب الاتصالي-مستشفيات دله" at bounding box center [758, 68] width 119 height 11
drag, startPoint x: 480, startPoint y: 239, endPoint x: 477, endPoint y: 244, distance: 5.5
click at [479, 240] on div "Return to Bot" at bounding box center [445, 244] width 417 height 15
click at [419, 269] on p "Nouf Zaid joined the conversation 01:57 PM" at bounding box center [445, 268] width 417 height 10
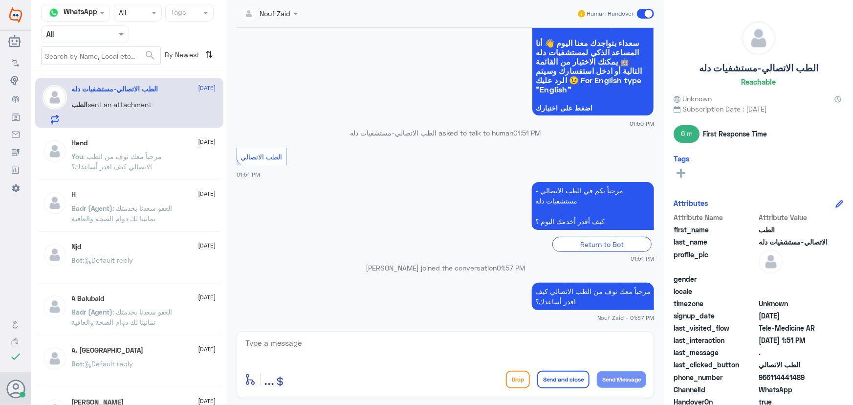
click at [752, 174] on div at bounding box center [759, 176] width 170 height 21
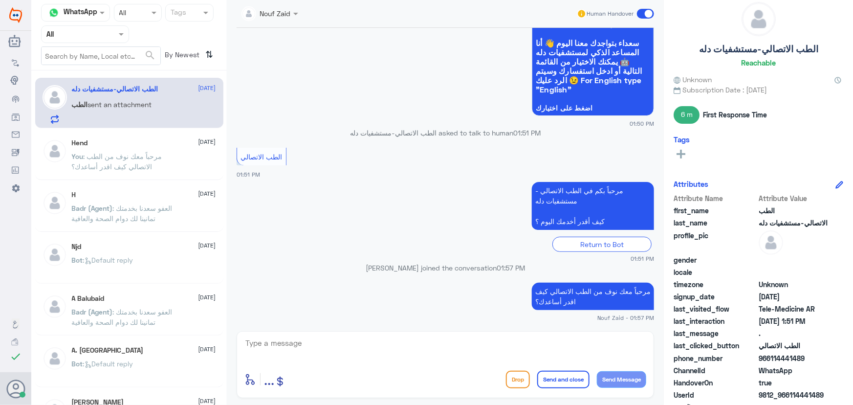
click at [806, 78] on div "Unknown" at bounding box center [759, 79] width 170 height 10
drag, startPoint x: 782, startPoint y: 68, endPoint x: 727, endPoint y: 92, distance: 60.2
click at [780, 66] on div "الطب الاتصالي-مستشفيات دله Reachable" at bounding box center [759, 36] width 170 height 69
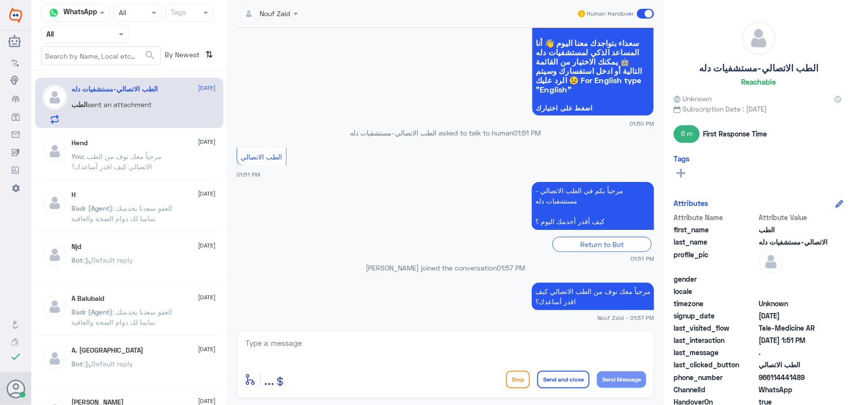
drag, startPoint x: 822, startPoint y: 61, endPoint x: 680, endPoint y: 82, distance: 144.3
click at [680, 82] on div "الطب الاتصالي-مستشفيات دله Reachable" at bounding box center [759, 55] width 170 height 69
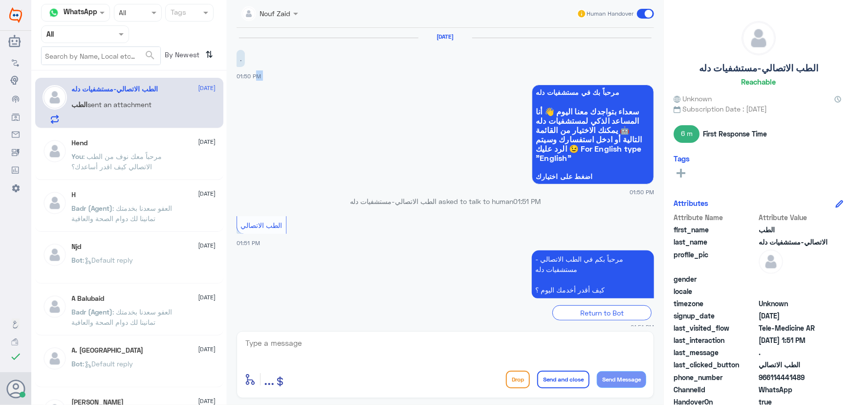
drag, startPoint x: 249, startPoint y: 75, endPoint x: 336, endPoint y: 89, distance: 88.2
click at [336, 89] on div "7 Oct 2025 . 01:50 PM مرحباً بك في مستشفيات دله سعداء بتواجدك معنا اليوم 👋 أنا …" at bounding box center [445, 177] width 427 height 298
click at [360, 142] on app-msgs-whats-app-list "مرحباً بك في مستشفيات دله سعداء بتواجدك معنا اليوم 👋 أنا المساعد الذكي لمستشفيا…" at bounding box center [445, 135] width 417 height 101
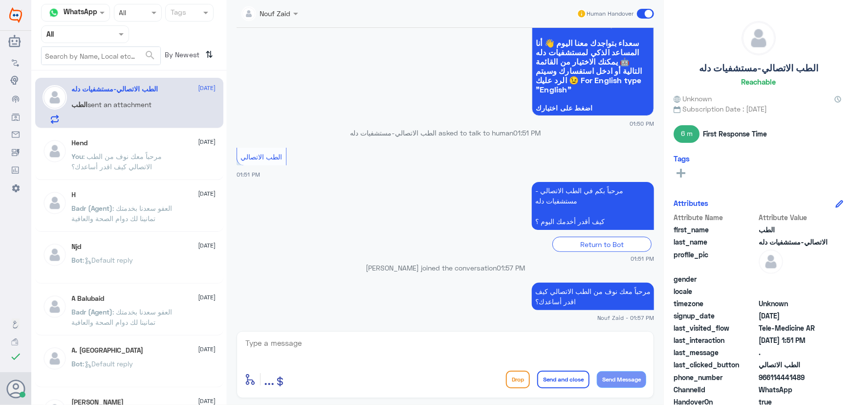
click at [650, 16] on span at bounding box center [645, 14] width 17 height 10
click at [0, 0] on input "checkbox" at bounding box center [0, 0] width 0 height 0
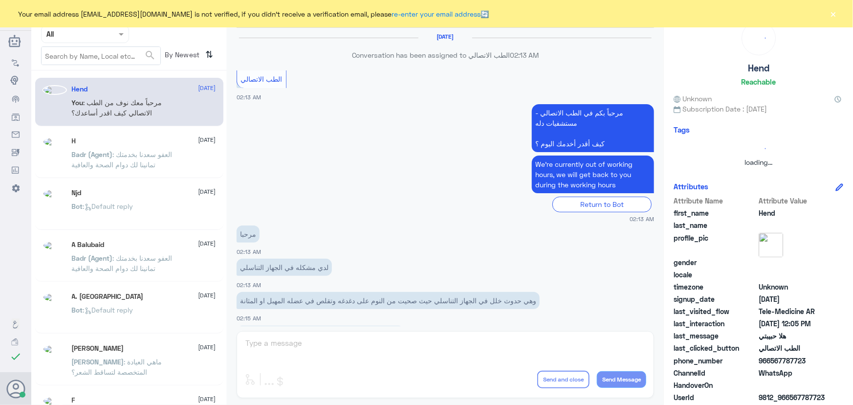
scroll to position [444, 0]
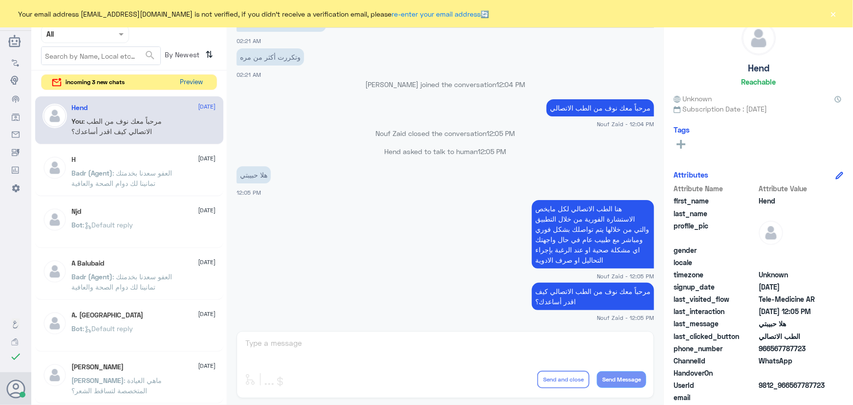
click at [192, 85] on button "Preview" at bounding box center [191, 82] width 30 height 15
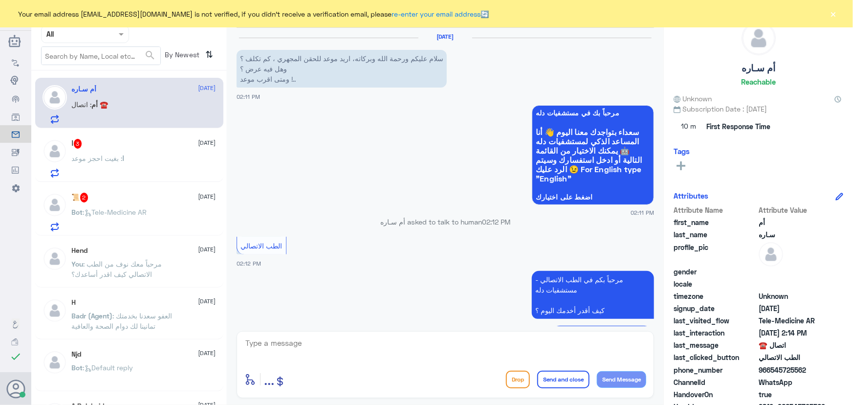
scroll to position [64, 0]
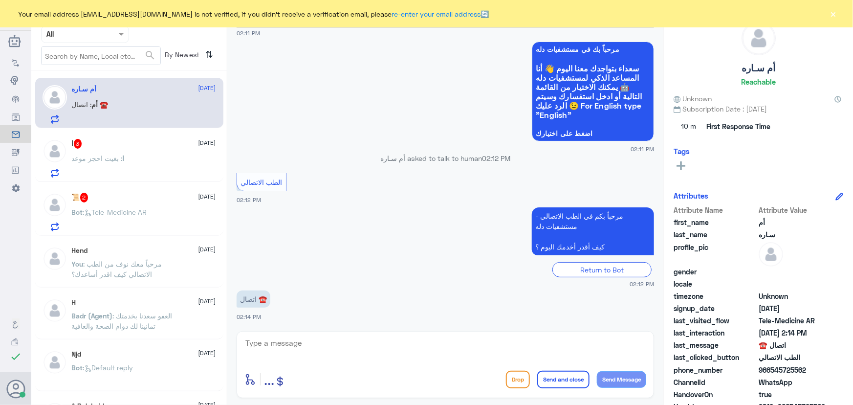
click at [134, 174] on div "ا : بغيت احجز موعد" at bounding box center [144, 166] width 144 height 22
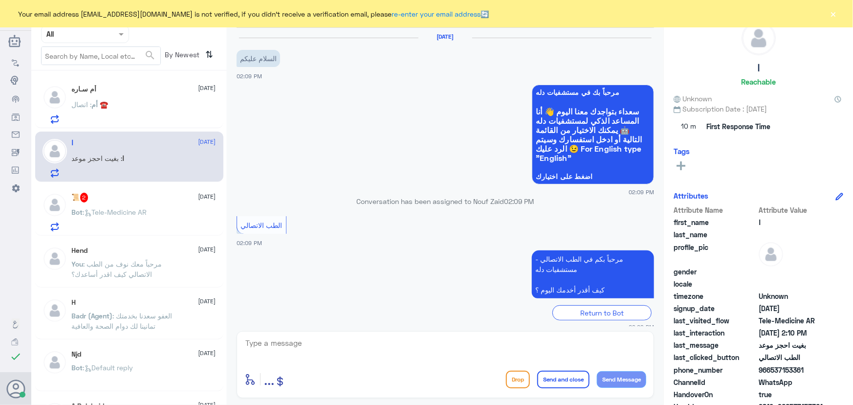
scroll to position [43, 0]
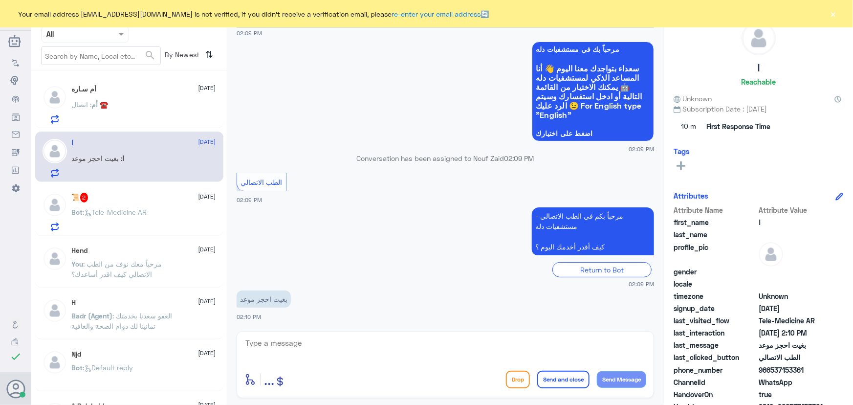
click at [853, 5] on div "Your email address [EMAIL_ADDRESS][DOMAIN_NAME] is not verified, if you didn't …" at bounding box center [426, 13] width 853 height 27
click at [835, 15] on button "×" at bounding box center [834, 14] width 10 height 10
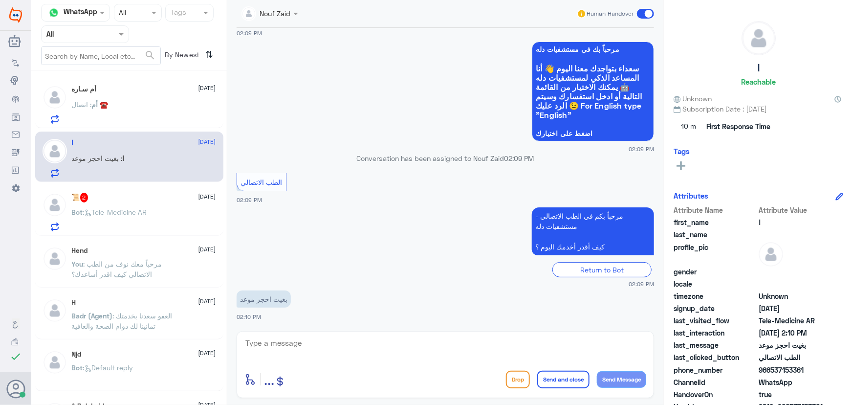
click at [303, 15] on span at bounding box center [297, 13] width 12 height 10
click at [345, 192] on div "الطب الاتصالي 02:09 PM" at bounding box center [445, 188] width 417 height 34
click at [256, 23] on div "Nouf Zaid Human Handover" at bounding box center [445, 14] width 417 height 28
click at [259, 12] on input "text" at bounding box center [259, 12] width 35 height 11
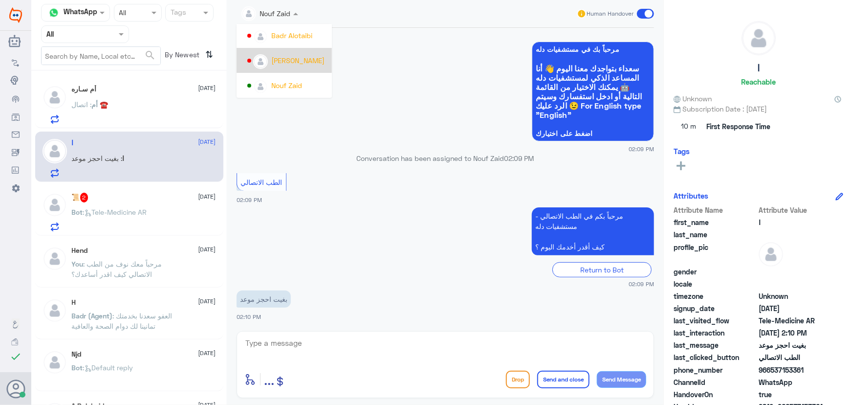
click at [274, 65] on div "[PERSON_NAME]" at bounding box center [287, 60] width 80 height 17
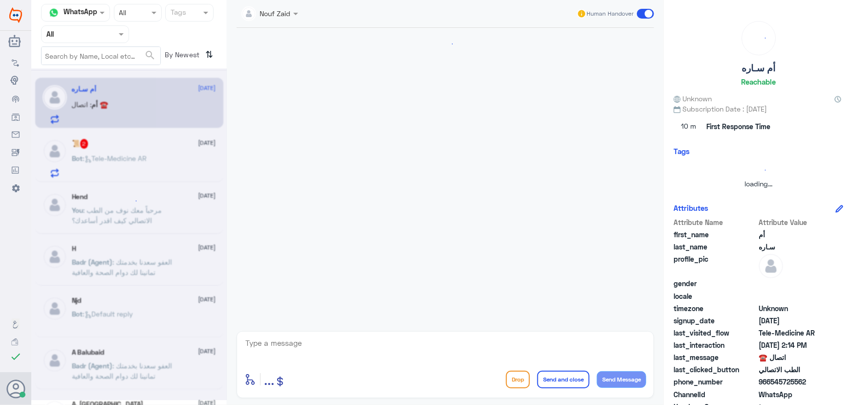
scroll to position [0, 0]
click at [281, 17] on div at bounding box center [270, 12] width 66 height 11
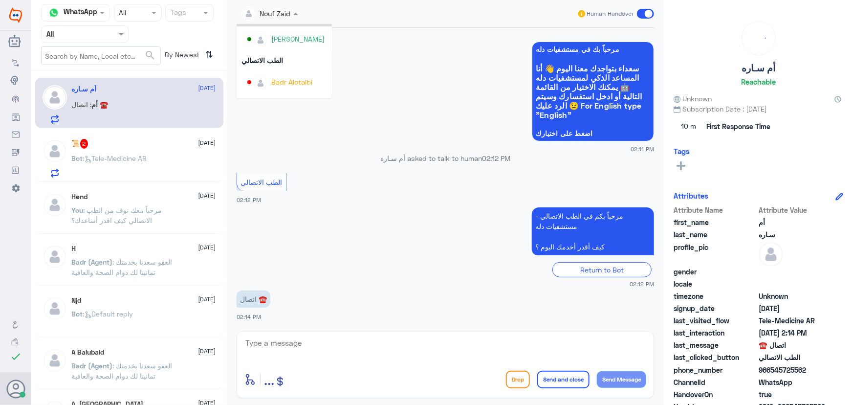
scroll to position [479, 0]
click at [279, 65] on div "[PERSON_NAME]" at bounding box center [287, 60] width 80 height 17
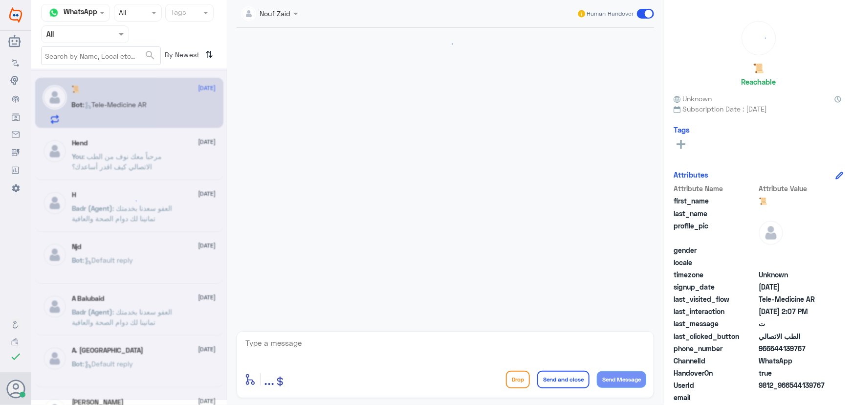
scroll to position [689, 0]
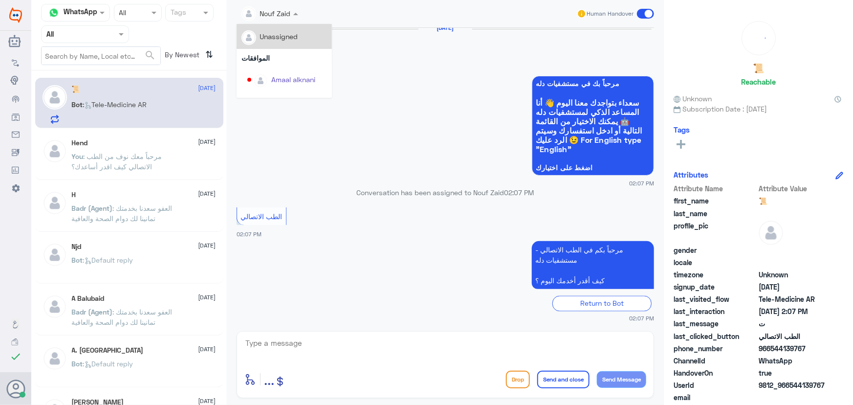
click at [285, 13] on div at bounding box center [270, 12] width 66 height 11
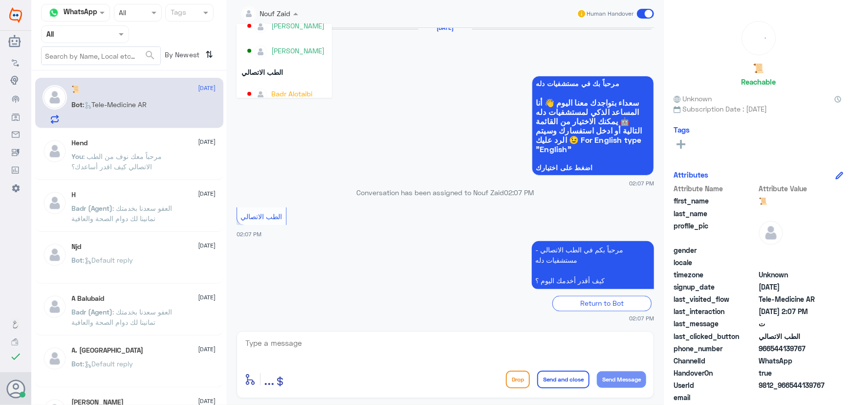
scroll to position [479, 0]
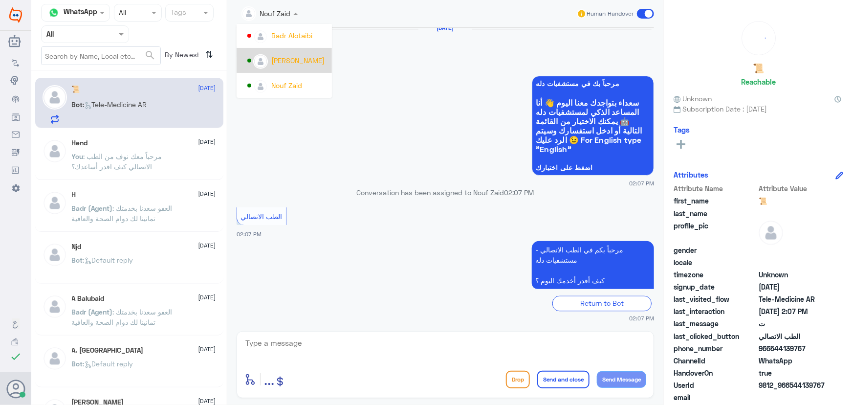
click at [287, 59] on div "[PERSON_NAME]" at bounding box center [297, 60] width 53 height 10
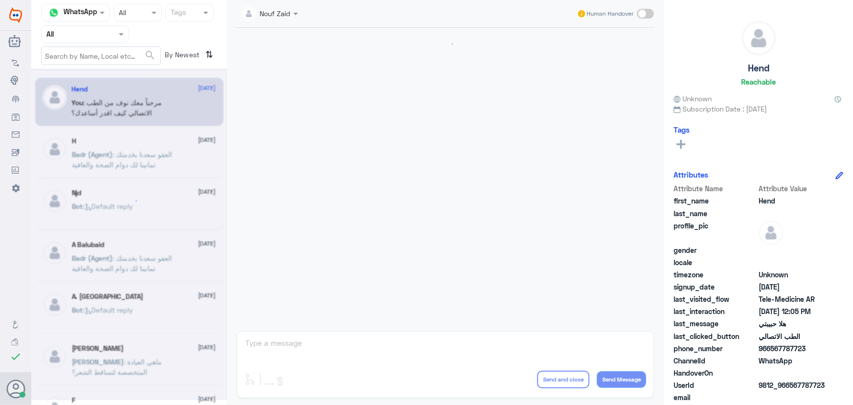
scroll to position [444, 0]
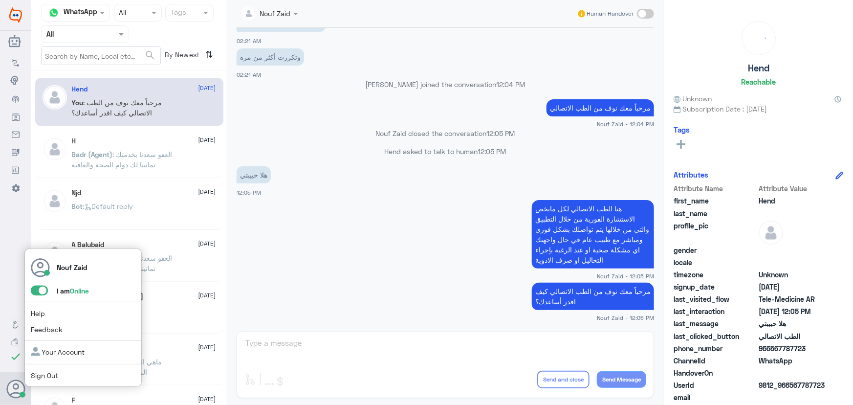
click at [42, 293] on span at bounding box center [39, 290] width 17 height 10
click at [0, 0] on input "checkbox" at bounding box center [0, 0] width 0 height 0
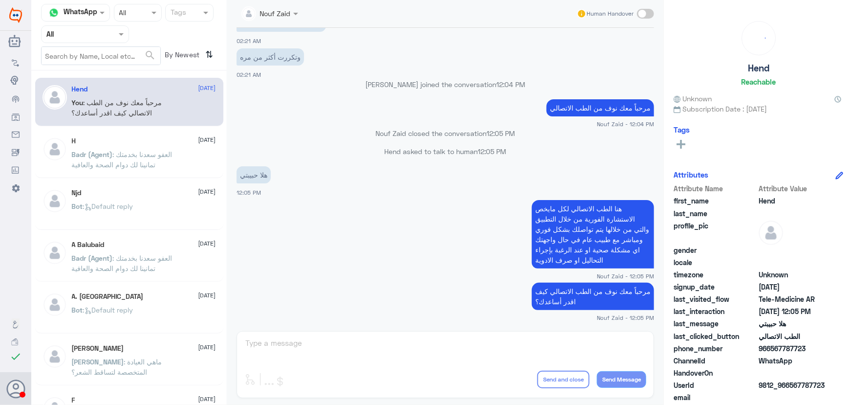
click at [430, 286] on app-msgs-text "مرحباً معك نوف من الطب الاتصالي كيف اقدر أساعدك؟" at bounding box center [445, 297] width 417 height 28
click at [64, 32] on input "text" at bounding box center [73, 33] width 54 height 11
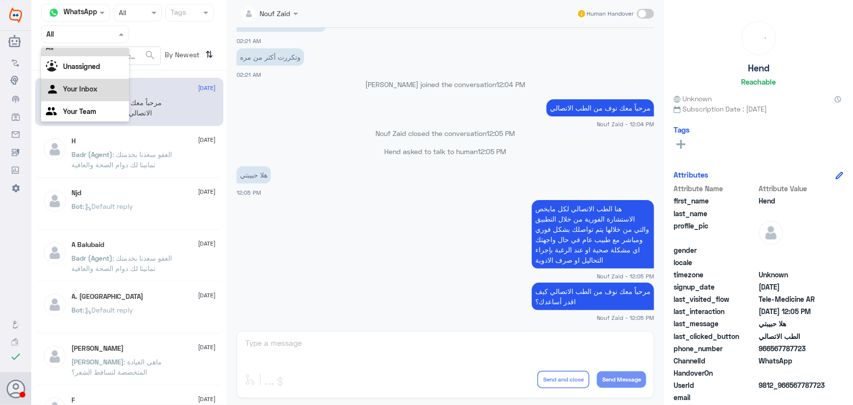
scroll to position [12, 0]
click at [65, 109] on Team "Your Team" at bounding box center [79, 109] width 33 height 8
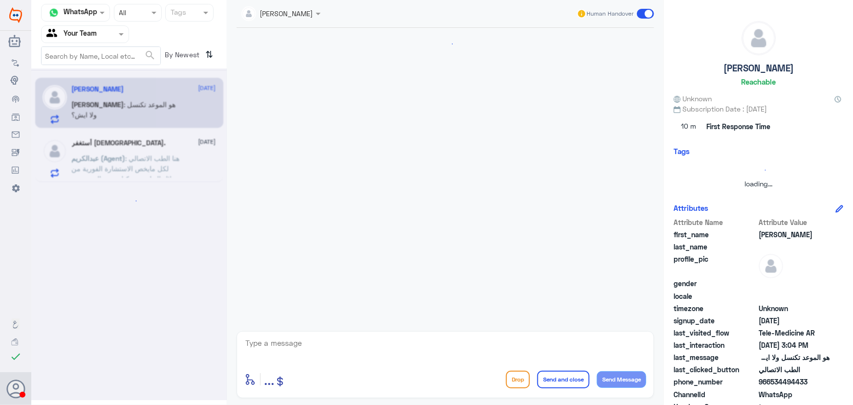
scroll to position [872, 0]
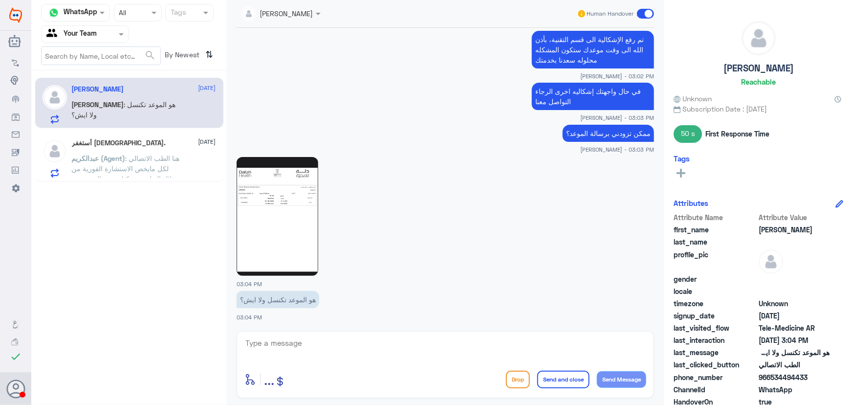
click at [308, 252] on img at bounding box center [278, 216] width 82 height 119
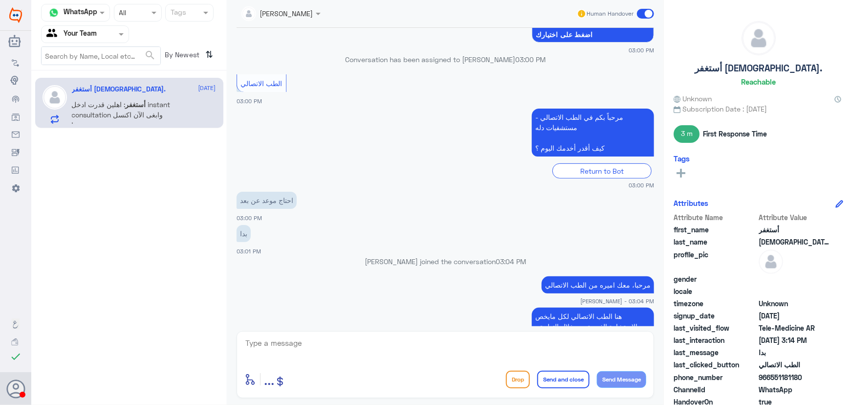
scroll to position [198, 0]
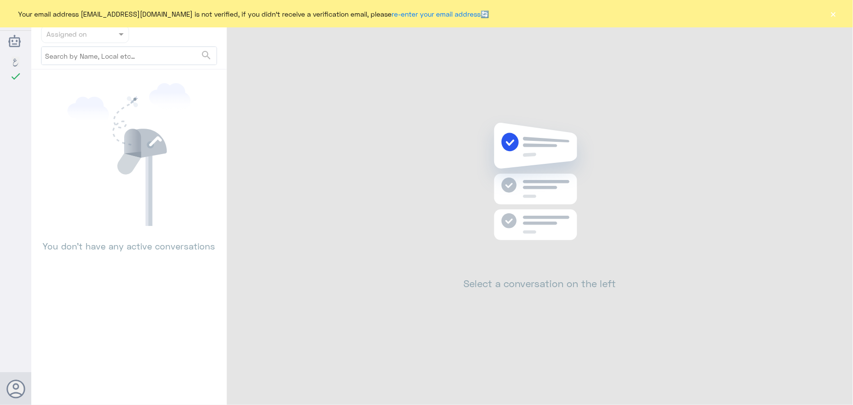
click at [833, 11] on button "×" at bounding box center [834, 14] width 10 height 10
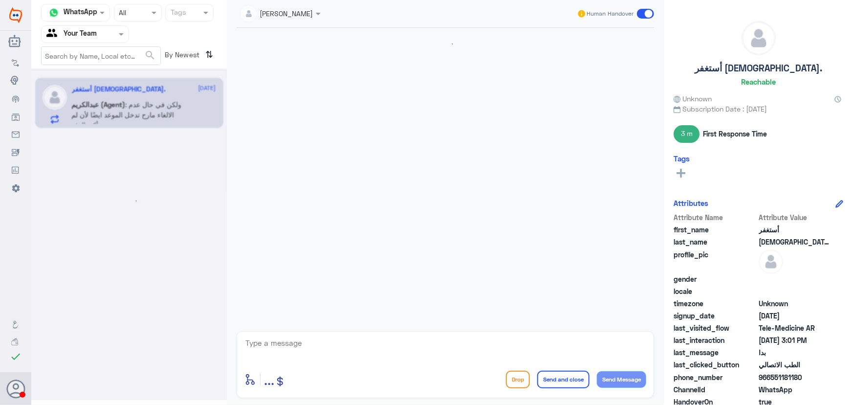
scroll to position [198, 0]
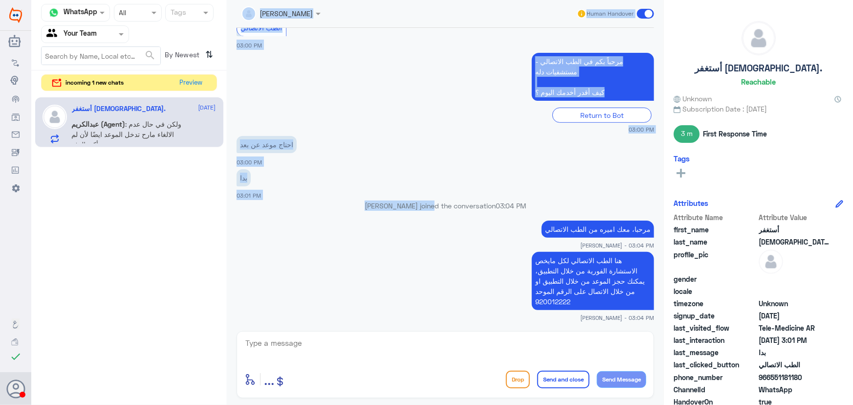
drag, startPoint x: 195, startPoint y: 242, endPoint x: 231, endPoint y: 110, distance: 137.9
click at [455, 192] on div "Channel WhatsApp Status × All Tags Agent Filter Your Team search By Newest ⇅ in…" at bounding box center [442, 204] width 822 height 408
click at [196, 81] on button "Preview" at bounding box center [191, 82] width 30 height 15
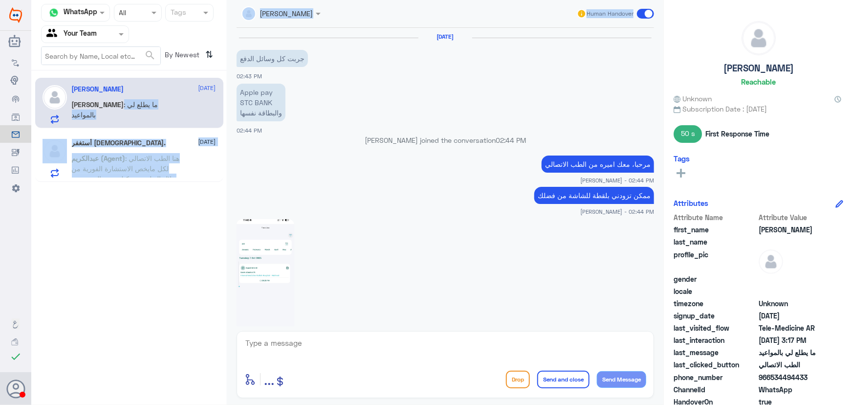
scroll to position [851, 0]
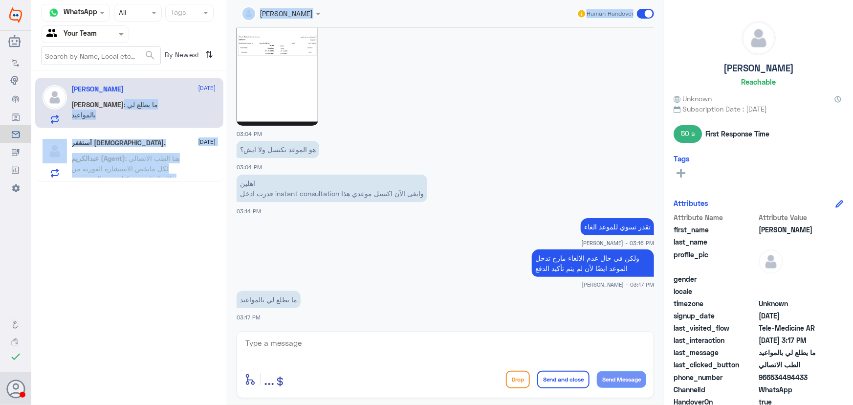
click at [71, 293] on div "Channel WhatsApp Status × All Tags Agent Filter Your Team search By Newest ⇅ [P…" at bounding box center [129, 204] width 196 height 408
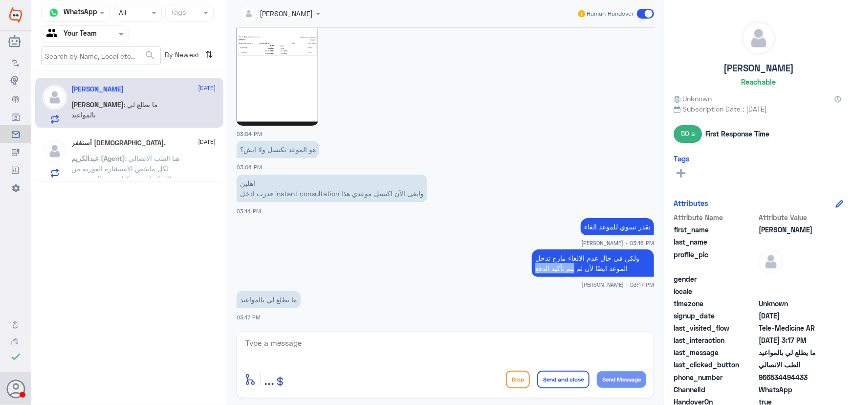
drag, startPoint x: 575, startPoint y: 264, endPoint x: 493, endPoint y: 251, distance: 83.0
click at [512, 262] on app-msgs-text "ولكن في حال عدم الالغاء مارح تدخل الموعد ايضًا لأن لم يتم تأكيد الدفع" at bounding box center [445, 263] width 417 height 28
click at [494, 250] on app-msgs-text "ولكن في حال عدم الالغاء مارح تدخل الموعد ايضًا لأن لم يتم تأكيد الدفع" at bounding box center [445, 263] width 417 height 28
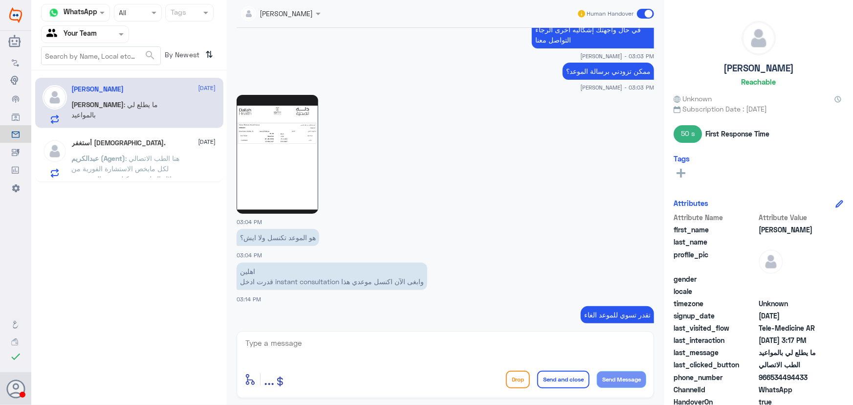
scroll to position [762, 0]
click at [177, 171] on p "[PERSON_NAME] (Agent) : هنا الطب الاتصالي لكل مايخص الاستشارة الفورية من خلال ا…" at bounding box center [127, 165] width 110 height 24
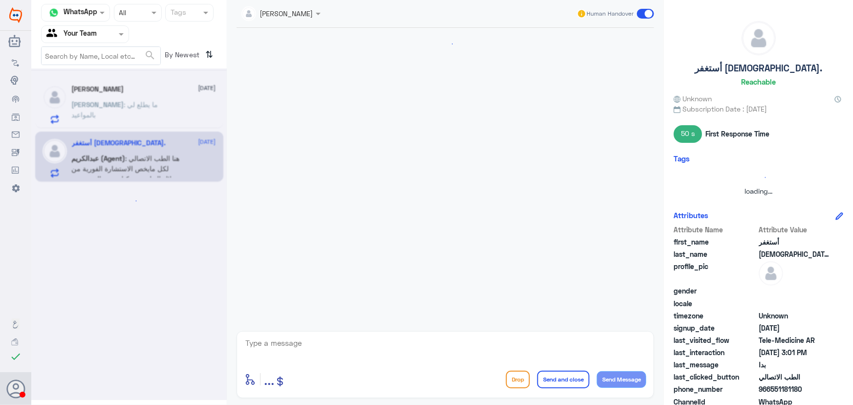
scroll to position [198, 0]
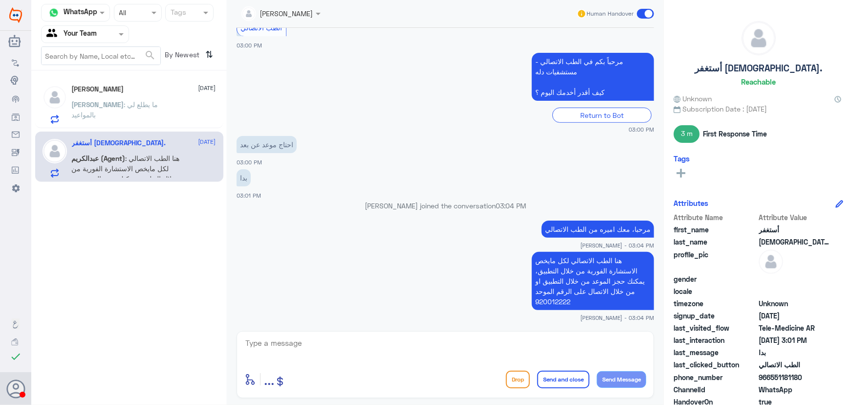
click at [654, 9] on label at bounding box center [645, 14] width 17 height 10
click at [0, 0] on input "checkbox" at bounding box center [0, 0] width 0 height 0
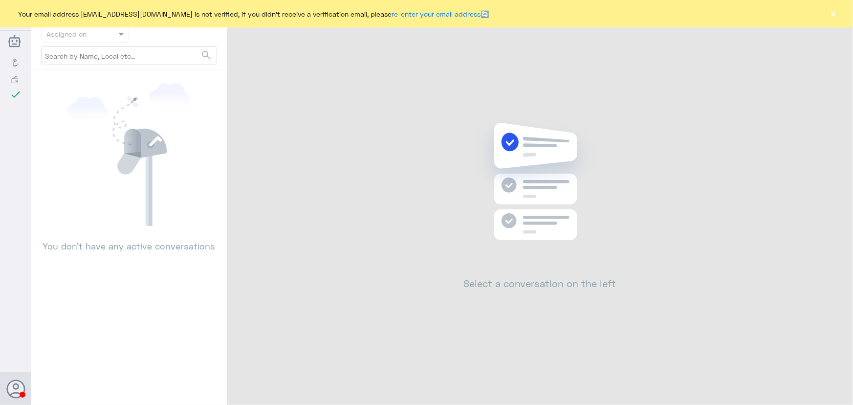
click at [834, 18] on button "×" at bounding box center [834, 14] width 10 height 10
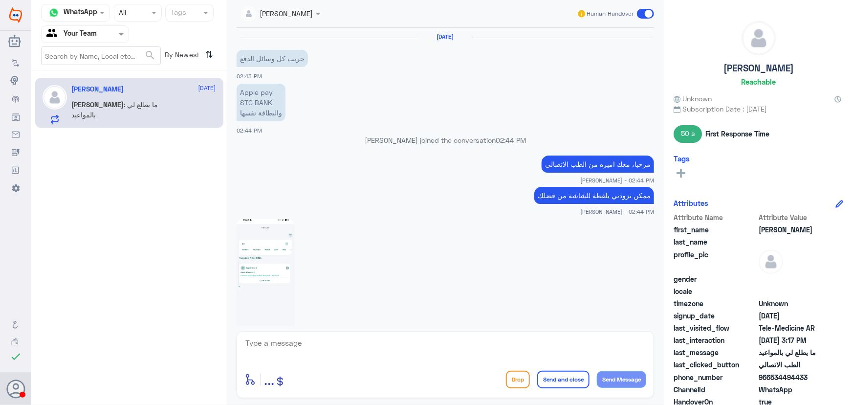
scroll to position [851, 0]
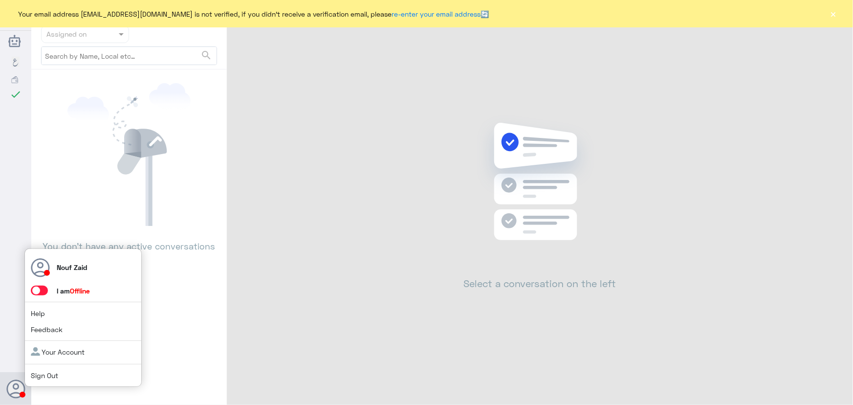
drag, startPoint x: 40, startPoint y: 290, endPoint x: 42, endPoint y: 285, distance: 6.2
click at [40, 290] on span at bounding box center [39, 290] width 17 height 10
click at [0, 0] on input "checkbox" at bounding box center [0, 0] width 0 height 0
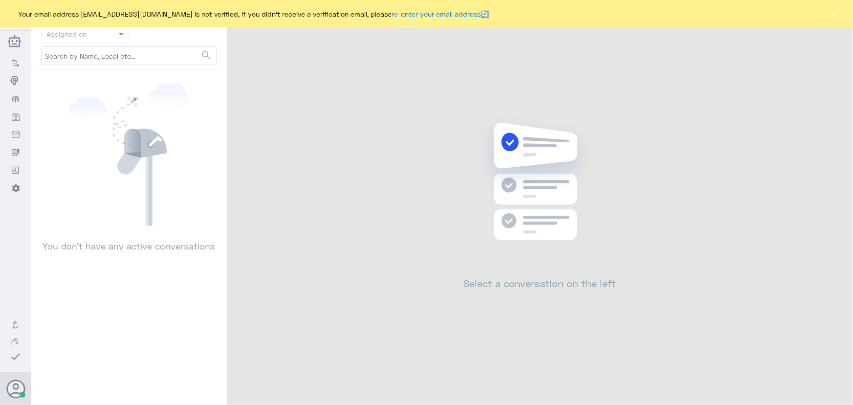
click at [837, 13] on button "×" at bounding box center [834, 14] width 10 height 10
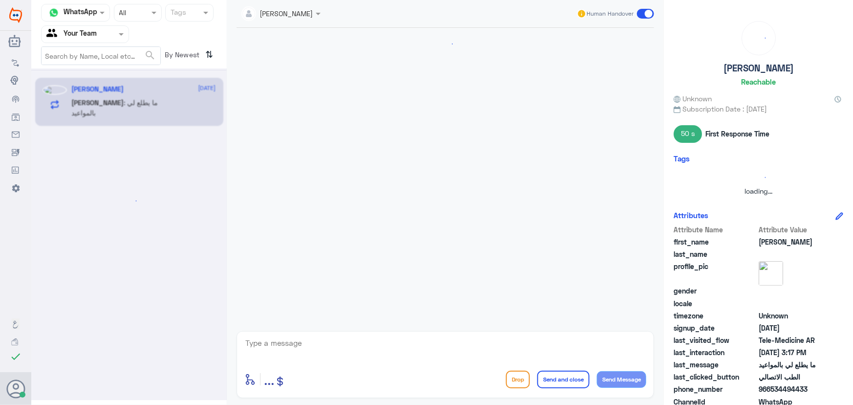
scroll to position [851, 0]
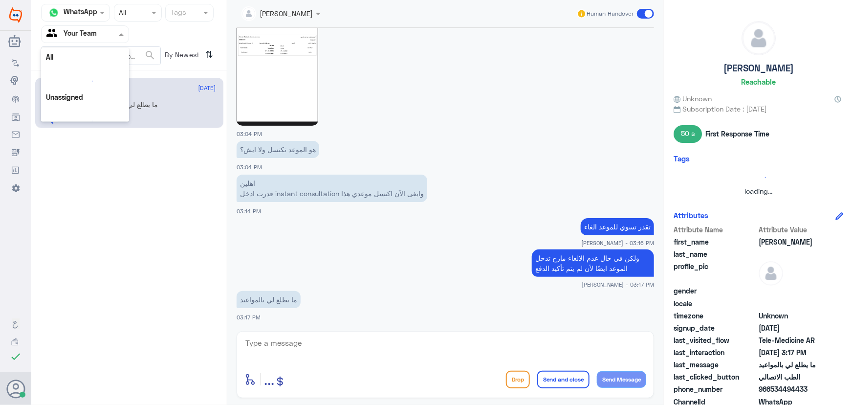
click at [93, 39] on input "text" at bounding box center [73, 33] width 54 height 11
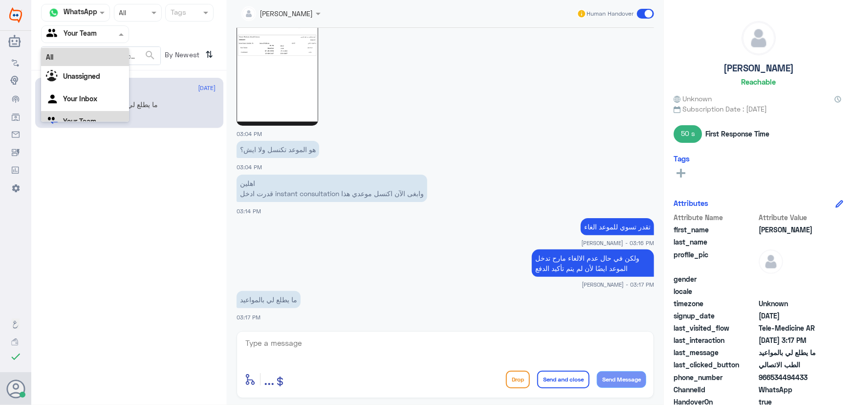
click at [100, 62] on div "All" at bounding box center [85, 57] width 88 height 18
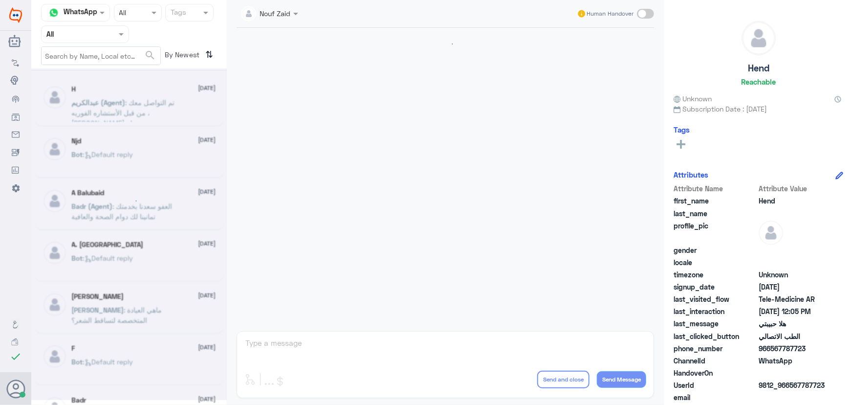
scroll to position [444, 0]
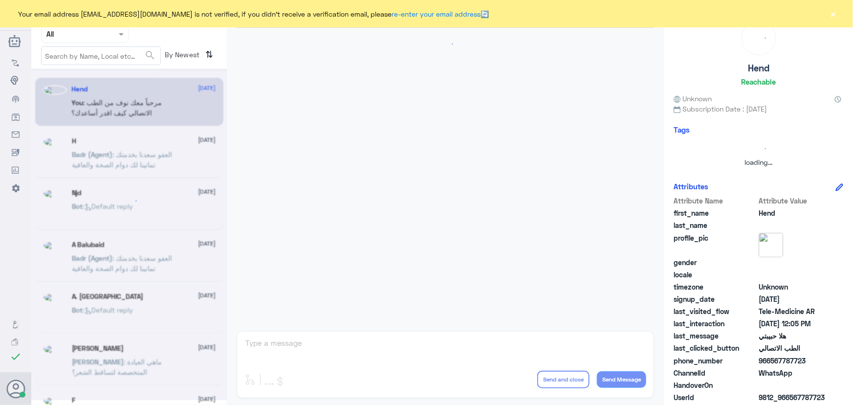
scroll to position [444, 0]
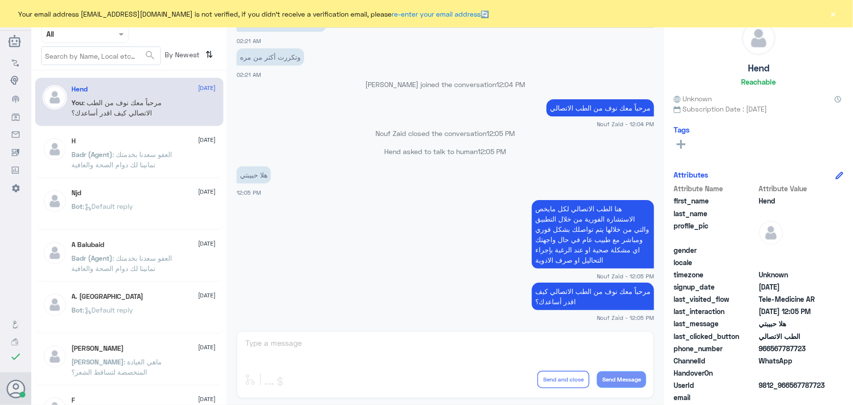
click at [834, 15] on button "×" at bounding box center [834, 14] width 10 height 10
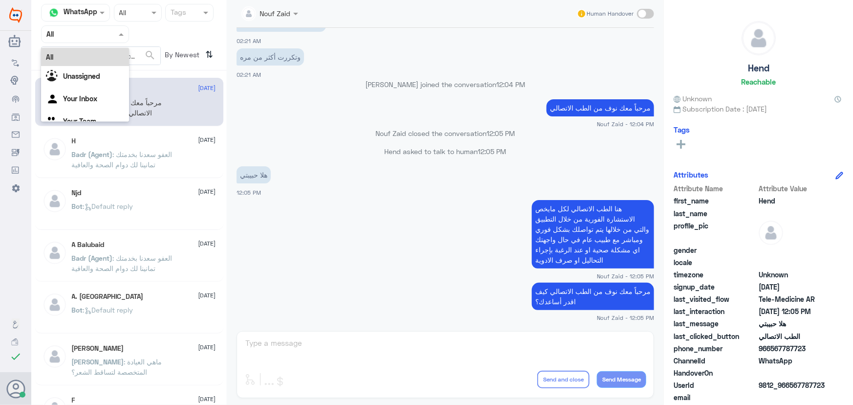
click at [91, 36] on input "text" at bounding box center [73, 33] width 54 height 11
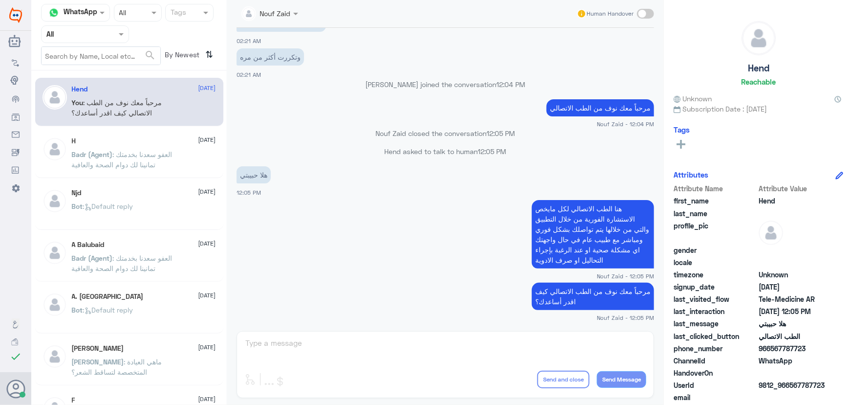
click at [135, 171] on p "Badr (Agent) : العفو [PERSON_NAME] بخدمتك تمانينا لك دوام الصحة والعافية" at bounding box center [127, 161] width 110 height 24
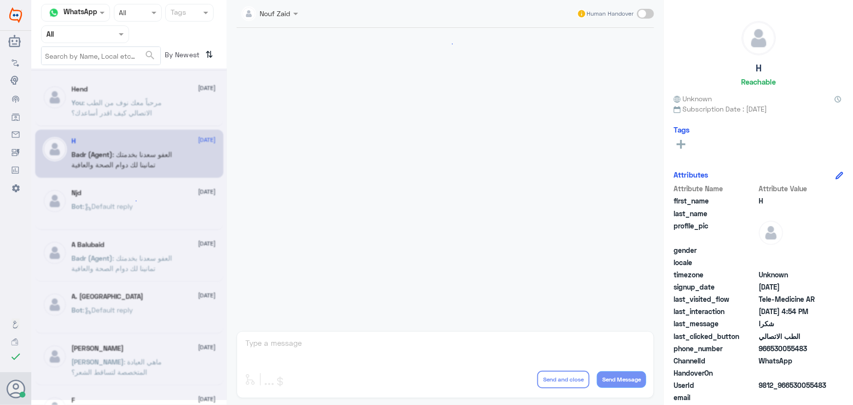
scroll to position [465, 0]
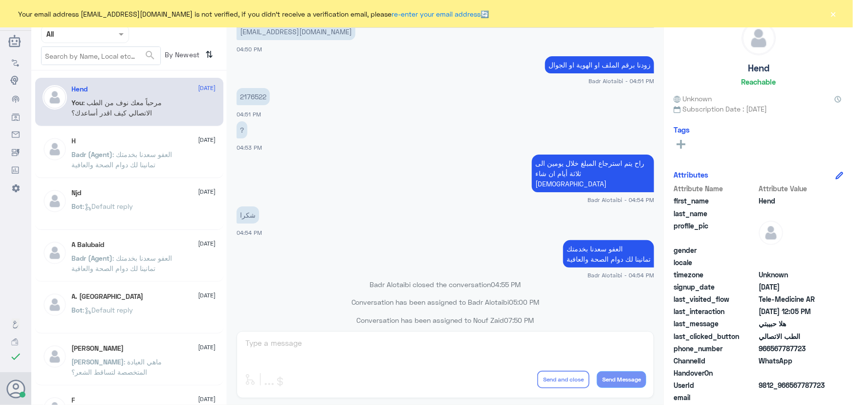
scroll to position [1198, 0]
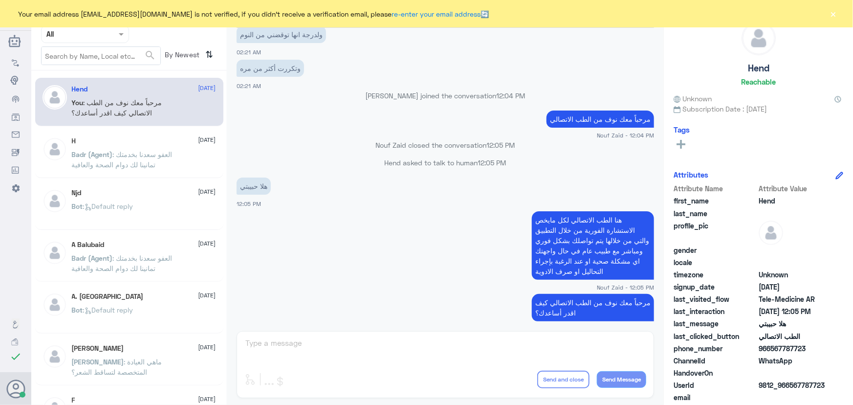
click at [826, 15] on div "Your email address [EMAIL_ADDRESS][DOMAIN_NAME] is not verified, if you didn't …" at bounding box center [426, 13] width 853 height 27
drag, startPoint x: 828, startPoint y: 16, endPoint x: 820, endPoint y: 16, distance: 7.3
click at [822, 17] on div "Your email address [EMAIL_ADDRESS][DOMAIN_NAME] is not verified, if you didn't …" at bounding box center [426, 13] width 853 height 27
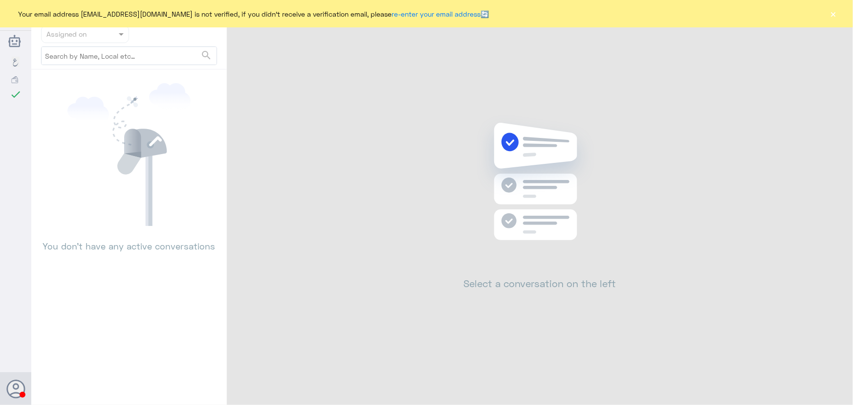
click at [828, 15] on div "Your email address [EMAIL_ADDRESS][DOMAIN_NAME] is not verified, if you didn't …" at bounding box center [426, 13] width 853 height 27
click at [832, 15] on button "×" at bounding box center [834, 14] width 10 height 10
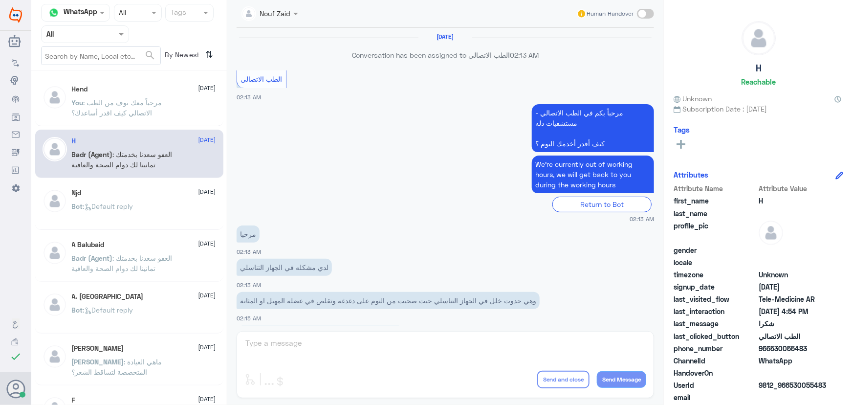
scroll to position [444, 0]
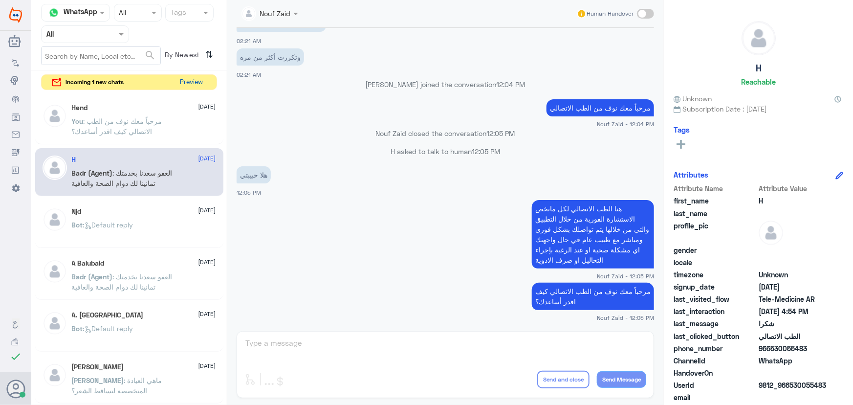
click at [184, 82] on button "Preview" at bounding box center [191, 82] width 30 height 15
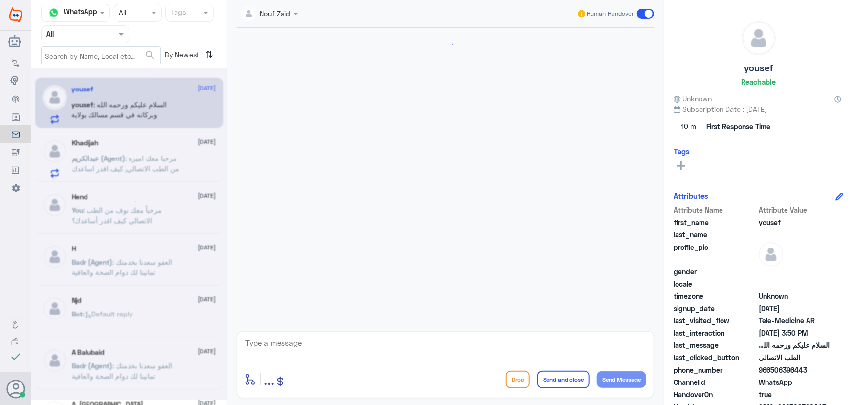
scroll to position [43, 0]
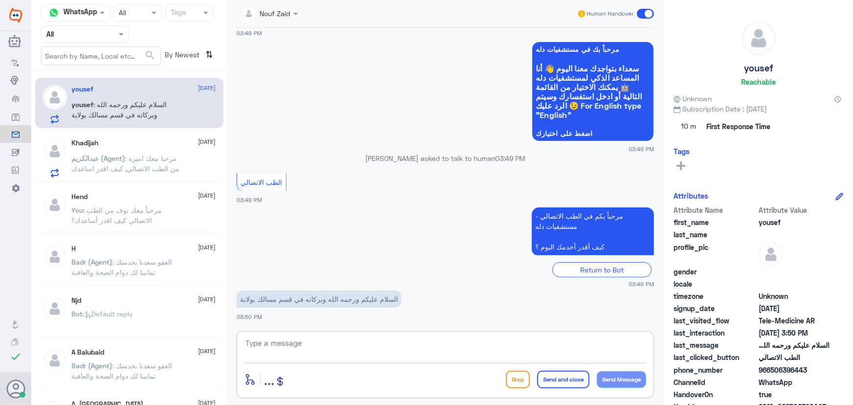
click at [330, 338] on textarea at bounding box center [445, 348] width 402 height 24
type textarea "l"
paste textarea "مرحباً معك نوف من الطب الاتصالي"
type textarea "مرحباً معك نوف من الطب الاتصالي"
drag, startPoint x: 621, startPoint y: 383, endPoint x: 561, endPoint y: 349, distance: 69.2
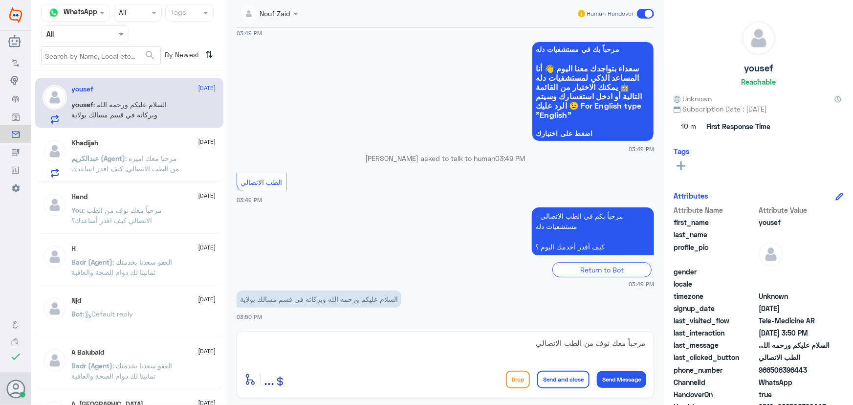
click at [621, 383] on button "Send Message" at bounding box center [621, 379] width 49 height 17
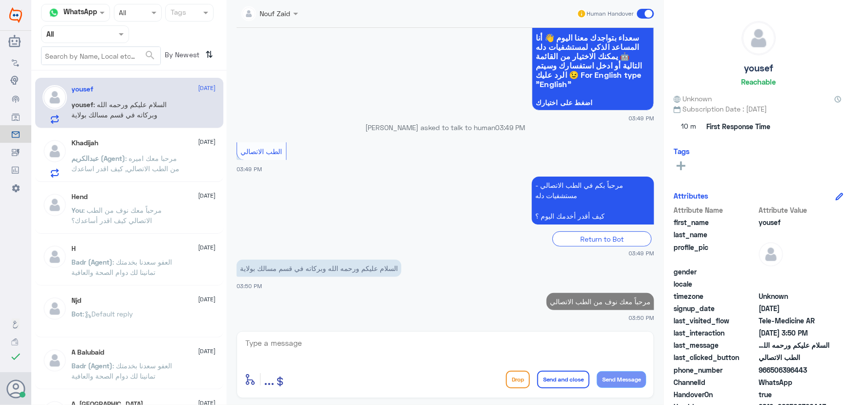
click at [543, 340] on textarea at bounding box center [445, 348] width 402 height 24
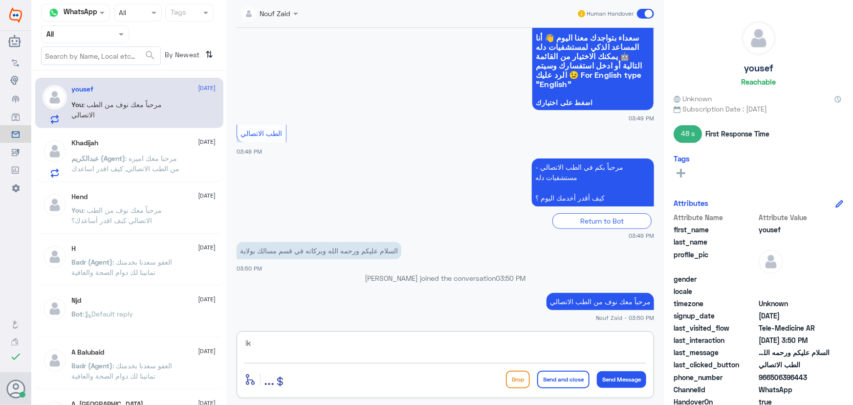
type textarea "i"
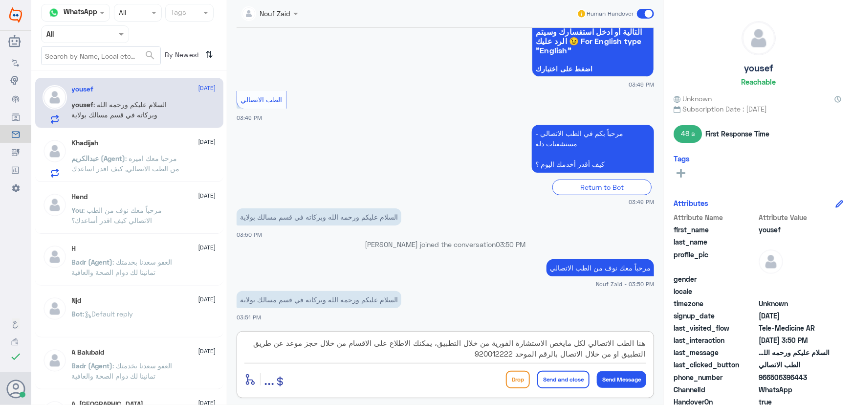
type textarea "هنا الطب الاتصالي لكل مايخص الاستشارة الفورية من خلال التطبيق، يمكنك الاطلاع عل…"
click at [567, 375] on button "Send and close" at bounding box center [563, 380] width 52 height 18
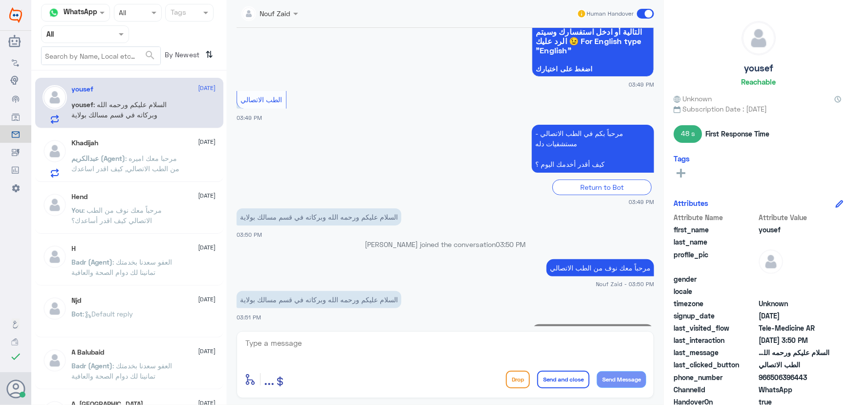
scroll to position [180, 0]
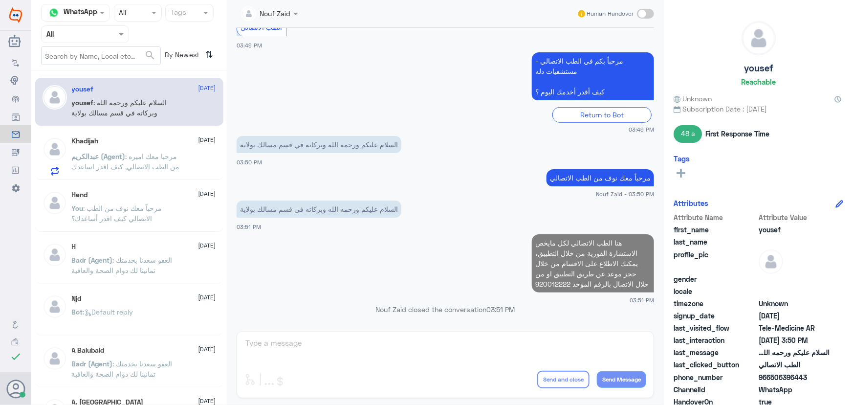
click at [132, 163] on span ": مرحبا معك اميره من الطب الاتصالي, كيف اقدر اساعدك" at bounding box center [126, 161] width 108 height 19
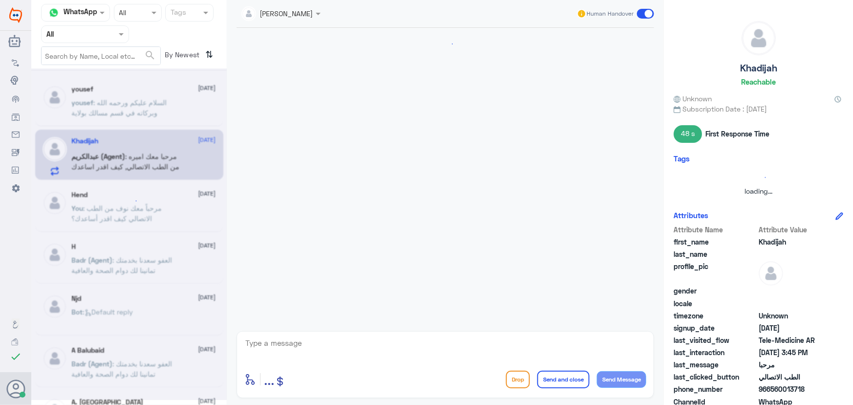
scroll to position [68, 0]
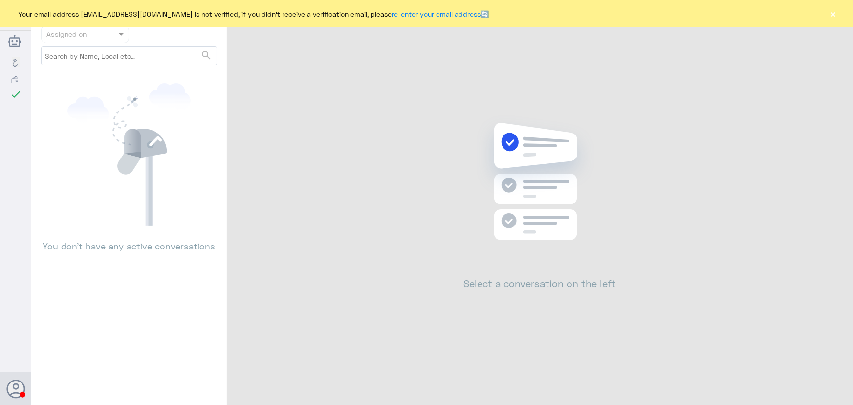
click at [834, 14] on button "×" at bounding box center [834, 14] width 10 height 10
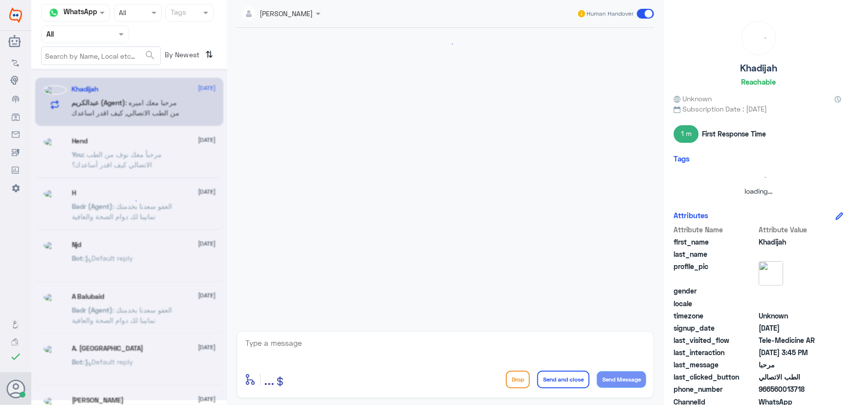
scroll to position [68, 0]
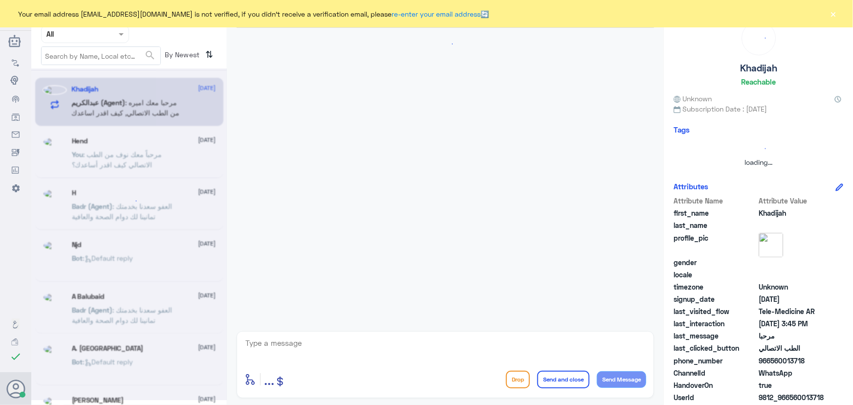
click at [831, 15] on button "×" at bounding box center [834, 14] width 10 height 10
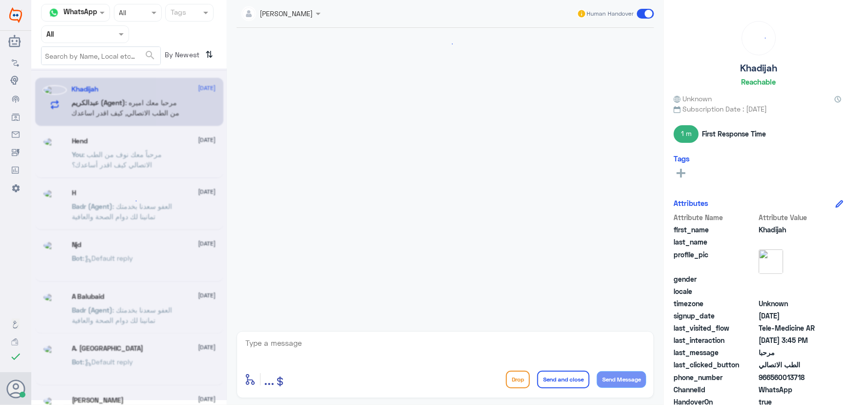
scroll to position [68, 0]
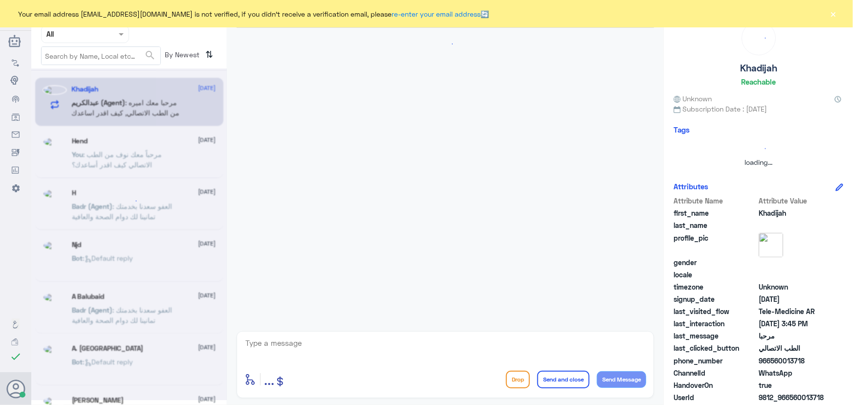
scroll to position [68, 0]
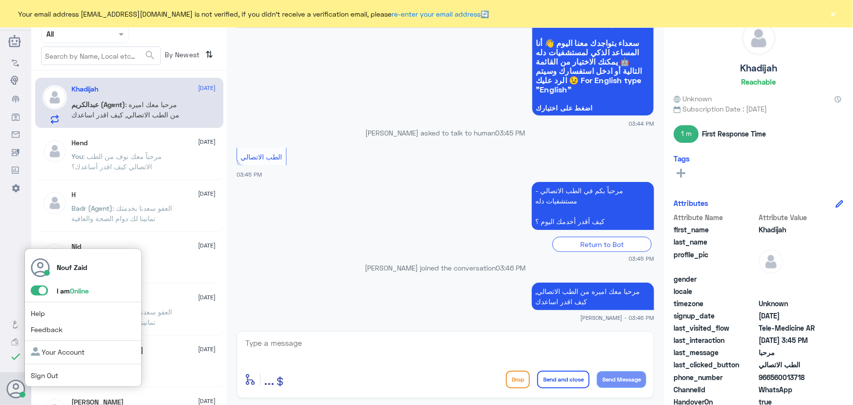
click at [38, 295] on span at bounding box center [44, 290] width 26 height 10
click at [39, 292] on span at bounding box center [39, 290] width 17 height 10
click at [0, 0] on input "checkbox" at bounding box center [0, 0] width 0 height 0
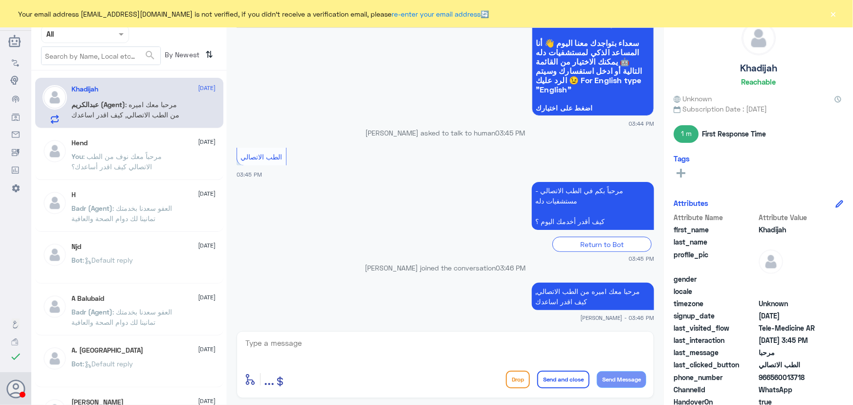
click at [836, 10] on button "×" at bounding box center [834, 14] width 10 height 10
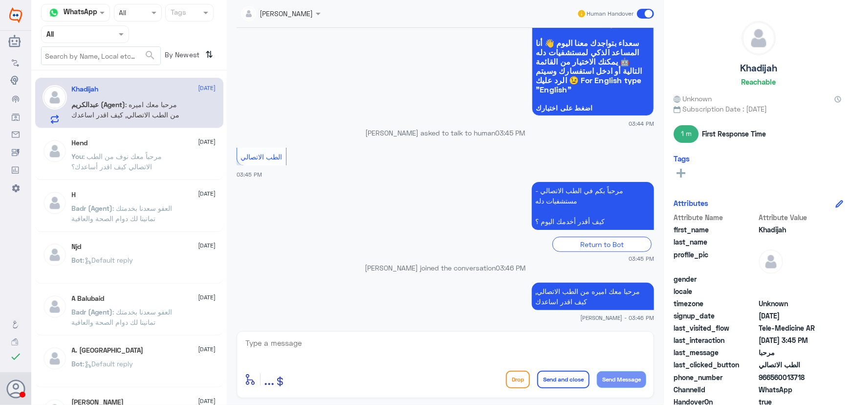
click at [134, 160] on p "You : مرحباً معك نوف من الطب الاتصالي كيف اقدر أساعدك؟" at bounding box center [127, 163] width 110 height 24
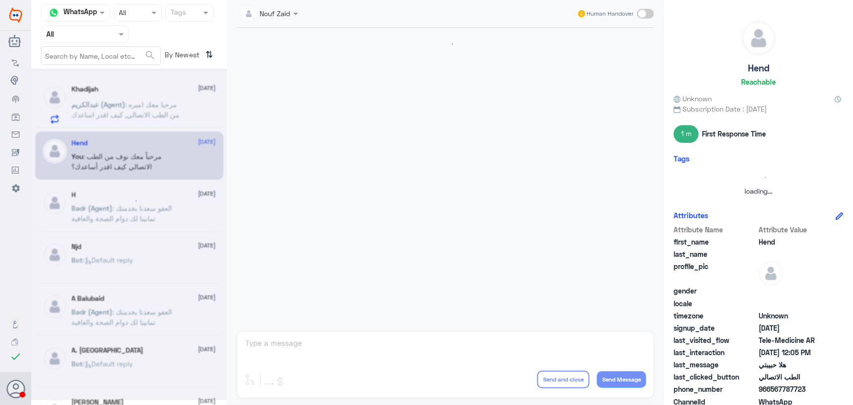
scroll to position [444, 0]
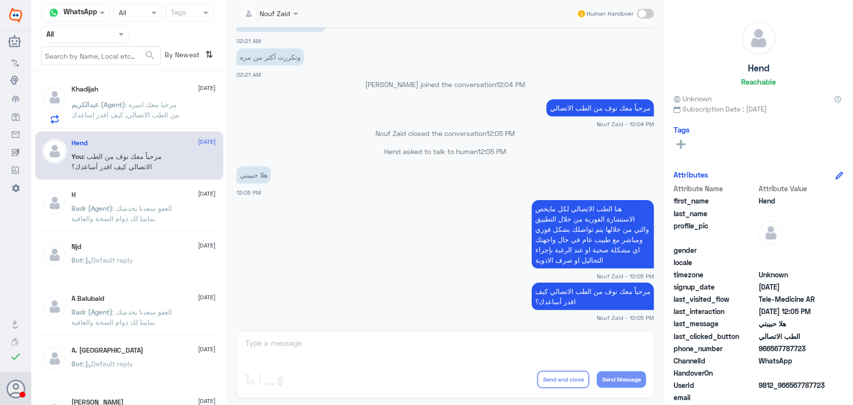
click at [150, 209] on span ": العفو سعدنا بخدمتك تمانينا لك دوام الصحة والعافية" at bounding box center [122, 213] width 101 height 19
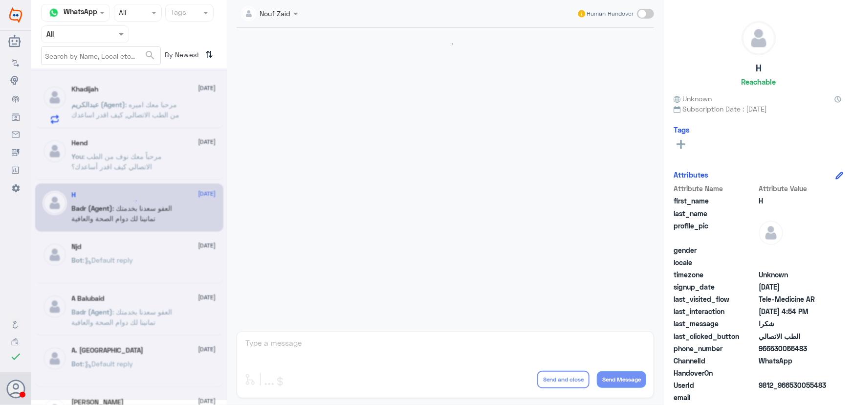
scroll to position [465, 0]
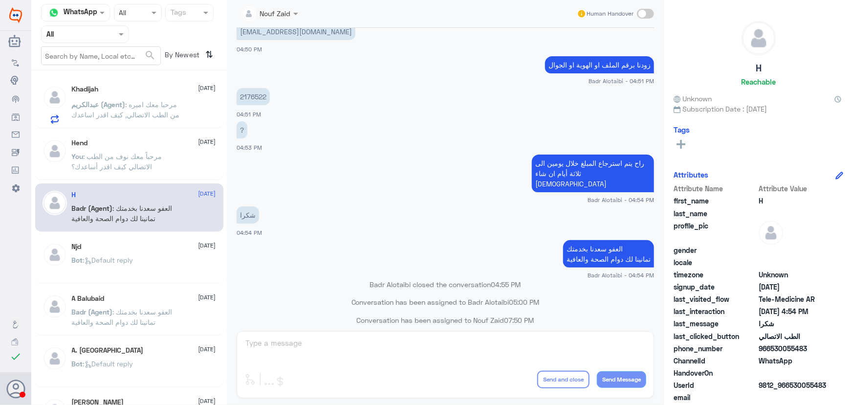
click at [138, 146] on div "Hend 1 September" at bounding box center [144, 143] width 144 height 8
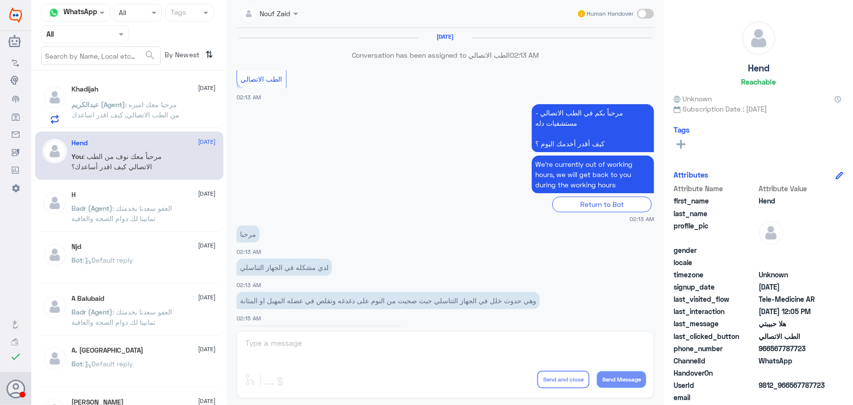
scroll to position [444, 0]
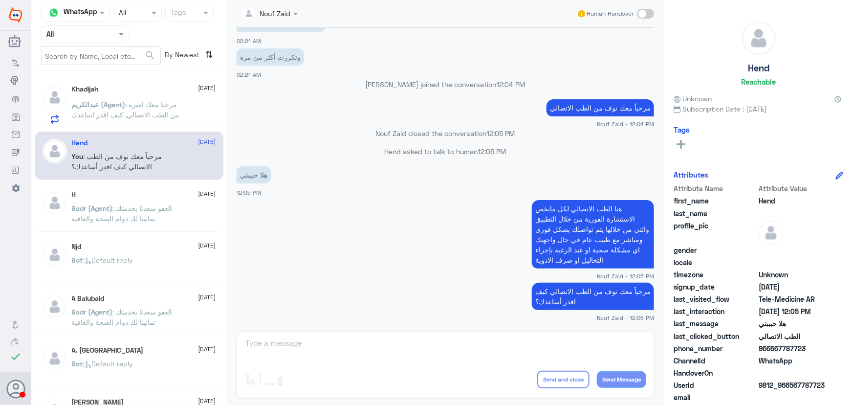
click at [138, 112] on span ": مرحبا معك اميره من الطب الاتصالي, كيف اقدر اساعدك" at bounding box center [126, 109] width 108 height 19
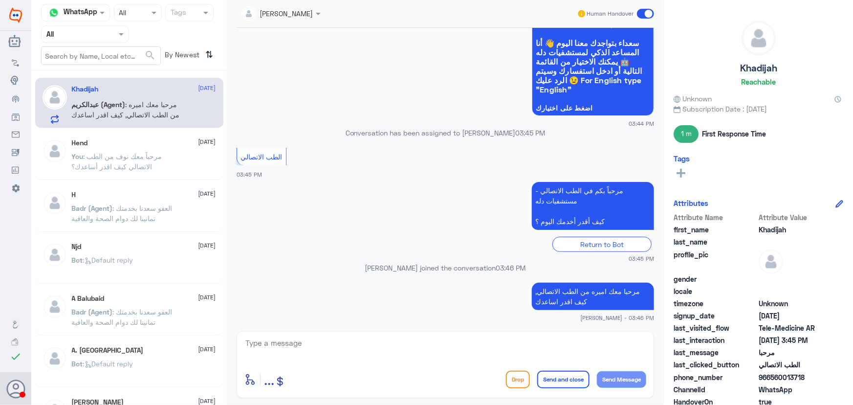
scroll to position [87, 0]
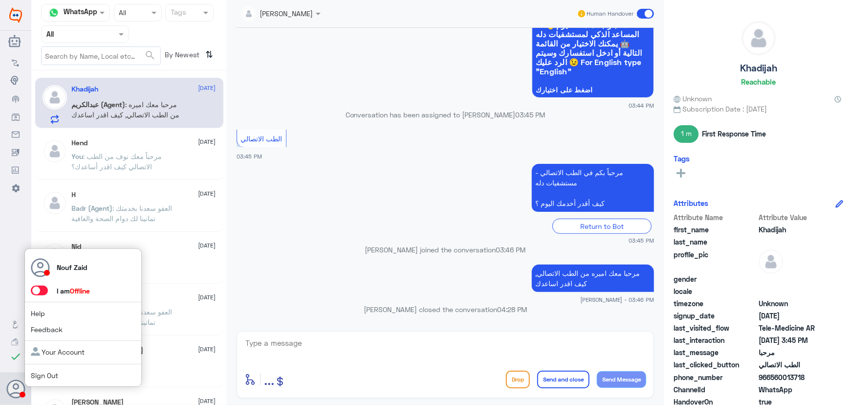
click at [41, 288] on span at bounding box center [39, 290] width 17 height 10
click at [0, 0] on input "checkbox" at bounding box center [0, 0] width 0 height 0
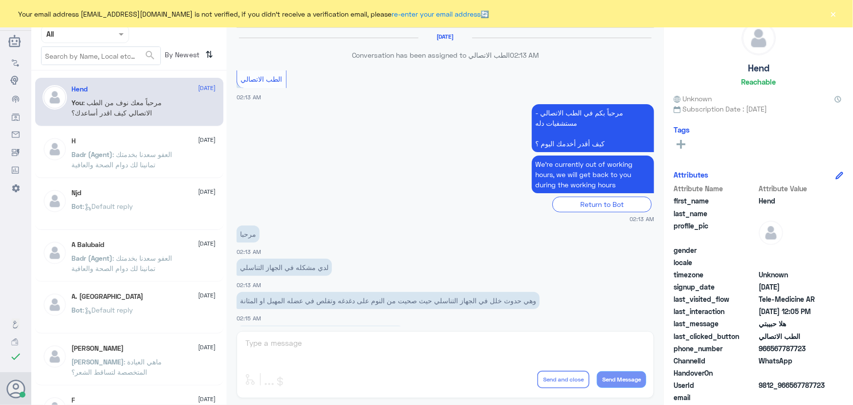
scroll to position [444, 0]
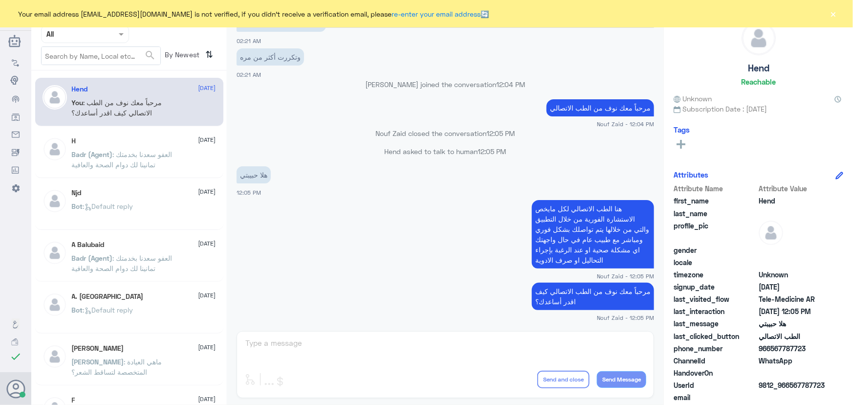
drag, startPoint x: 836, startPoint y: 13, endPoint x: 820, endPoint y: 2, distance: 19.0
click at [835, 13] on button "×" at bounding box center [834, 14] width 10 height 10
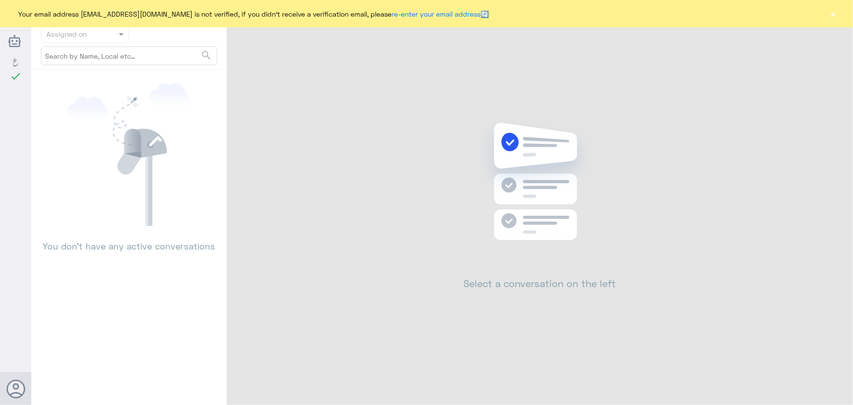
click at [831, 19] on button "×" at bounding box center [834, 14] width 10 height 10
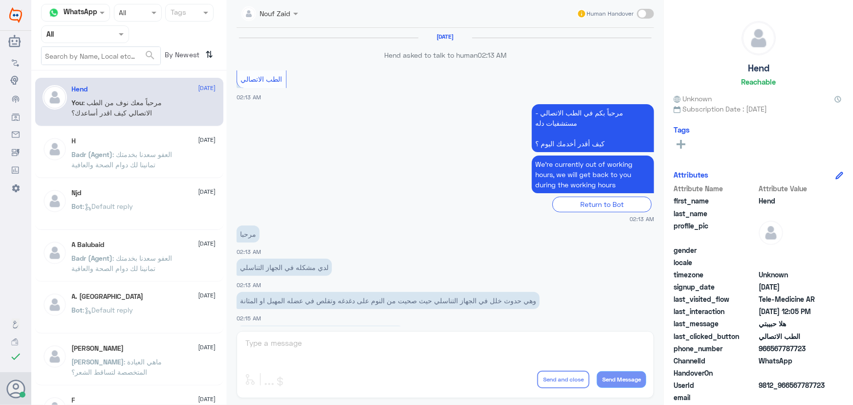
scroll to position [444, 0]
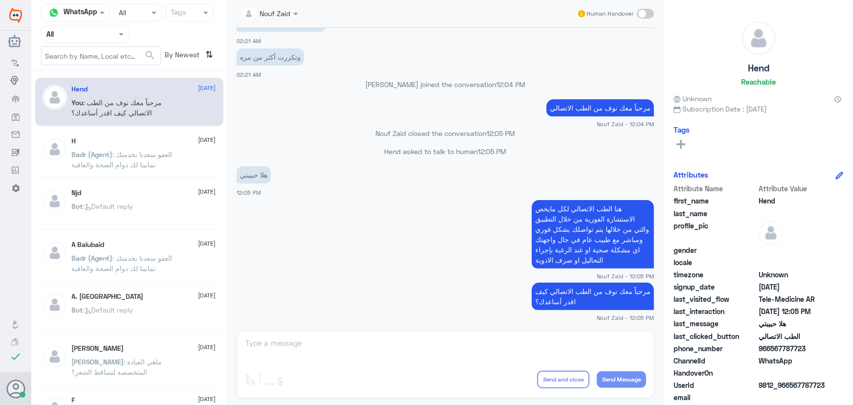
click at [329, 231] on app-msgs-text "هنا الطب الاتصالي لكل مايخص الاستشارة الفورية من خلال التطبيق والتي من خلالها ي…" at bounding box center [445, 234] width 417 height 69
click at [254, 174] on p "هلا حبيبتي" at bounding box center [254, 174] width 34 height 17
click at [300, 179] on app-msgs-text "هلا حبيبتي" at bounding box center [445, 175] width 417 height 18
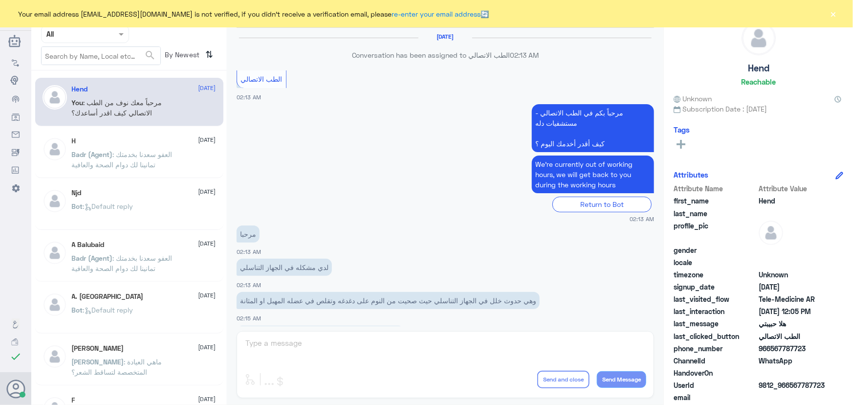
scroll to position [444, 0]
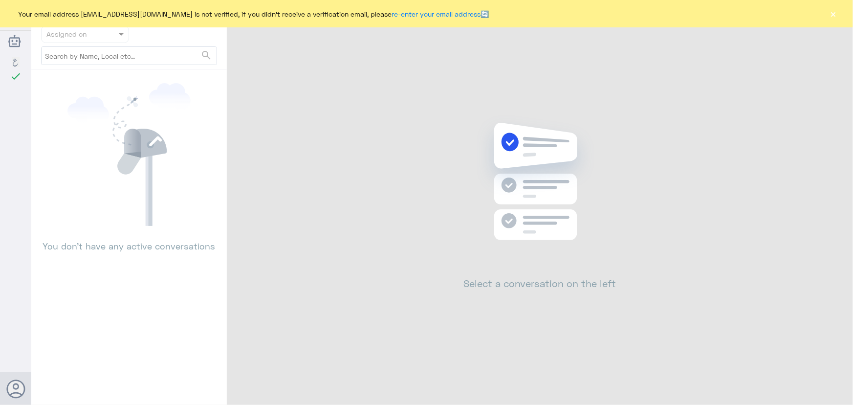
click at [834, 16] on button "×" at bounding box center [834, 14] width 10 height 10
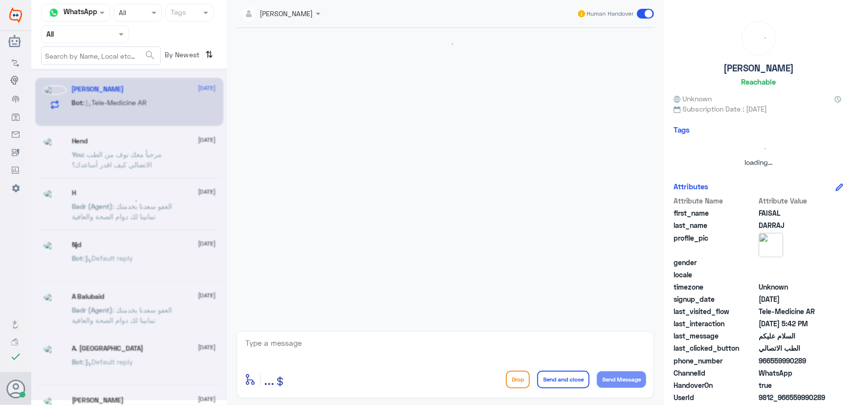
scroll to position [10, 0]
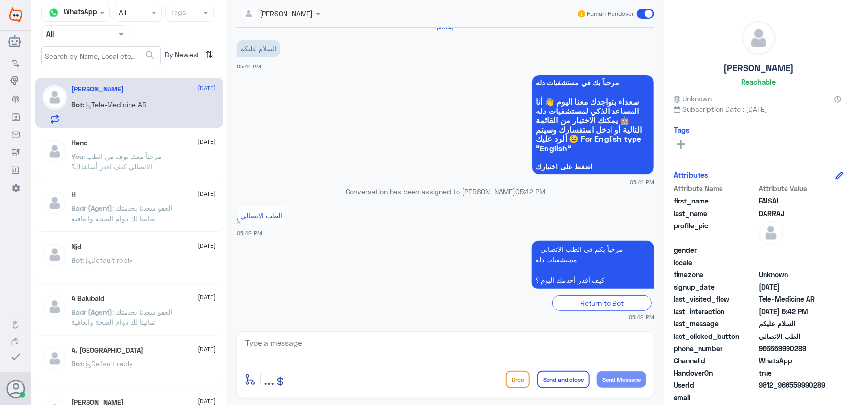
click at [331, 349] on textarea at bounding box center [445, 348] width 402 height 24
click at [328, 344] on textarea at bounding box center [445, 348] width 402 height 24
click at [314, 341] on textarea at bounding box center [445, 348] width 402 height 24
click at [322, 342] on textarea at bounding box center [445, 348] width 402 height 24
click at [154, 148] on div "Hend 1 September You : مرحباً معك نوف من الطب الاتصالي كيف اقدر أساعدك؟" at bounding box center [144, 157] width 144 height 37
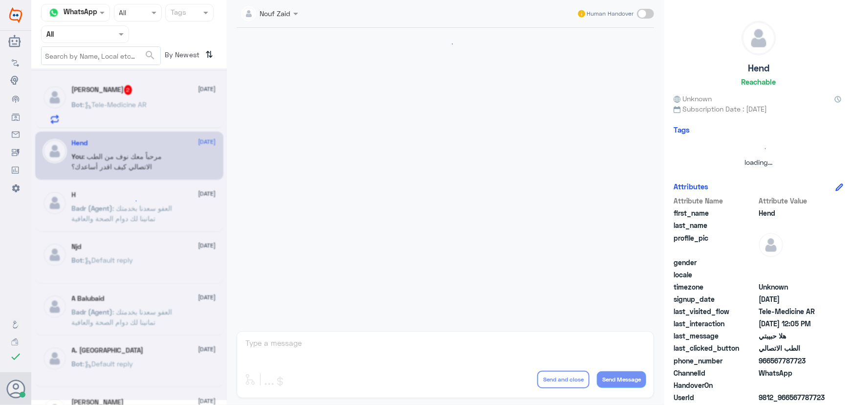
click at [164, 116] on div at bounding box center [129, 233] width 196 height 331
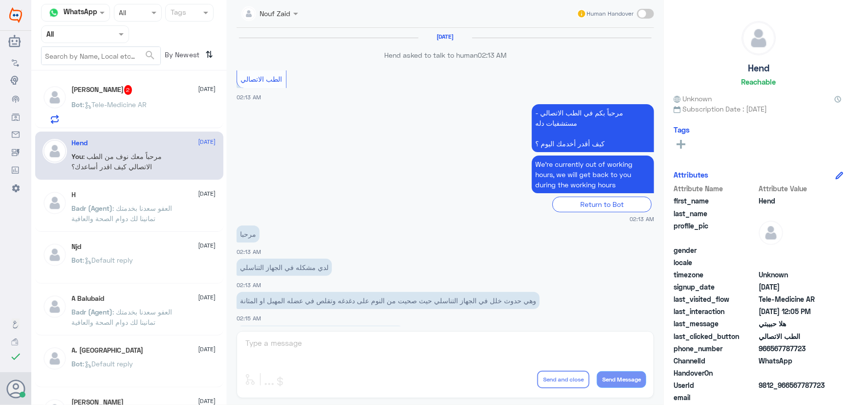
scroll to position [444, 0]
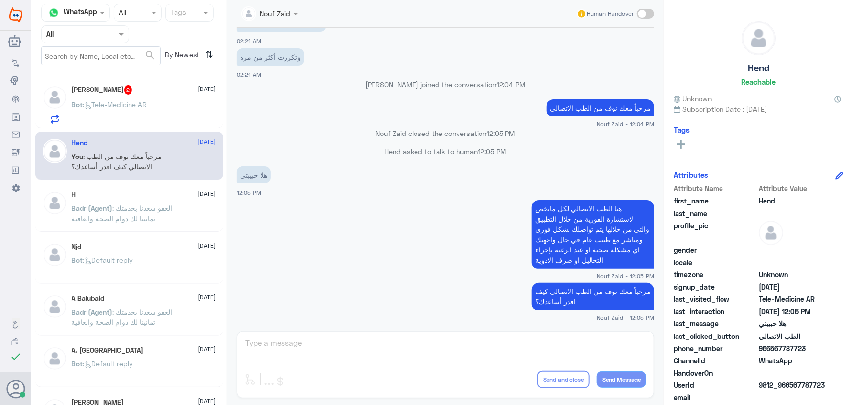
click at [166, 115] on div "Bot : Tele-Medicine AR" at bounding box center [144, 113] width 144 height 22
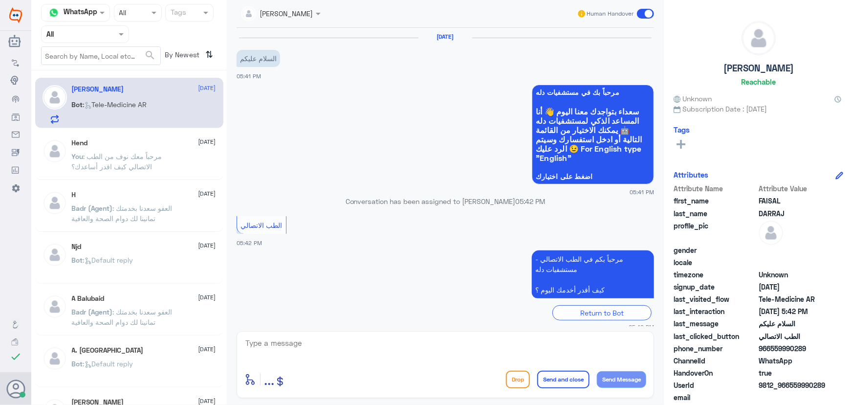
scroll to position [10, 0]
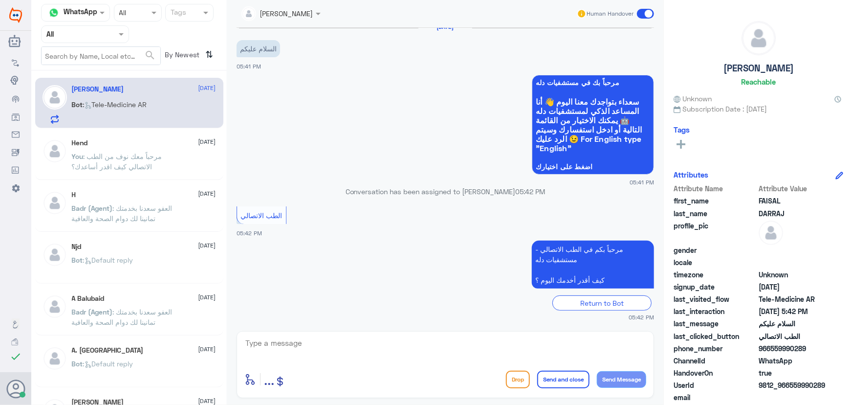
click at [74, 136] on div "Hend 1 September You : مرحباً معك نوف من الطب الاتصالي كيف اقدر أساعدك؟" at bounding box center [129, 156] width 188 height 48
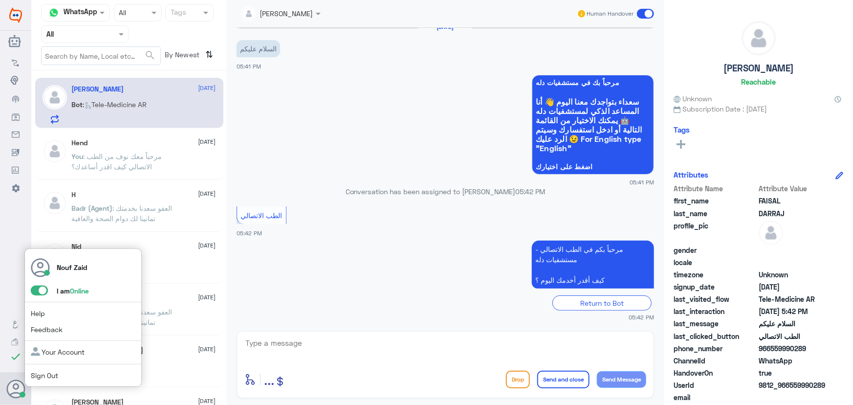
click at [35, 293] on span at bounding box center [39, 290] width 17 height 10
click at [0, 0] on input "checkbox" at bounding box center [0, 0] width 0 height 0
click at [45, 290] on span at bounding box center [39, 290] width 17 height 10
click at [0, 0] on input "checkbox" at bounding box center [0, 0] width 0 height 0
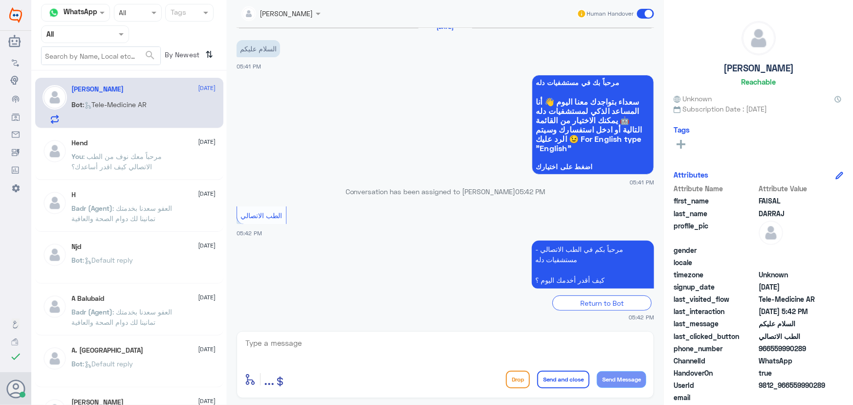
click at [364, 350] on textarea at bounding box center [445, 348] width 402 height 24
type textarea "مرحبا معك عبدالكريم من الطب الاتصالي"
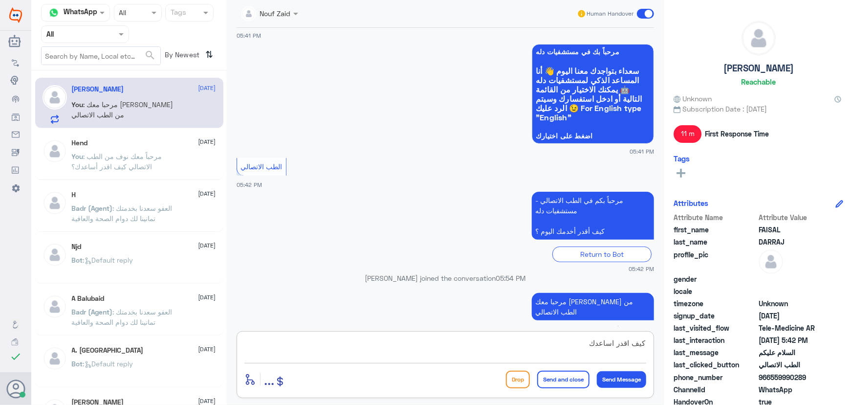
type textarea "كيف اقدر اساعدك"
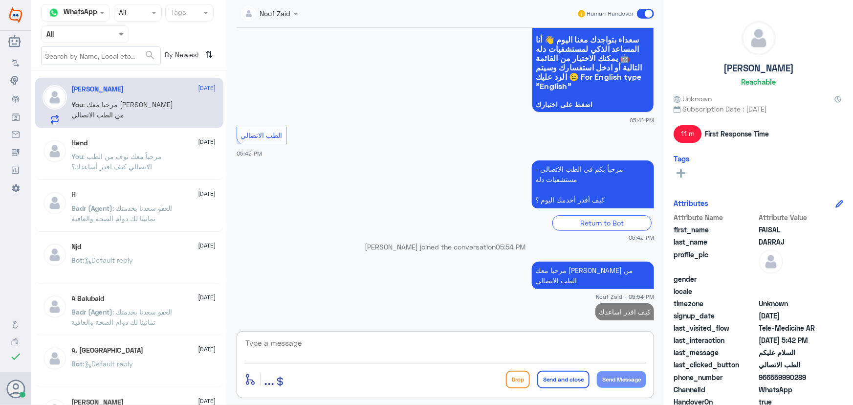
click at [124, 146] on div "Hend 1 September" at bounding box center [144, 143] width 144 height 8
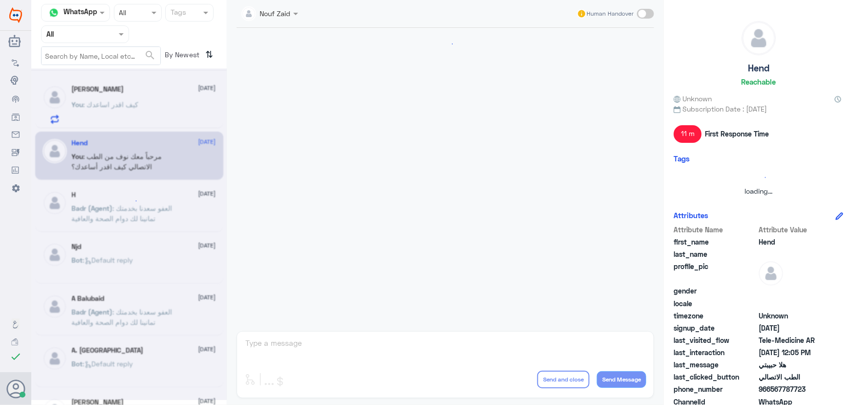
scroll to position [444, 0]
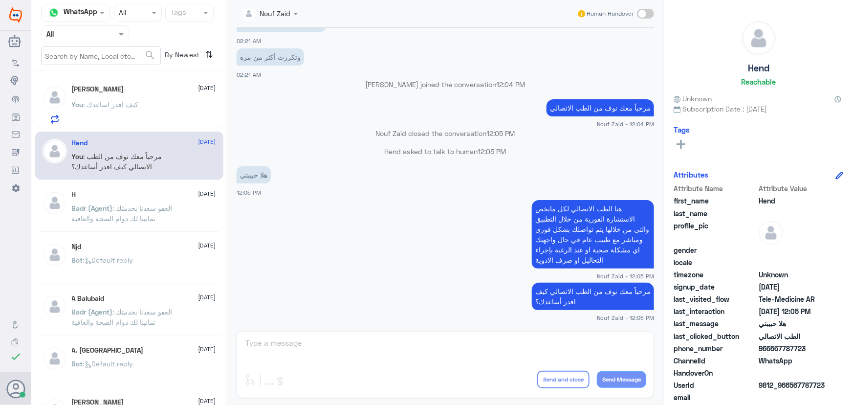
click at [133, 100] on span ": كيف اقدر اساعدك" at bounding box center [111, 104] width 55 height 8
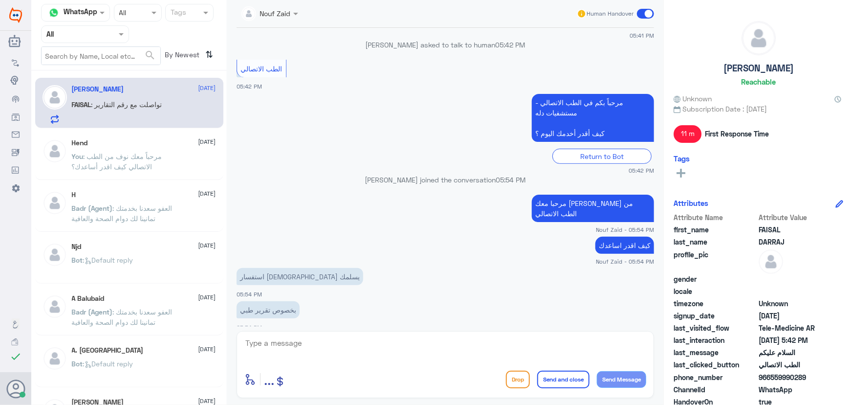
scroll to position [190, 0]
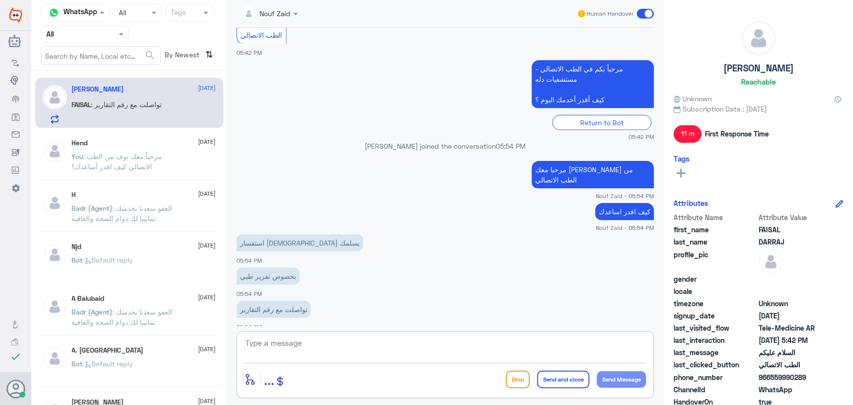
click at [299, 344] on textarea at bounding box center [445, 348] width 402 height 24
click at [365, 340] on textarea at bounding box center [445, 348] width 402 height 24
type textarea "ما حصلت التقرير بالتطبيق ؟"
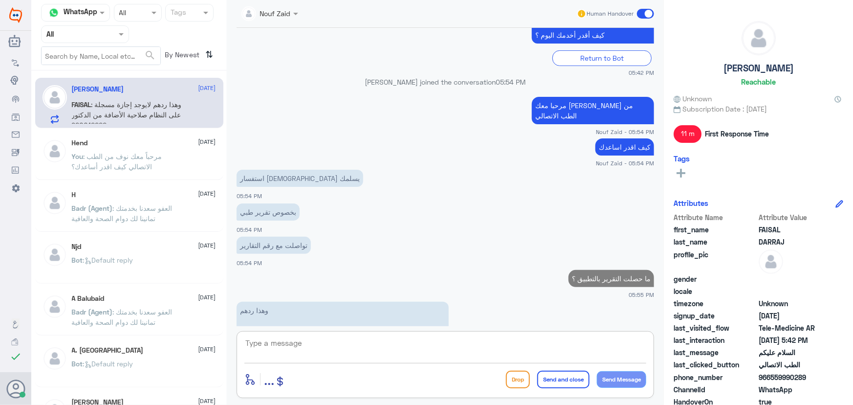
scroll to position [242, 0]
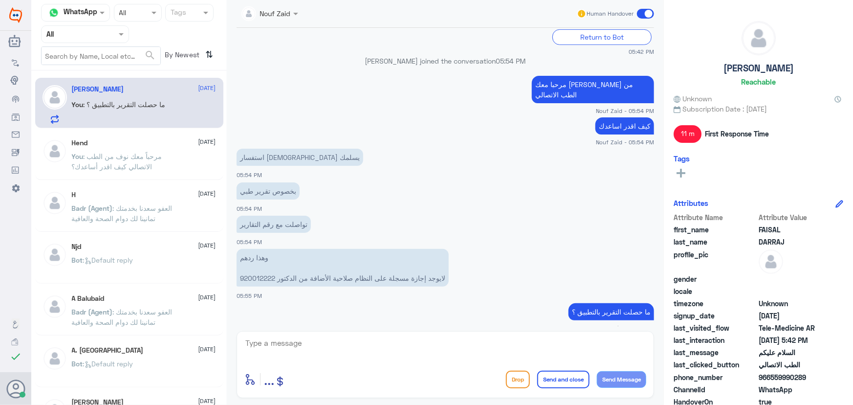
drag, startPoint x: 808, startPoint y: 379, endPoint x: 772, endPoint y: 379, distance: 35.7
click at [772, 379] on span "966559990289" at bounding box center [794, 377] width 71 height 10
copy span "559990289"
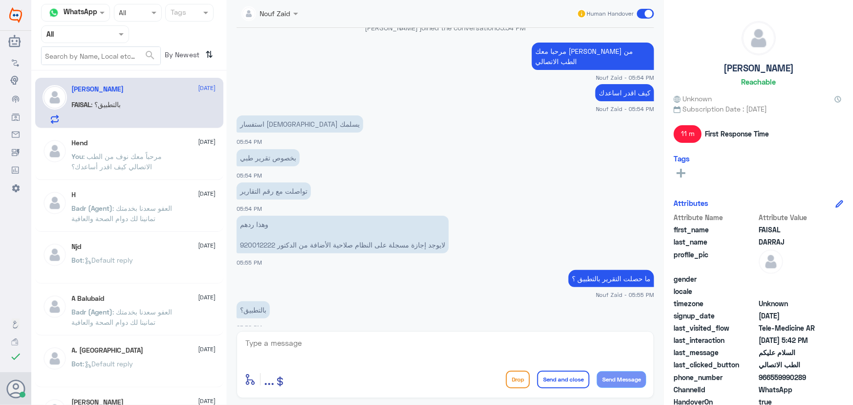
click at [376, 344] on textarea at bounding box center [445, 348] width 402 height 24
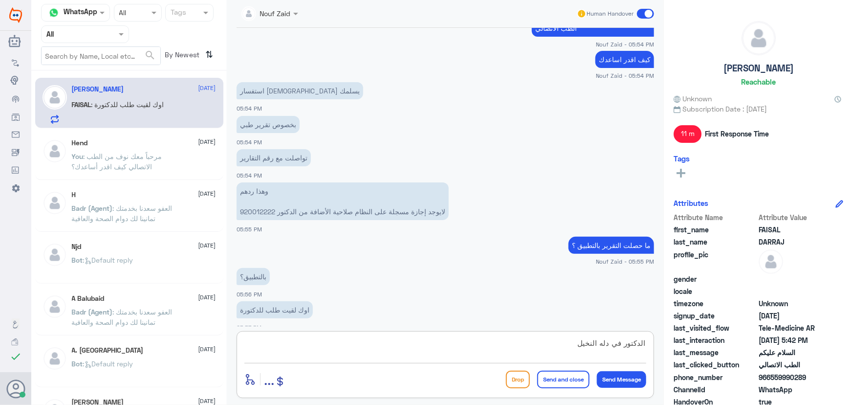
type textarea "الدكتور في دله النخيل ؟"
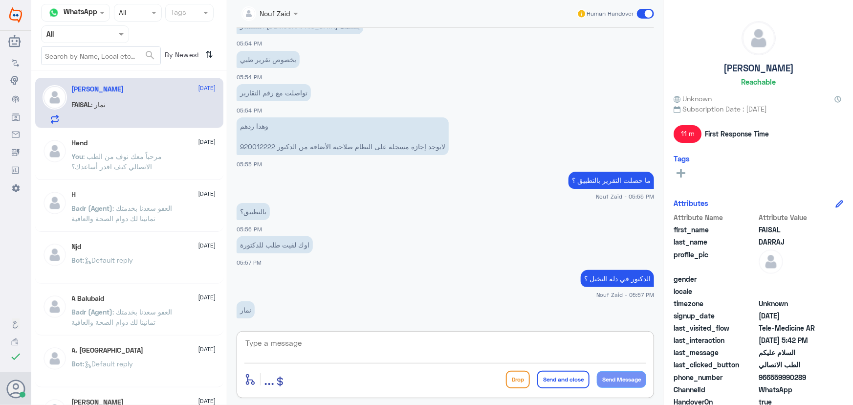
scroll to position [407, 0]
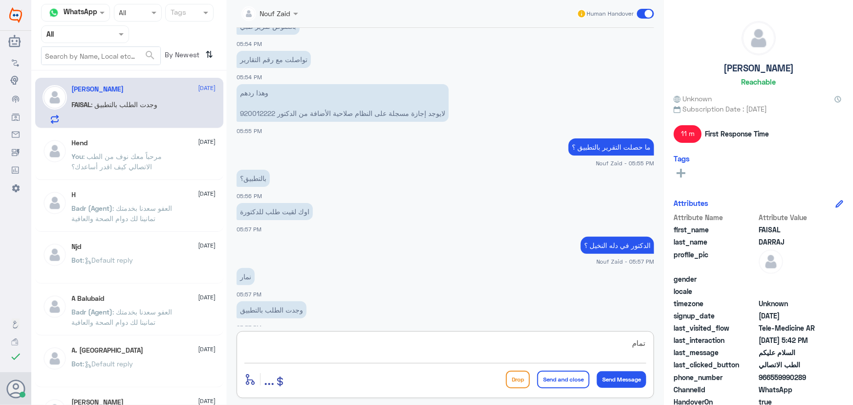
type textarea "تمام"
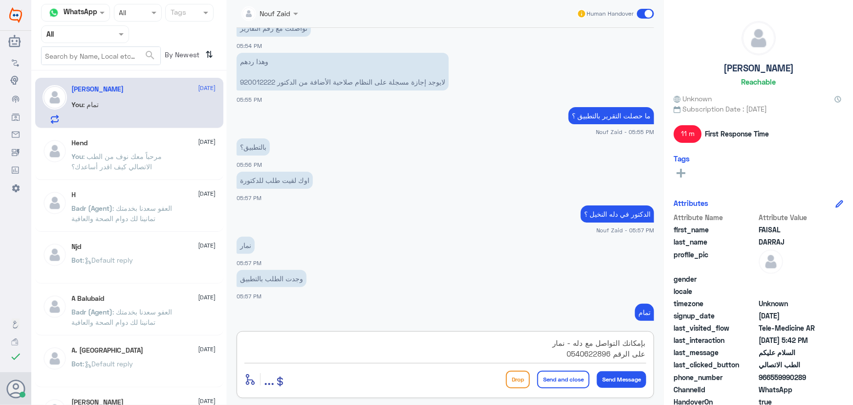
type textarea "بإمكانك التواصل مع دله - نمار على الرقم 0540622896"
click at [576, 382] on button "Send and close" at bounding box center [563, 380] width 52 height 18
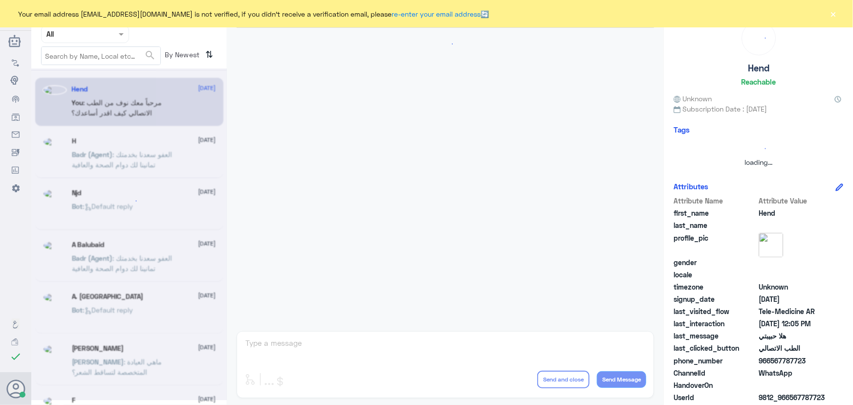
scroll to position [444, 0]
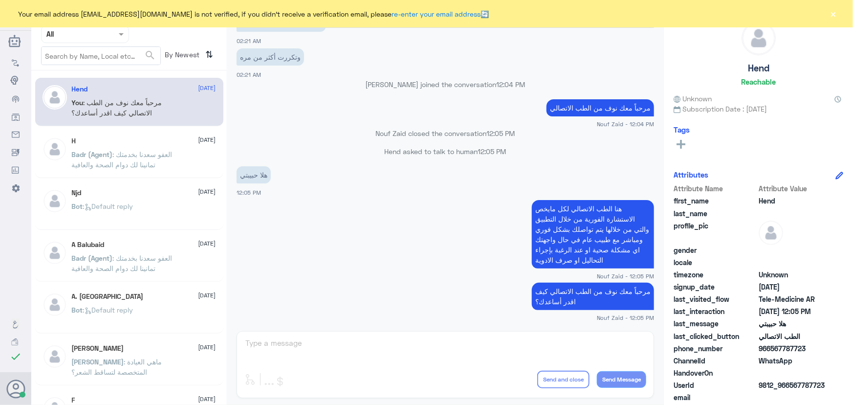
click at [835, 11] on button "×" at bounding box center [834, 14] width 10 height 10
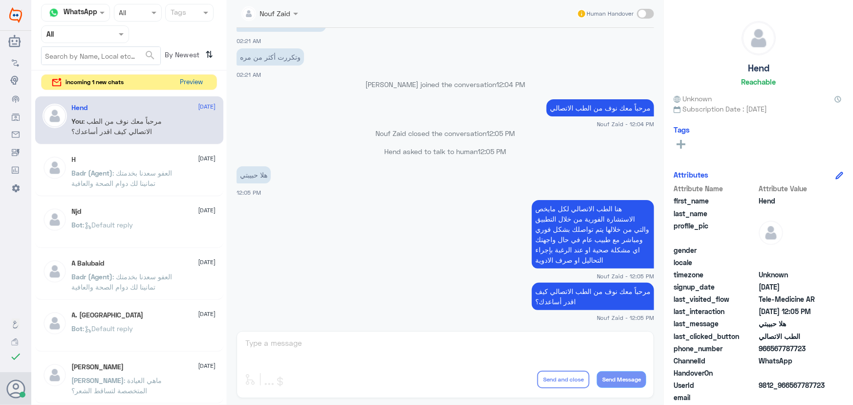
click at [183, 83] on button "Preview" at bounding box center [191, 82] width 30 height 15
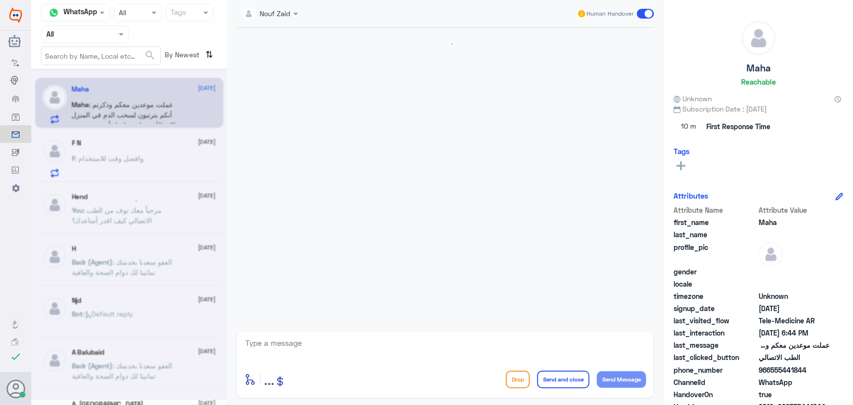
scroll to position [817, 0]
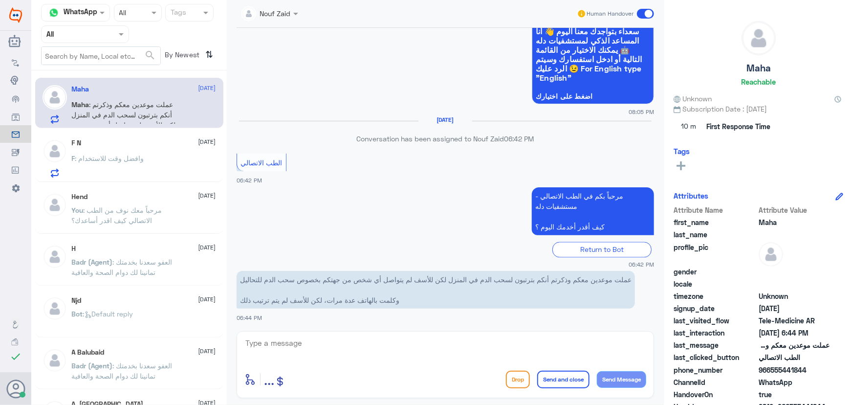
click at [381, 337] on textarea at bounding box center [445, 348] width 402 height 24
type textarea "مرحبا معك نوف من الطب الاتصالي"
drag, startPoint x: 771, startPoint y: 370, endPoint x: 822, endPoint y: 371, distance: 50.4
click at [822, 371] on span "966555441844" at bounding box center [794, 370] width 71 height 10
copy span "555441844"
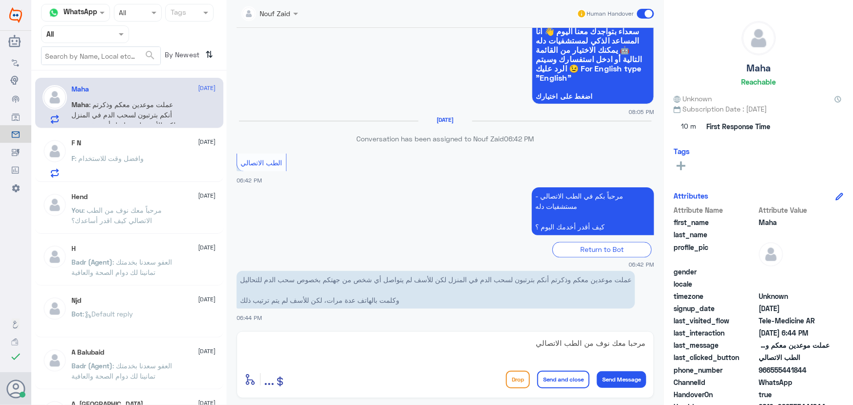
copy span "555441844"
click at [483, 352] on textarea "مرحبا معك نوف من الطب الاتصالي" at bounding box center [445, 348] width 402 height 24
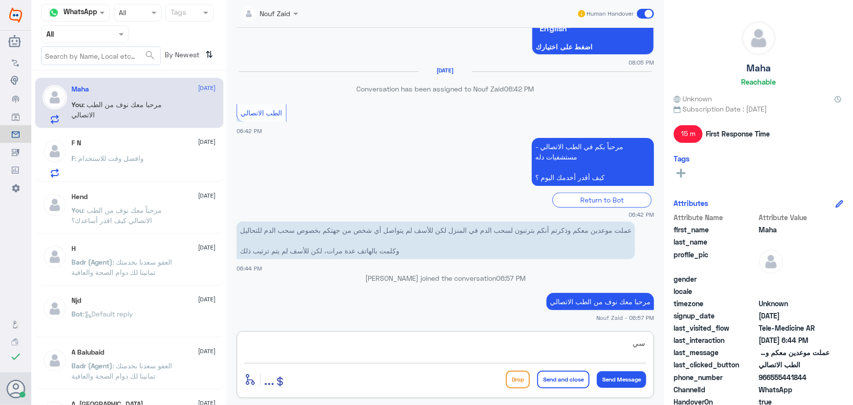
type textarea "س"
click at [120, 166] on p "F : وافضل وقت للاستخدام" at bounding box center [108, 165] width 72 height 24
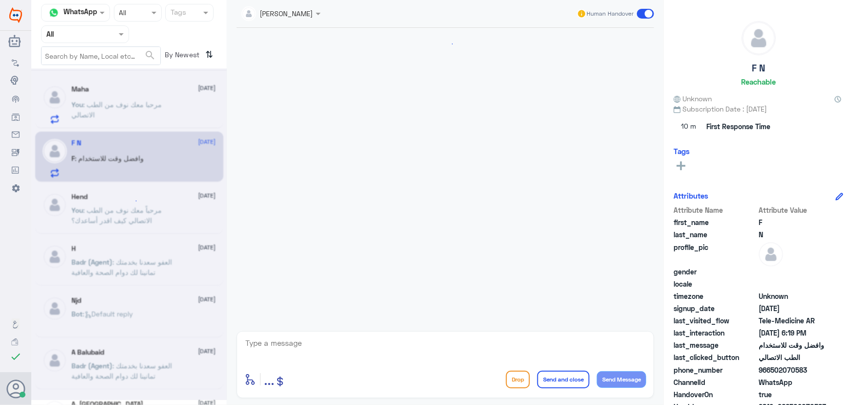
scroll to position [313, 0]
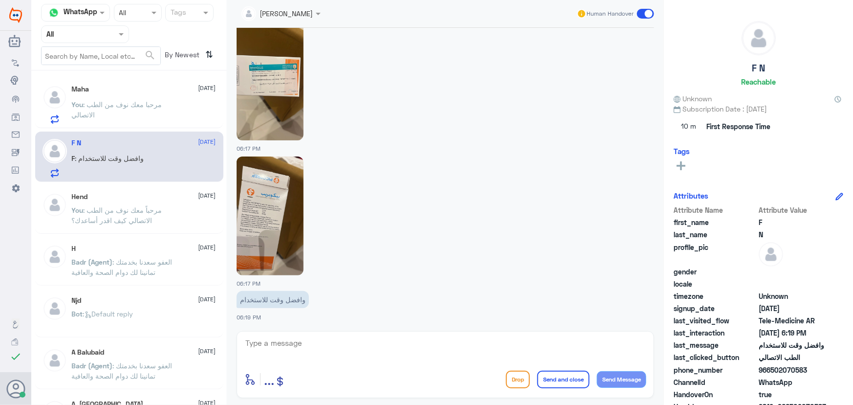
click at [158, 101] on span ": مرحبا معك نوف من الطب الاتصالي" at bounding box center [117, 109] width 90 height 19
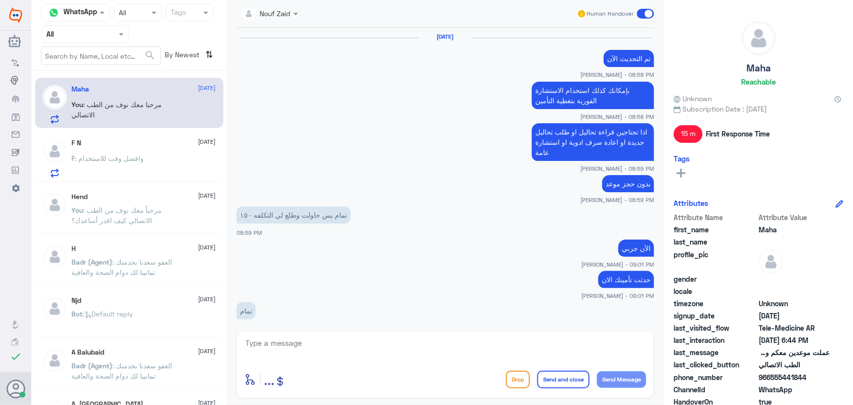
scroll to position [799, 0]
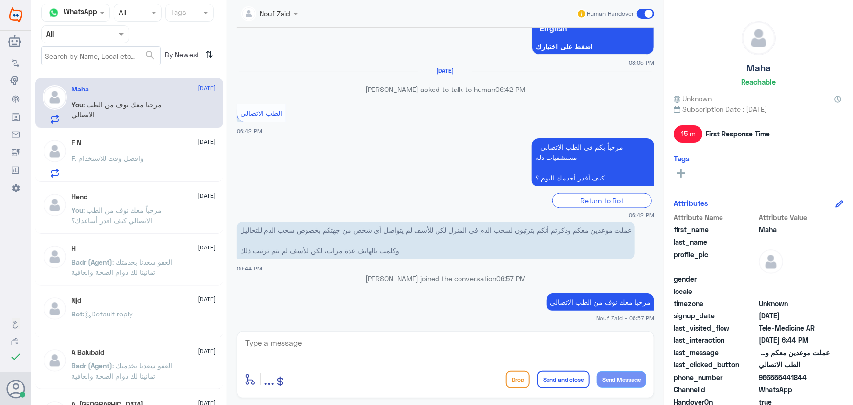
click at [344, 342] on textarea at bounding box center [445, 348] width 402 height 24
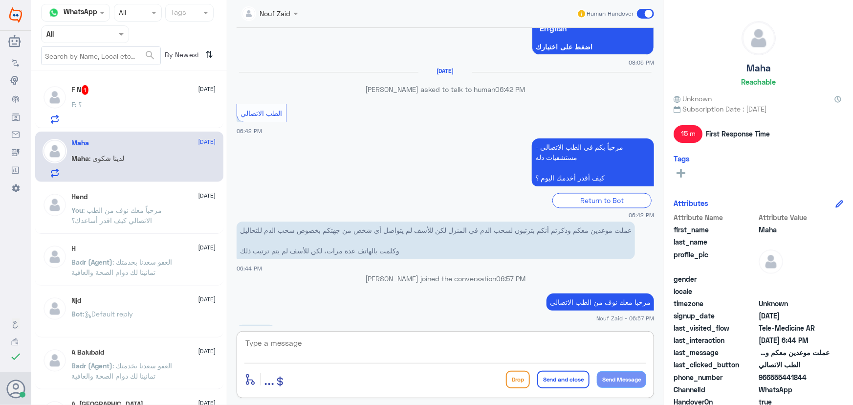
scroll to position [833, 0]
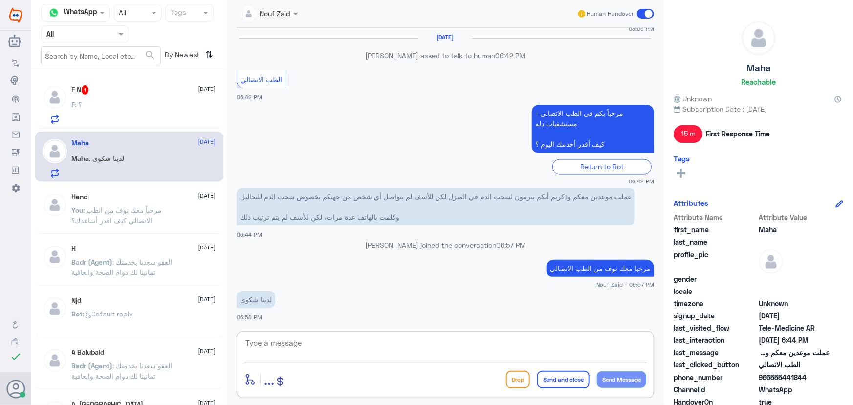
click at [372, 342] on textarea at bounding box center [445, 348] width 402 height 24
click at [630, 196] on p "عملت موعدين معكم وذكرتم أنكم بترتبون لسحب الدم في المنزل لكن للأسف لم يتواصل أي…" at bounding box center [436, 207] width 398 height 38
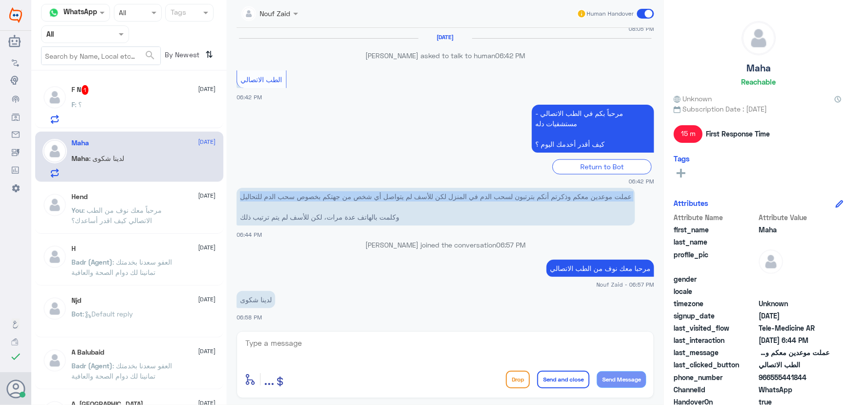
click at [630, 196] on p "عملت موعدين معكم وذكرتم أنكم بترتبون لسحب الدم في المنزل لكن للأسف لم يتواصل أي…" at bounding box center [436, 207] width 398 height 38
click at [629, 196] on p "عملت موعدين معكم وذكرتم أنكم بترتبون لسحب الدم في المنزل لكن للأسف لم يتواصل أي…" at bounding box center [436, 207] width 398 height 38
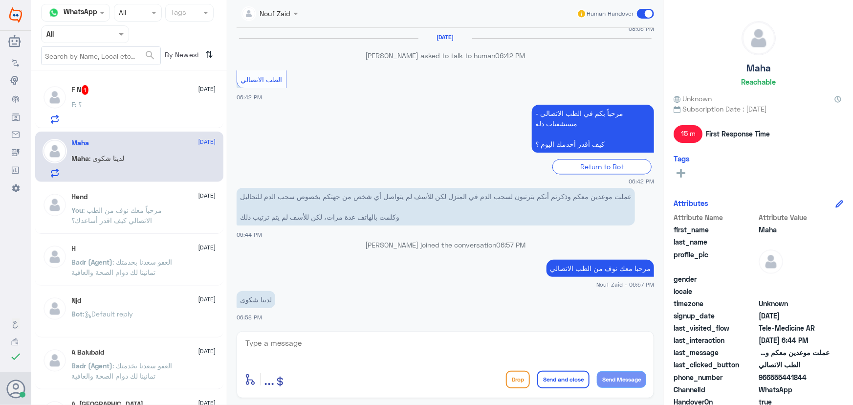
click at [622, 211] on p "عملت موعدين معكم وذكرتم أنكم بترتبون لسحب الدم في المنزل لكن للأسف لم يتواصل أي…" at bounding box center [436, 207] width 398 height 38
click at [627, 194] on p "عملت موعدين معكم وذكرتم أنكم بترتبون لسحب الدم في المنزل لكن للأسف لم يتواصل أي…" at bounding box center [436, 207] width 398 height 38
drag, startPoint x: 239, startPoint y: 216, endPoint x: 627, endPoint y: 203, distance: 387.9
click at [626, 205] on p "عملت موعدين معكم وذكرتم أنكم بترتبون لسحب الدم في المنزل لكن للأسف لم يتواصل أي…" at bounding box center [436, 207] width 398 height 38
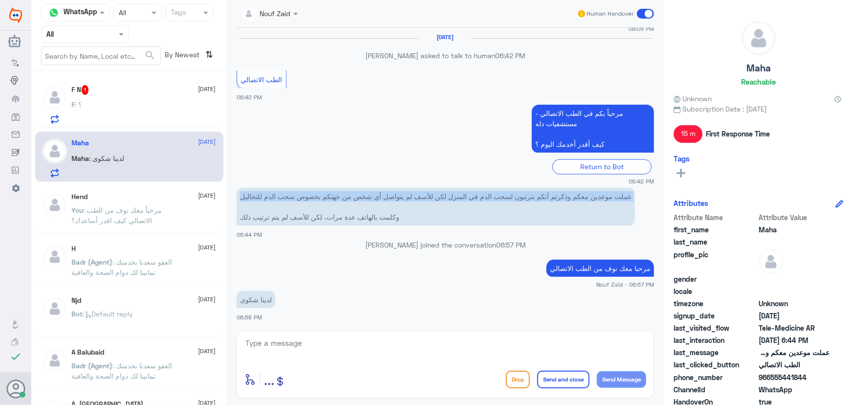
drag, startPoint x: 631, startPoint y: 196, endPoint x: 243, endPoint y: 208, distance: 387.9
click at [238, 209] on p "عملت موعدين معكم وذكرتم أنكم بترتبون لسحب الدم في المنزل لكن للأسف لم يتواصل أي…" at bounding box center [436, 207] width 398 height 38
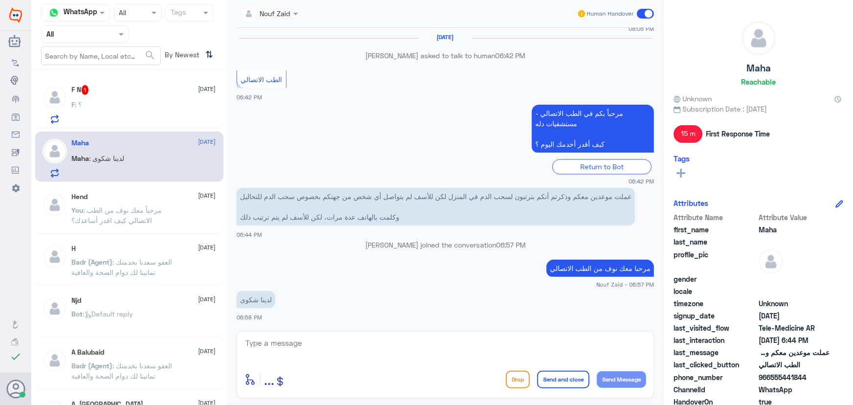
click at [295, 192] on p "عملت موعدين معكم وذكرتم أنكم بترتبون لسحب الدم في المنزل لكن للأسف لم يتواصل أي…" at bounding box center [436, 207] width 398 height 38
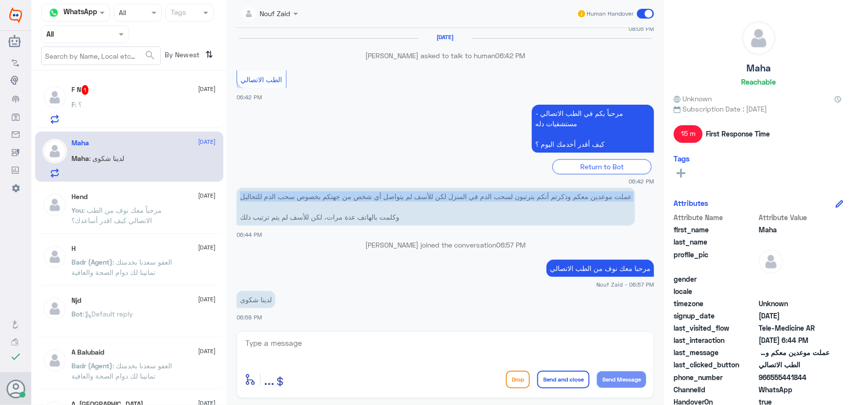
click at [295, 192] on p "عملت موعدين معكم وذكرتم أنكم بترتبون لسحب الدم في المنزل لكن للأسف لم يتواصل أي…" at bounding box center [436, 207] width 398 height 38
copy p "عملت موعدين معكم وذكرتم أنكم بترتبون لسحب الدم في المنزل لكن للأسف لم يتواصل أي…"
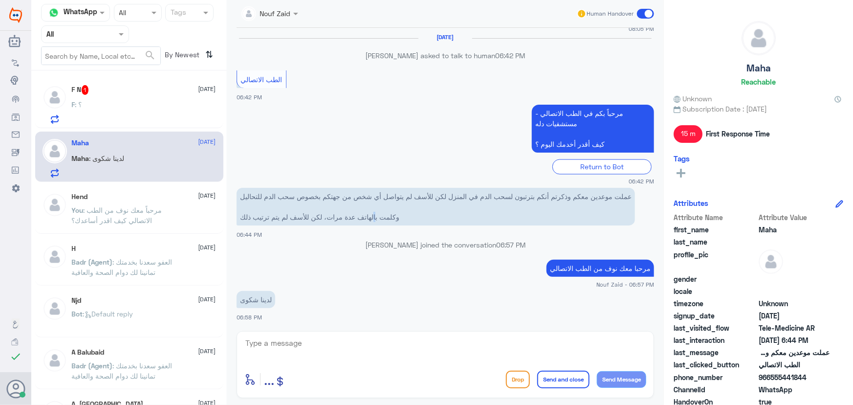
click at [372, 212] on p "عملت موعدين معكم وذكرتم أنكم بترتبون لسحب الدم في المنزل لكن للأسف لم يتواصل أي…" at bounding box center [436, 207] width 398 height 38
click at [372, 213] on p "عملت موعدين معكم وذكرتم أنكم بترتبون لسحب الدم في المنزل لكن للأسف لم يتواصل أي…" at bounding box center [436, 207] width 398 height 38
copy div "وكلمت بالهاتف عدة مرات، لكن للأسف لم يتم ترتيب ذلك"
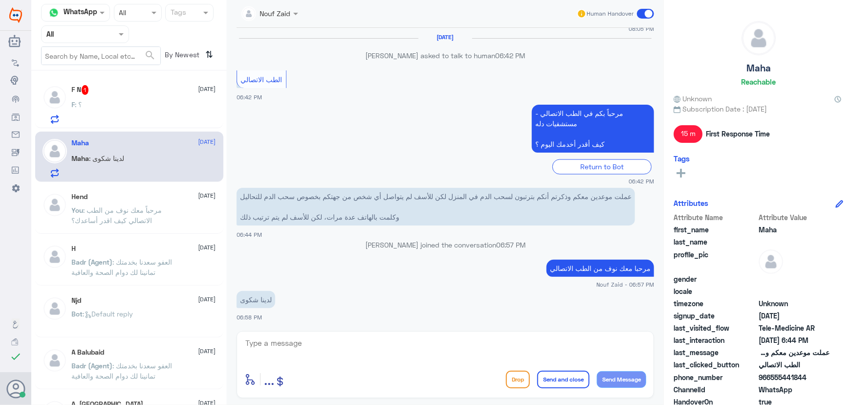
click at [259, 296] on p "لدينا شكوى" at bounding box center [256, 299] width 39 height 17
copy div "لدينا شكوى"
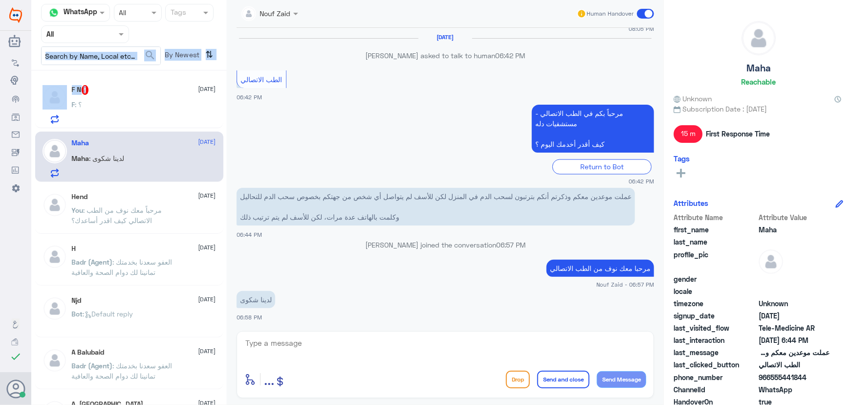
drag, startPoint x: 115, startPoint y: 83, endPoint x: 114, endPoint y: 96, distance: 13.3
click at [114, 90] on div "Channel WhatsApp Status × All Tags Agent Filter All search By Newest ⇅ F N 1 7 …" at bounding box center [129, 204] width 196 height 408
click at [114, 98] on div "F N 1 7 October F : ؟" at bounding box center [144, 104] width 144 height 39
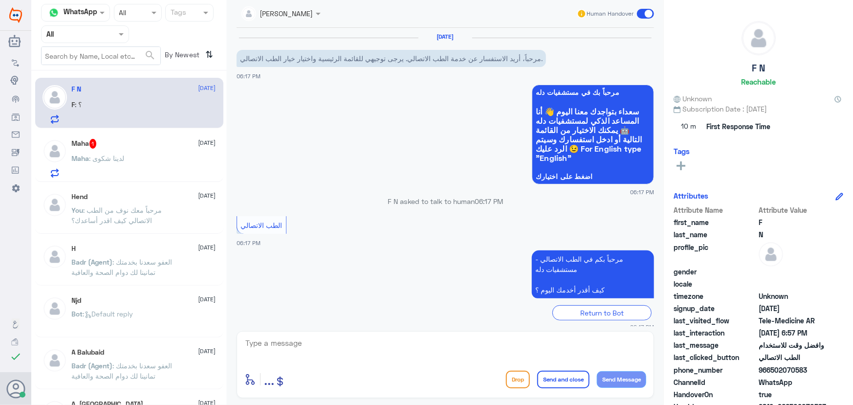
scroll to position [347, 0]
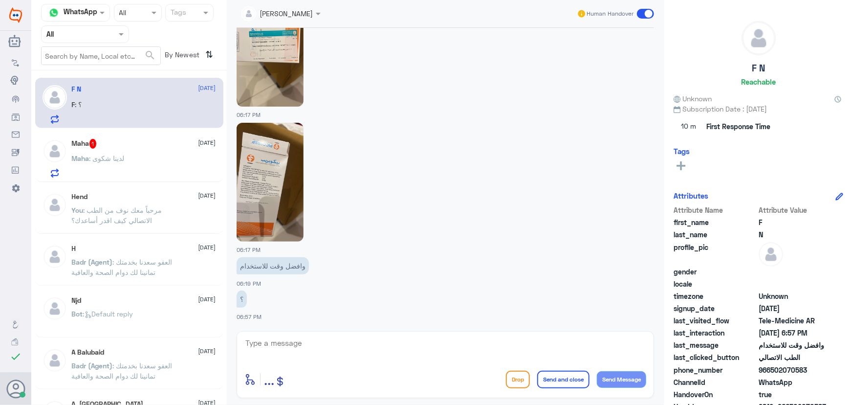
click at [305, 342] on textarea at bounding box center [445, 348] width 402 height 24
click at [314, 344] on textarea at bounding box center [445, 348] width 402 height 24
click at [148, 173] on div "Maha : لدينا شكوى" at bounding box center [144, 166] width 144 height 22
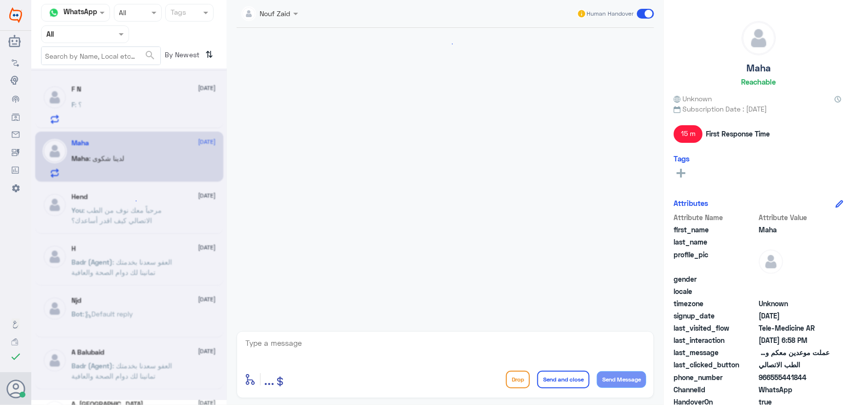
scroll to position [802, 0]
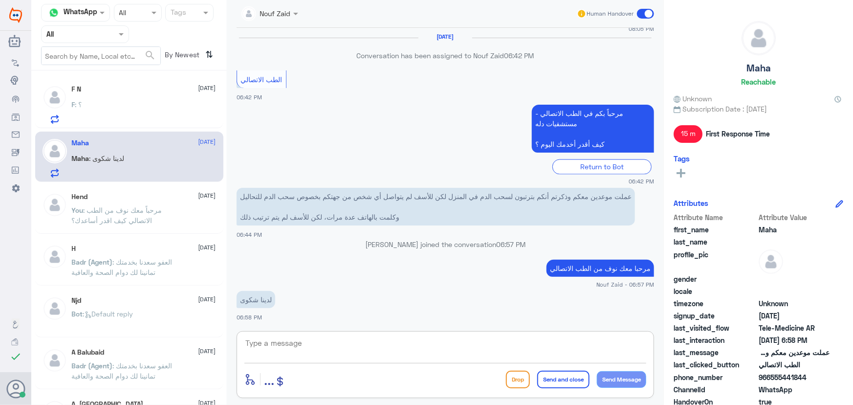
click at [296, 340] on textarea at bounding box center [445, 348] width 402 height 24
click at [301, 349] on textarea at bounding box center [445, 348] width 402 height 24
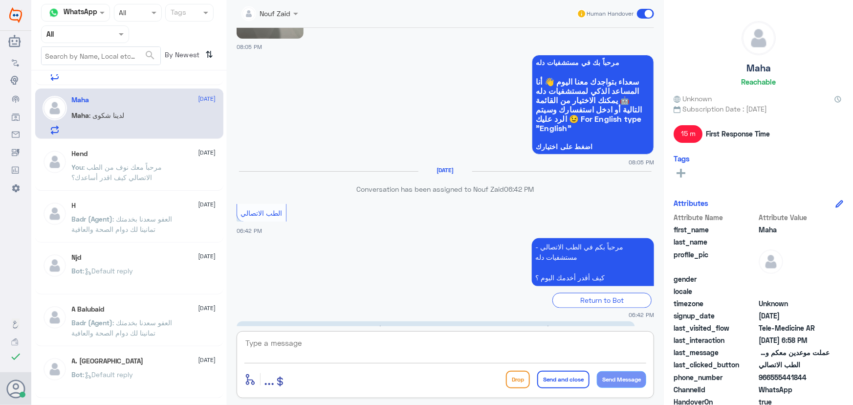
scroll to position [0, 0]
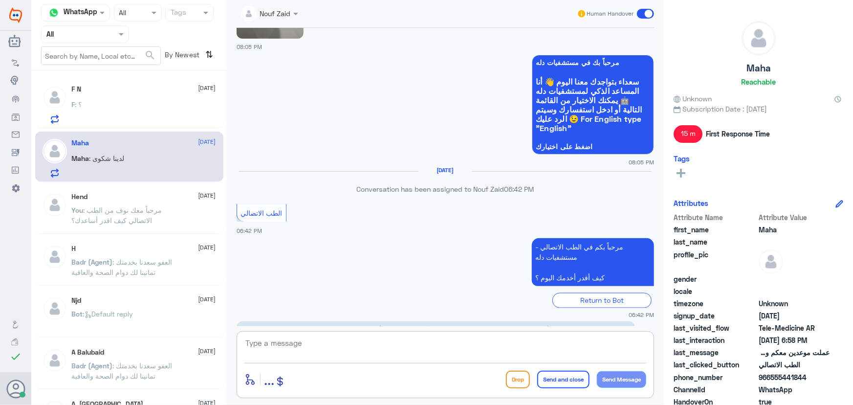
click at [287, 346] on textarea at bounding box center [445, 348] width 402 height 24
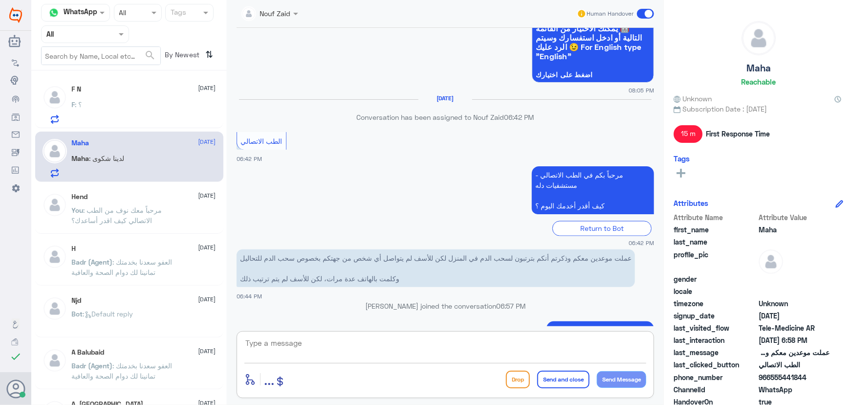
scroll to position [802, 0]
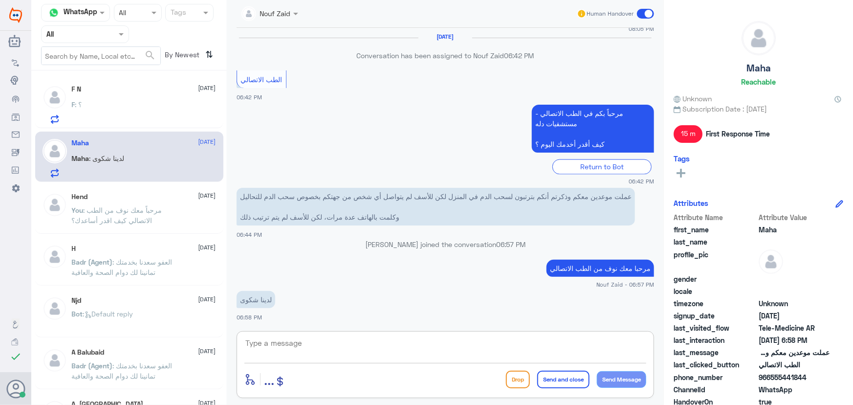
click at [303, 346] on textarea at bounding box center [445, 348] width 402 height 24
type textarea "سيتم التواصل معك من قبل الرعاية المنزلية"
drag, startPoint x: 634, startPoint y: 329, endPoint x: 719, endPoint y: 325, distance: 85.7
click at [719, 326] on div "Channel WhatsApp Status × All Tags Agent Filter All search By Newest ⇅ F N 7 Oc…" at bounding box center [442, 204] width 822 height 408
click at [293, 337] on textarea at bounding box center [445, 348] width 402 height 24
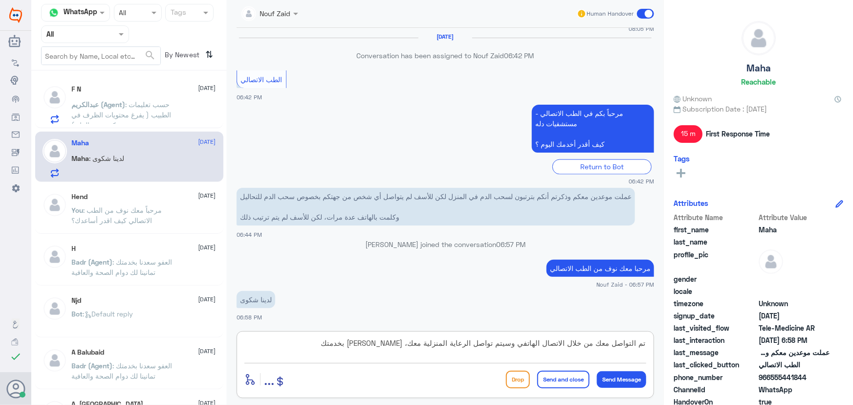
type textarea "تم التواصل معك من خلال الاتصال الهاتفي وسيتم تواصل الرعاية المنزلية معك، سعدنا …"
click at [541, 378] on button "Send and close" at bounding box center [563, 380] width 52 height 18
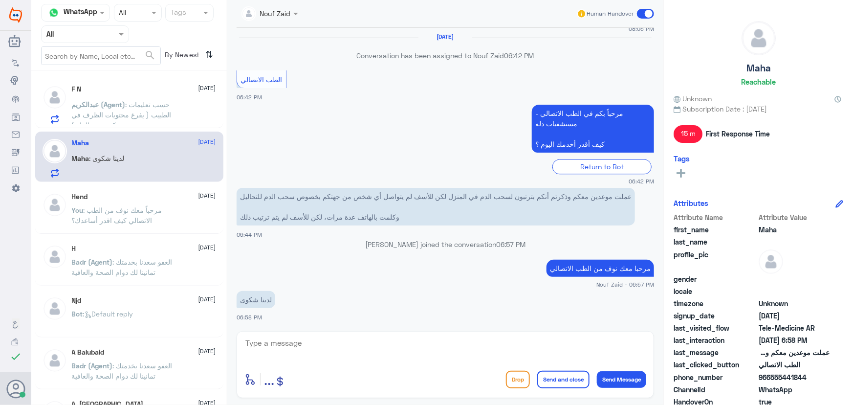
scroll to position [854, 0]
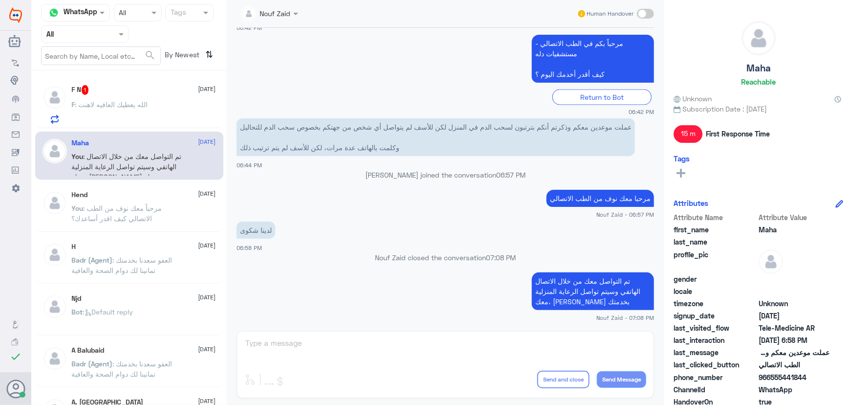
click at [101, 104] on span ": الله يعطيك العافيه لاهنت" at bounding box center [111, 104] width 73 height 8
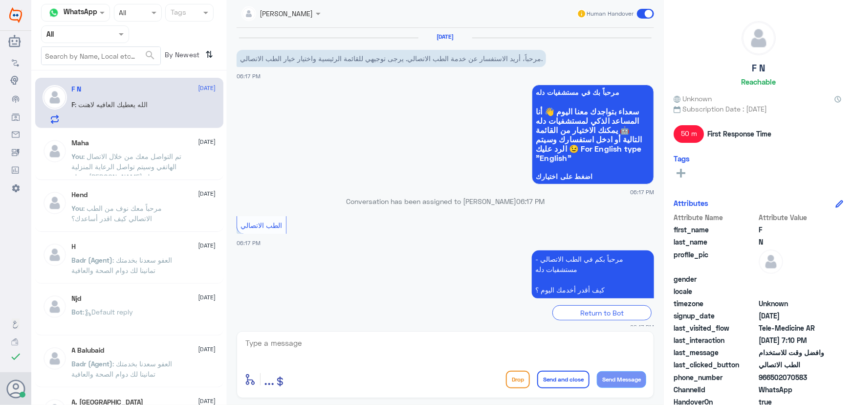
scroll to position [514, 0]
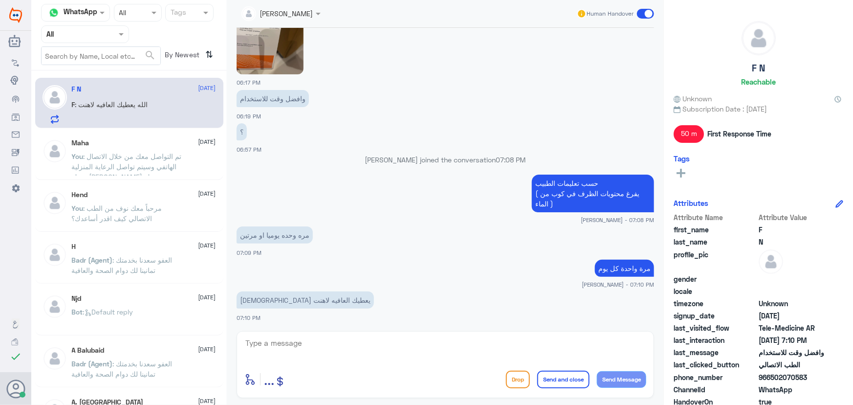
click at [643, 13] on span at bounding box center [645, 14] width 17 height 10
click at [0, 0] on input "checkbox" at bounding box center [0, 0] width 0 height 0
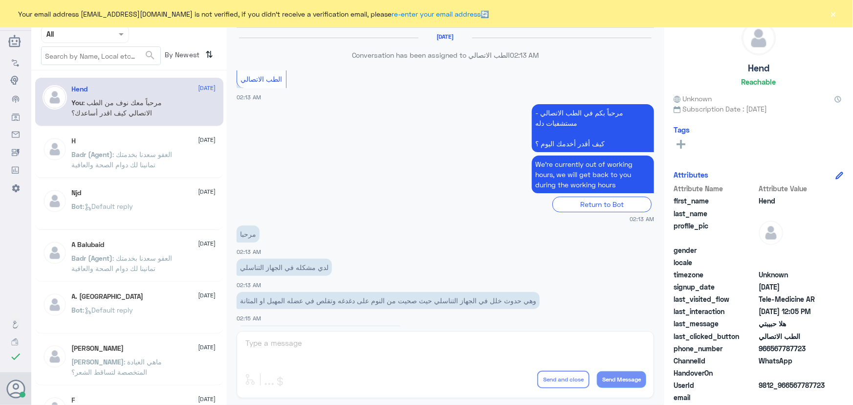
scroll to position [444, 0]
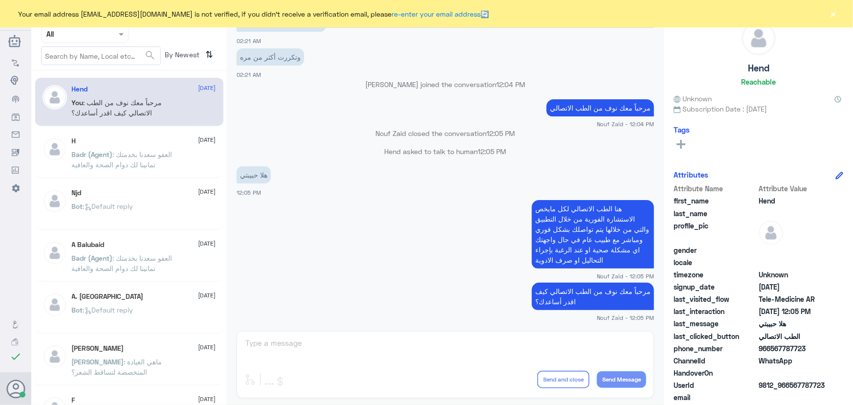
click at [833, 17] on button "×" at bounding box center [834, 14] width 10 height 10
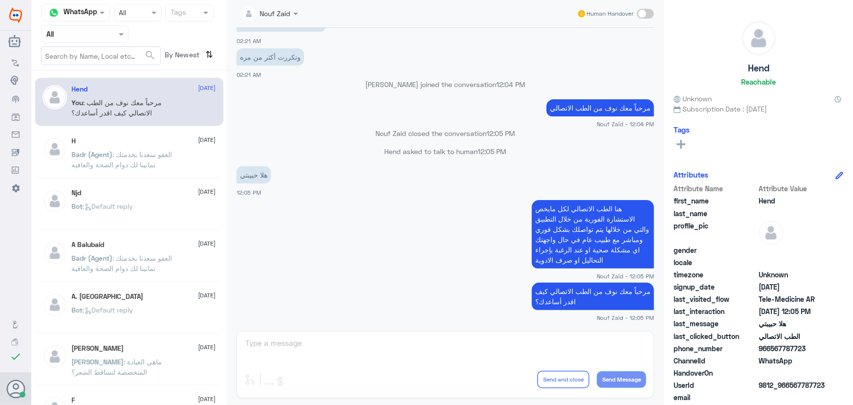
click at [152, 154] on span ": العفو سعدنا بخدمتك تمانينا لك دوام الصحة والعافية" at bounding box center [122, 159] width 101 height 19
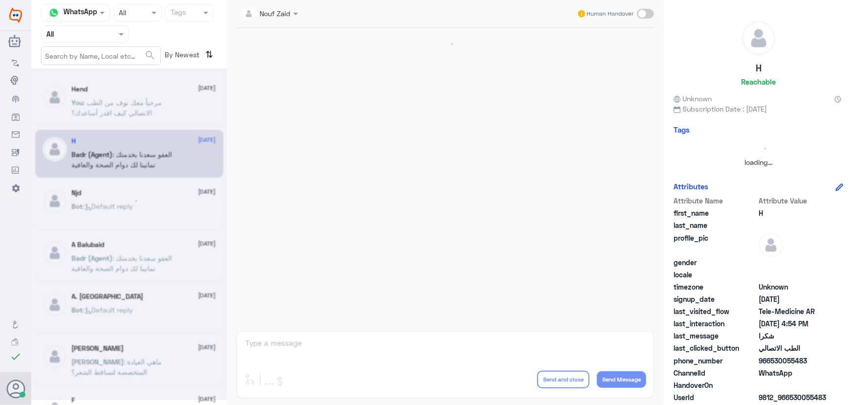
click at [133, 94] on div at bounding box center [129, 233] width 196 height 331
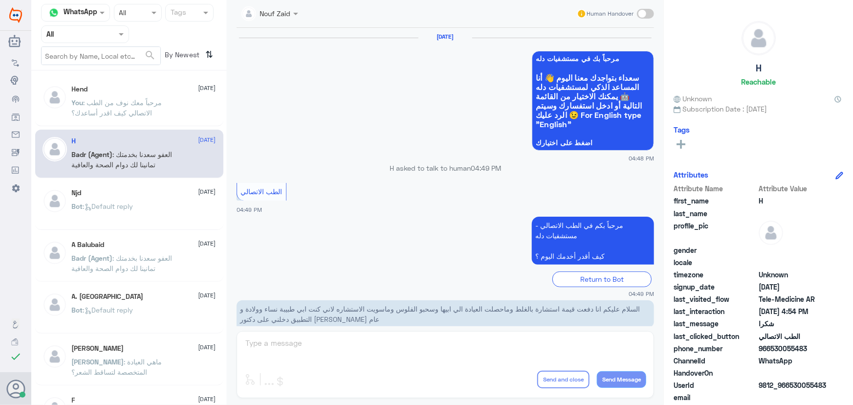
scroll to position [465, 0]
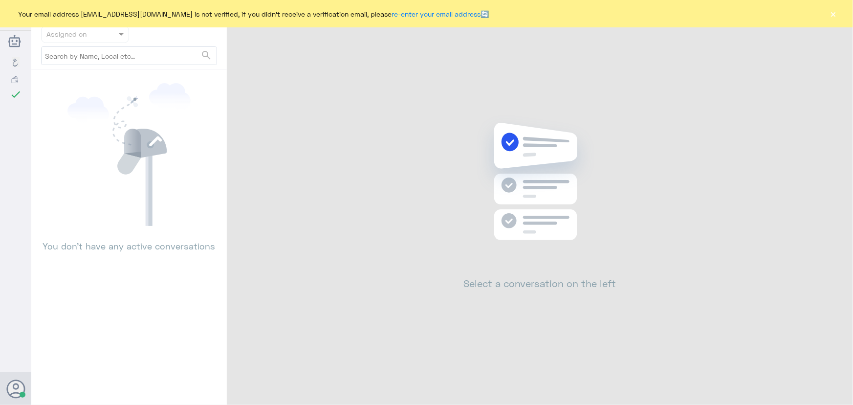
click at [831, 12] on button "×" at bounding box center [834, 14] width 10 height 10
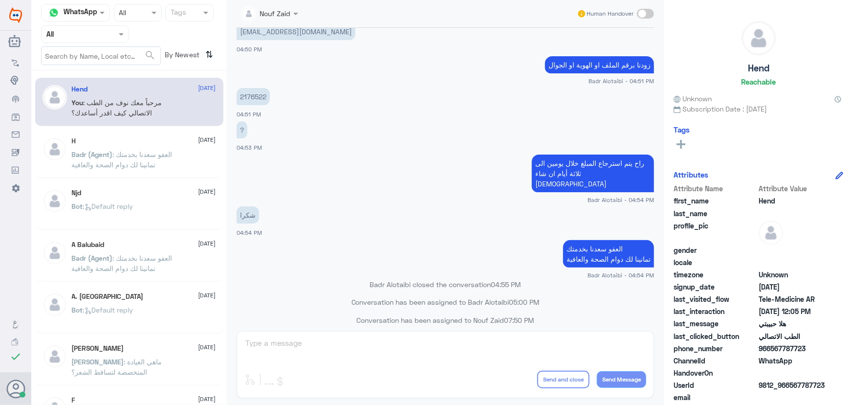
scroll to position [1198, 0]
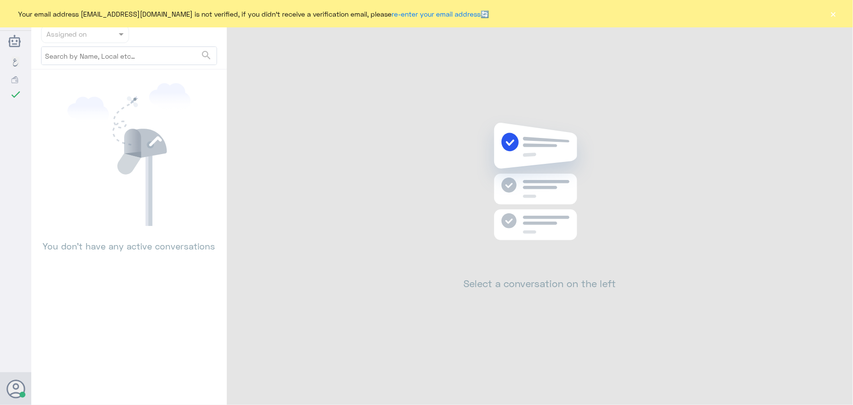
click at [829, 15] on button "×" at bounding box center [834, 14] width 10 height 10
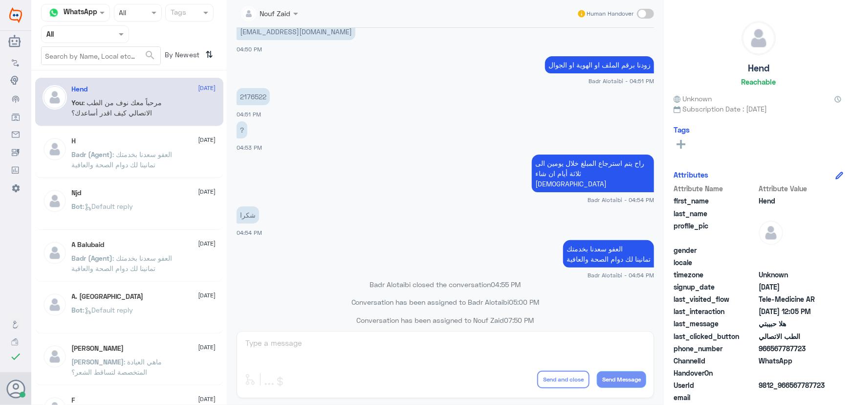
scroll to position [1198, 0]
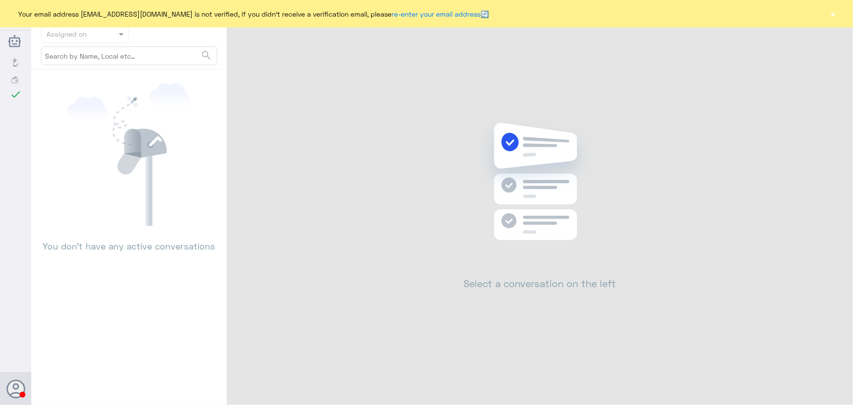
click at [828, 15] on div "Your email address [EMAIL_ADDRESS][DOMAIN_NAME] is not verified, if you didn't …" at bounding box center [426, 13] width 853 height 27
click at [831, 16] on button "×" at bounding box center [834, 14] width 10 height 10
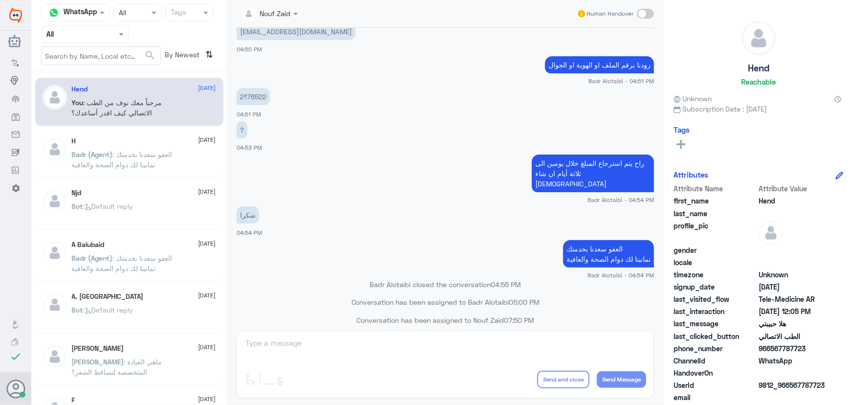
scroll to position [1198, 0]
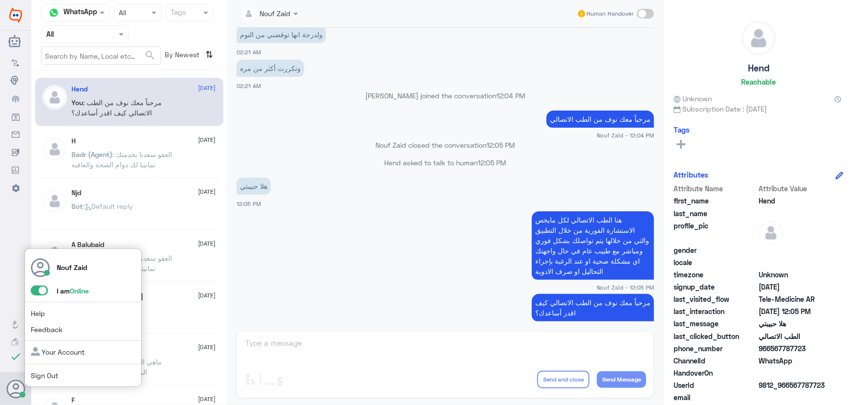
click at [37, 292] on span at bounding box center [39, 290] width 17 height 10
click at [0, 0] on input "checkbox" at bounding box center [0, 0] width 0 height 0
